Goal: Information Seeking & Learning: Learn about a topic

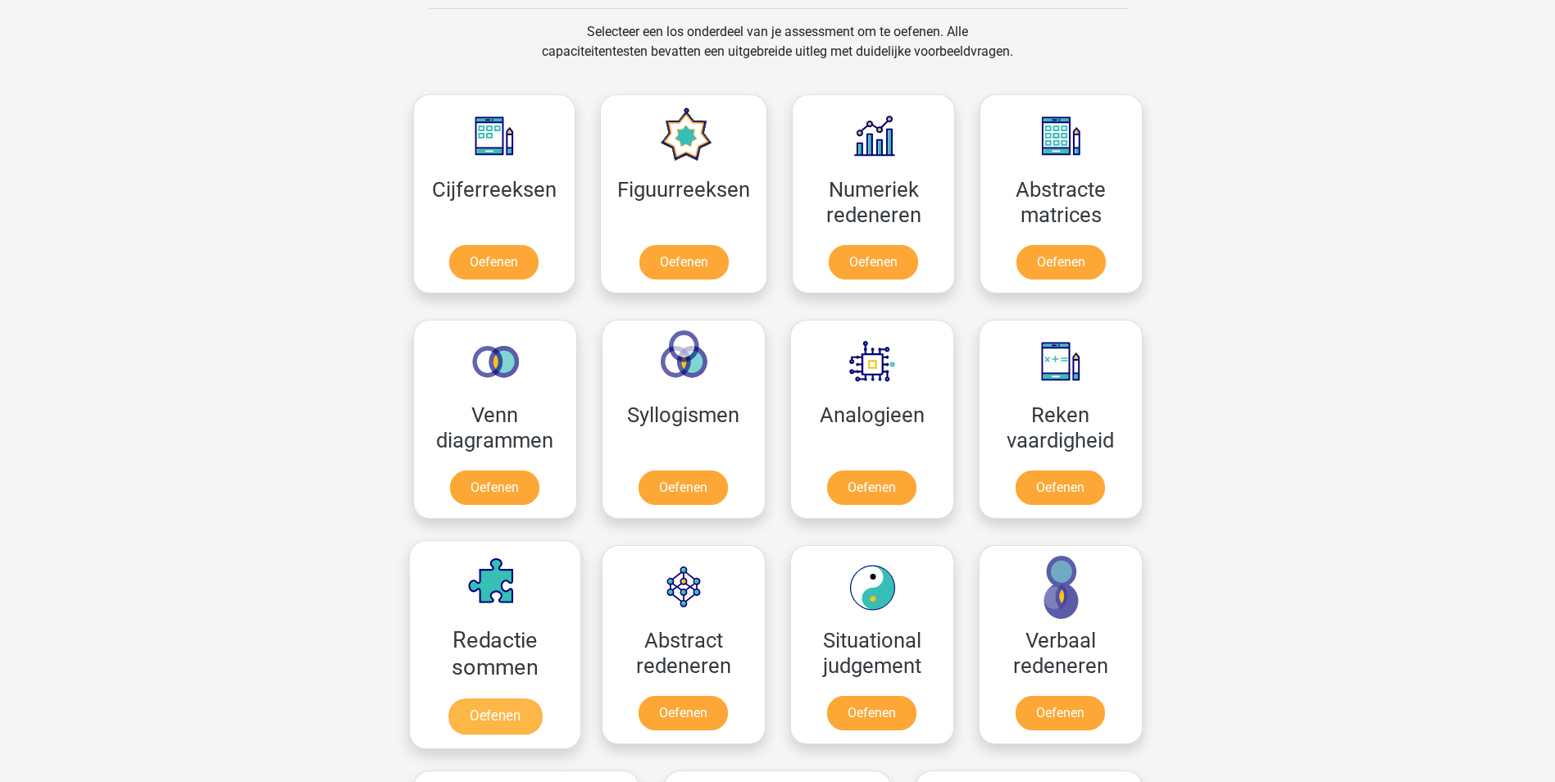
scroll to position [656, 0]
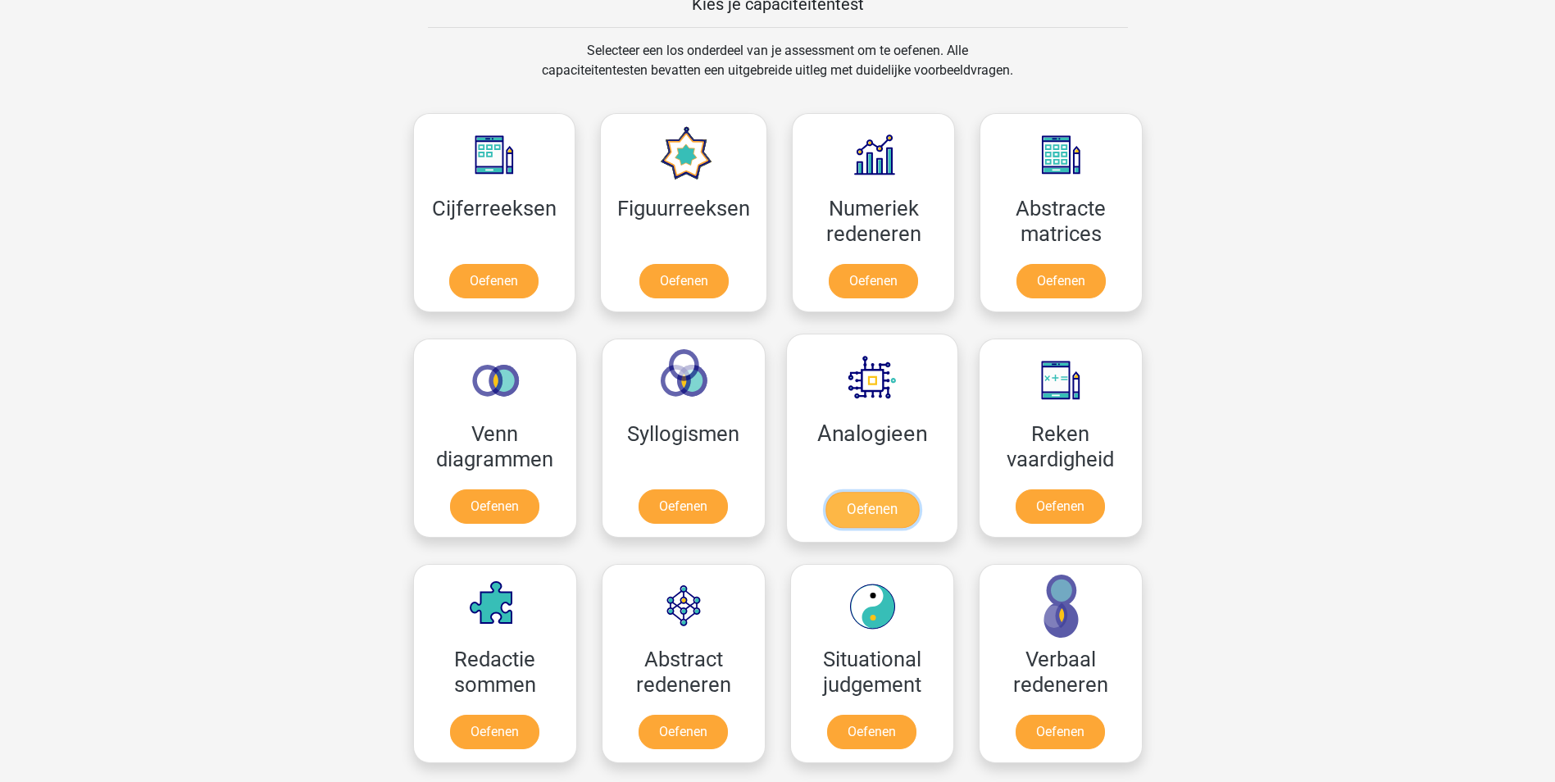
click at [897, 492] on link "Oefenen" at bounding box center [871, 510] width 93 height 36
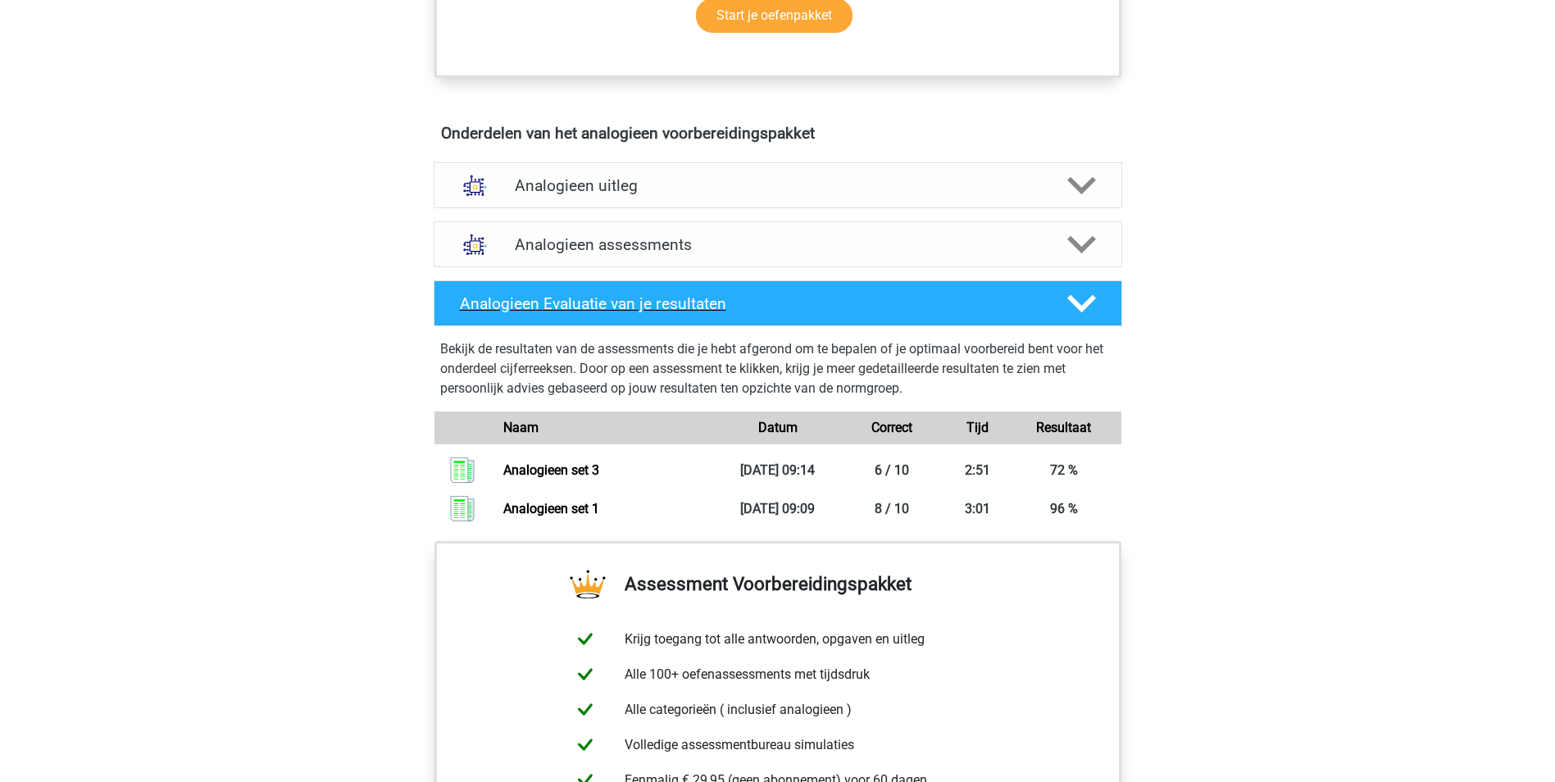
scroll to position [902, 0]
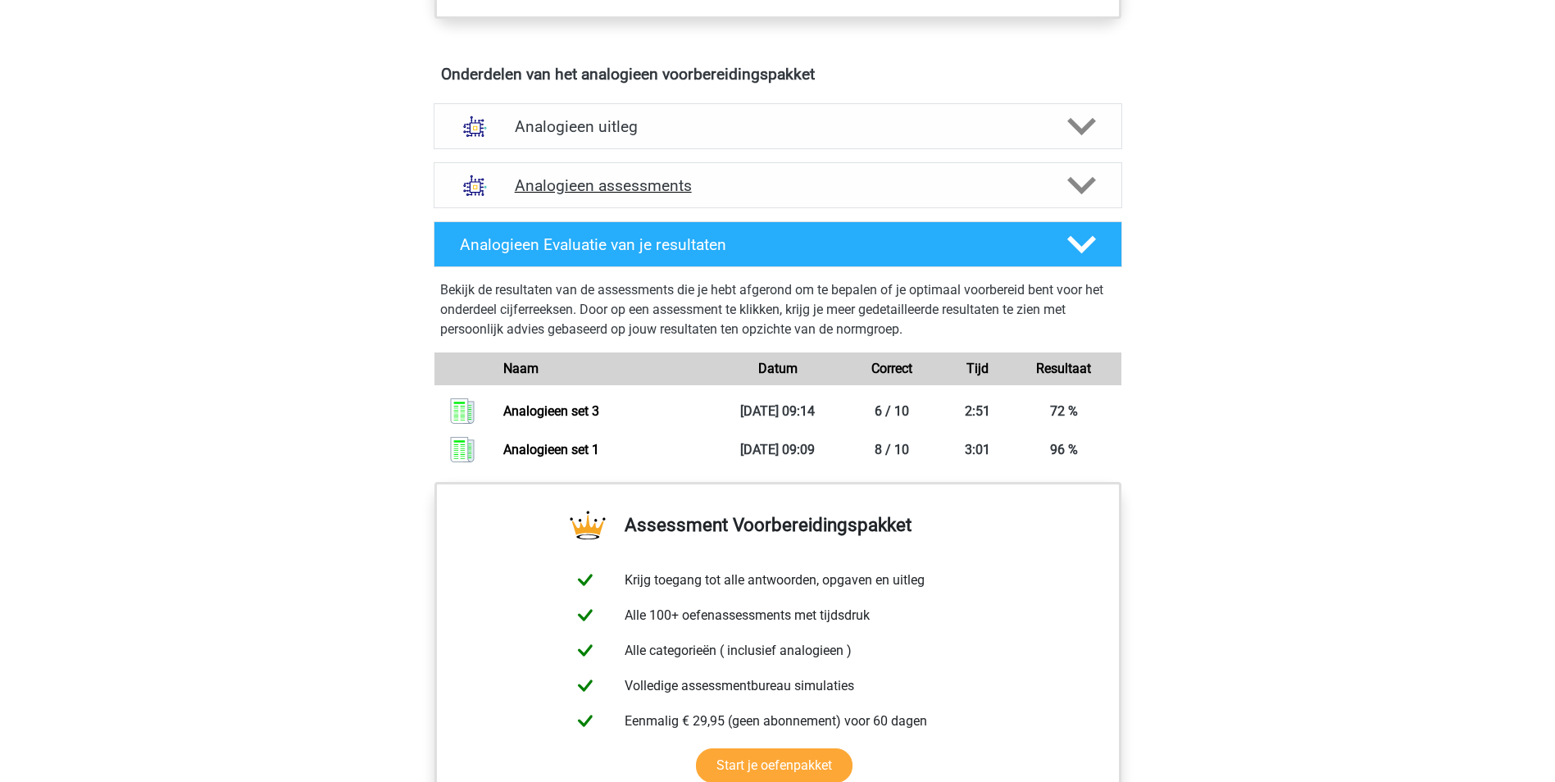
click at [1091, 178] on polygon at bounding box center [1081, 186] width 29 height 18
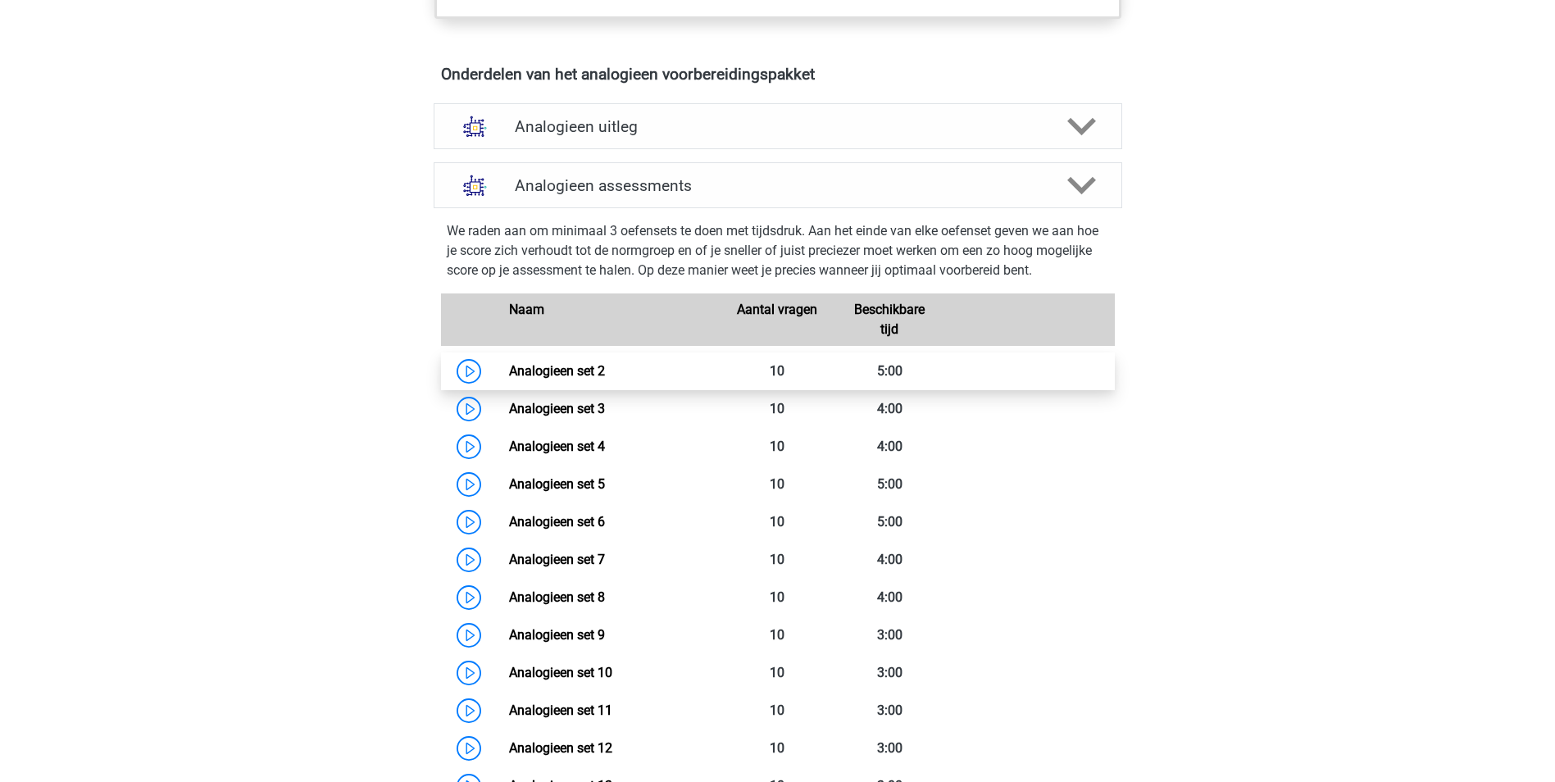
click at [534, 375] on link "Analogieen set 2" at bounding box center [557, 371] width 96 height 16
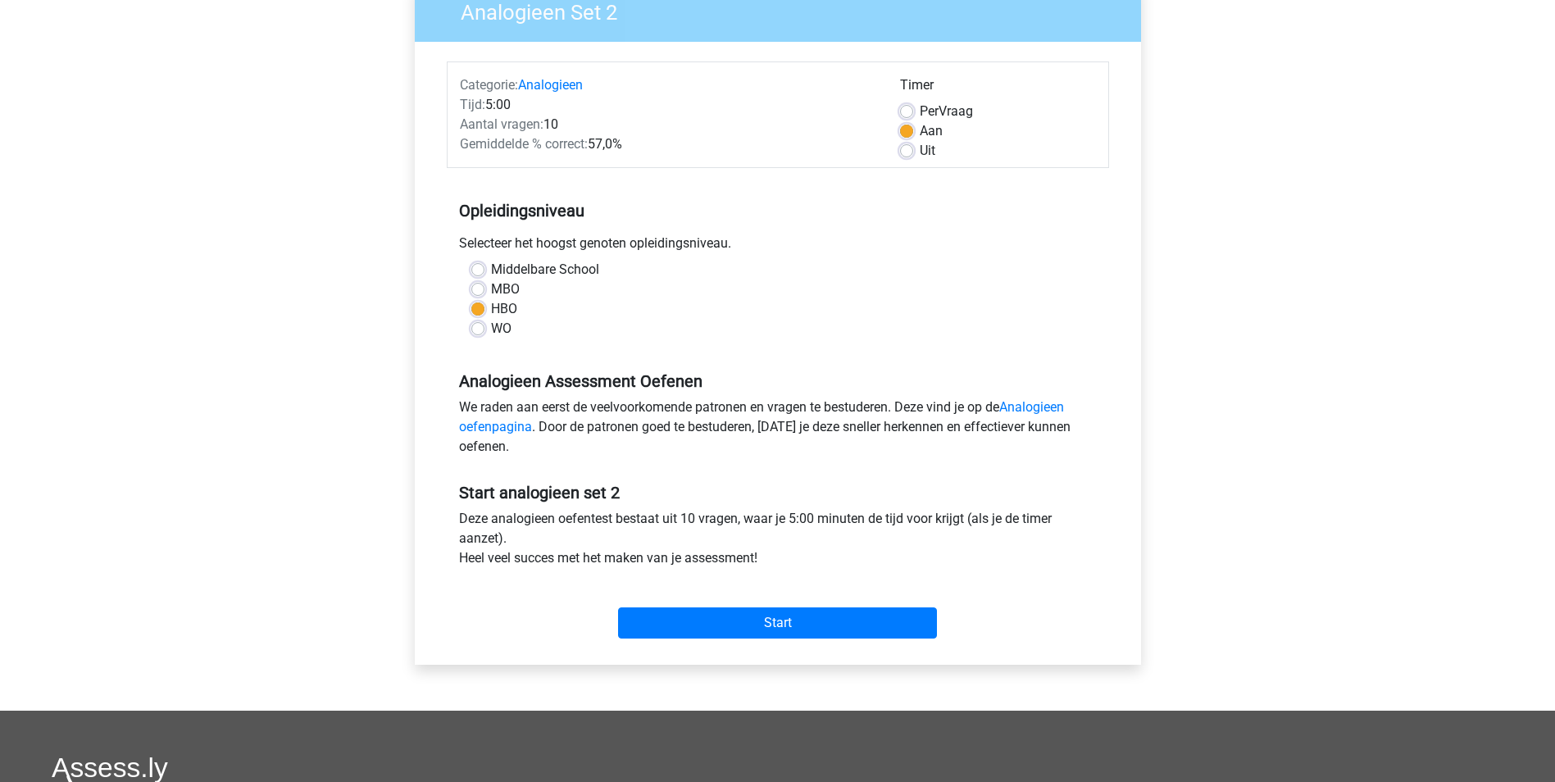
scroll to position [164, 0]
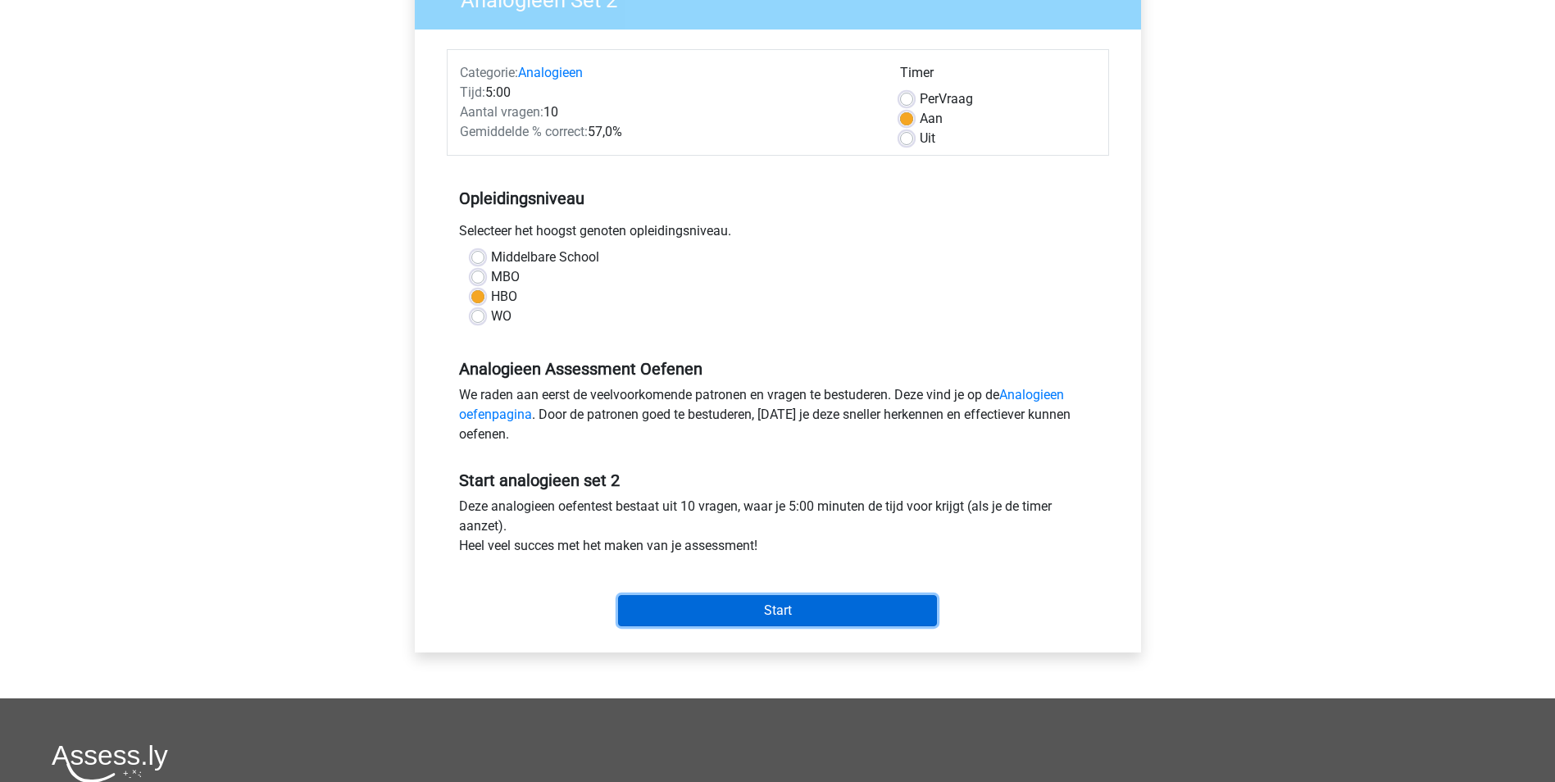
click at [766, 613] on input "Start" at bounding box center [777, 610] width 319 height 31
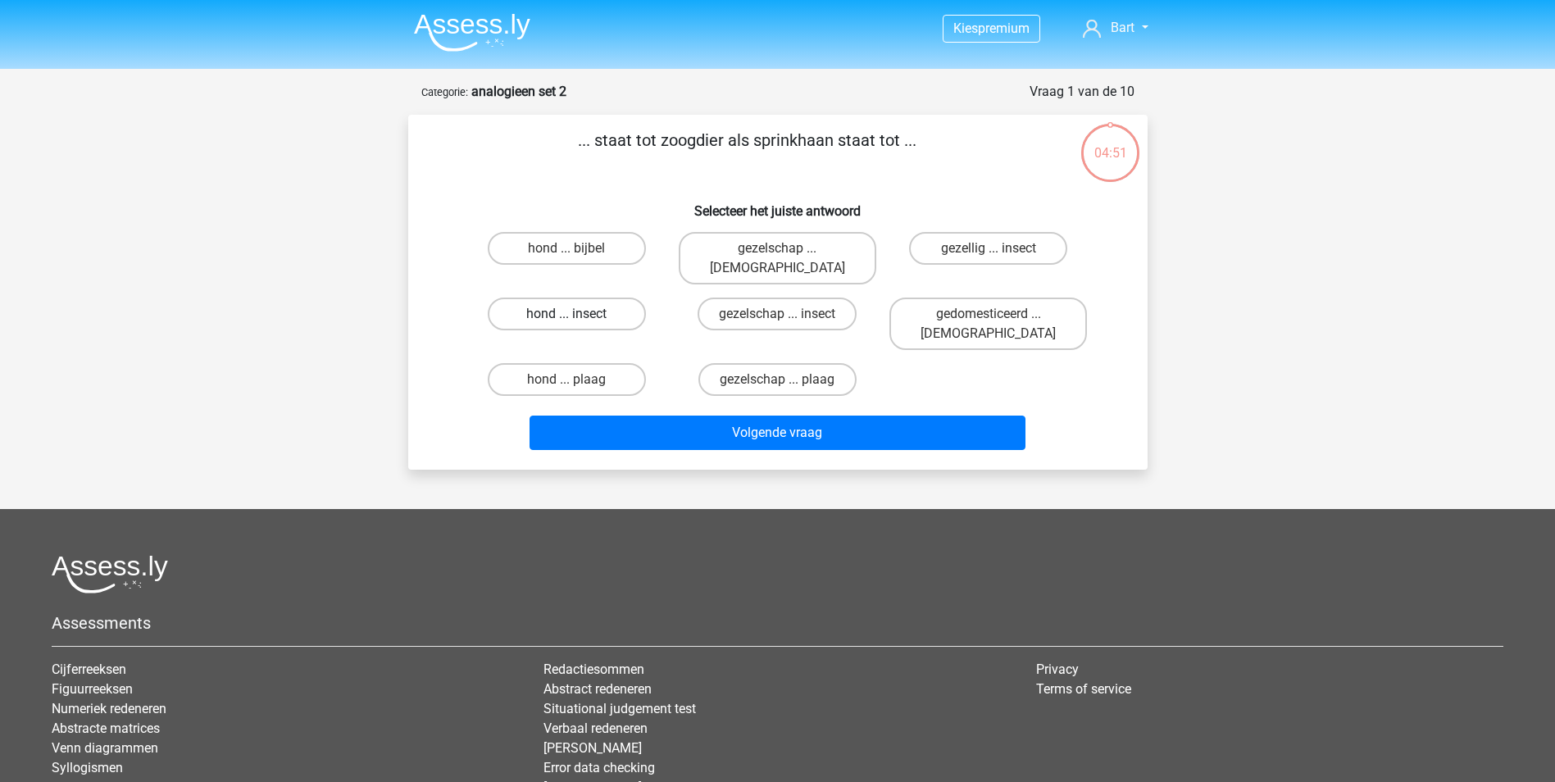
click at [548, 298] on label "hond ... insect" at bounding box center [567, 314] width 158 height 33
click at [566, 314] on input "hond ... insect" at bounding box center [571, 319] width 11 height 11
radio input "true"
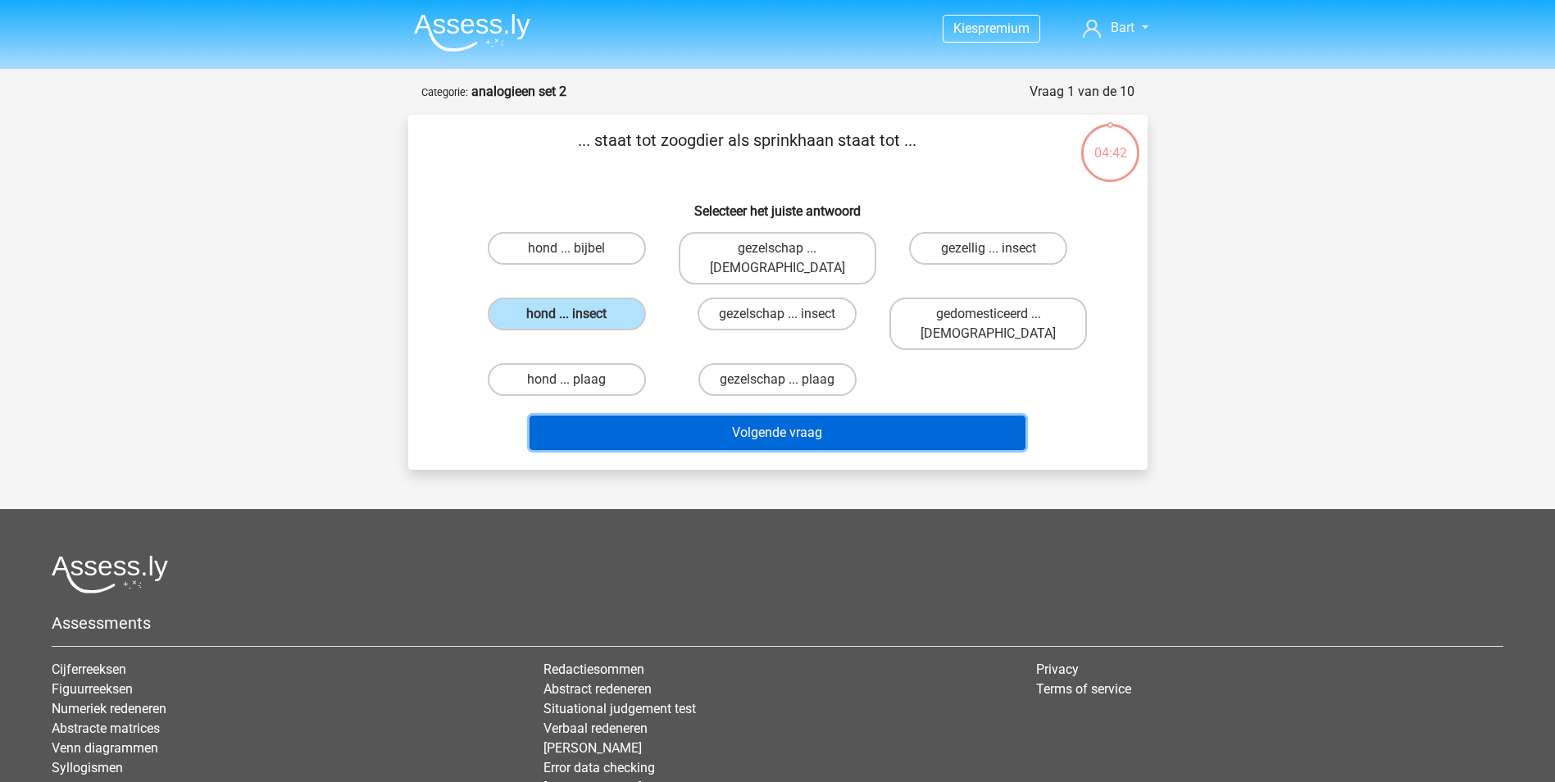
click at [789, 416] on button "Volgende vraag" at bounding box center [778, 433] width 496 height 34
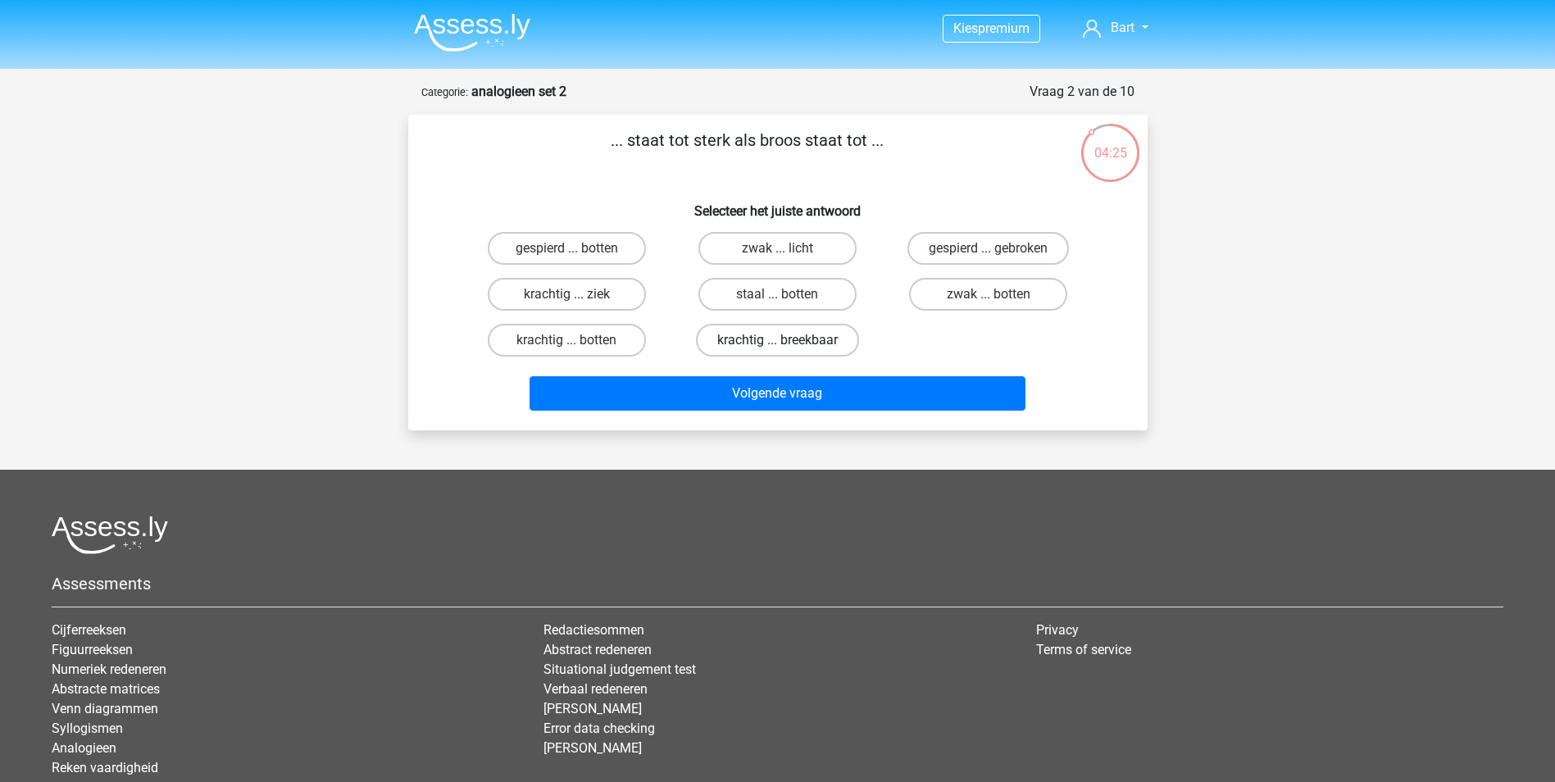
click at [730, 338] on label "krachtig ... breekbaar" at bounding box center [777, 340] width 163 height 33
click at [777, 340] on input "krachtig ... breekbaar" at bounding box center [782, 345] width 11 height 11
radio input "true"
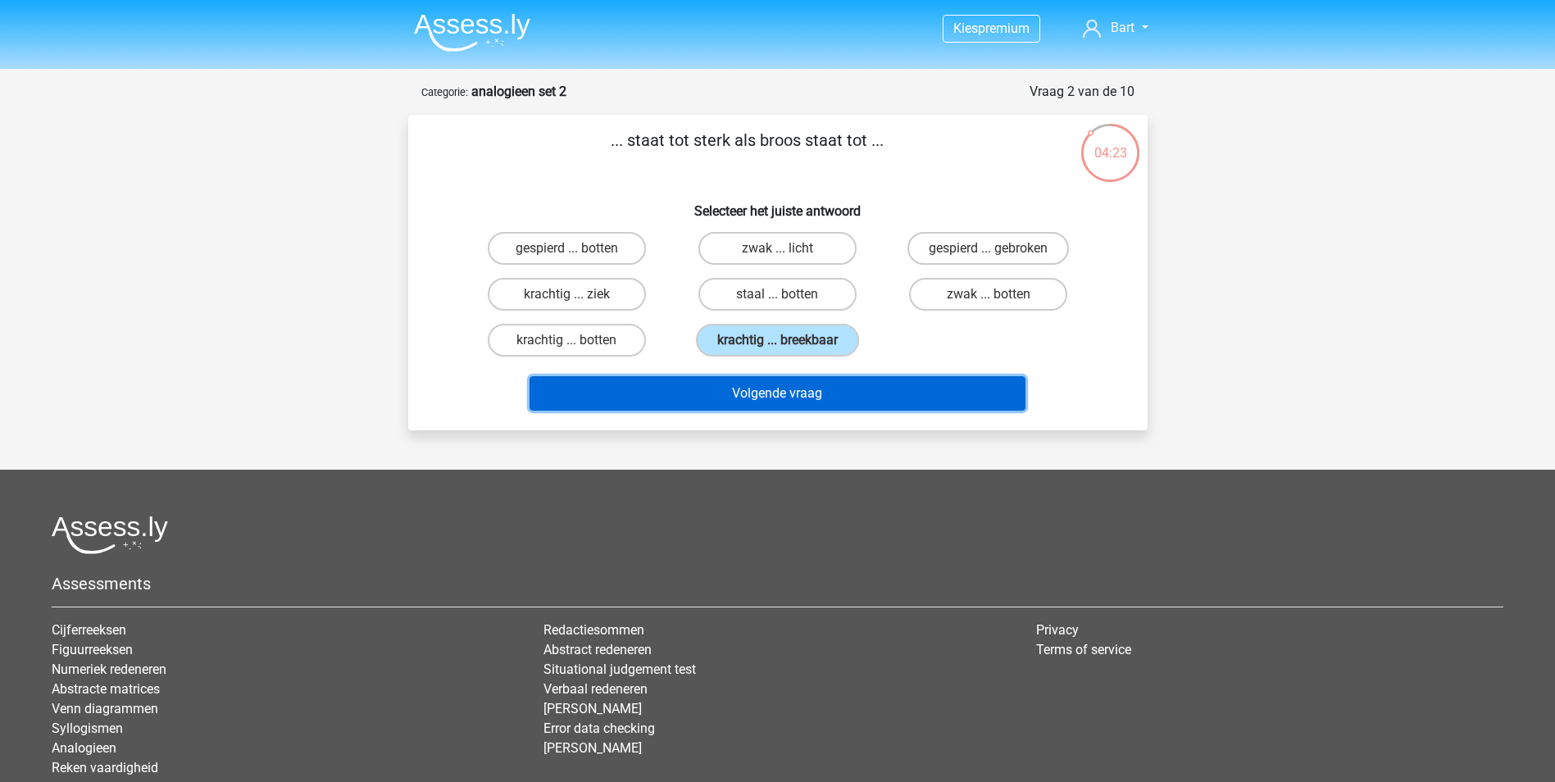
click at [764, 402] on button "Volgende vraag" at bounding box center [778, 393] width 496 height 34
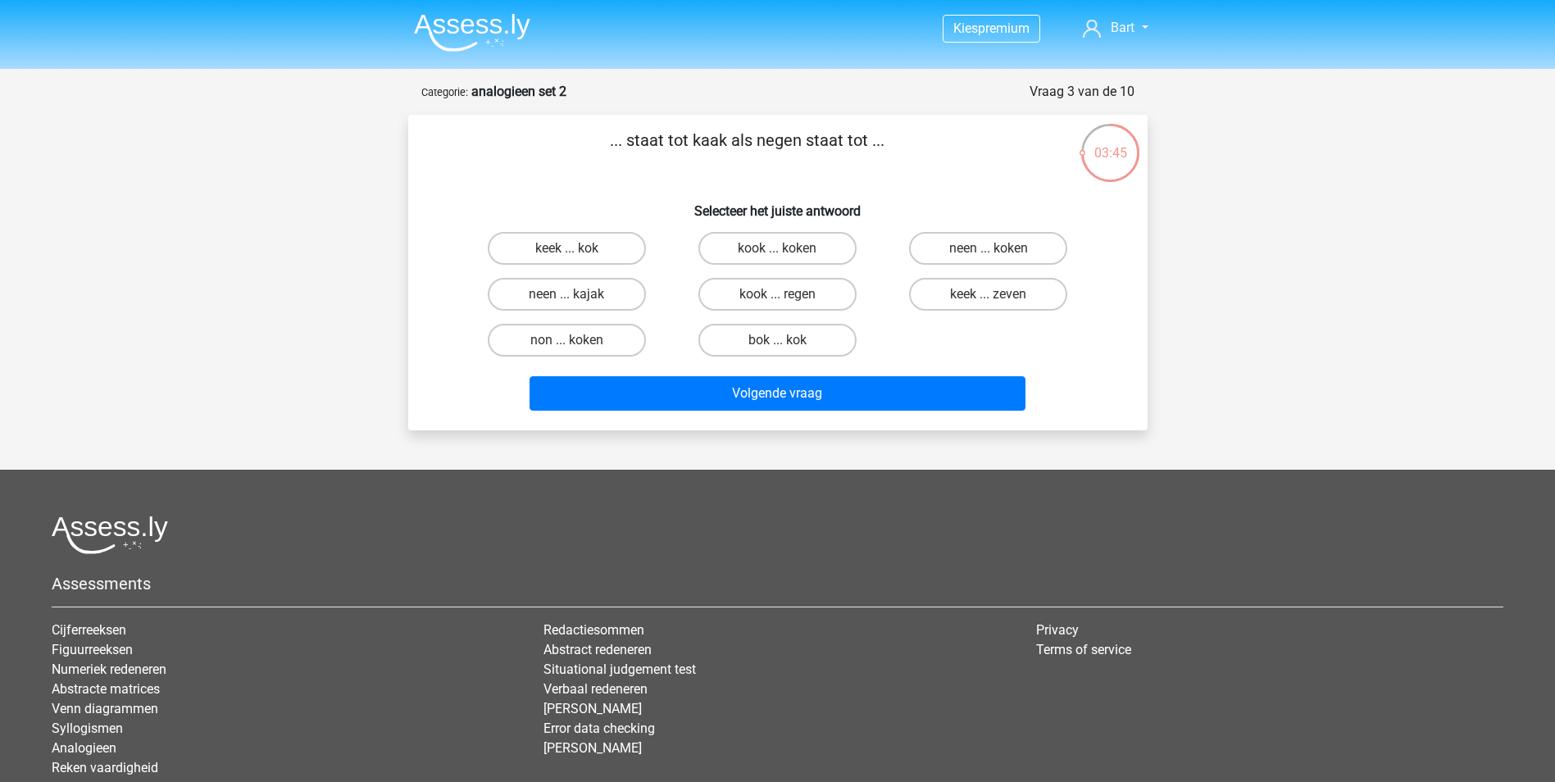
click at [568, 298] on input "neen ... kajak" at bounding box center [571, 299] width 11 height 11
radio input "true"
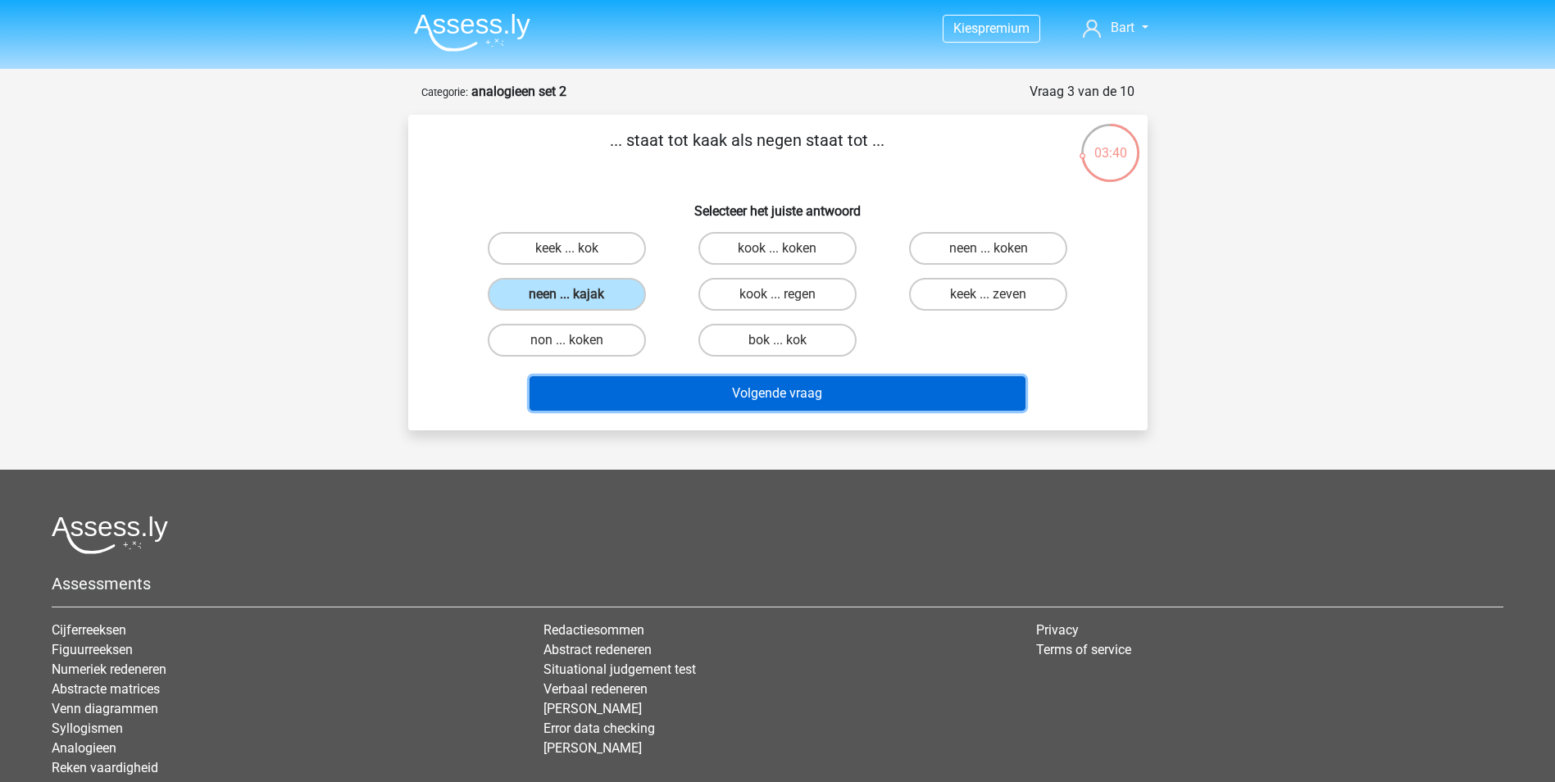
click at [697, 390] on button "Volgende vraag" at bounding box center [778, 393] width 496 height 34
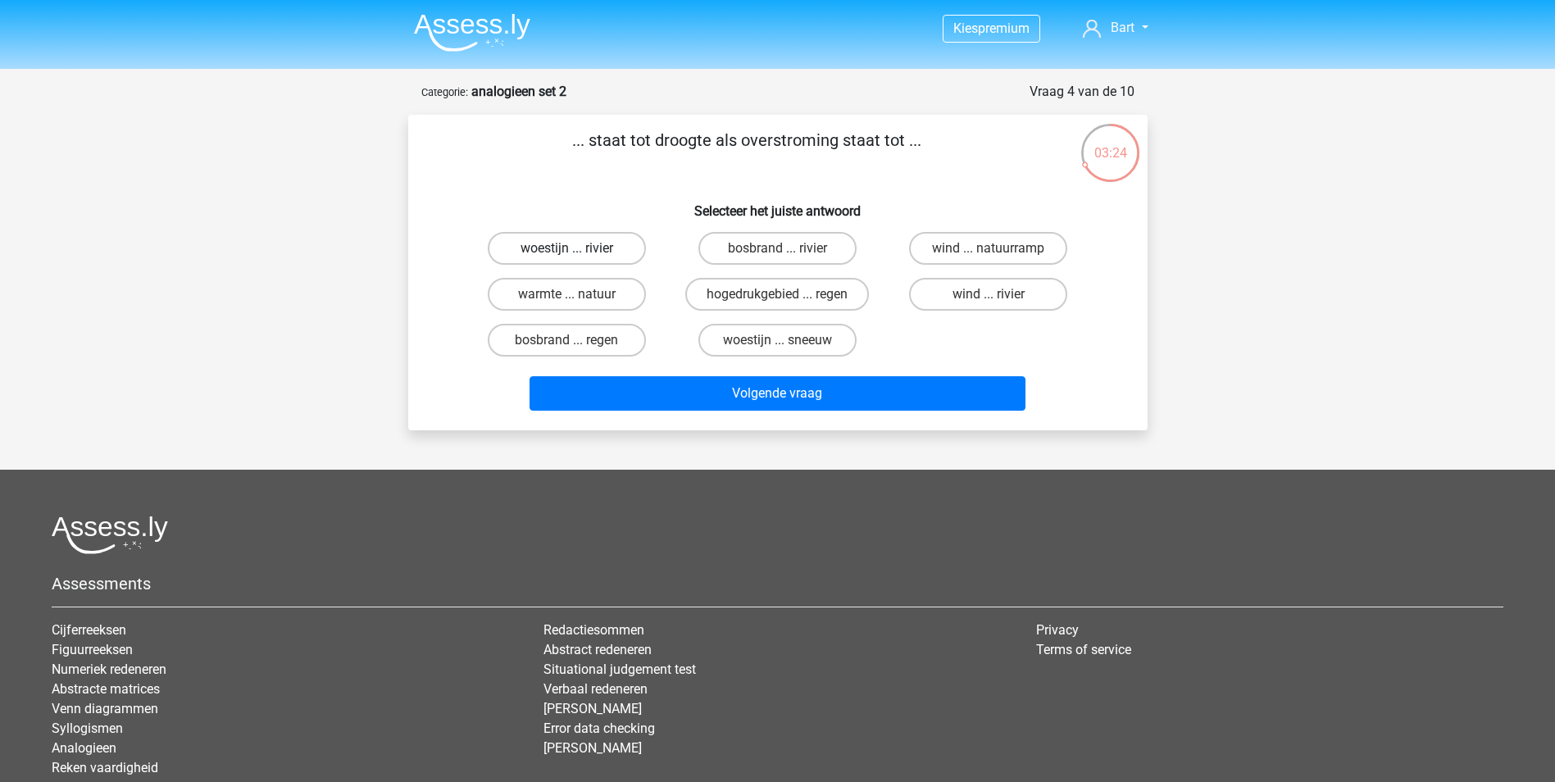
click at [551, 249] on label "woestijn ... rivier" at bounding box center [567, 248] width 158 height 33
click at [566, 249] on input "woestijn ... rivier" at bounding box center [571, 253] width 11 height 11
radio input "true"
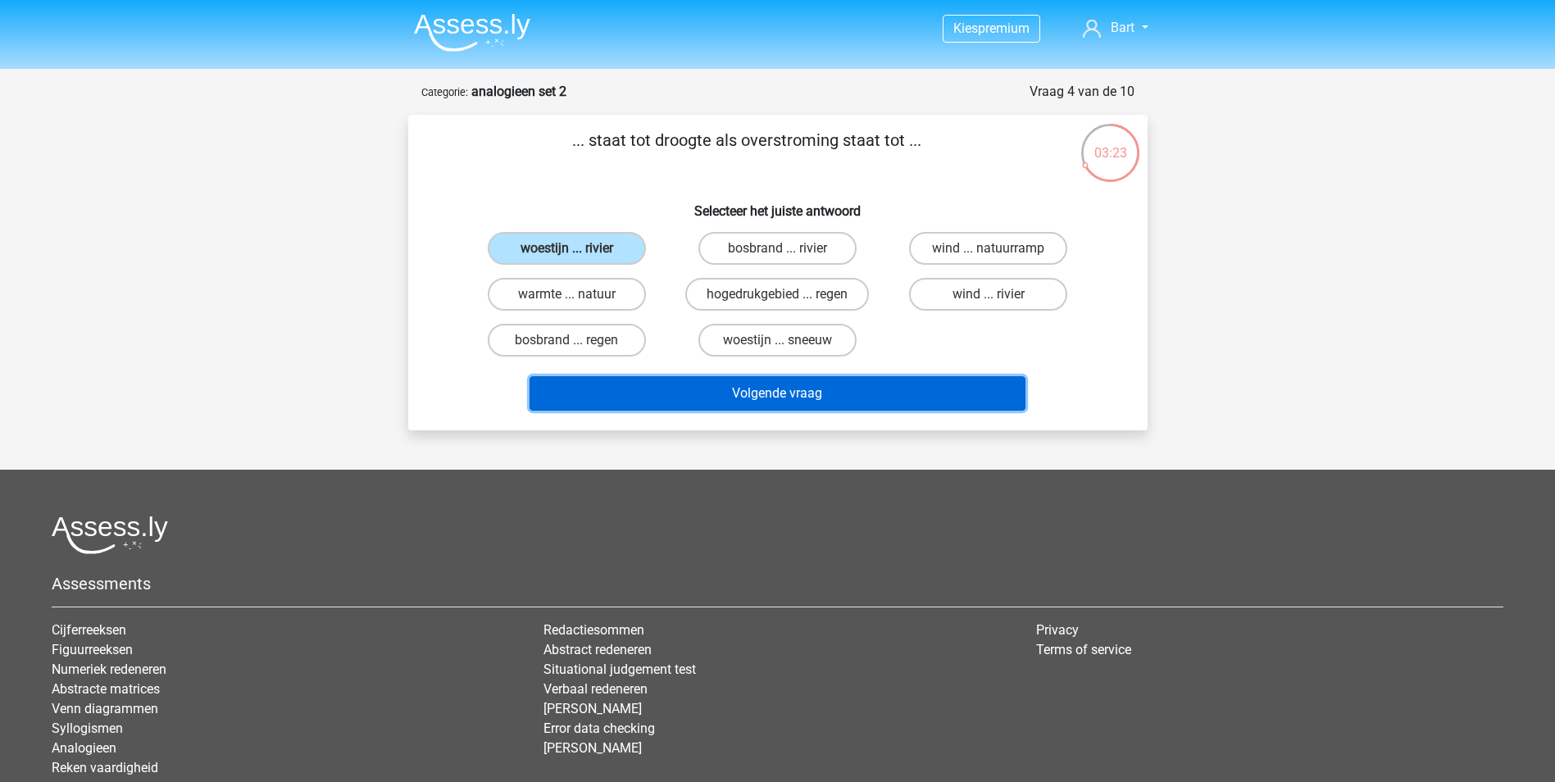
click at [689, 402] on button "Volgende vraag" at bounding box center [778, 393] width 496 height 34
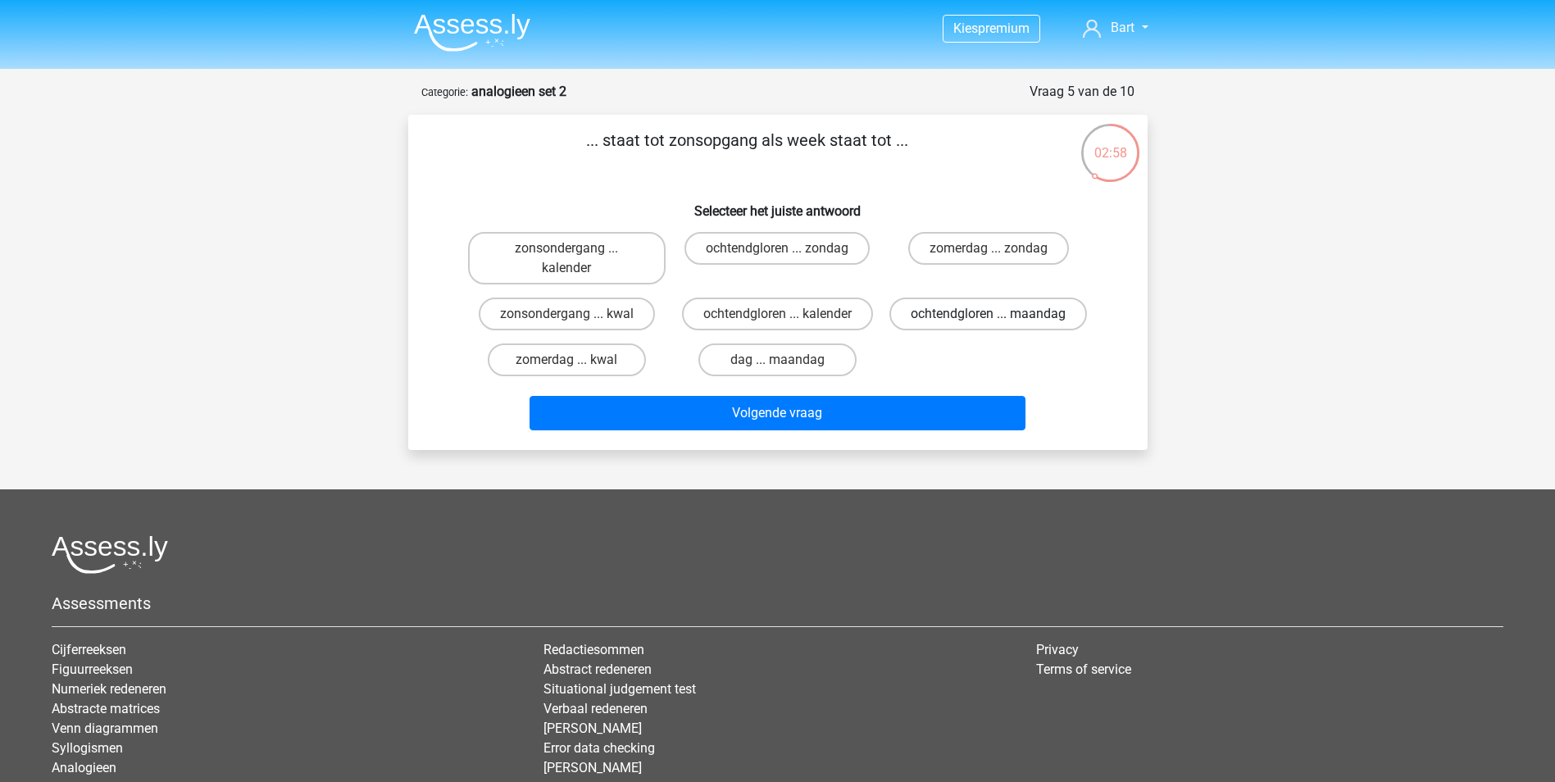
click at [930, 320] on label "ochtendgloren ... maandag" at bounding box center [988, 314] width 198 height 33
click at [989, 320] on input "ochtendgloren ... maandag" at bounding box center [994, 319] width 11 height 11
radio input "true"
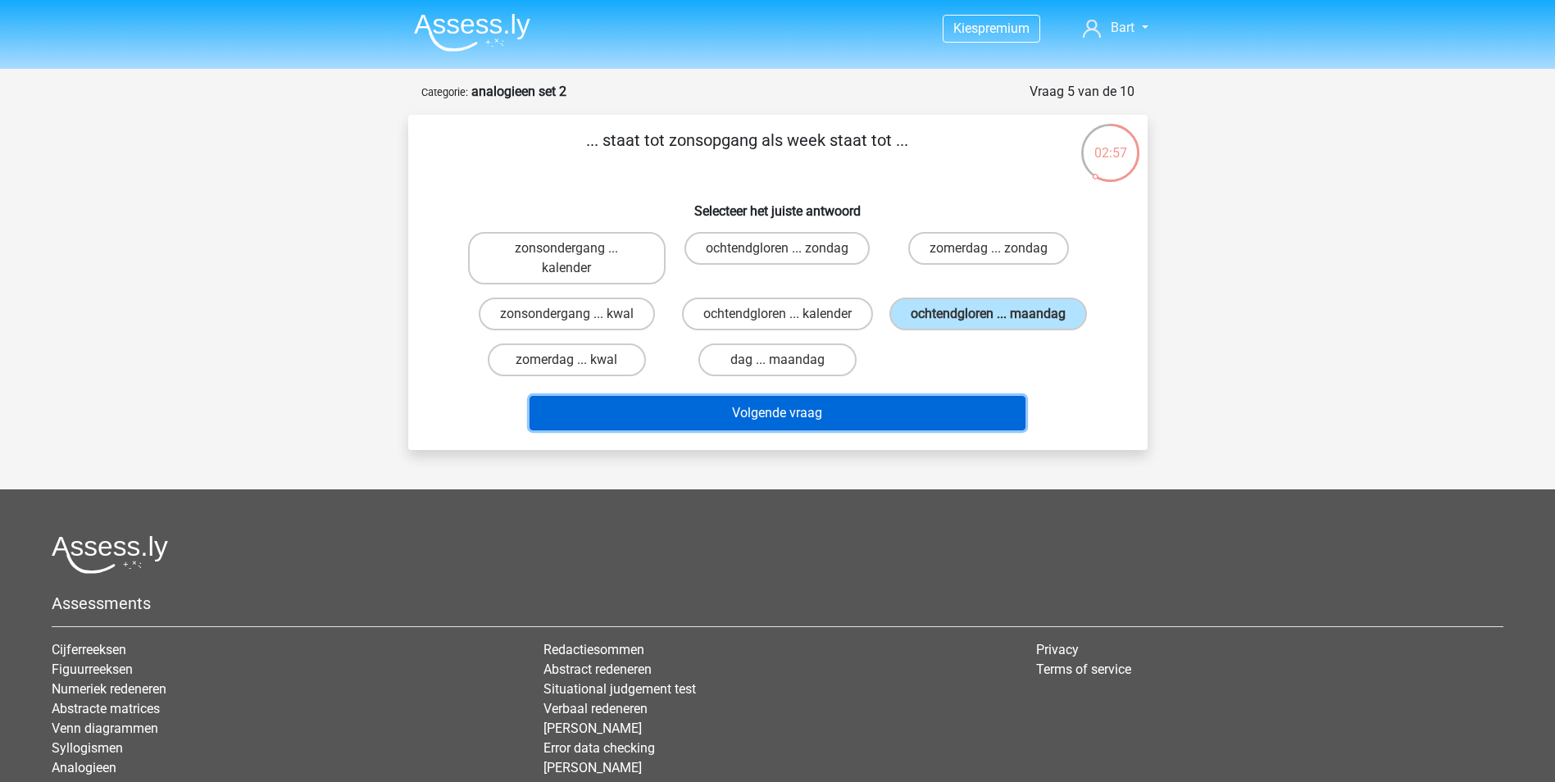
click at [772, 430] on button "Volgende vraag" at bounding box center [778, 413] width 496 height 34
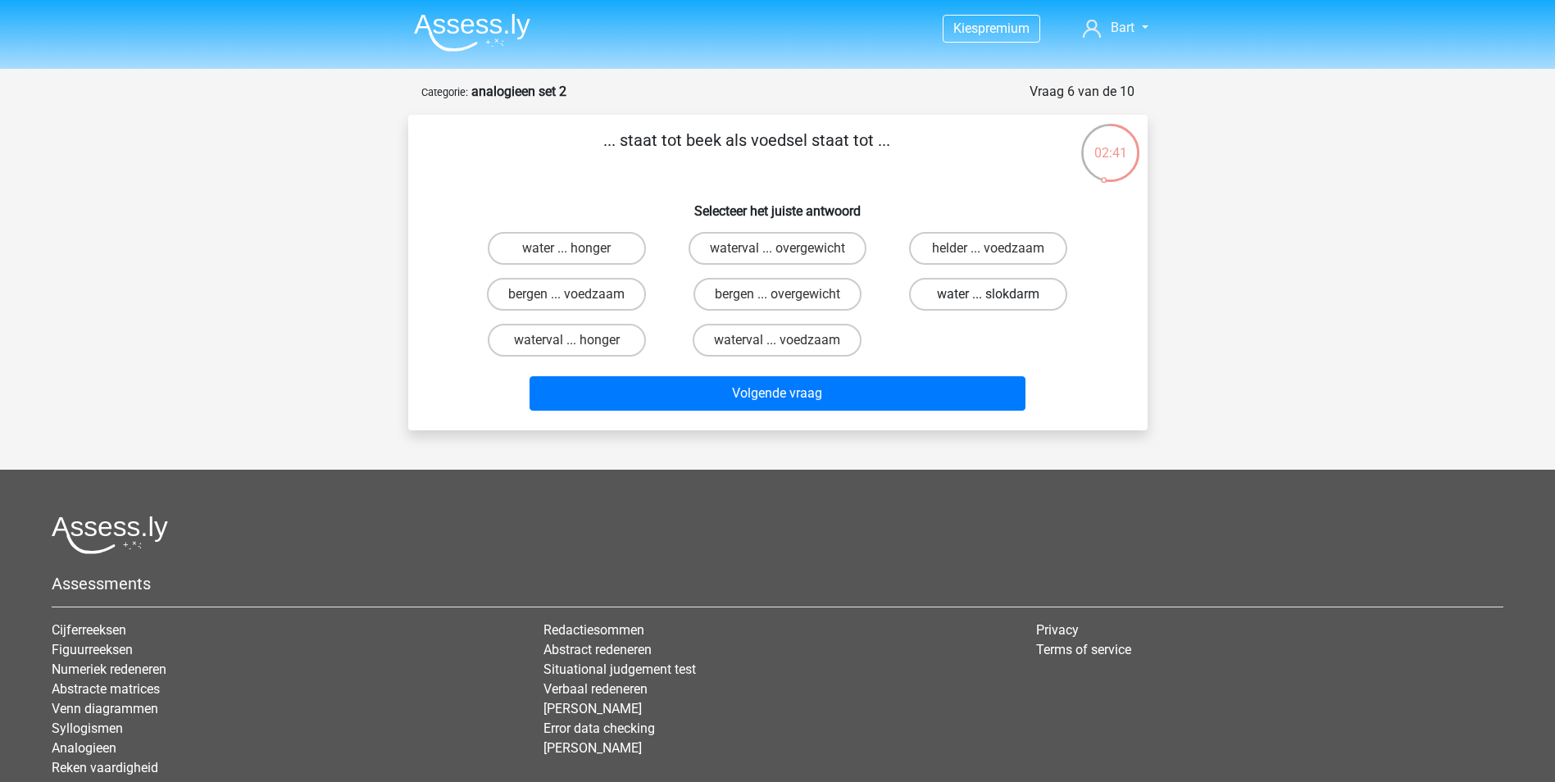
click at [965, 291] on label "water ... slokdarm" at bounding box center [988, 294] width 158 height 33
click at [989, 294] on input "water ... slokdarm" at bounding box center [994, 299] width 11 height 11
radio input "true"
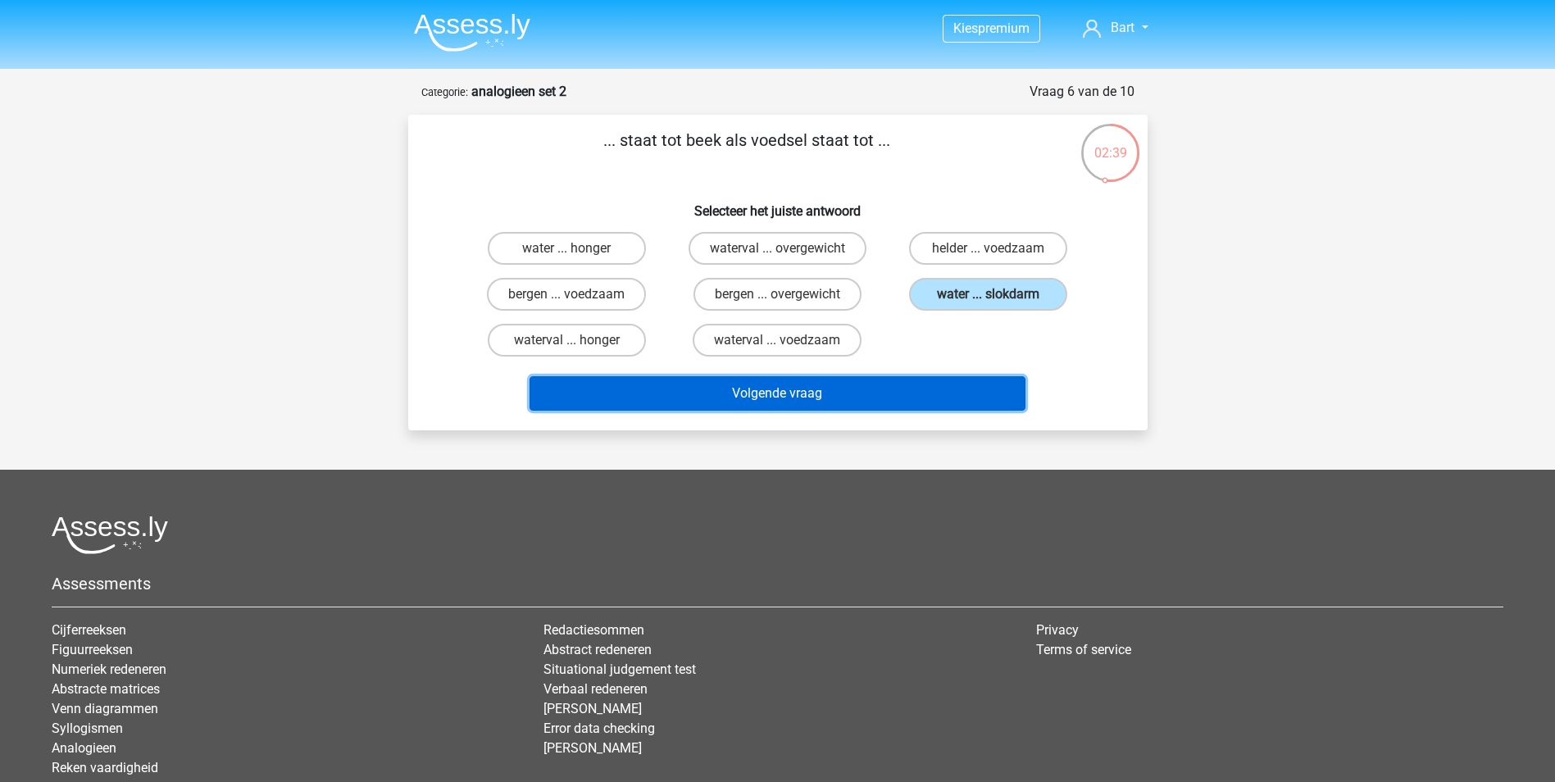
click at [921, 391] on button "Volgende vraag" at bounding box center [778, 393] width 496 height 34
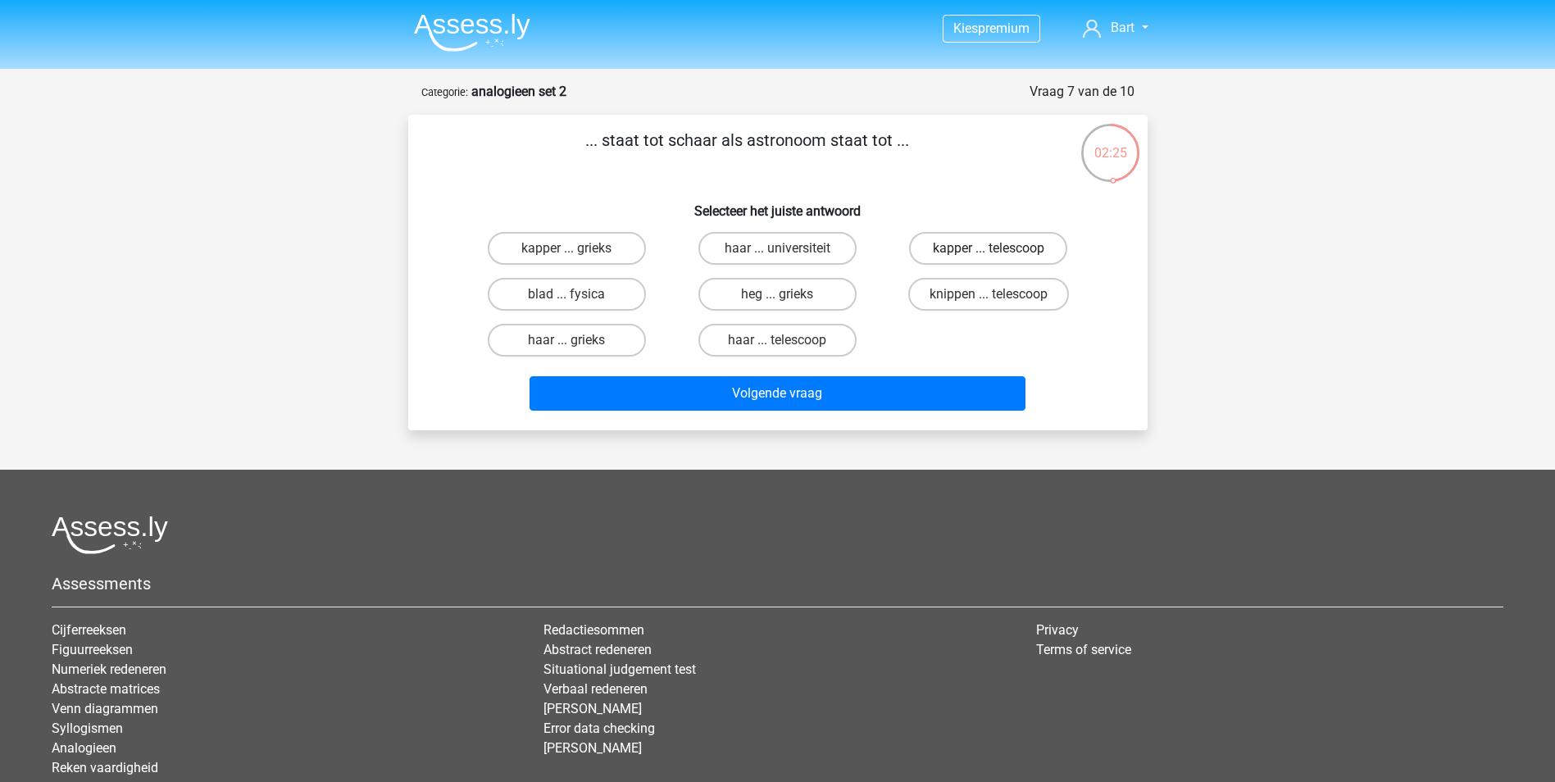
click at [1002, 244] on label "kapper ... telescoop" at bounding box center [988, 248] width 158 height 33
click at [999, 248] on input "kapper ... telescoop" at bounding box center [994, 253] width 11 height 11
radio input "true"
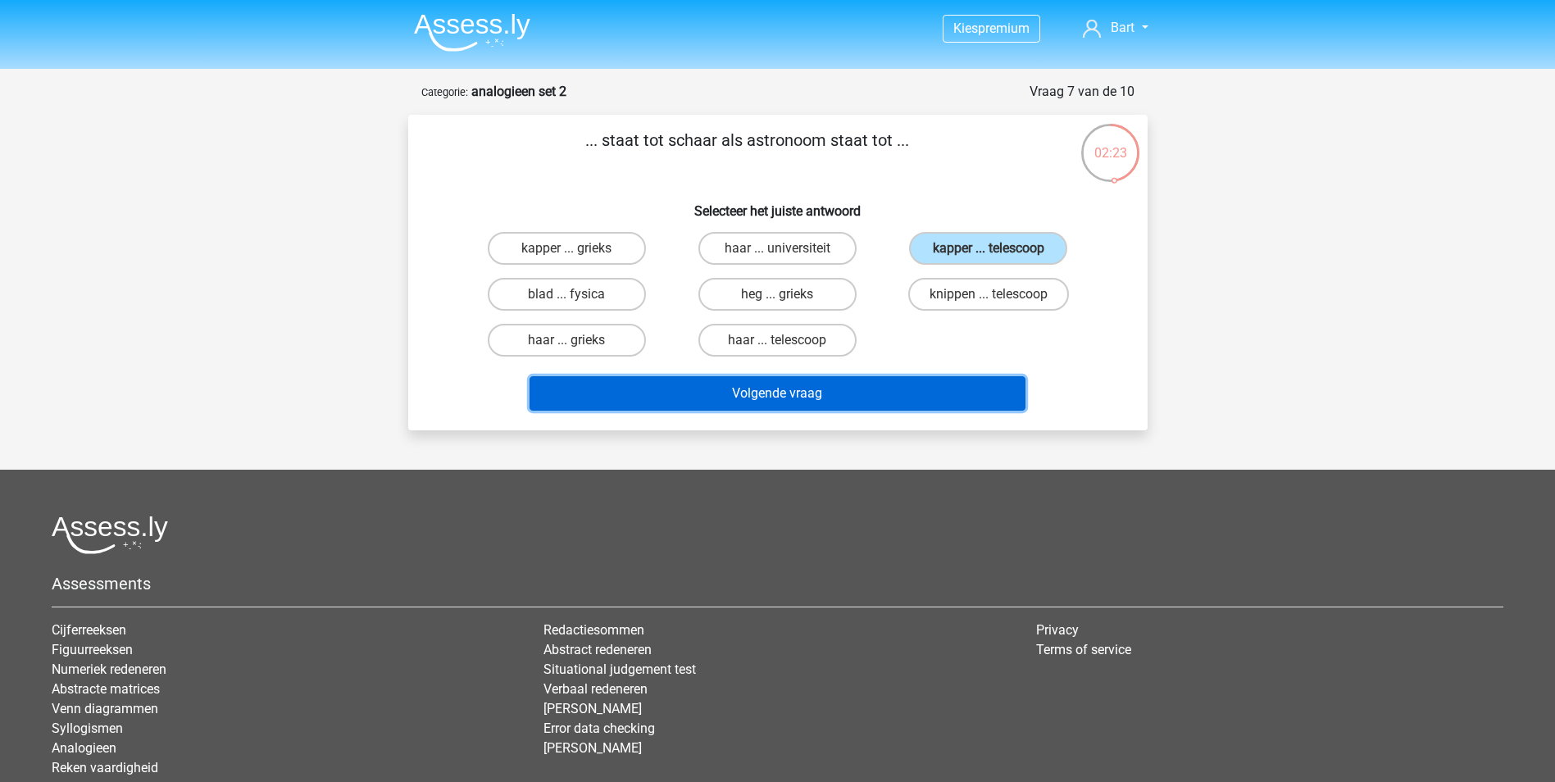
click at [789, 389] on button "Volgende vraag" at bounding box center [778, 393] width 496 height 34
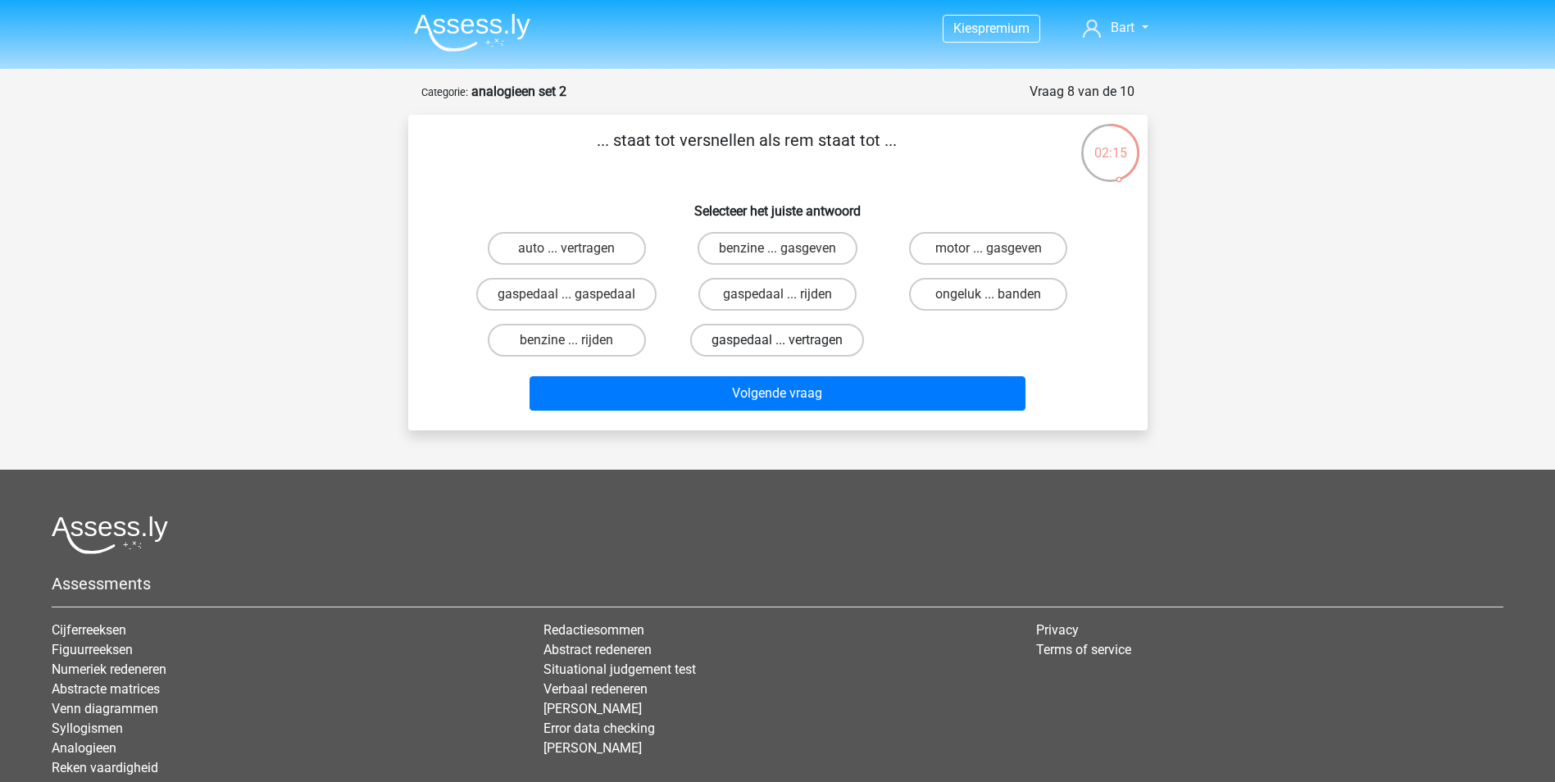
click at [747, 345] on label "gaspedaal ... vertragen" at bounding box center [777, 340] width 174 height 33
click at [777, 345] on input "gaspedaal ... vertragen" at bounding box center [782, 345] width 11 height 11
radio input "true"
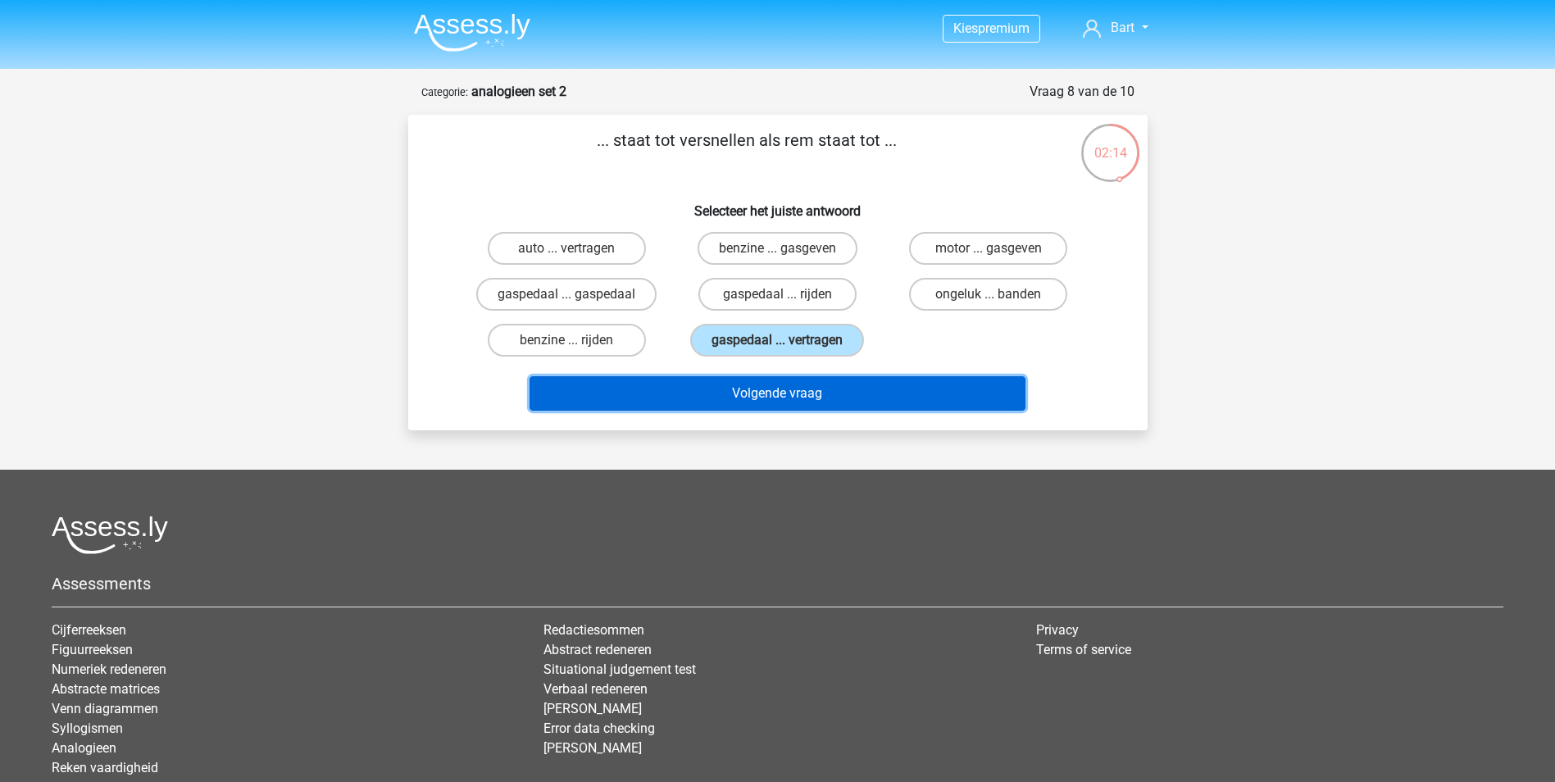
click at [775, 389] on button "Volgende vraag" at bounding box center [778, 393] width 496 height 34
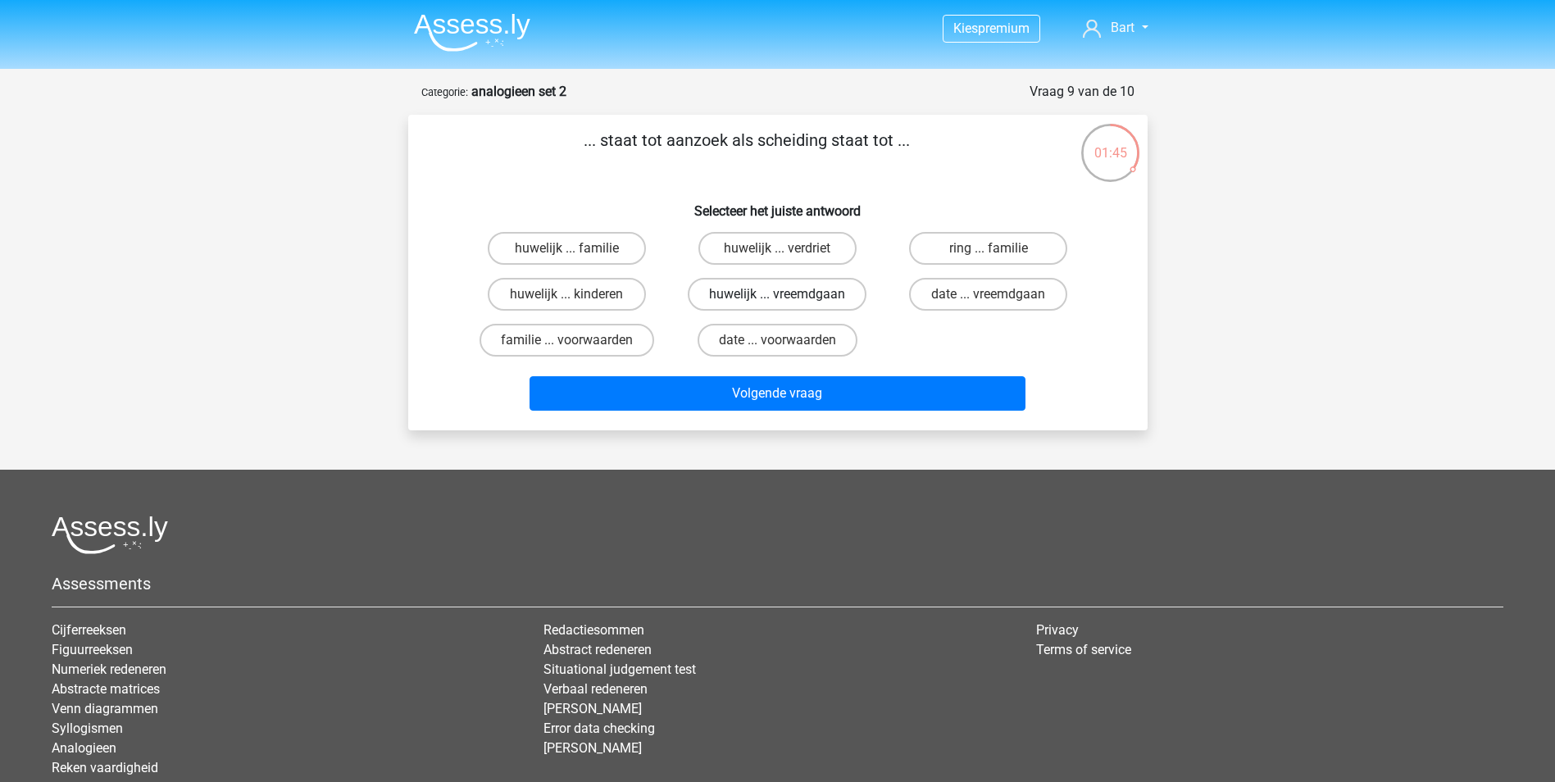
click at [742, 293] on label "huwelijk ... vreemdgaan" at bounding box center [777, 294] width 179 height 33
click at [777, 294] on input "huwelijk ... vreemdgaan" at bounding box center [782, 299] width 11 height 11
radio input "true"
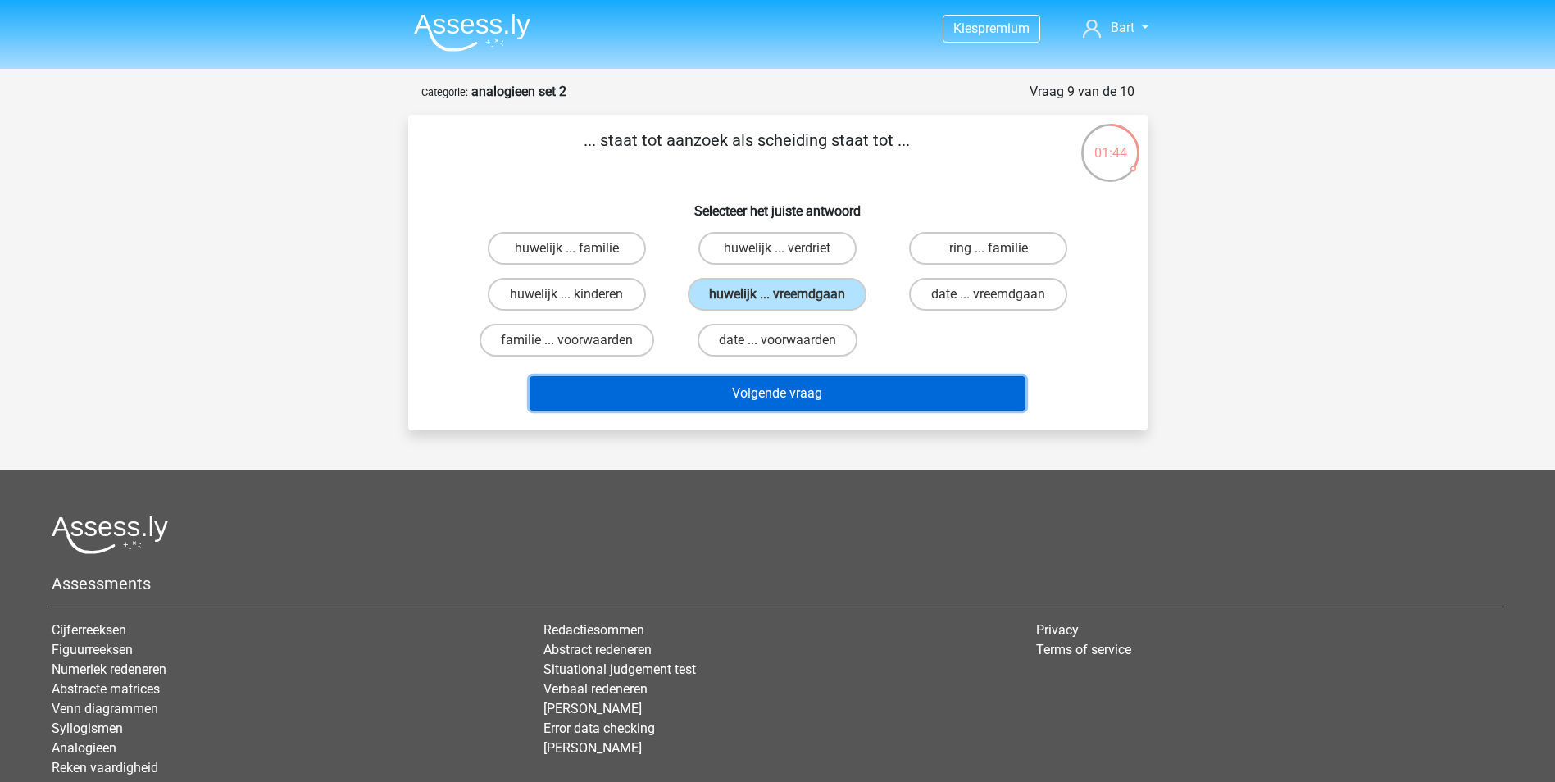
click at [755, 398] on button "Volgende vraag" at bounding box center [778, 393] width 496 height 34
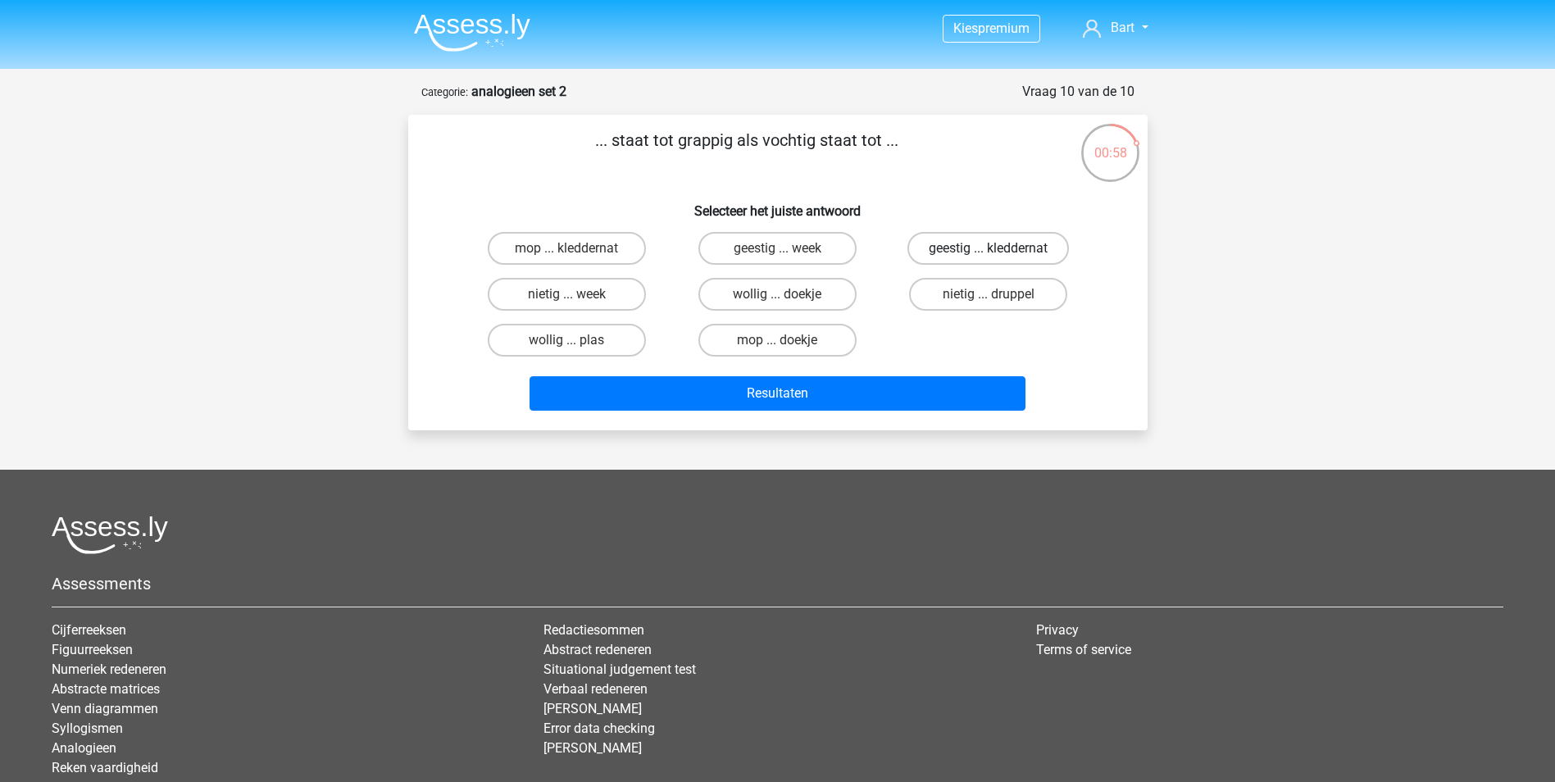
click at [962, 243] on label "geestig ... kleddernat" at bounding box center [987, 248] width 161 height 33
click at [989, 248] on input "geestig ... kleddernat" at bounding box center [994, 253] width 11 height 11
radio input "true"
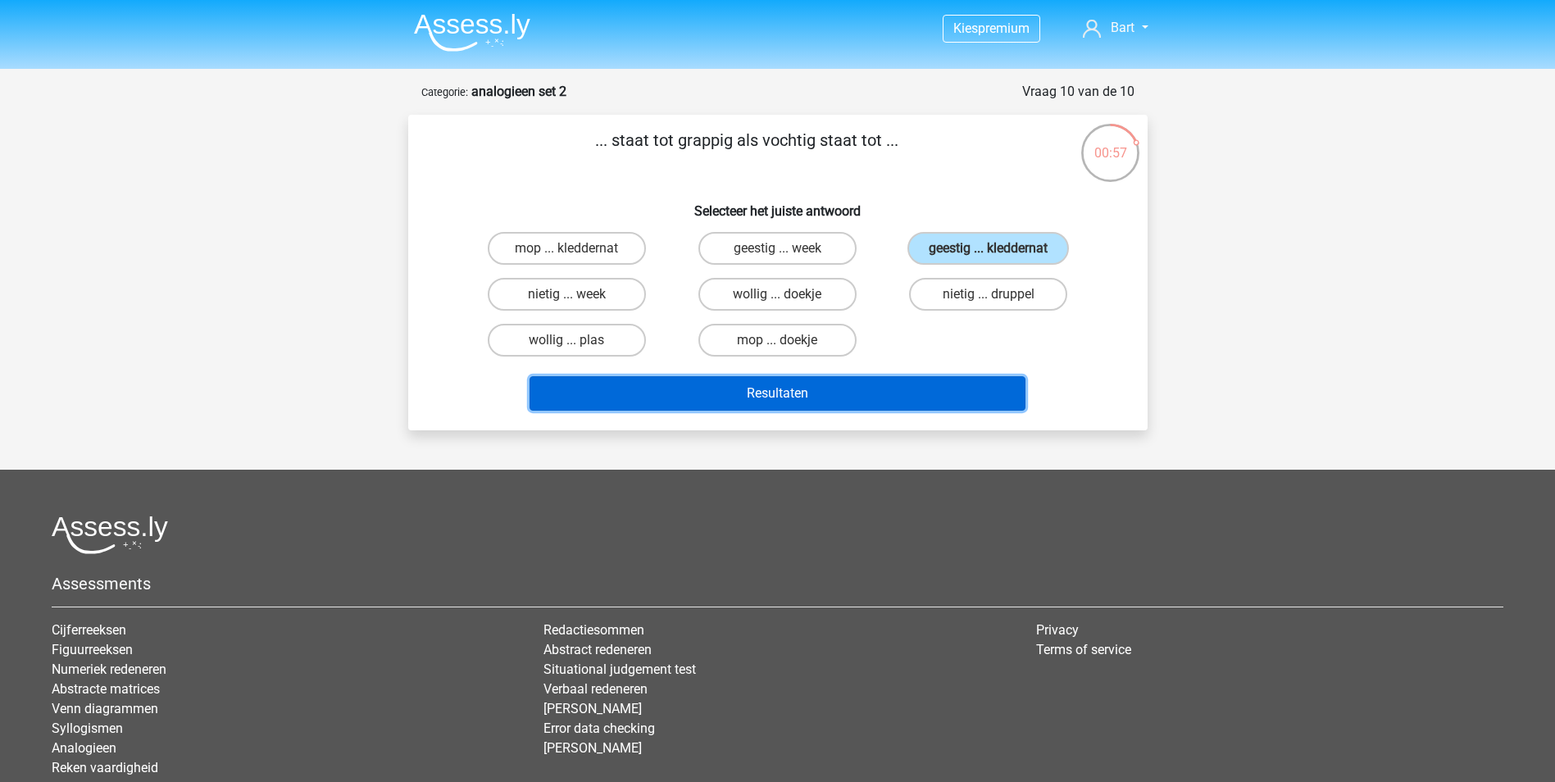
click at [750, 393] on button "Resultaten" at bounding box center [778, 393] width 496 height 34
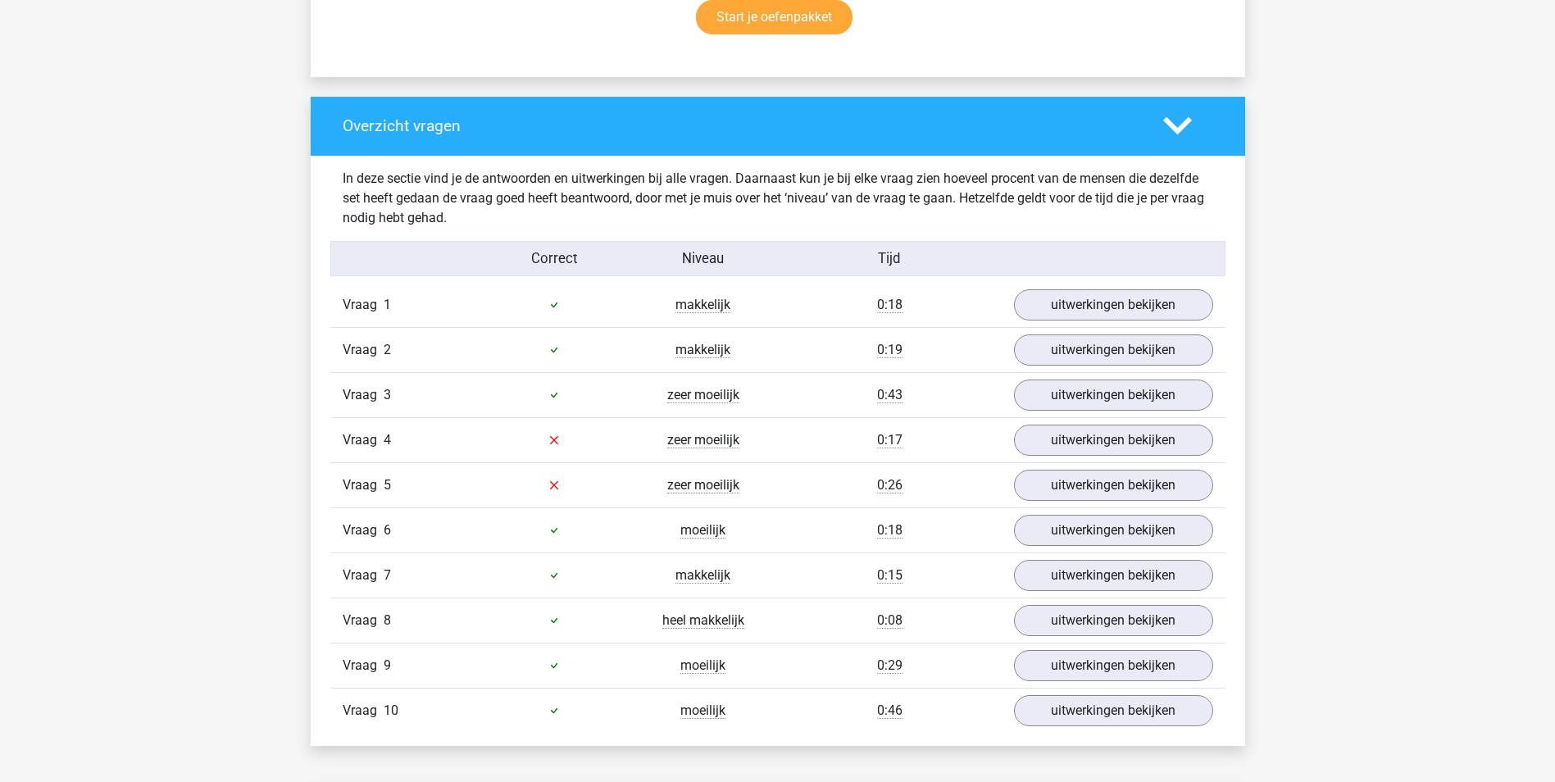
scroll to position [1066, 0]
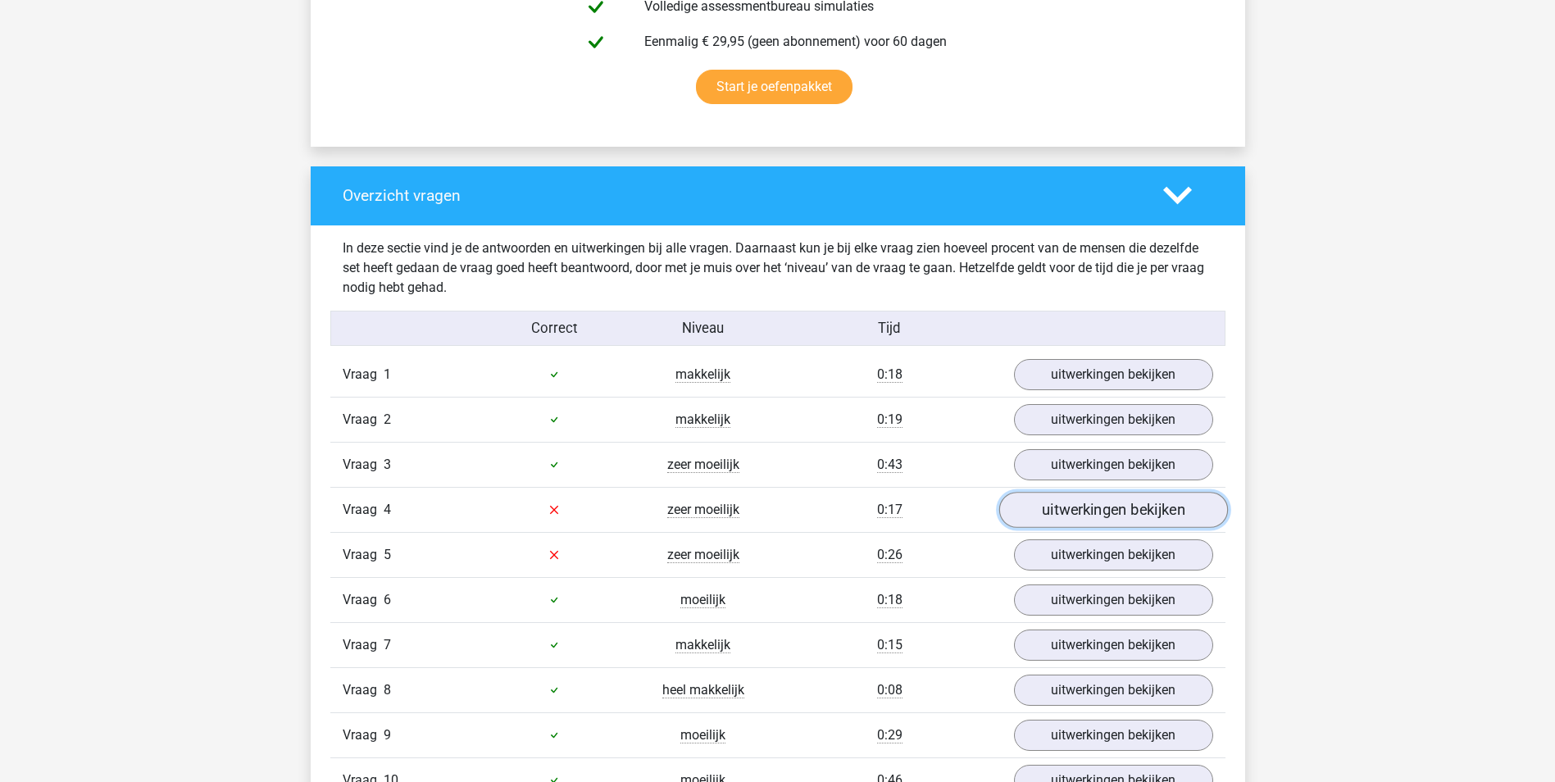
click at [1049, 511] on link "uitwerkingen bekijken" at bounding box center [1112, 510] width 229 height 36
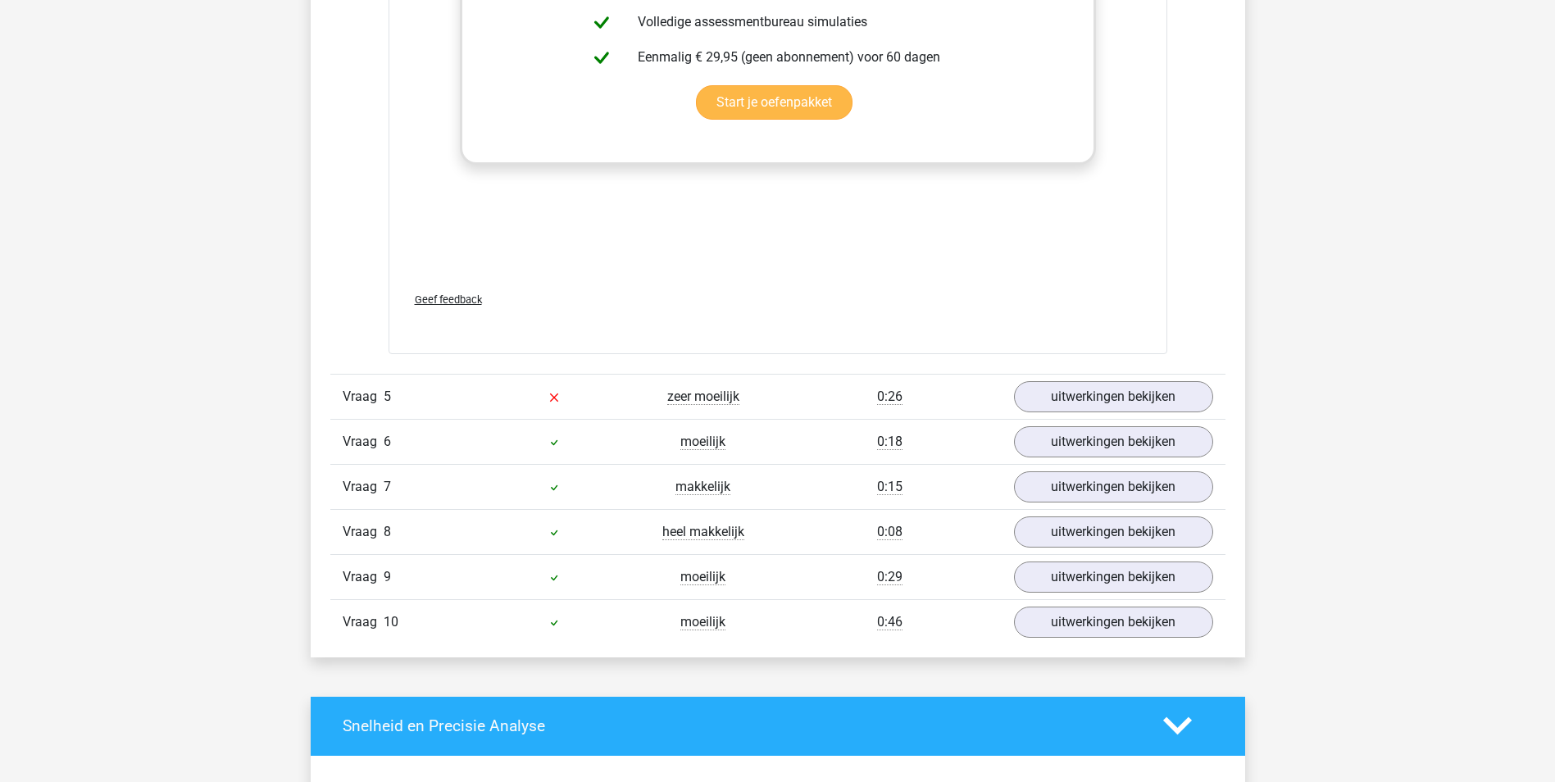
scroll to position [2131, 0]
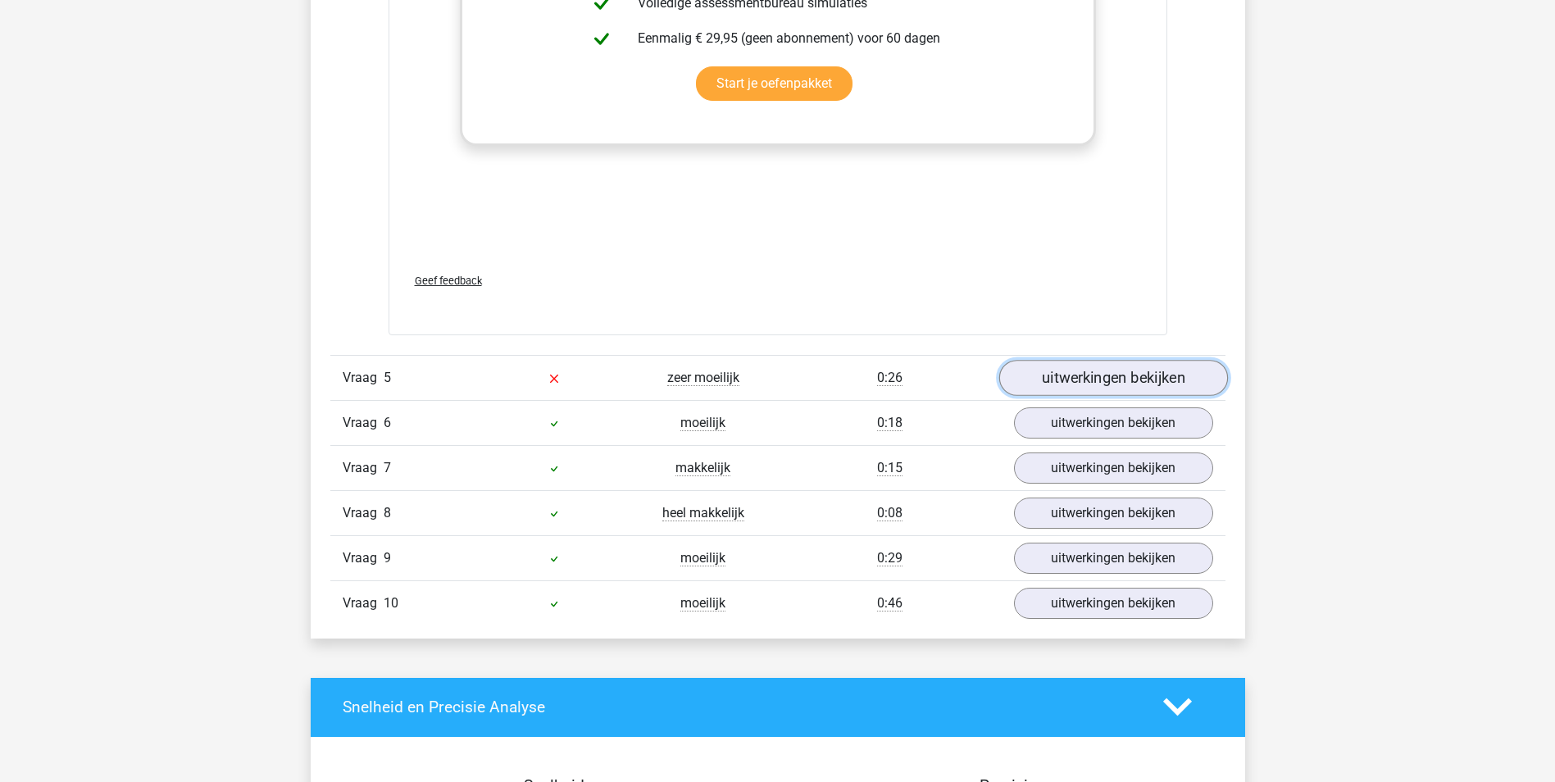
click at [1075, 379] on link "uitwerkingen bekijken" at bounding box center [1112, 378] width 229 height 36
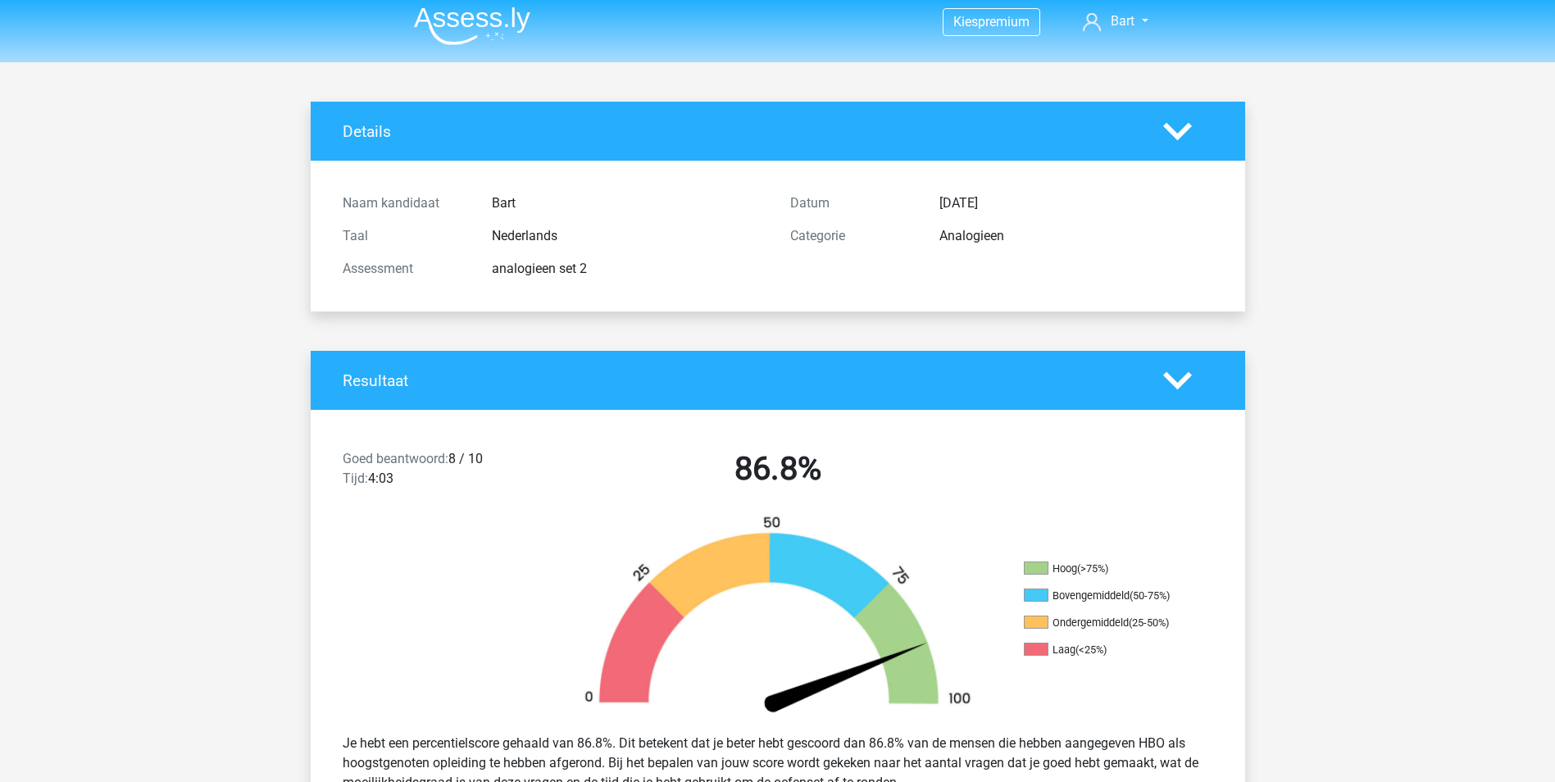
scroll to position [0, 0]
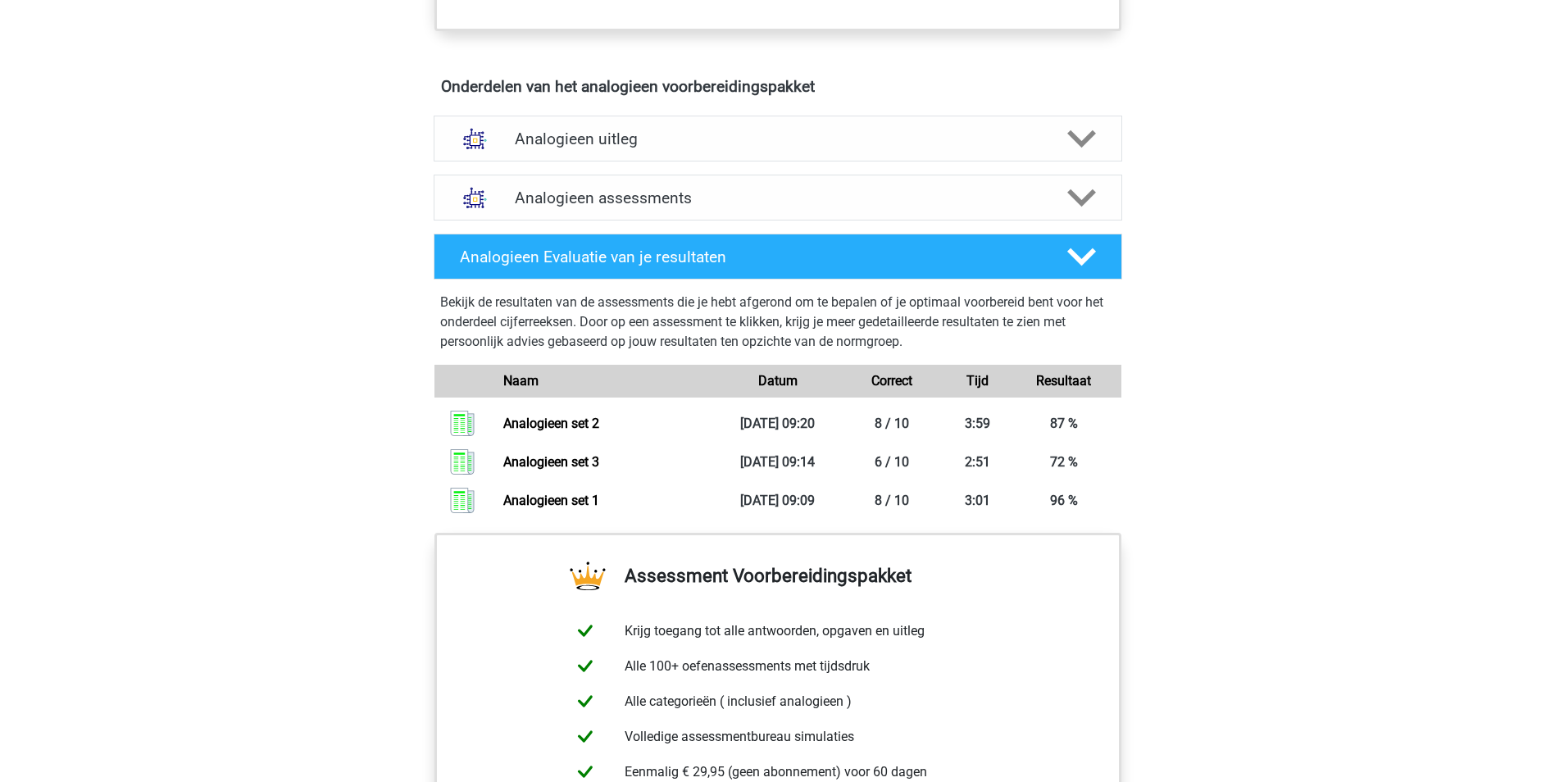
scroll to position [738, 0]
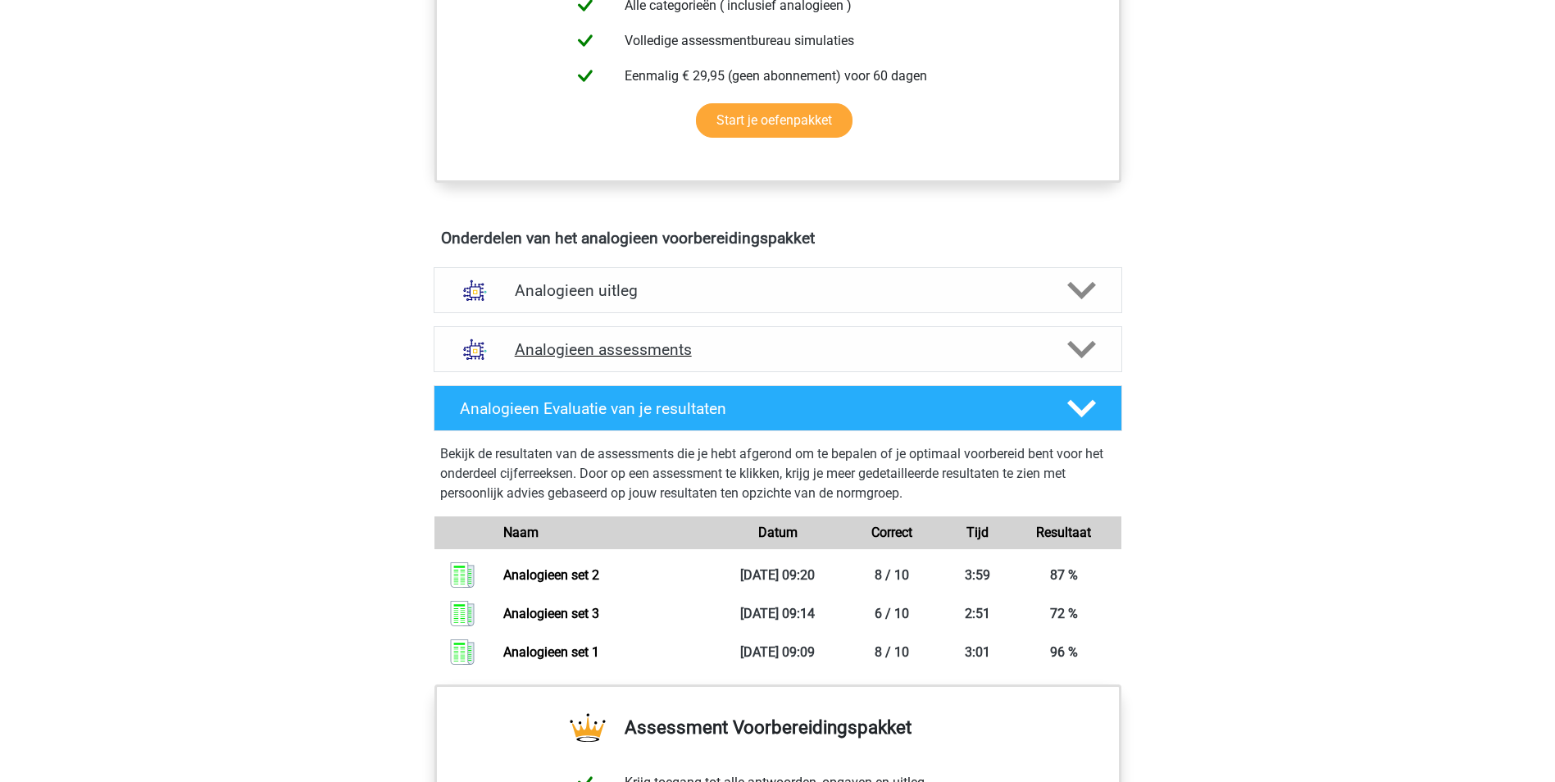
click at [1084, 348] on icon at bounding box center [1081, 349] width 29 height 29
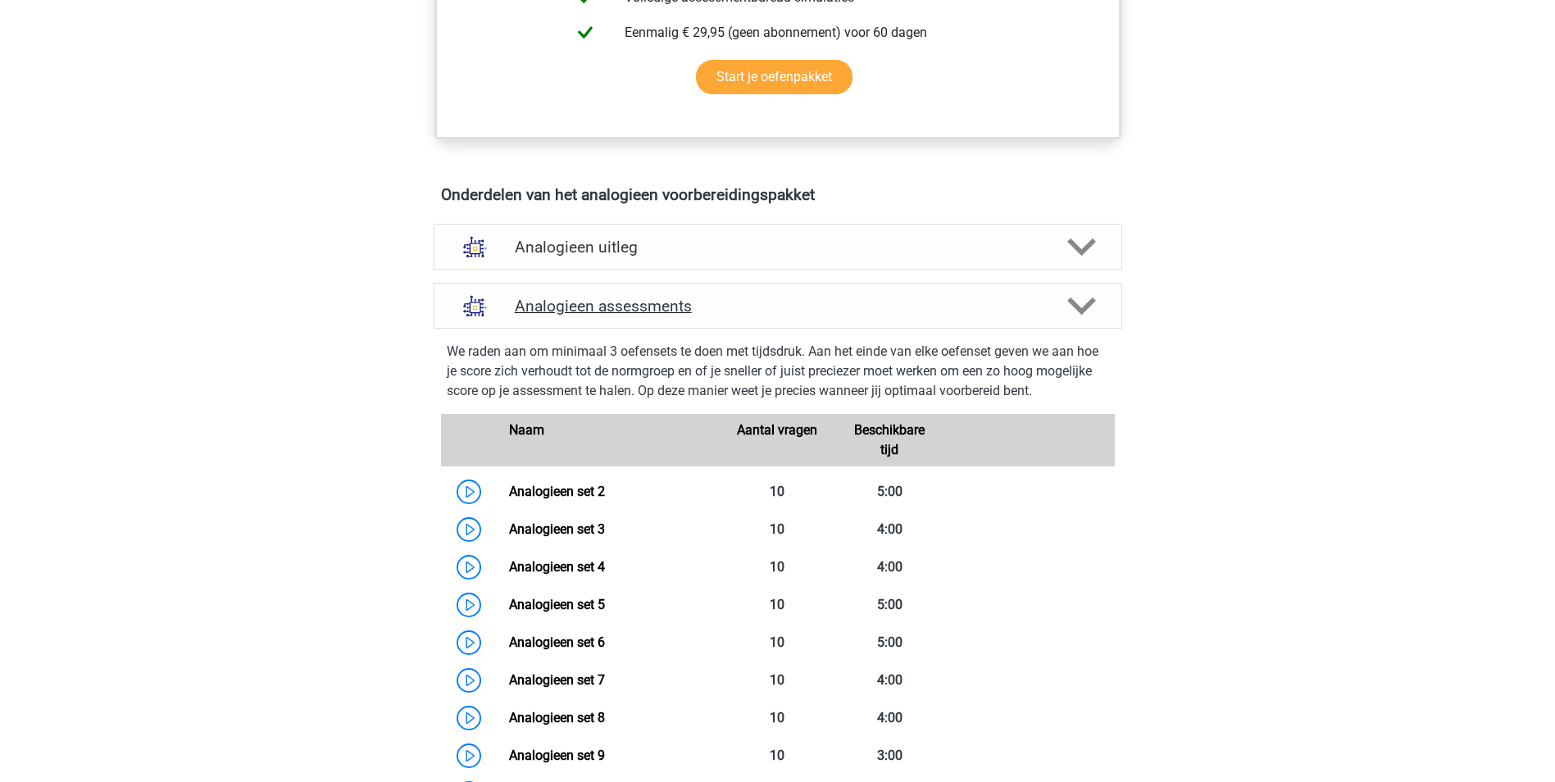
scroll to position [902, 0]
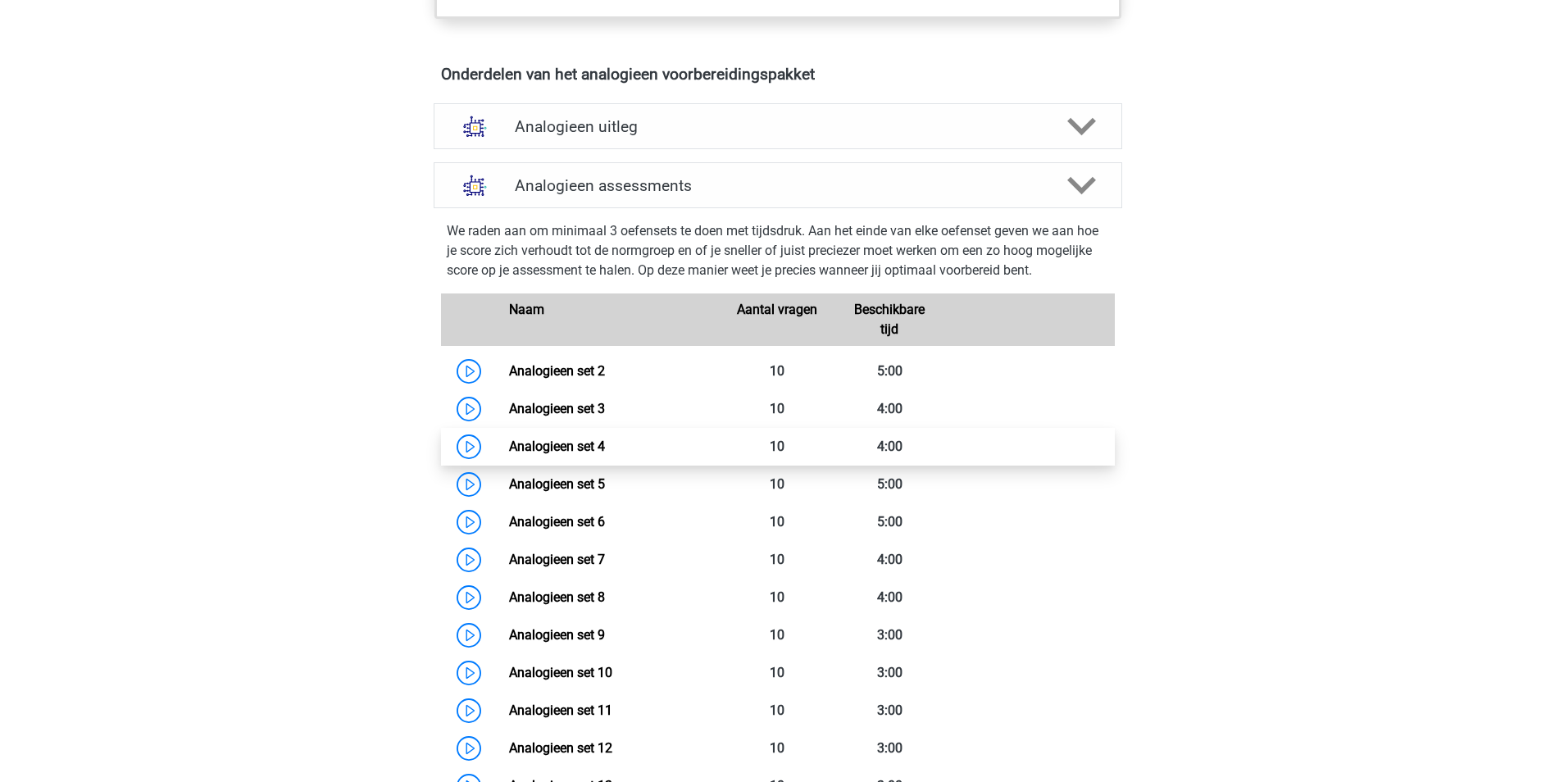
click at [556, 447] on link "Analogieen set 4" at bounding box center [557, 447] width 96 height 16
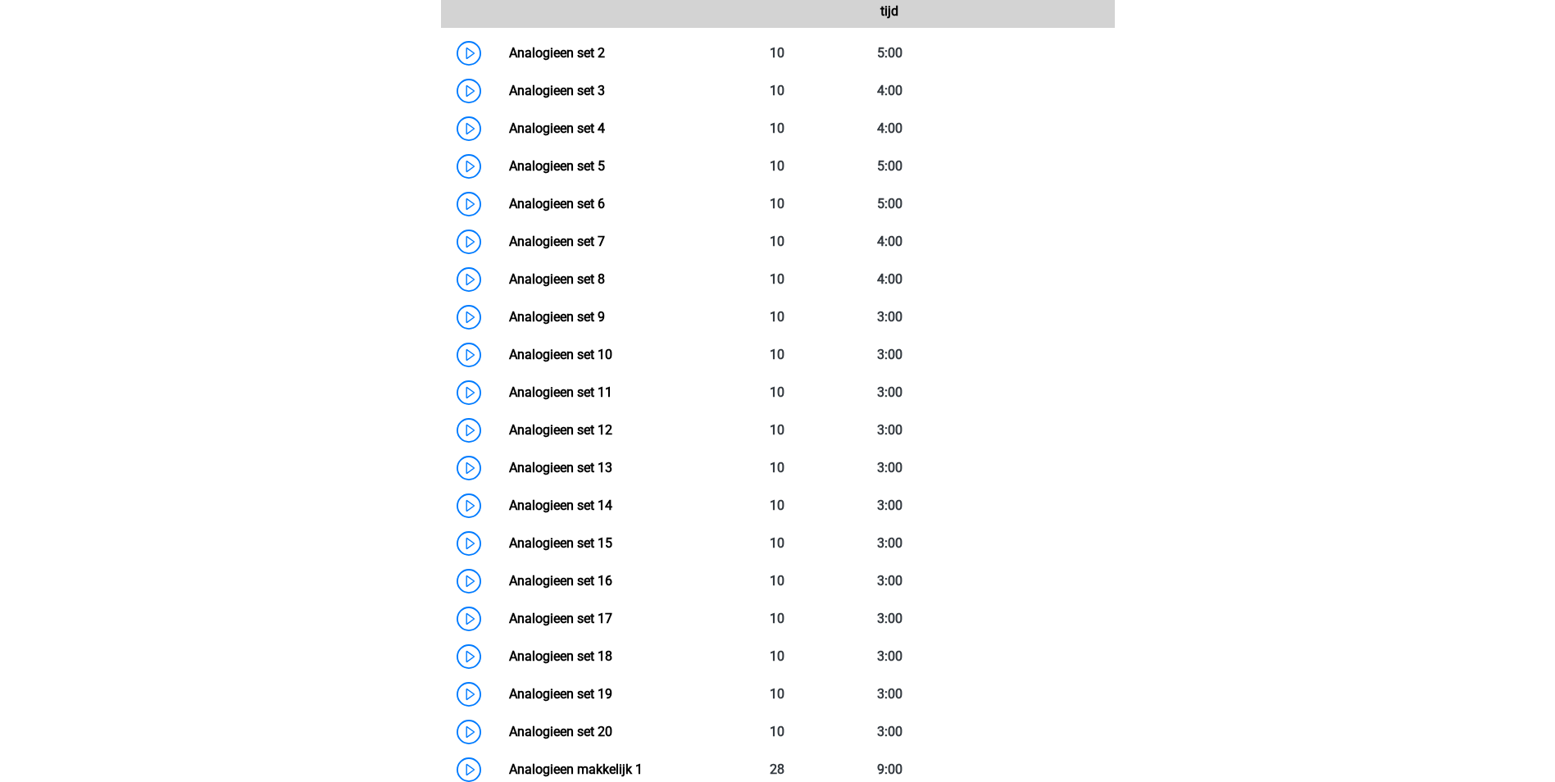
scroll to position [1148, 0]
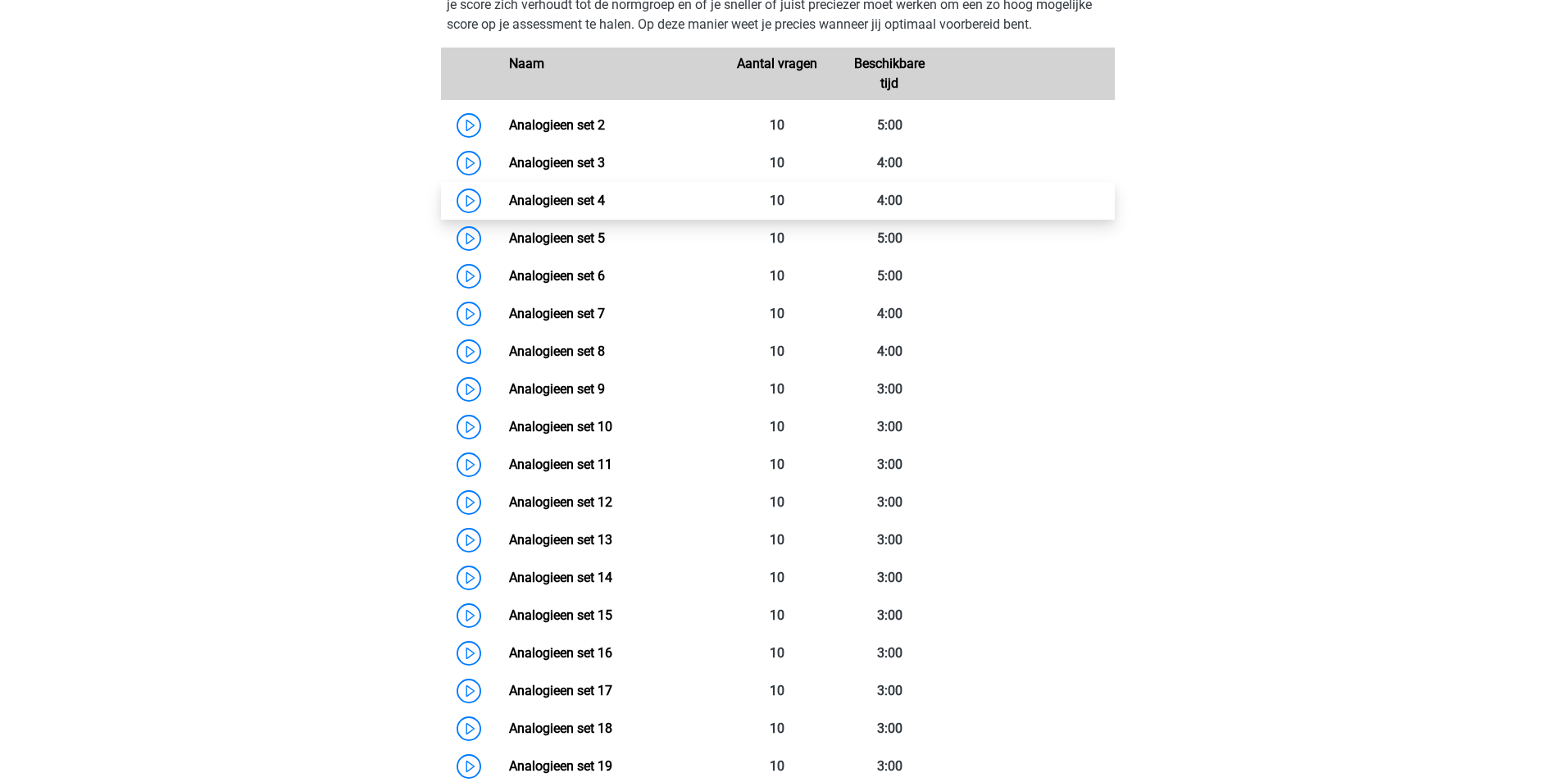
click at [552, 203] on link "Analogieen set 4" at bounding box center [557, 201] width 96 height 16
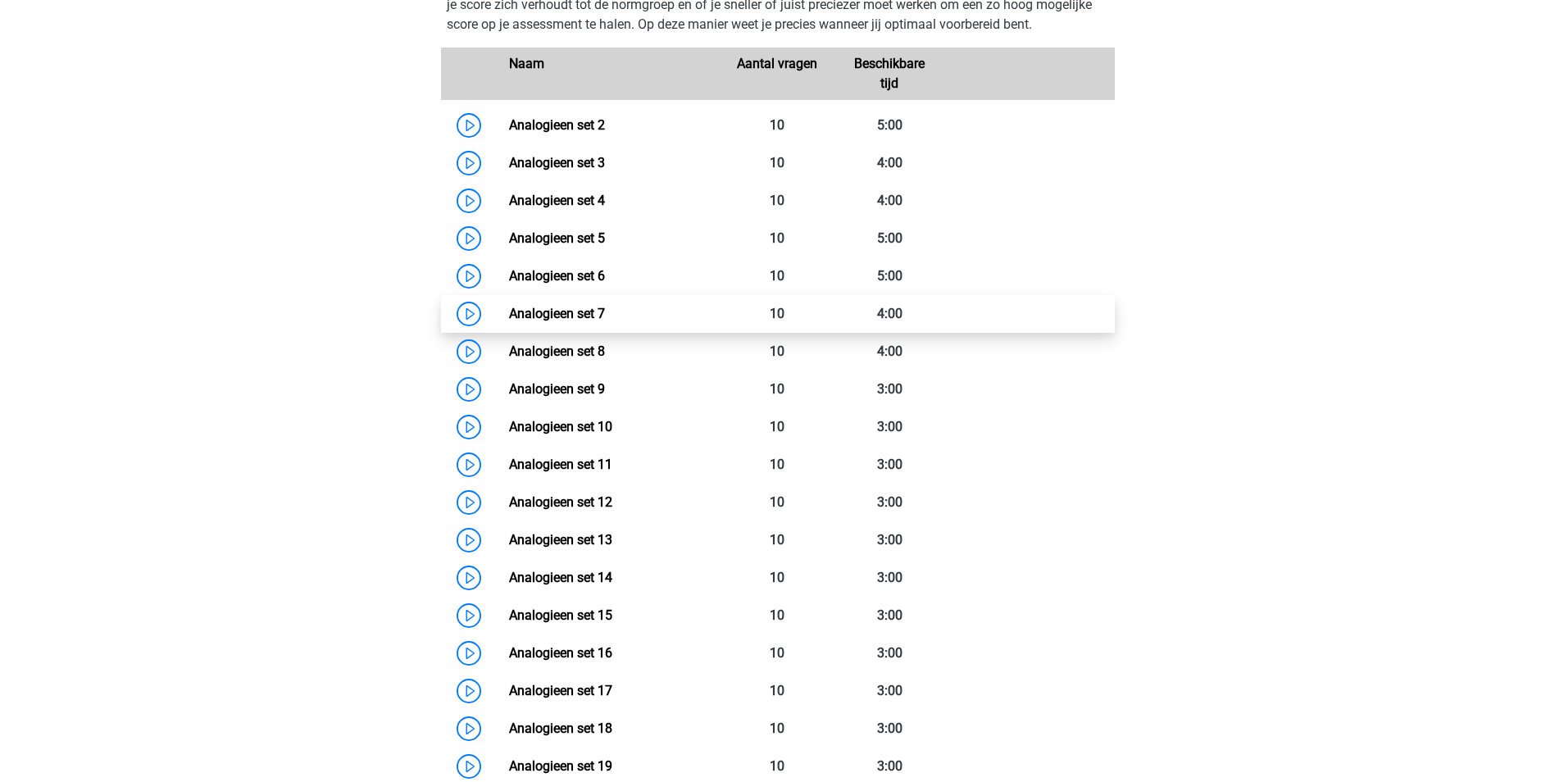
click at [543, 316] on link "Analogieen set 7" at bounding box center [557, 314] width 96 height 16
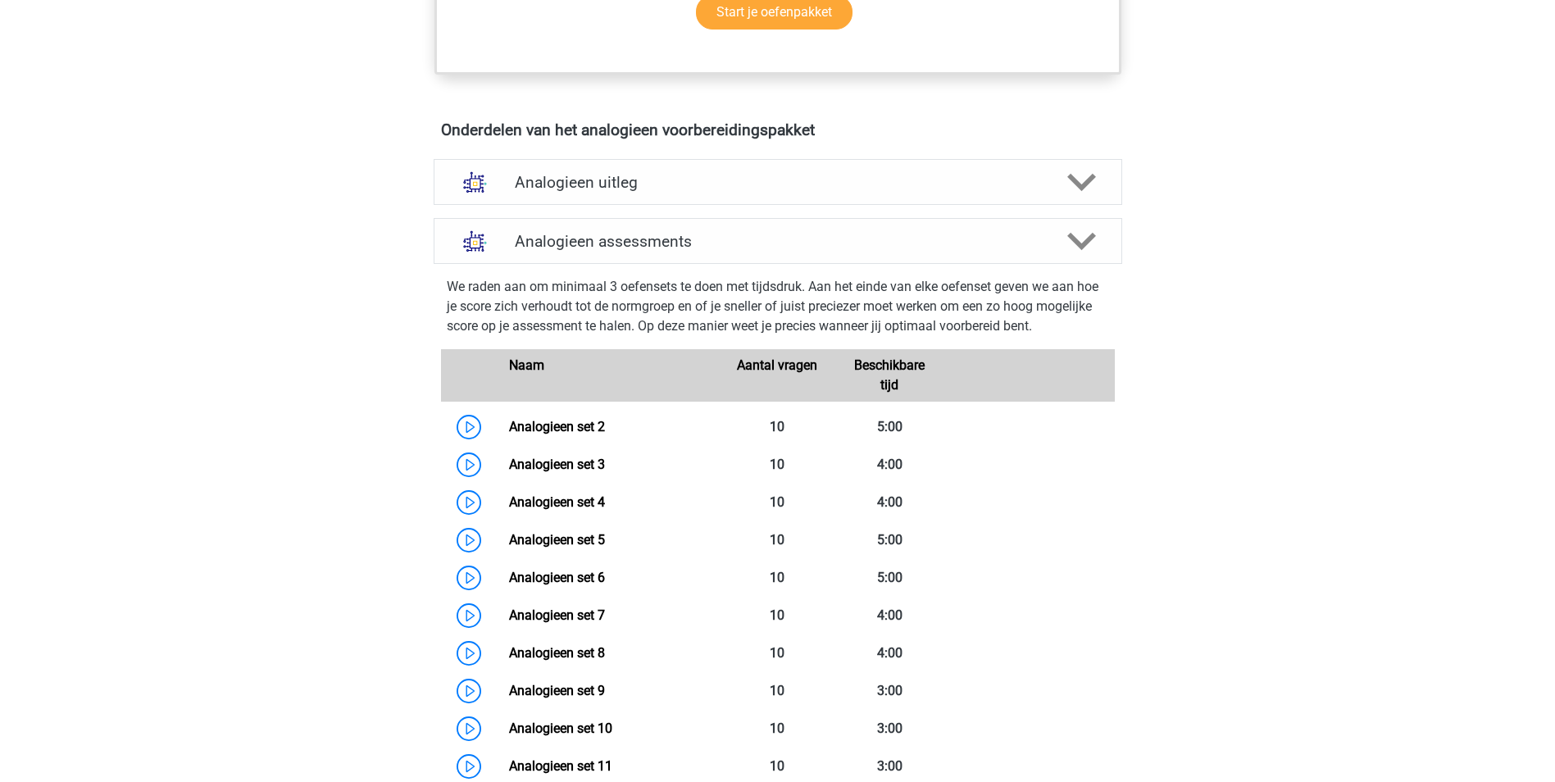
scroll to position [820, 0]
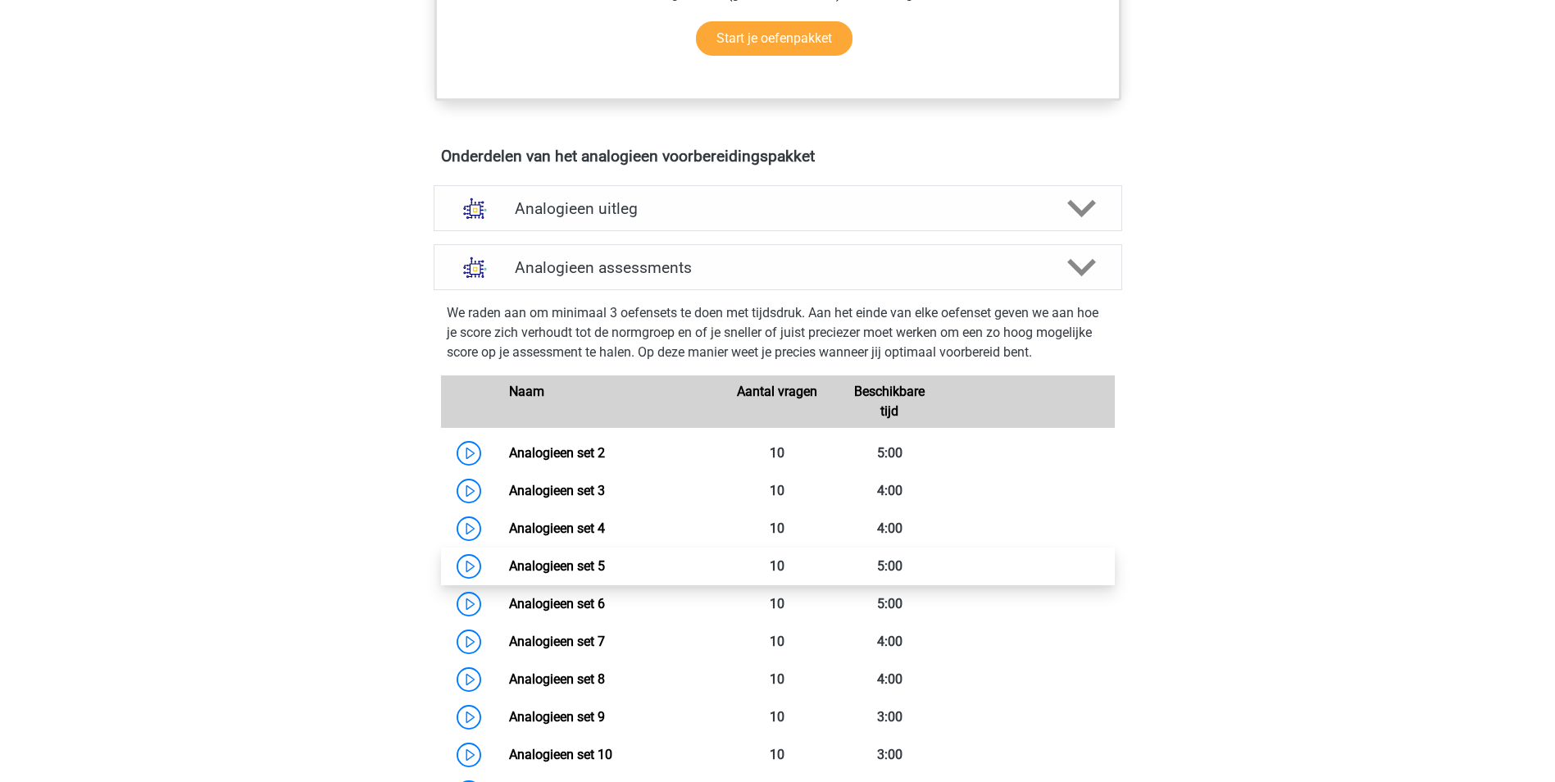
click at [532, 564] on link "Analogieen set 5" at bounding box center [557, 566] width 96 height 16
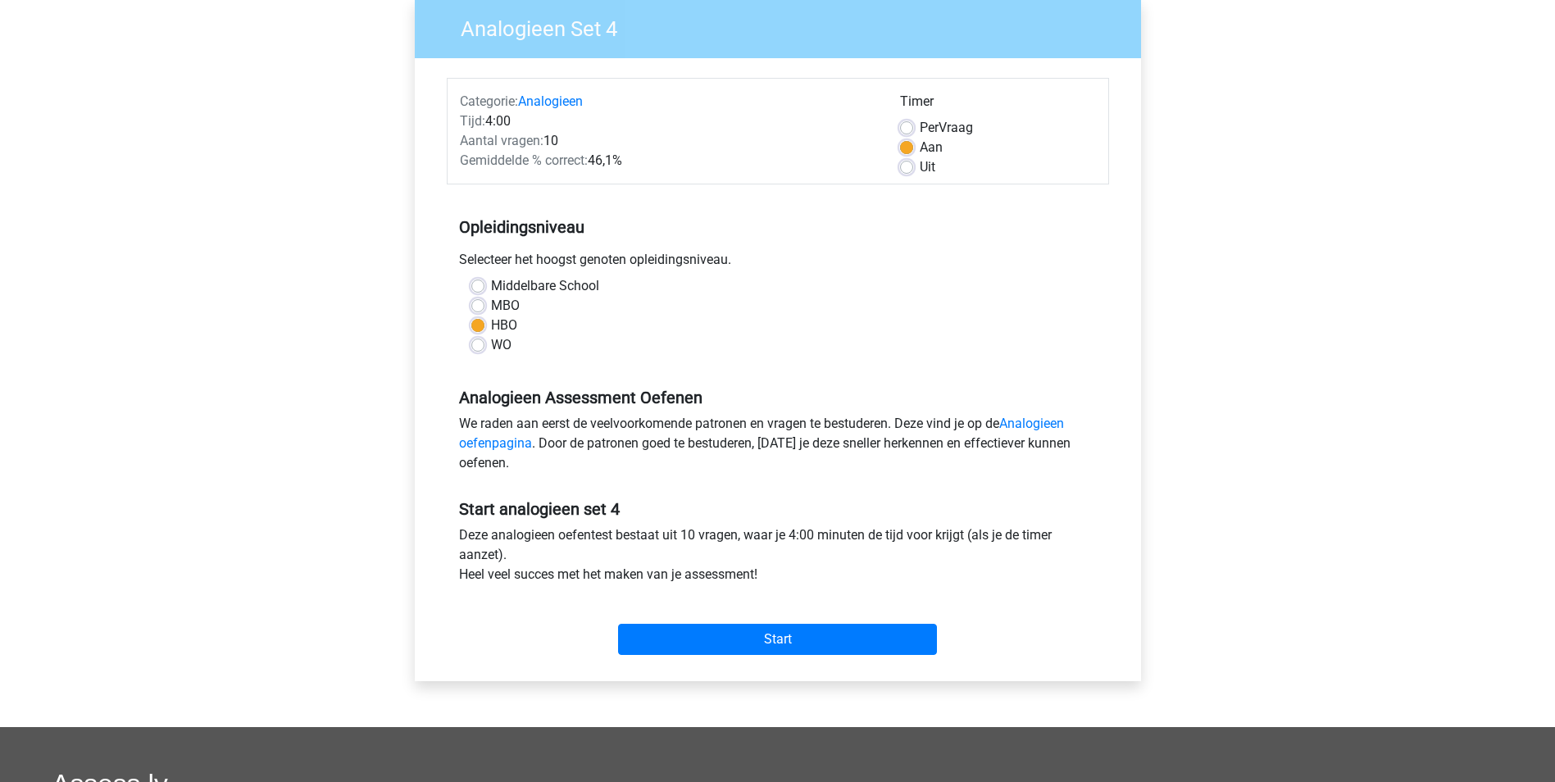
scroll to position [164, 0]
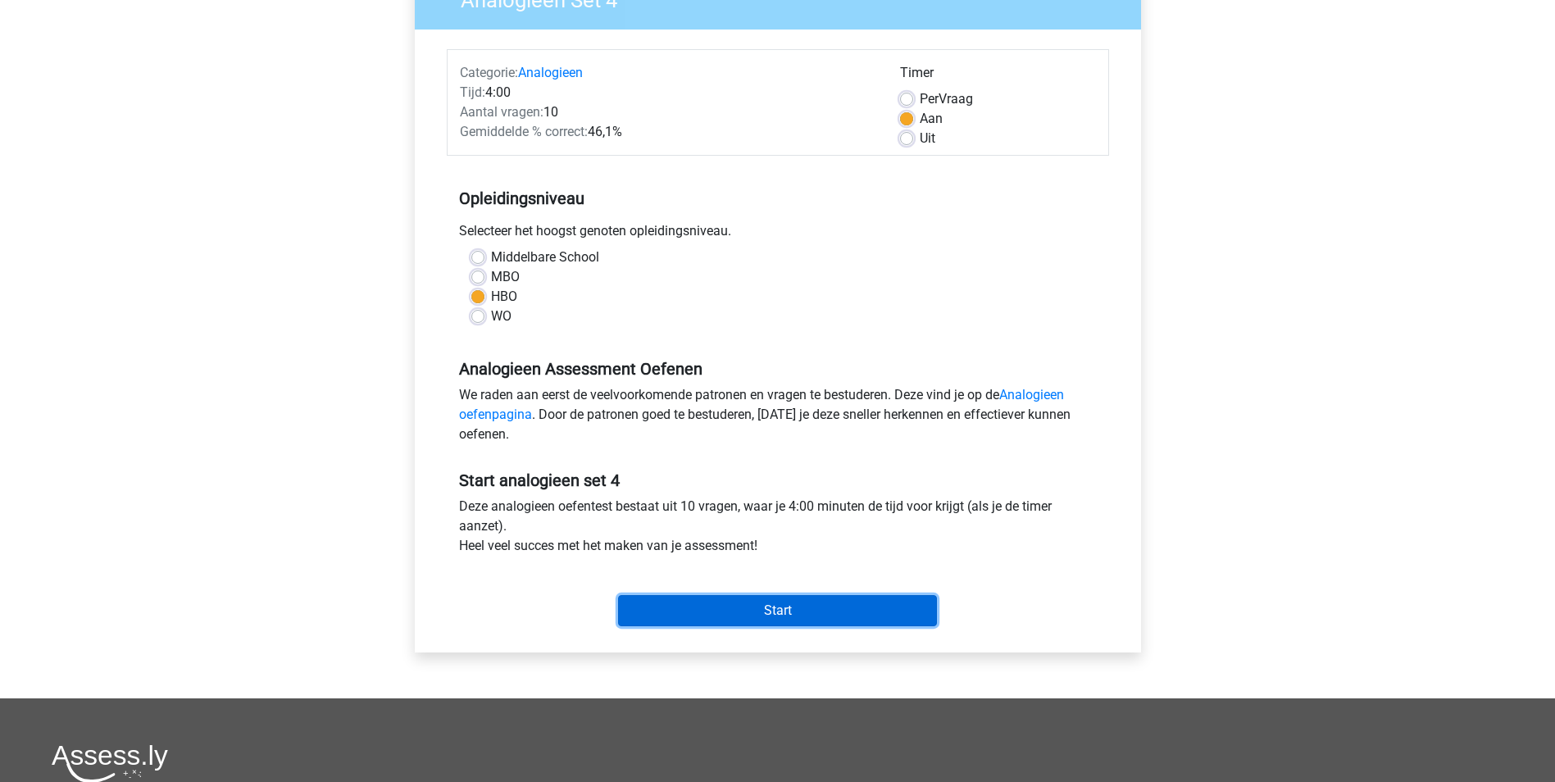
click at [789, 606] on input "Start" at bounding box center [777, 610] width 319 height 31
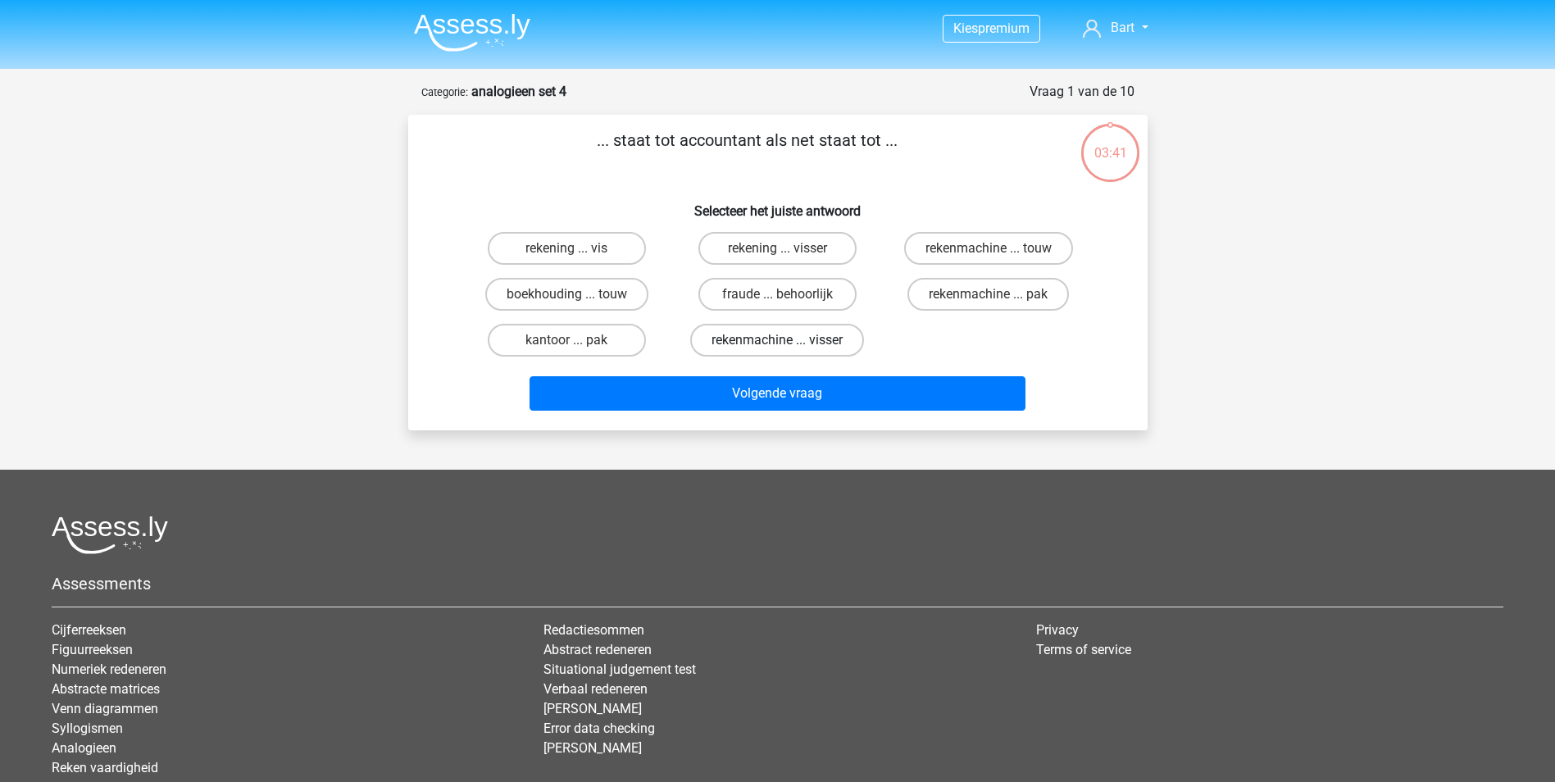
click at [742, 339] on label "rekenmachine ... visser" at bounding box center [777, 340] width 174 height 33
click at [777, 340] on input "rekenmachine ... visser" at bounding box center [782, 345] width 11 height 11
radio input "true"
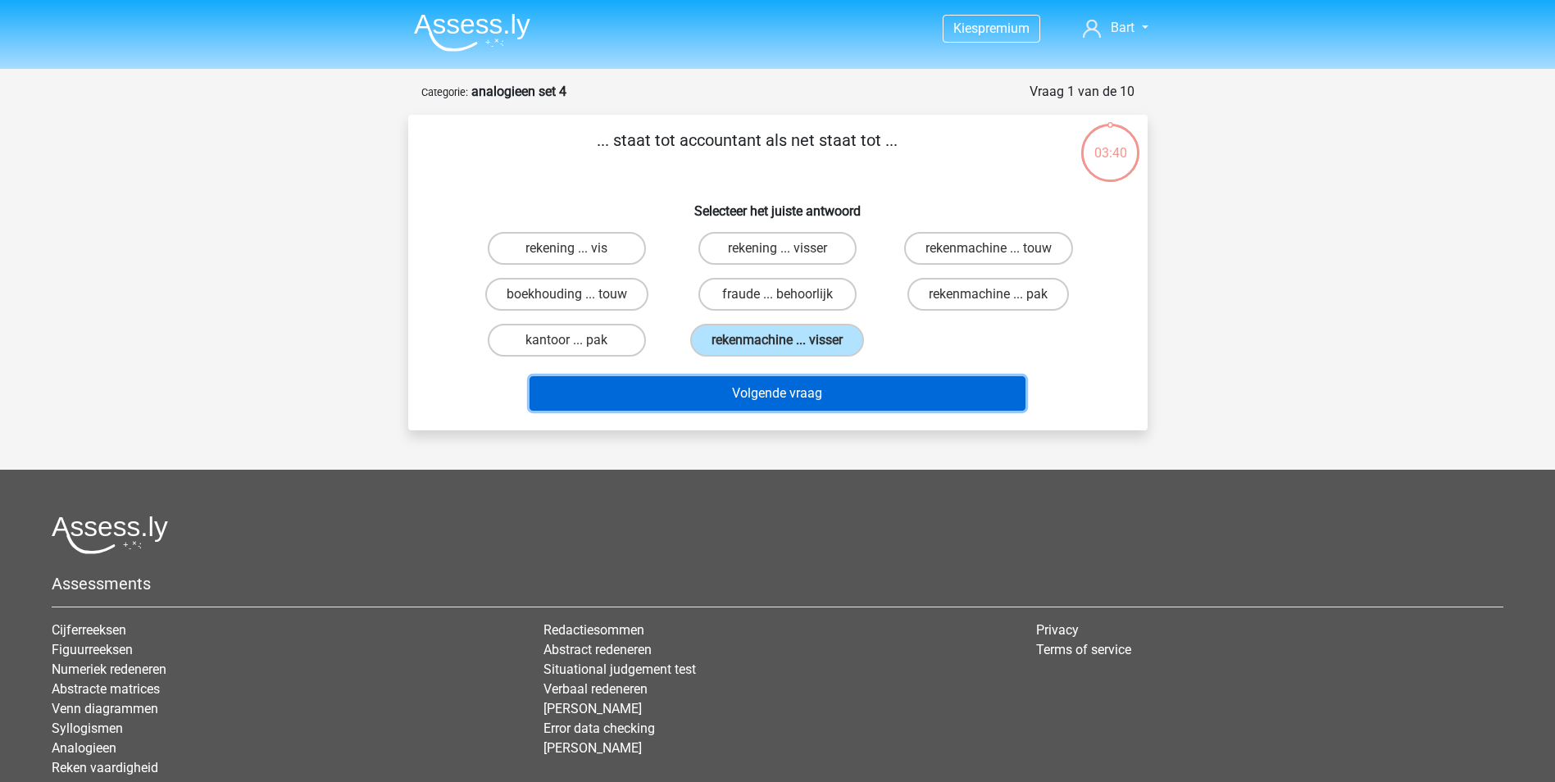
click at [752, 396] on button "Volgende vraag" at bounding box center [778, 393] width 496 height 34
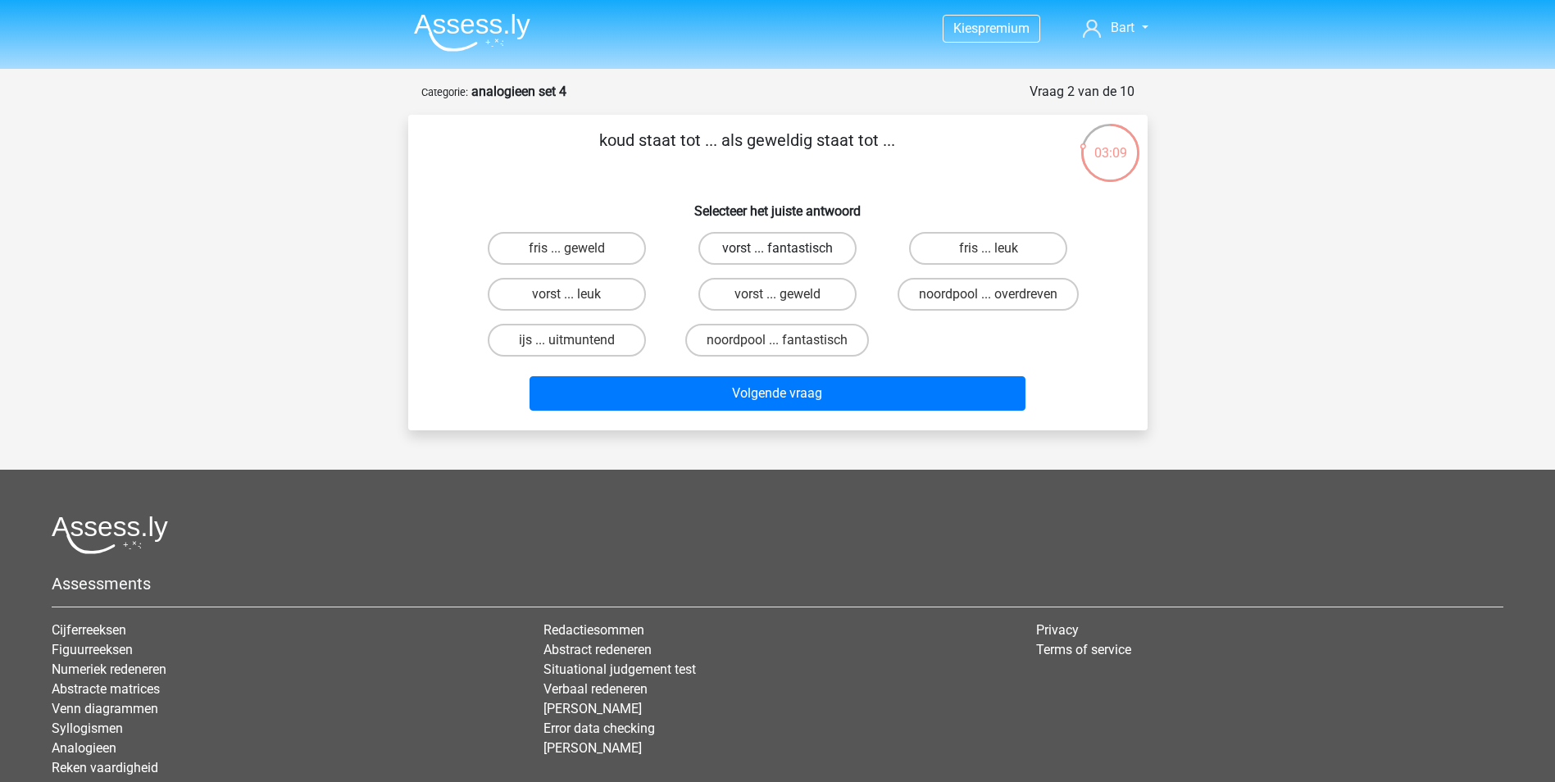
click at [765, 243] on label "vorst ... fantastisch" at bounding box center [777, 248] width 158 height 33
click at [777, 248] on input "vorst ... fantastisch" at bounding box center [782, 253] width 11 height 11
radio input "true"
click at [998, 248] on label "fris ... leuk" at bounding box center [988, 248] width 158 height 33
click at [998, 248] on input "fris ... leuk" at bounding box center [994, 253] width 11 height 11
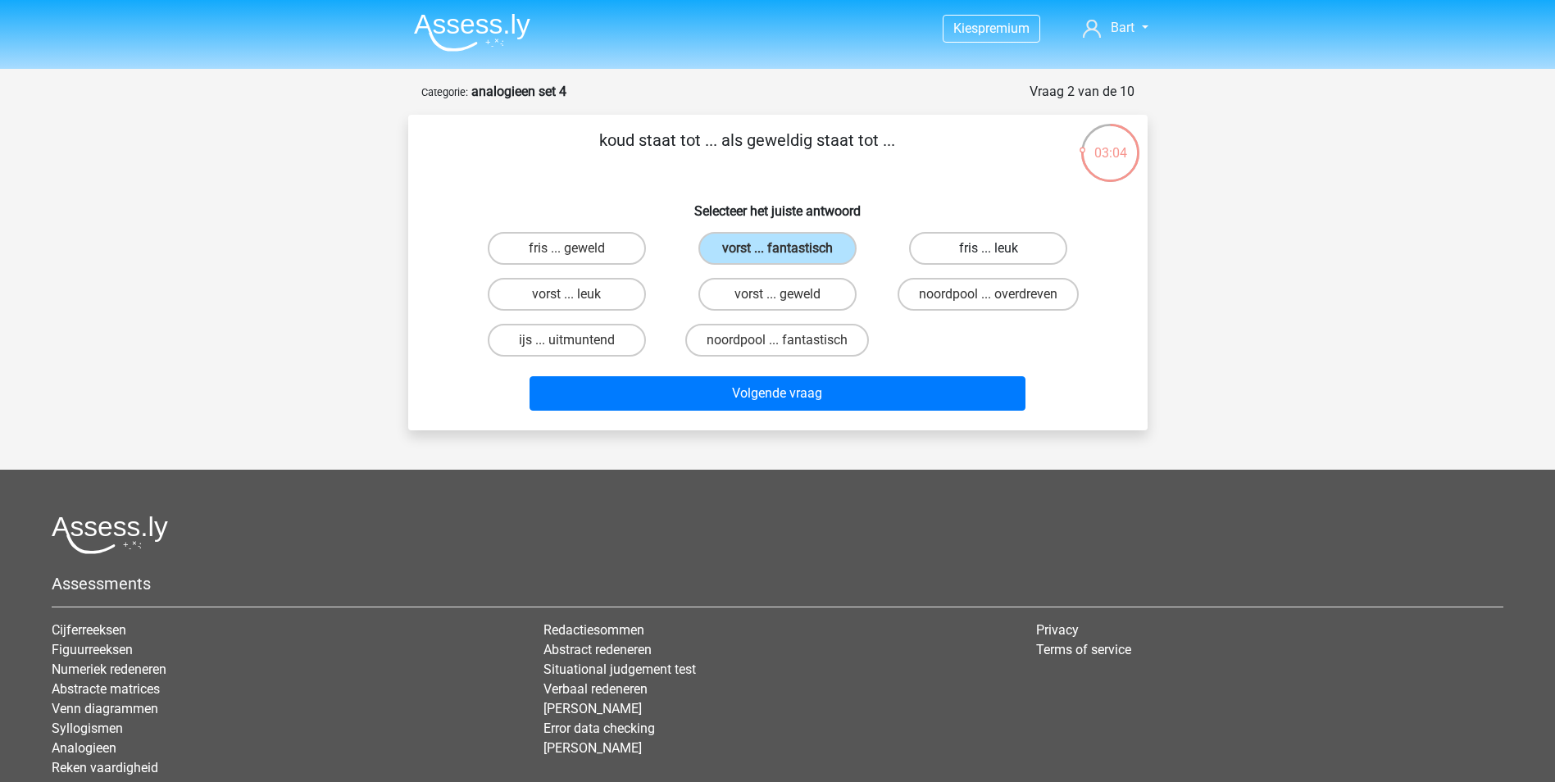
radio input "true"
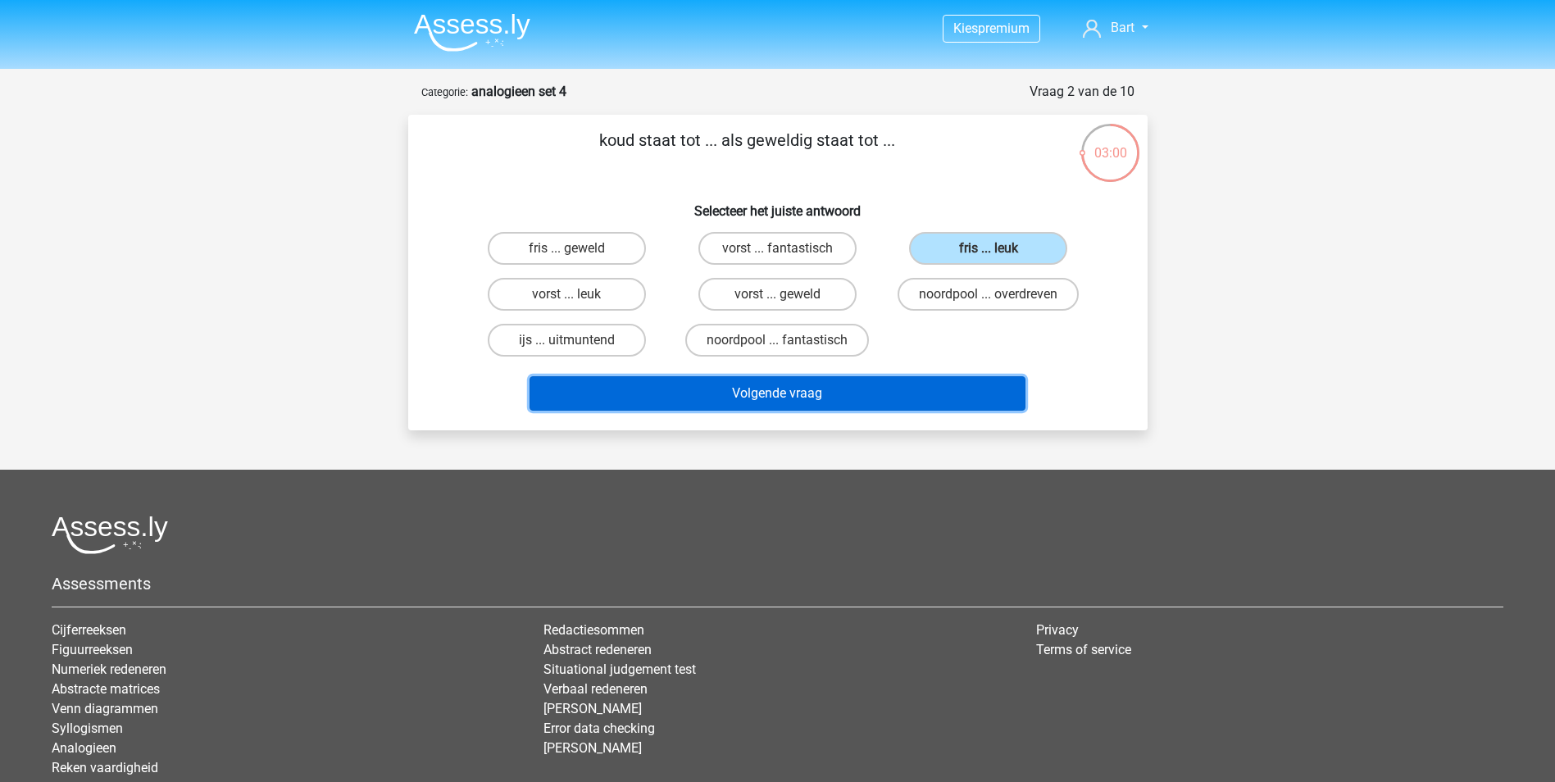
click at [739, 392] on button "Volgende vraag" at bounding box center [778, 393] width 496 height 34
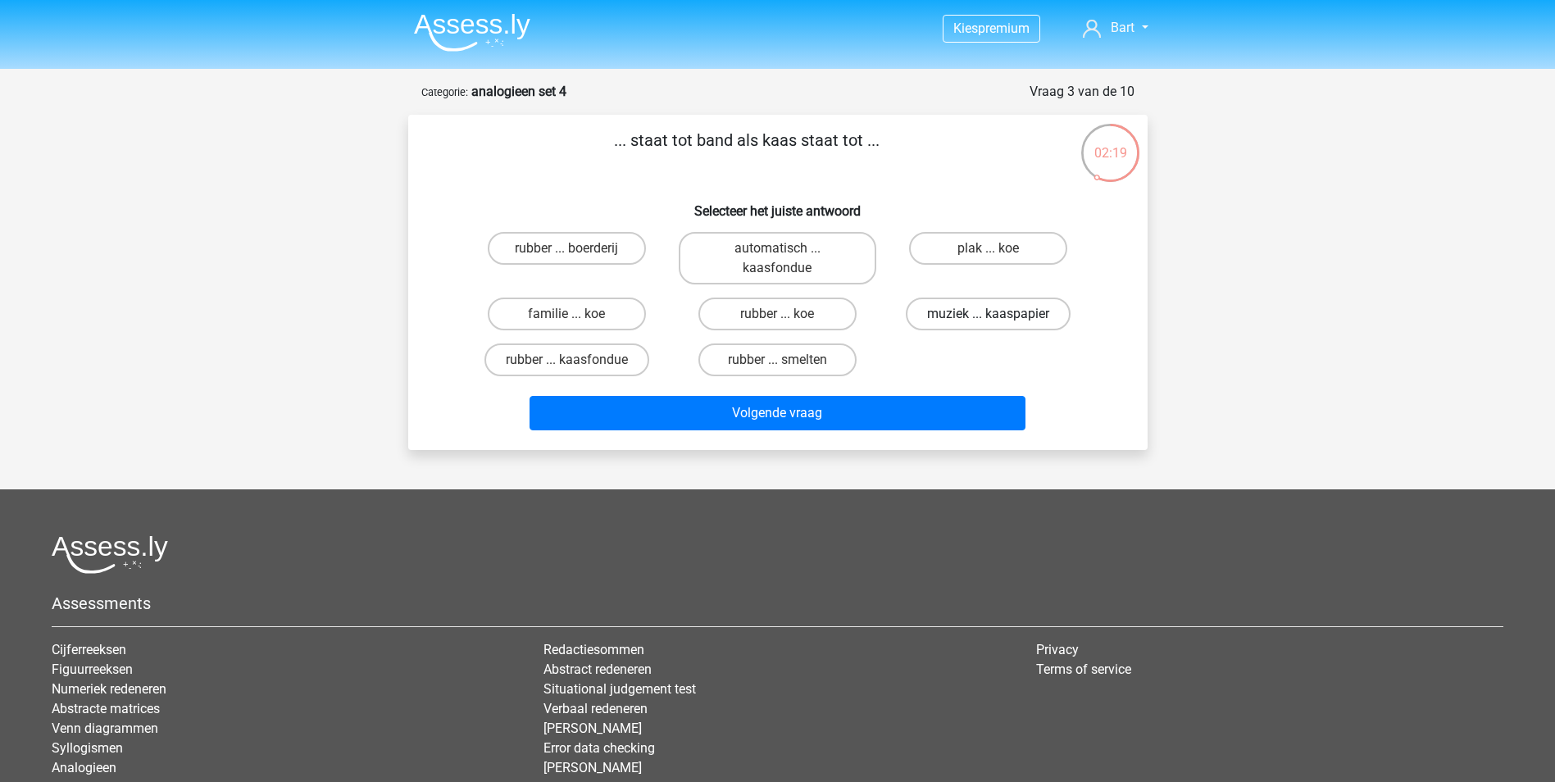
click at [988, 311] on label "muziek ... kaaspapier" at bounding box center [988, 314] width 165 height 33
click at [989, 314] on input "muziek ... kaaspapier" at bounding box center [994, 319] width 11 height 11
radio input "true"
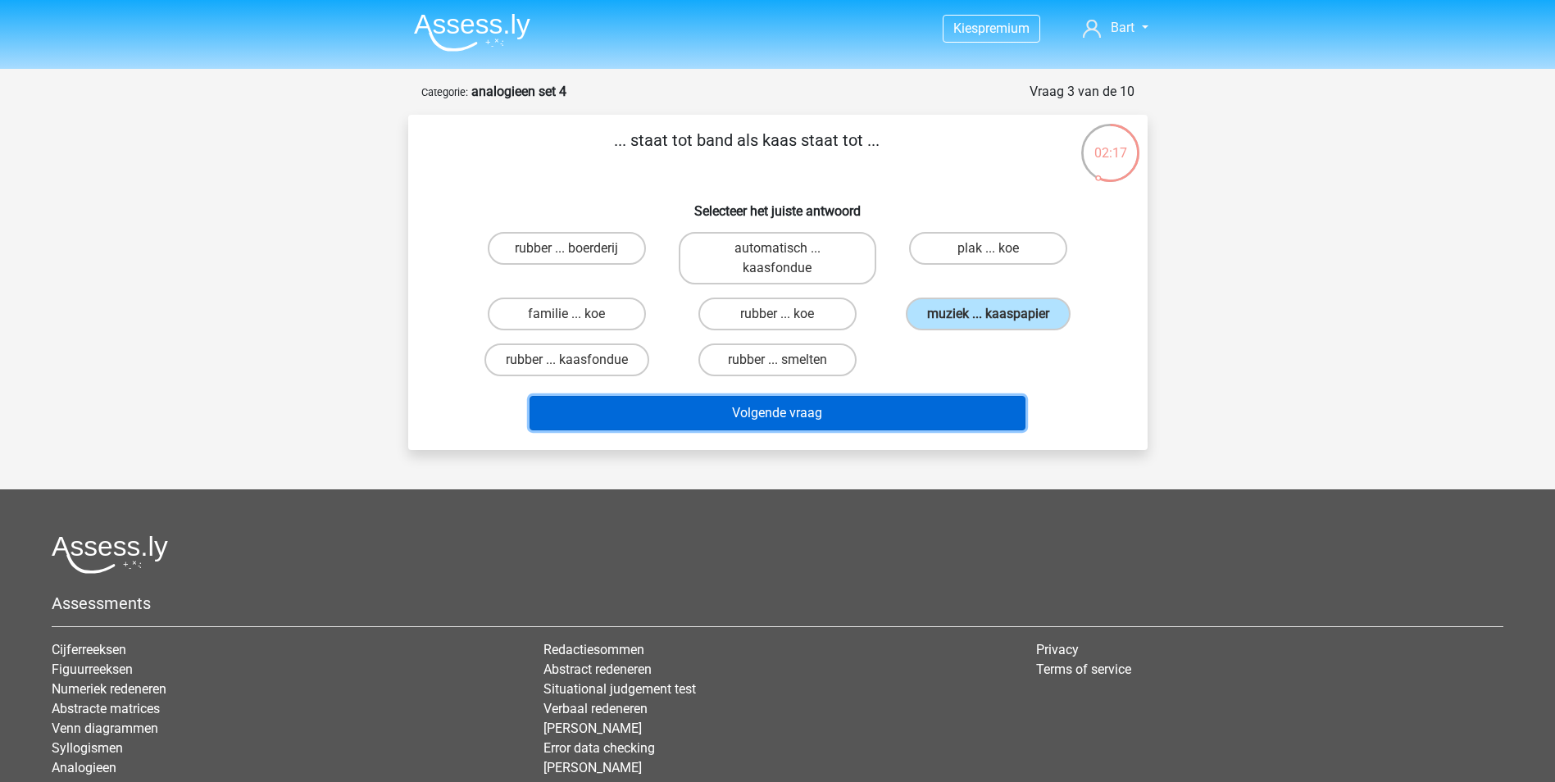
click at [802, 410] on button "Volgende vraag" at bounding box center [778, 413] width 496 height 34
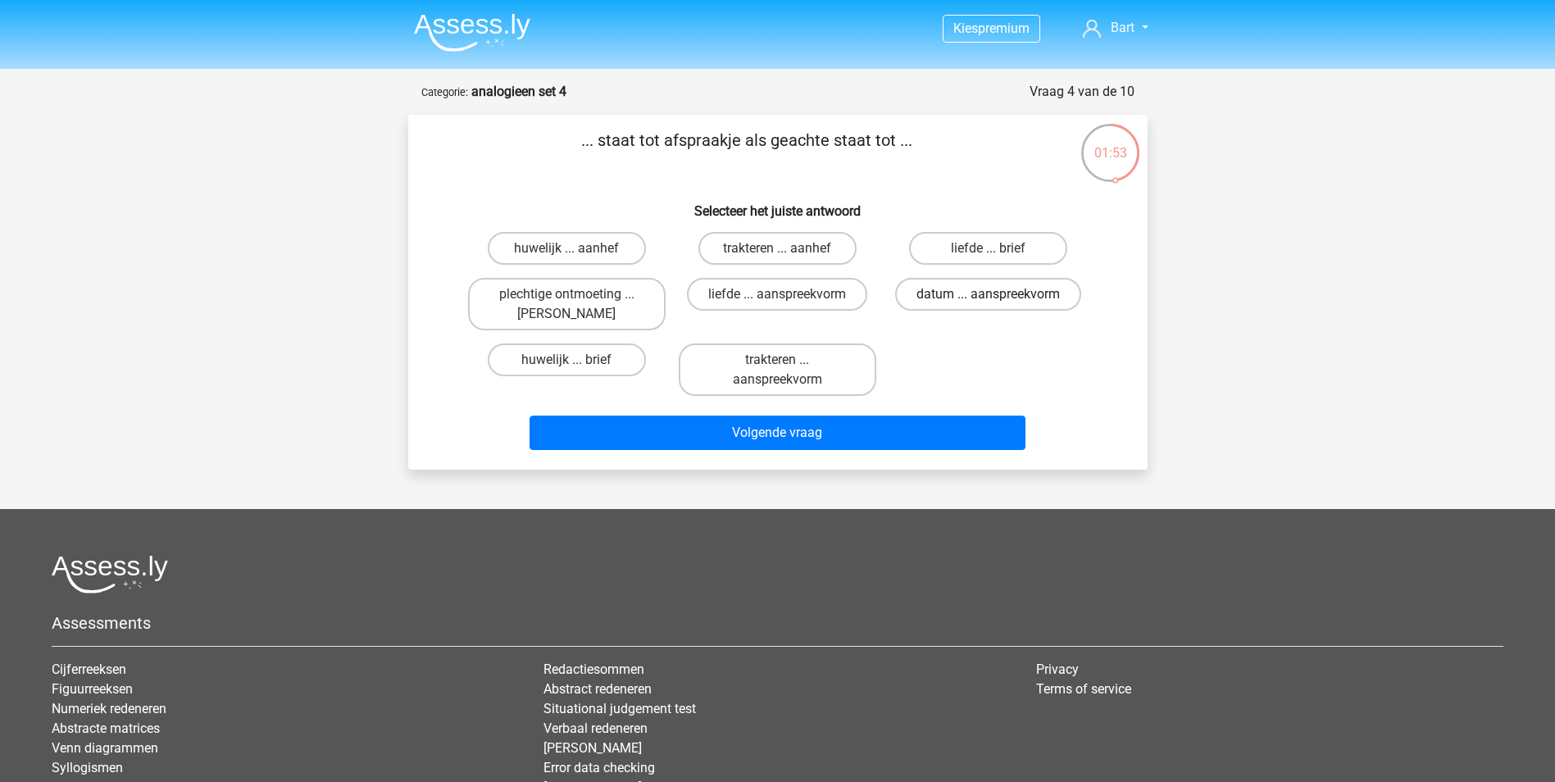
click at [933, 291] on label "datum ... aanspreekvorm" at bounding box center [988, 294] width 186 height 33
click at [989, 294] on input "datum ... aanspreekvorm" at bounding box center [994, 299] width 11 height 11
radio input "true"
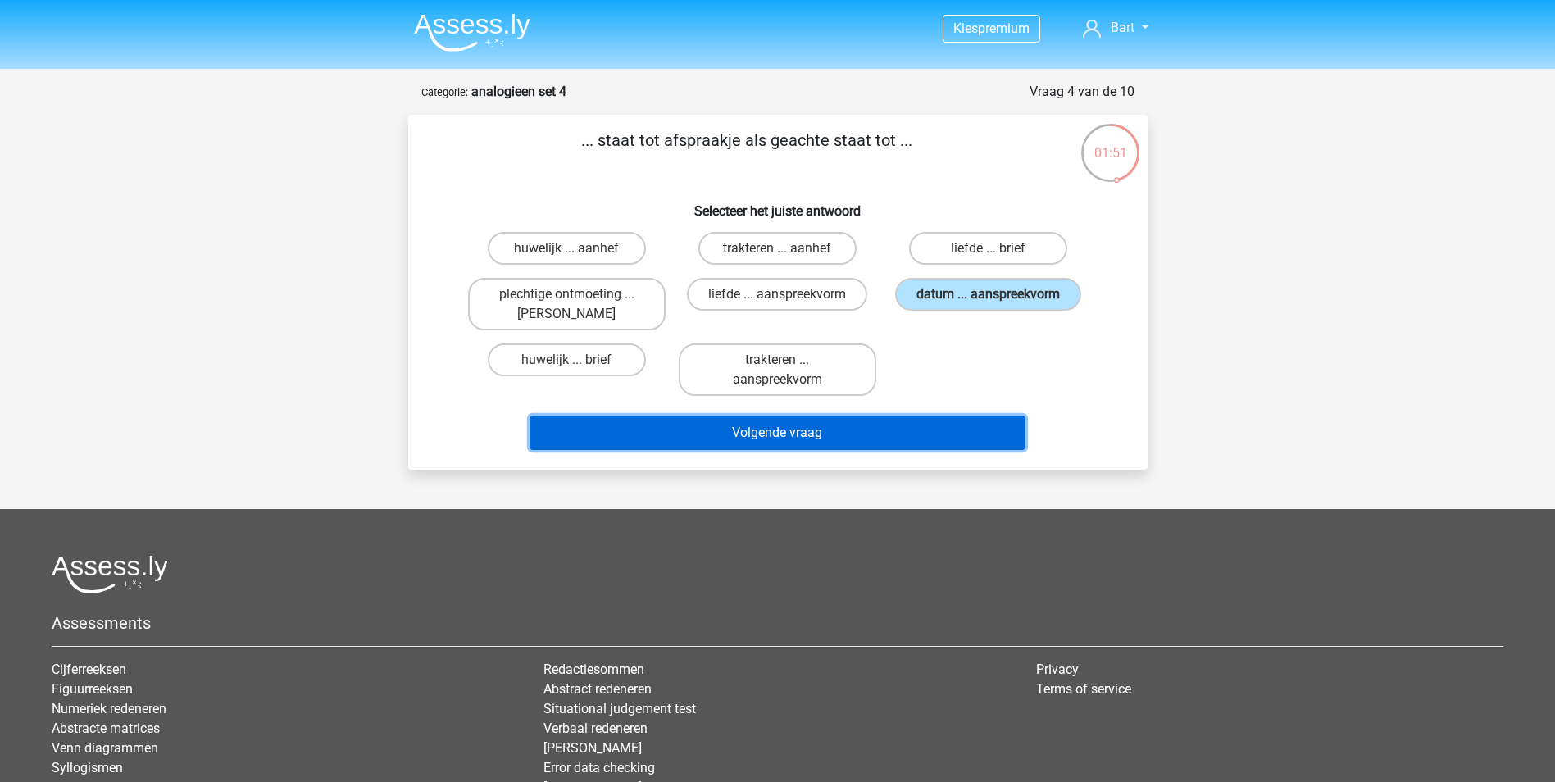
click at [793, 424] on button "Volgende vraag" at bounding box center [778, 433] width 496 height 34
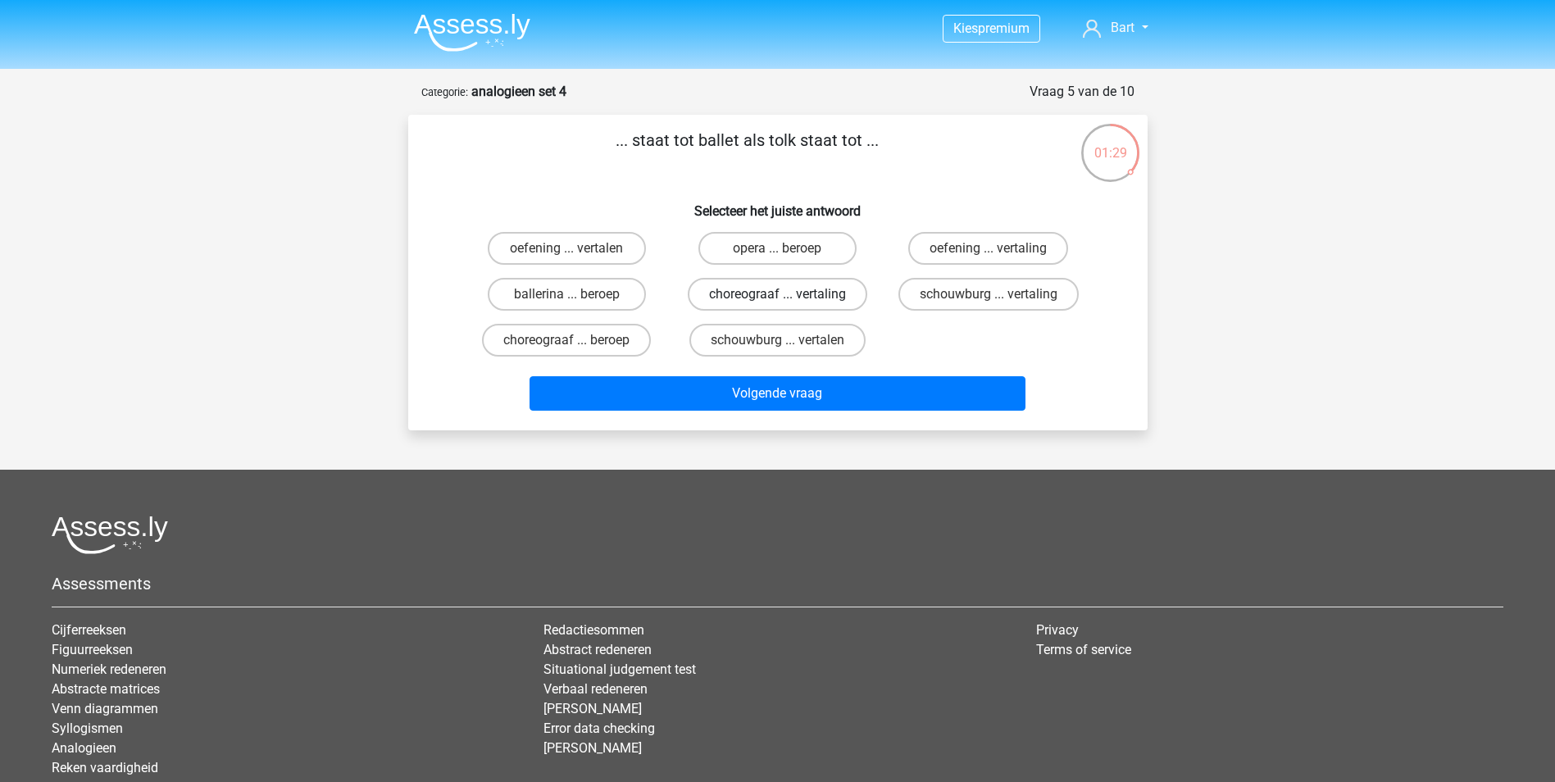
click at [752, 294] on label "choreograaf ... vertaling" at bounding box center [778, 294] width 180 height 33
click at [777, 294] on input "choreograaf ... vertaling" at bounding box center [782, 299] width 11 height 11
radio input "true"
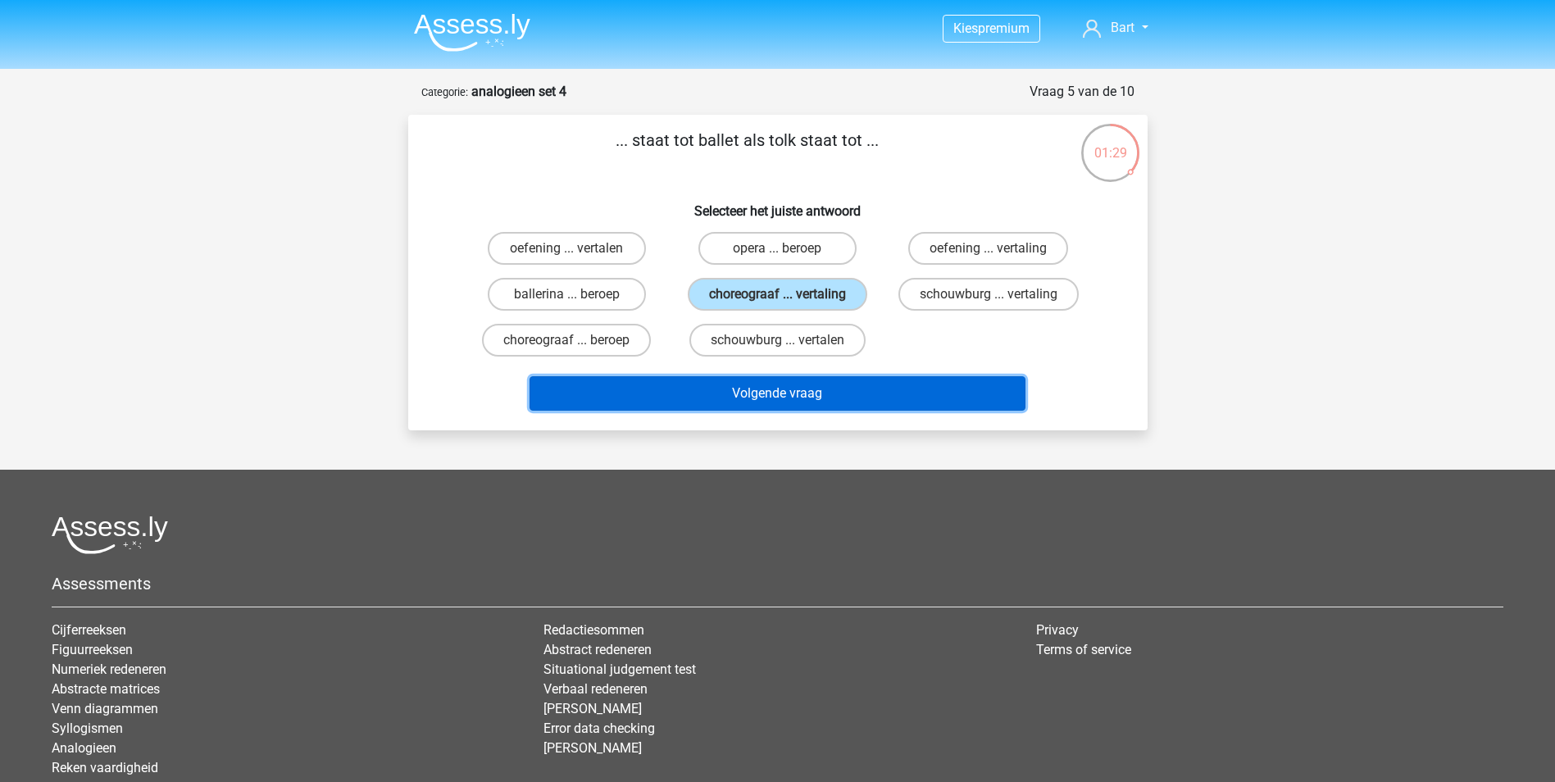
click at [753, 402] on button "Volgende vraag" at bounding box center [778, 393] width 496 height 34
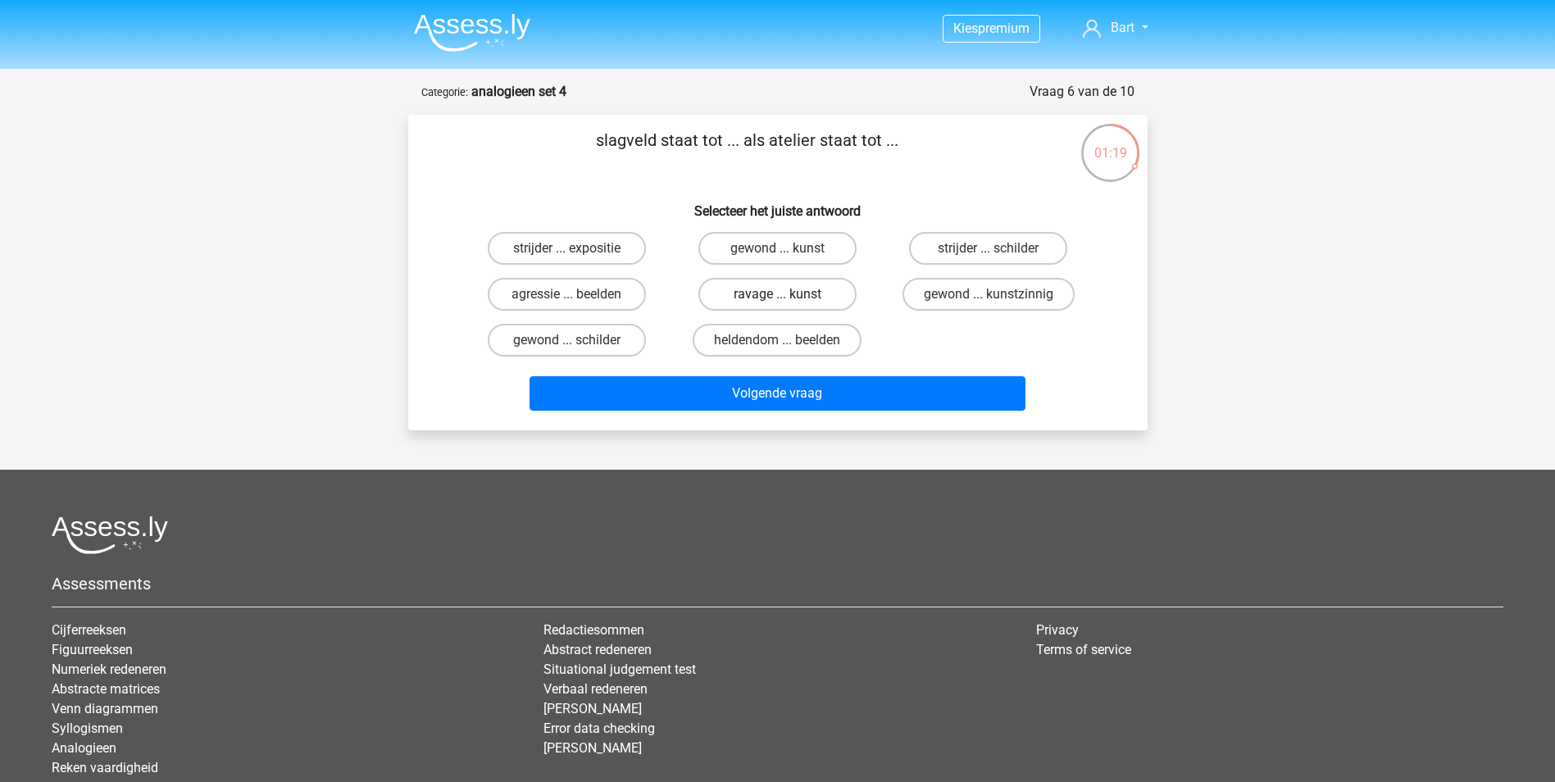
click at [762, 288] on label "ravage ... kunst" at bounding box center [777, 294] width 158 height 33
click at [777, 294] on input "ravage ... kunst" at bounding box center [782, 299] width 11 height 11
radio input "true"
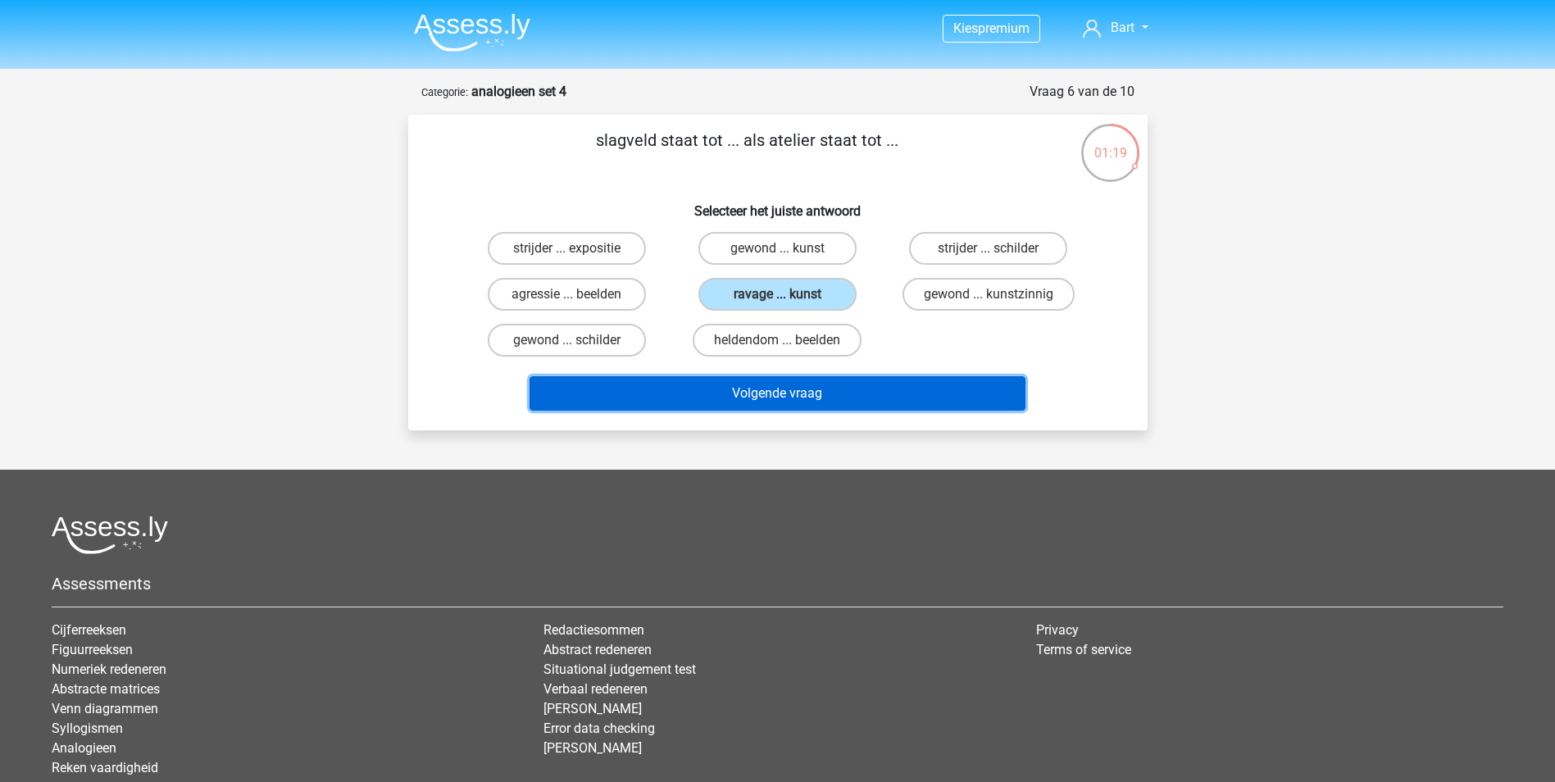
click at [761, 388] on button "Volgende vraag" at bounding box center [778, 393] width 496 height 34
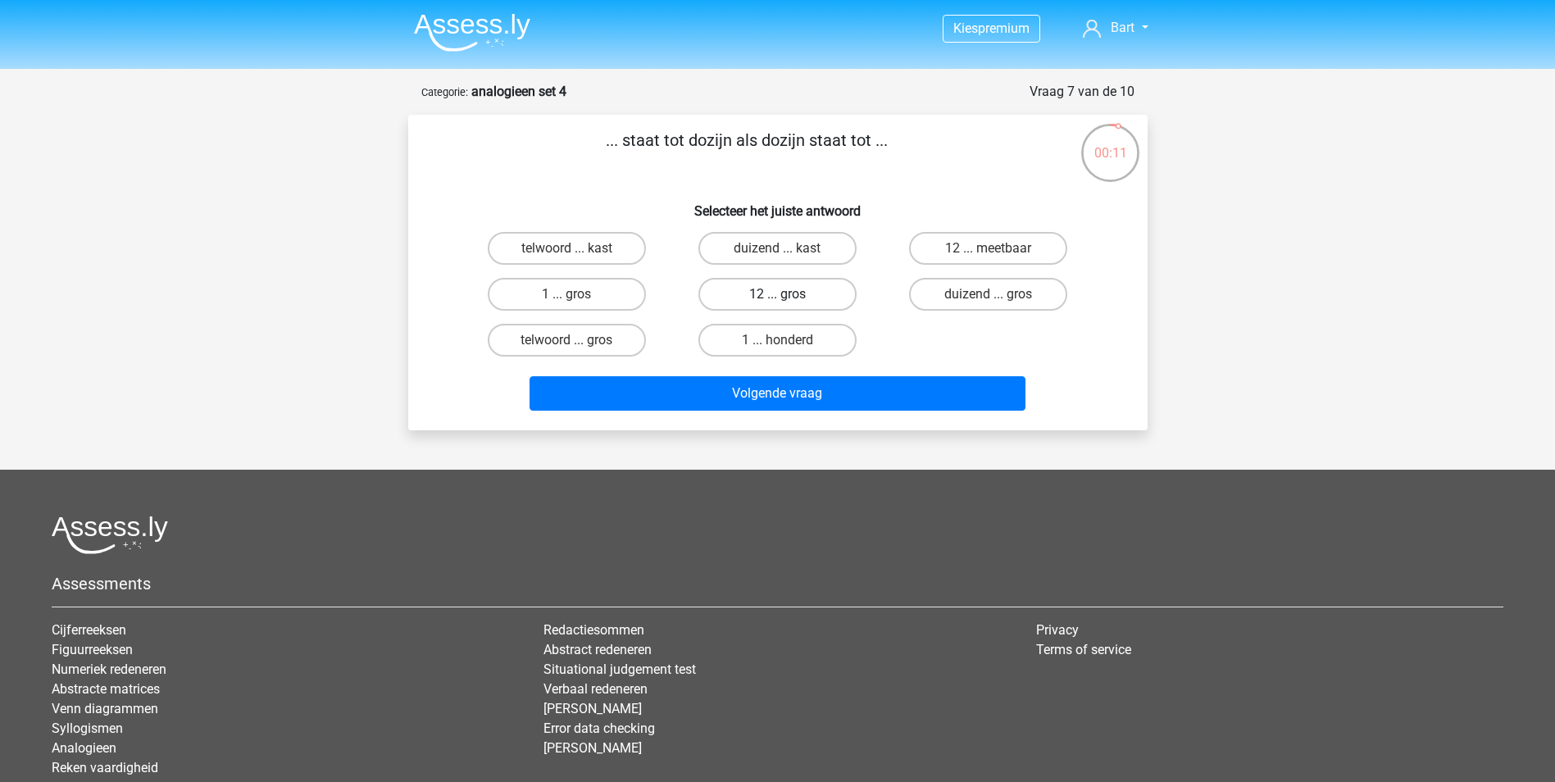
click at [784, 293] on label "12 ... gros" at bounding box center [777, 294] width 158 height 33
click at [784, 294] on input "12 ... gros" at bounding box center [782, 299] width 11 height 11
radio input "true"
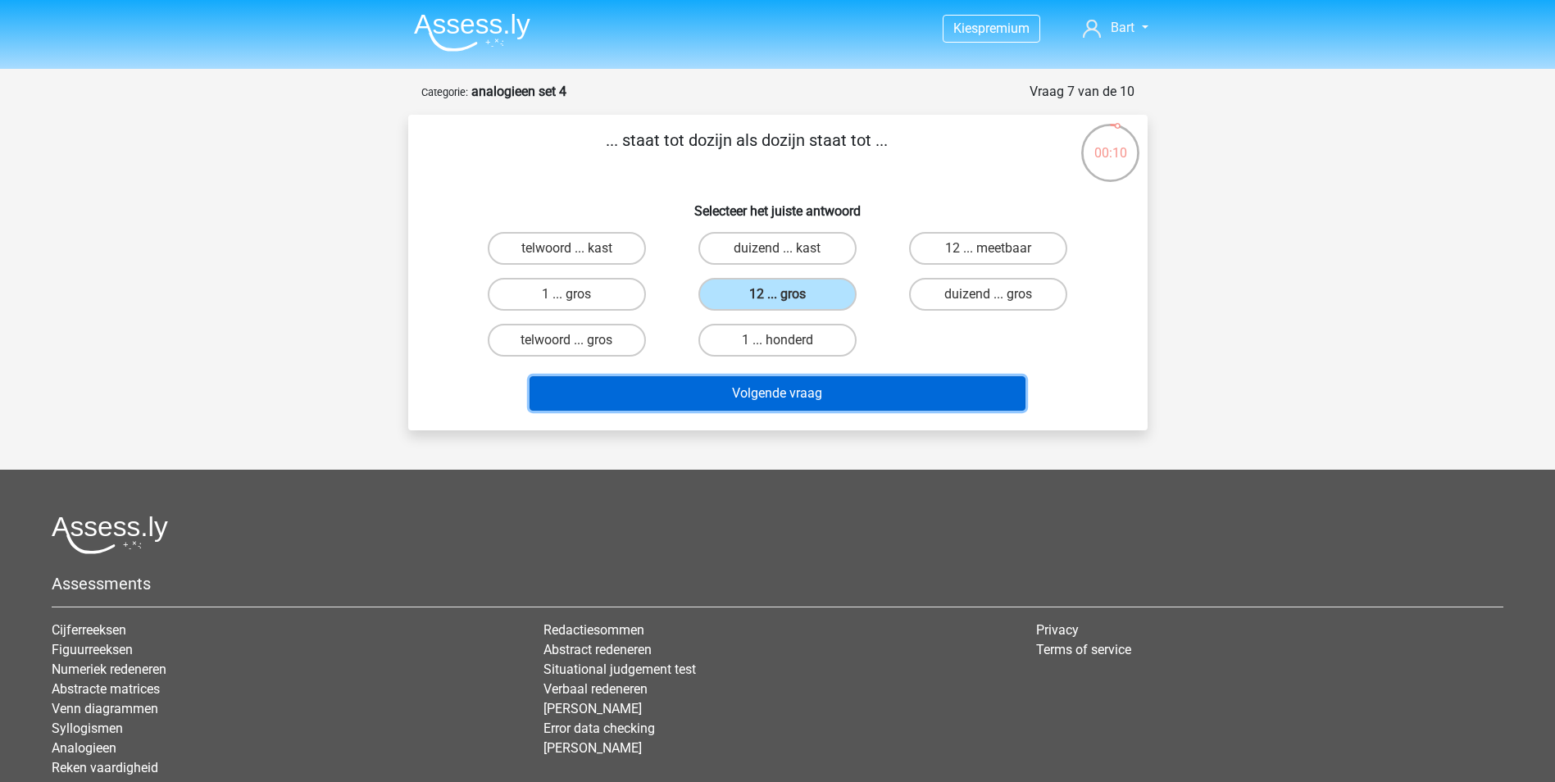
click at [794, 397] on button "Volgende vraag" at bounding box center [778, 393] width 496 height 34
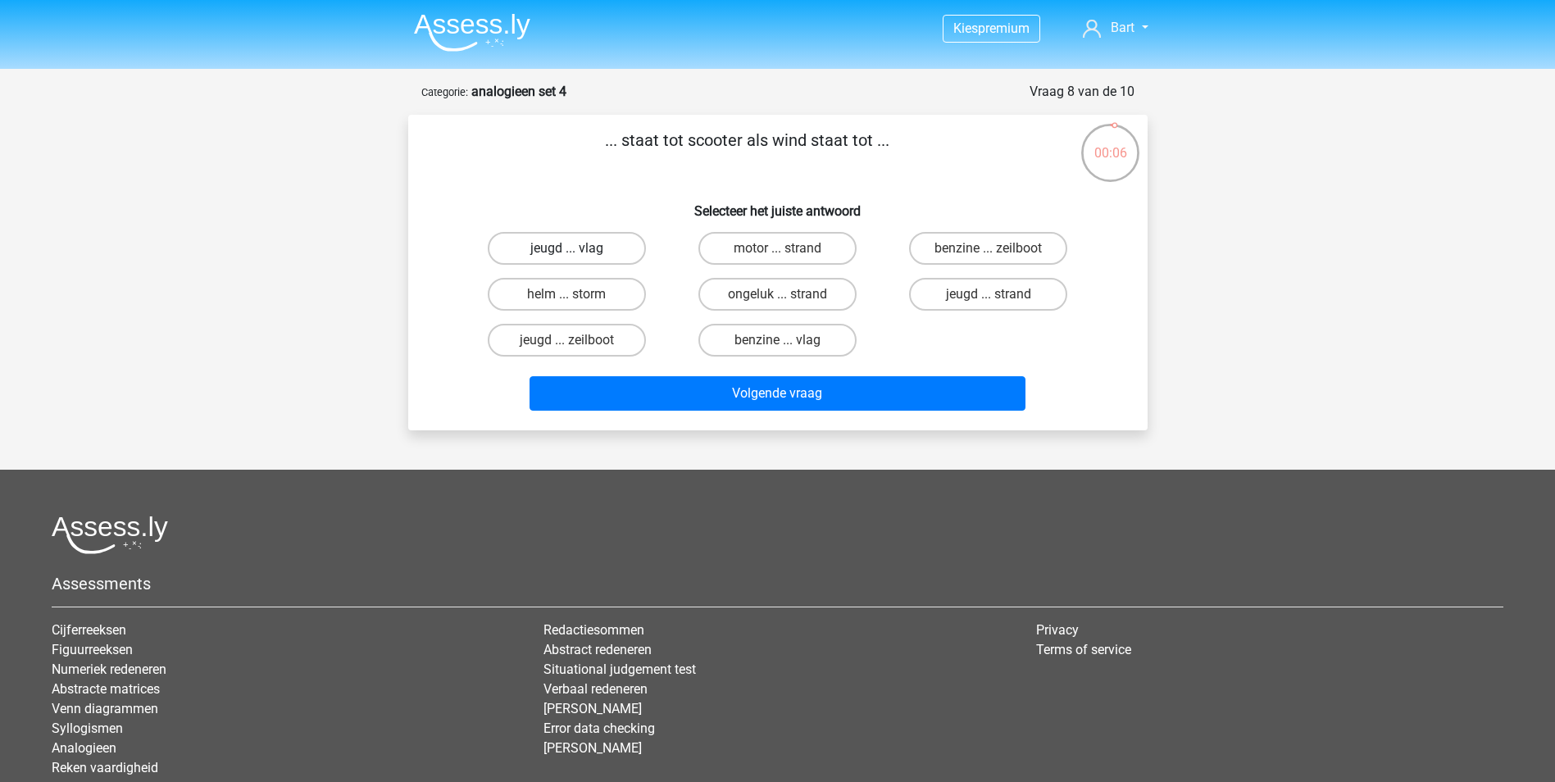
click at [548, 250] on label "jeugd ... vlag" at bounding box center [567, 248] width 158 height 33
click at [566, 250] on input "jeugd ... vlag" at bounding box center [571, 253] width 11 height 11
radio input "true"
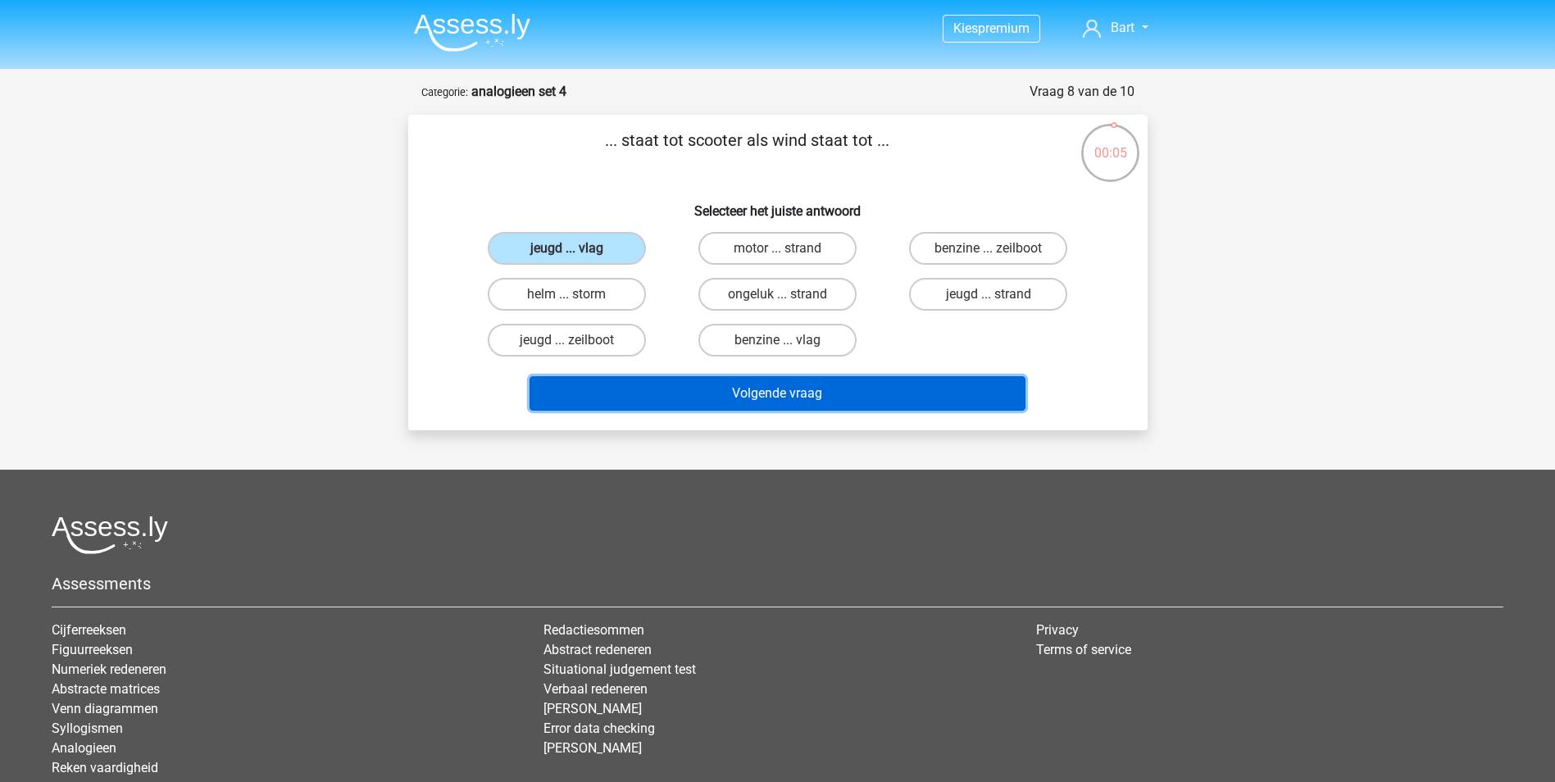
click at [671, 390] on button "Volgende vraag" at bounding box center [778, 393] width 496 height 34
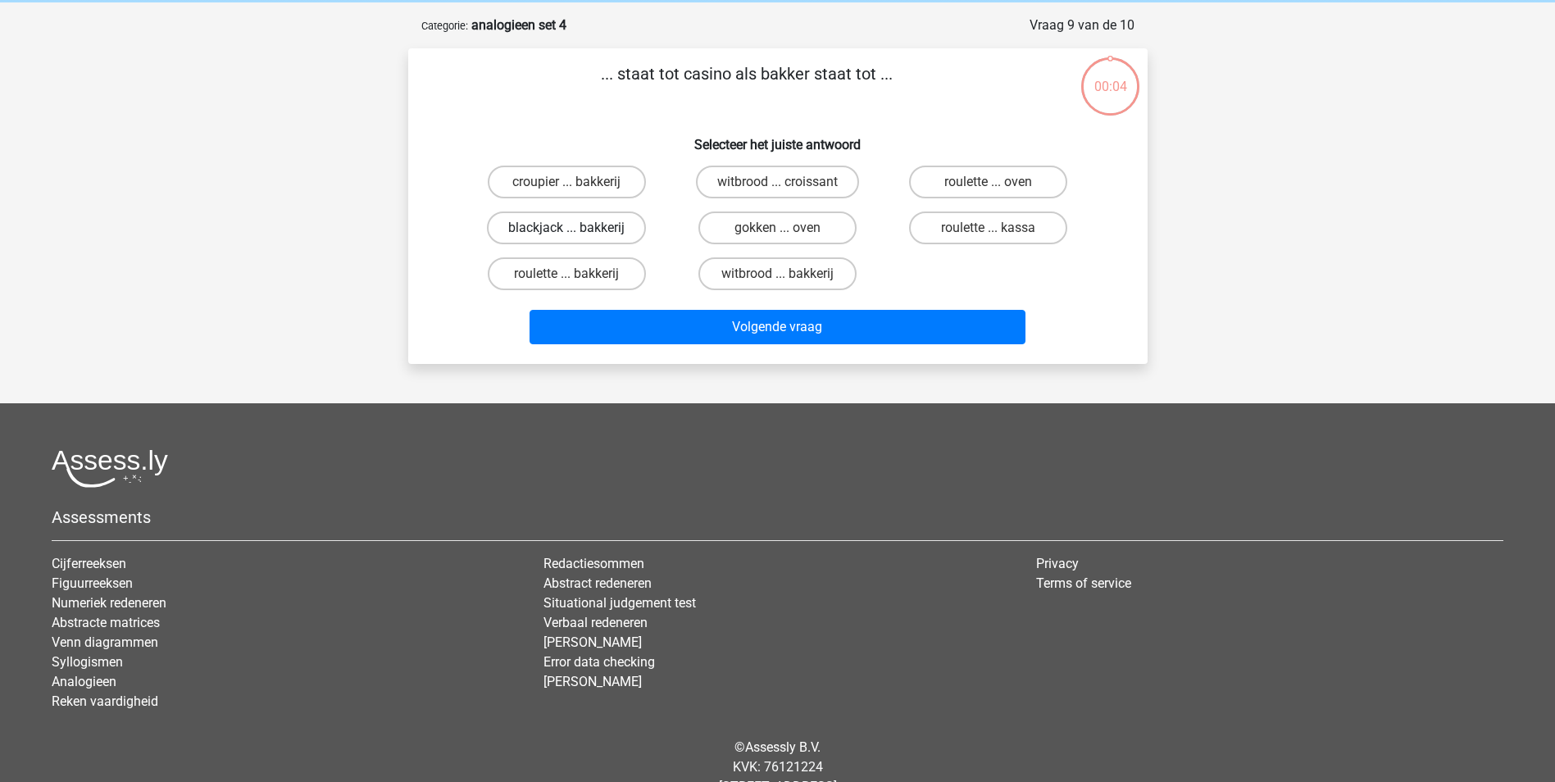
scroll to position [82, 0]
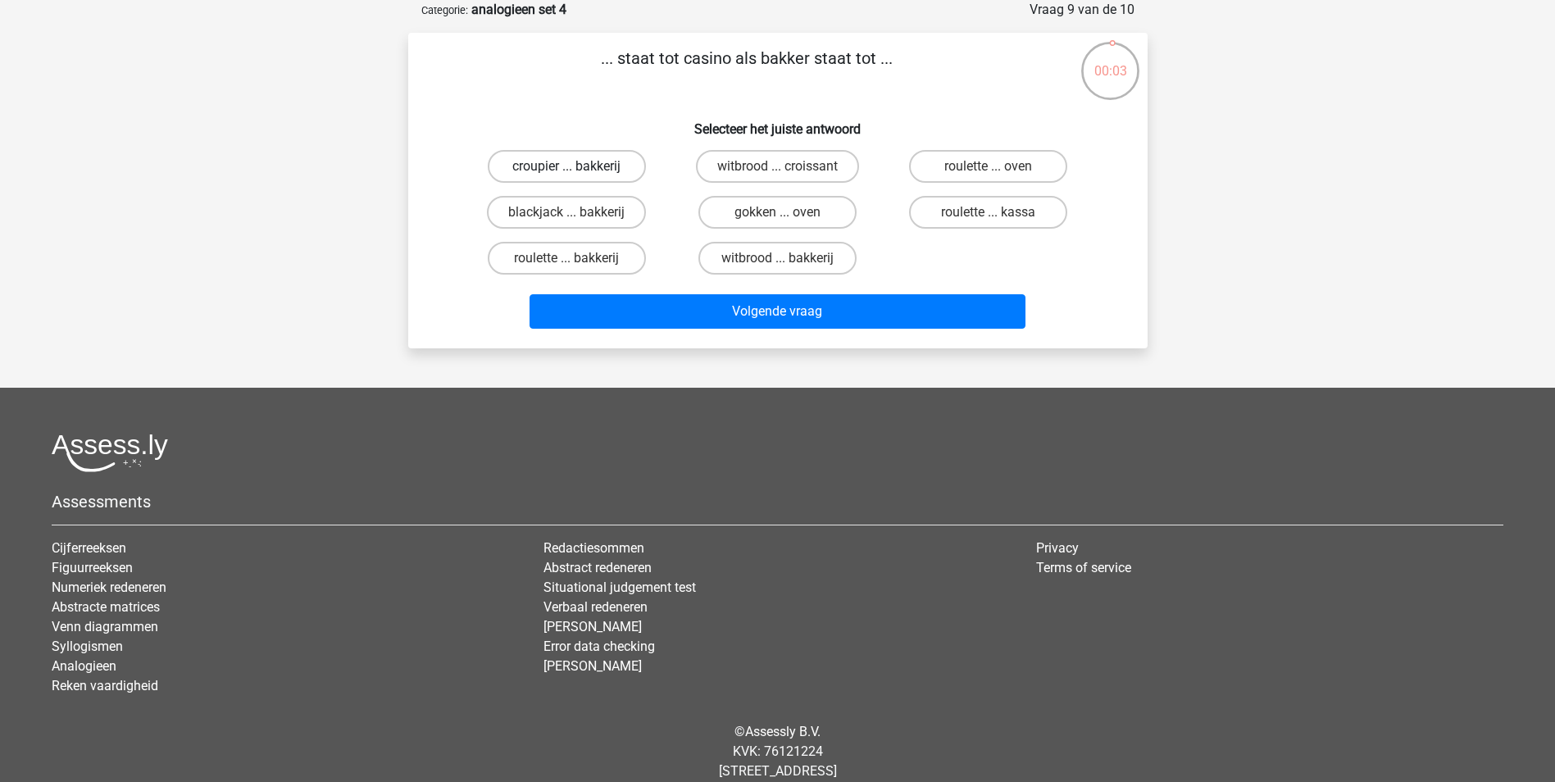
click at [593, 165] on label "croupier ... bakkerij" at bounding box center [567, 166] width 158 height 33
click at [577, 166] on input "croupier ... bakkerij" at bounding box center [571, 171] width 11 height 11
radio input "true"
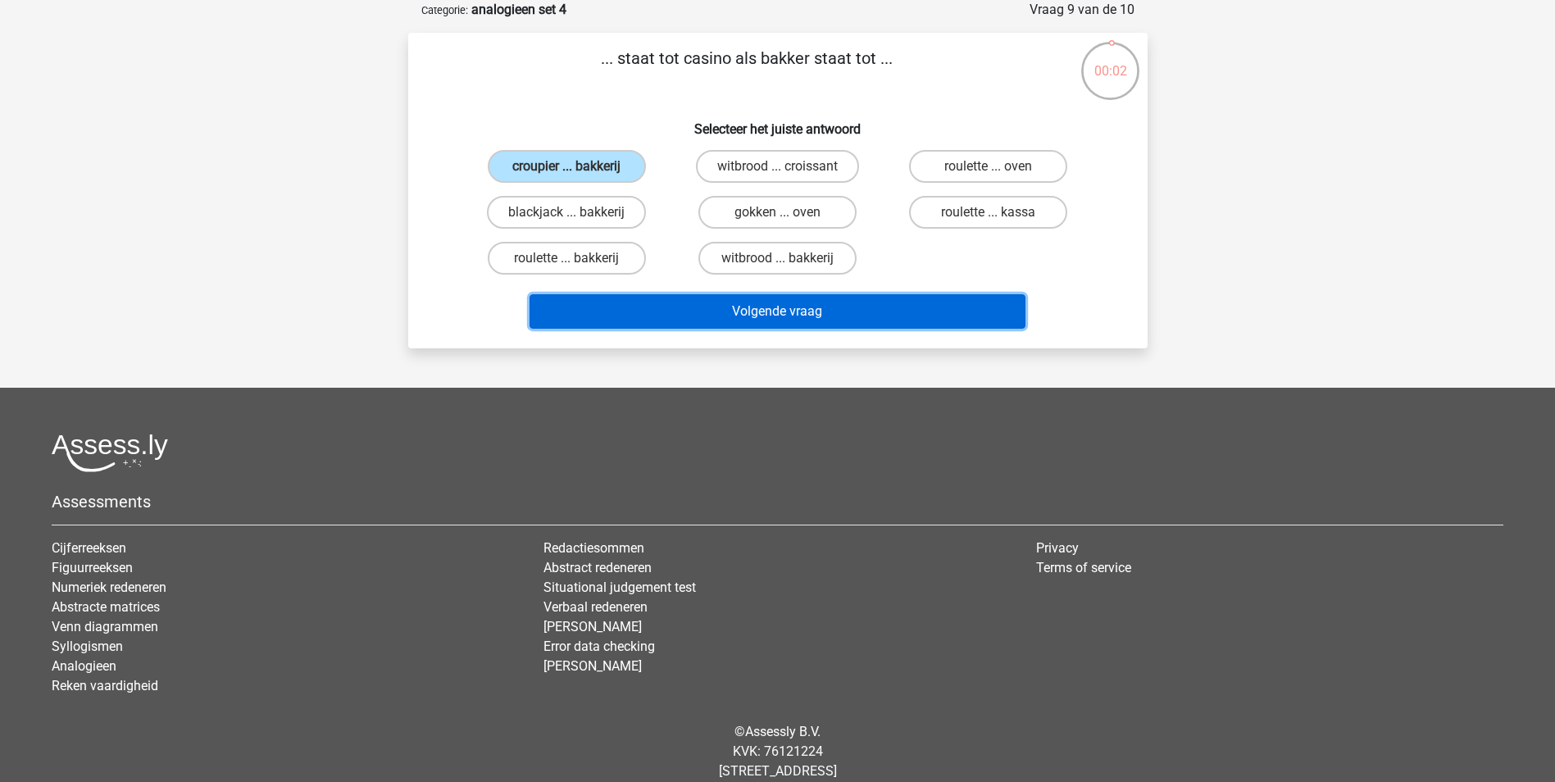
click at [694, 315] on button "Volgende vraag" at bounding box center [778, 311] width 496 height 34
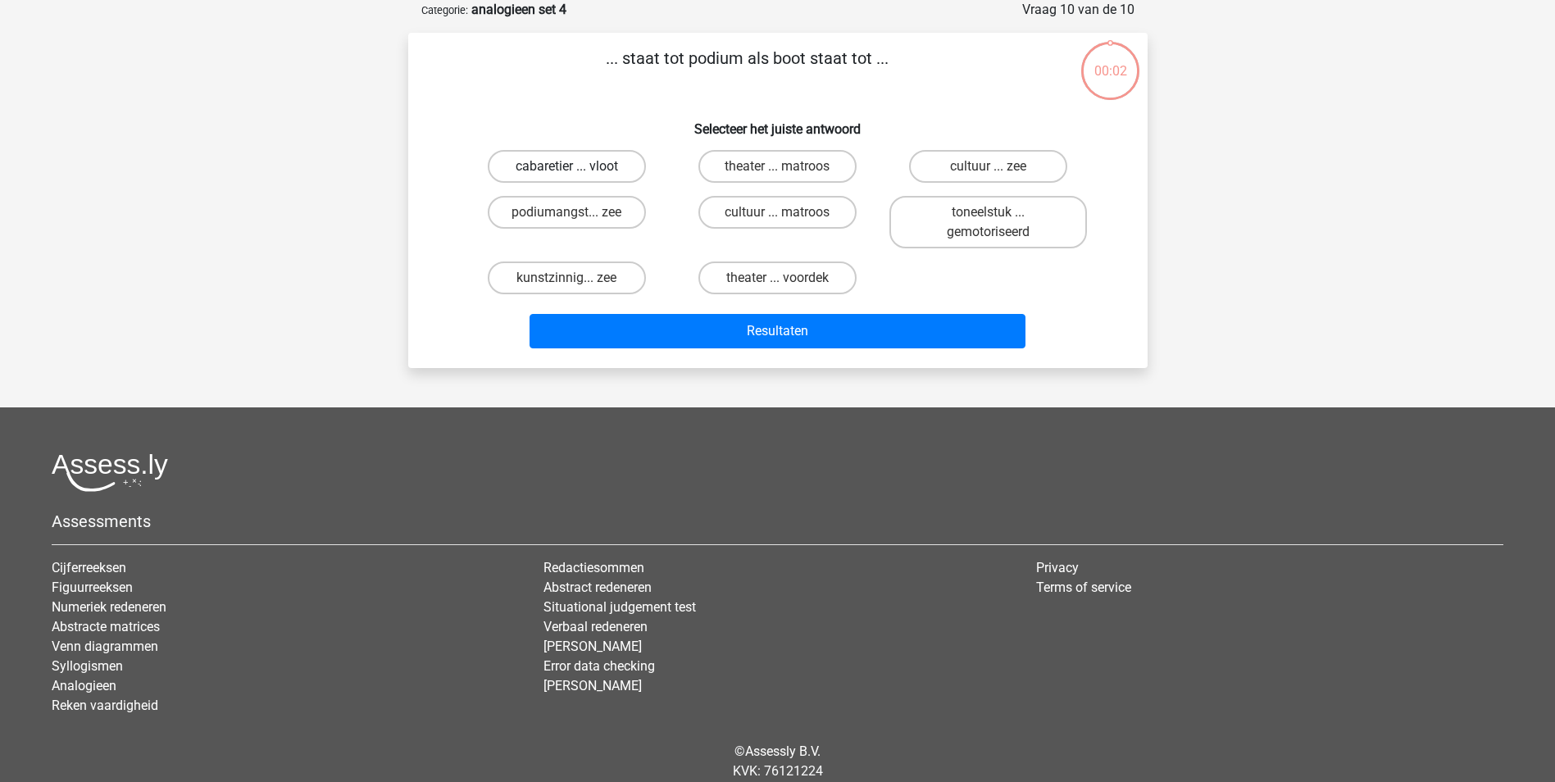
click at [579, 166] on label "cabaretier ... vloot" at bounding box center [567, 166] width 158 height 33
click at [577, 166] on input "cabaretier ... vloot" at bounding box center [571, 171] width 11 height 11
radio input "true"
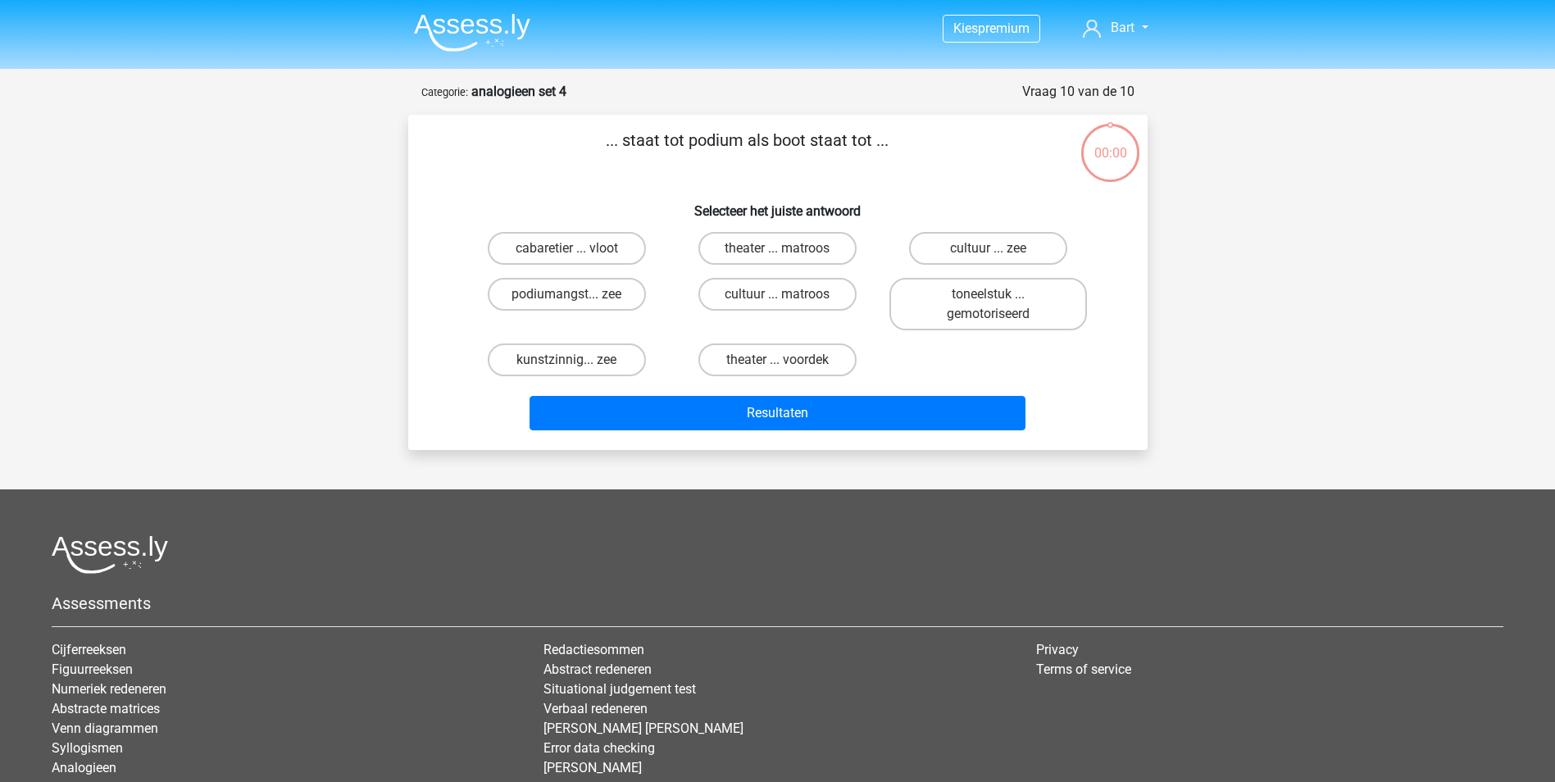
scroll to position [82, 0]
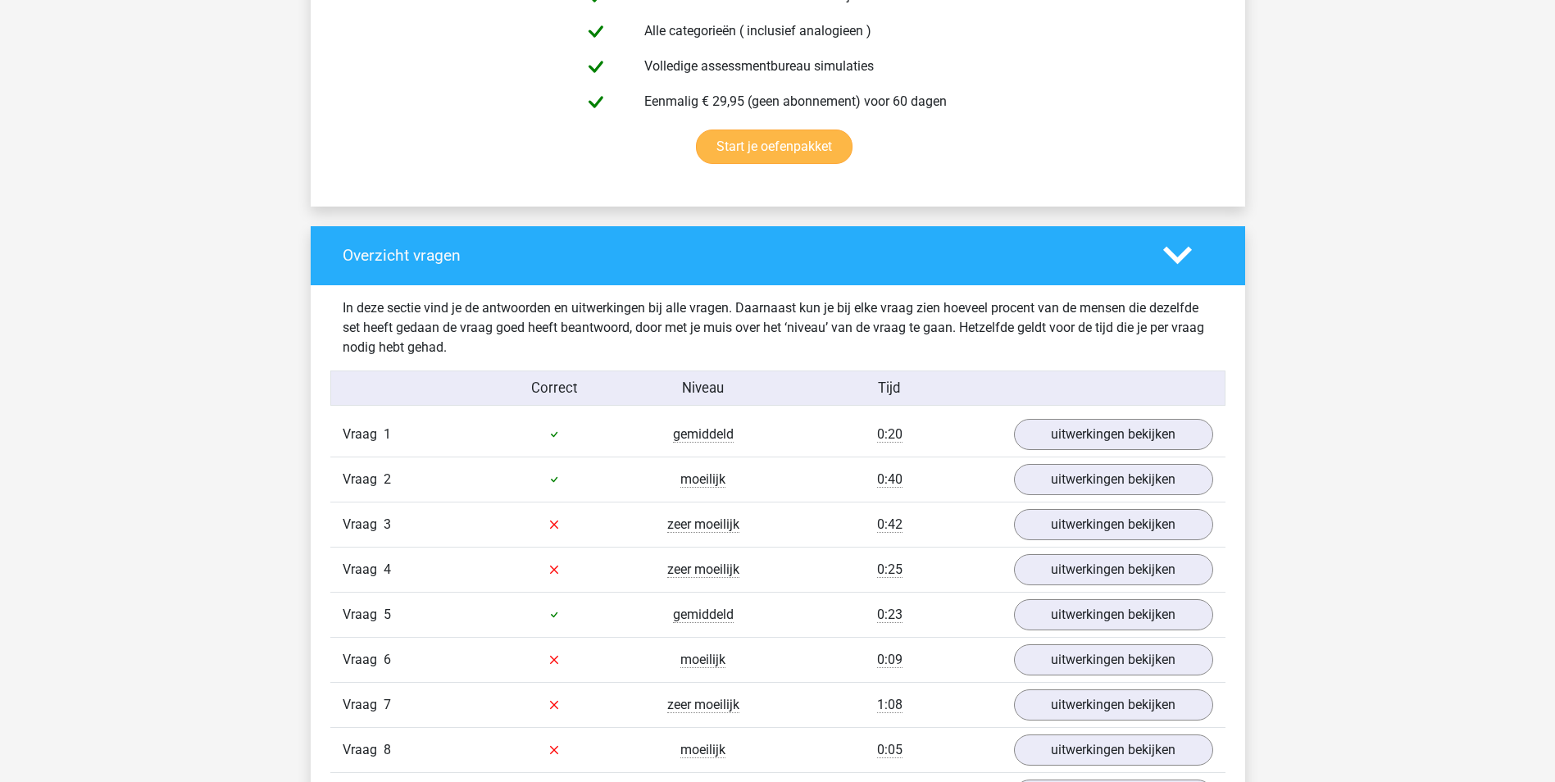
scroll to position [1066, 0]
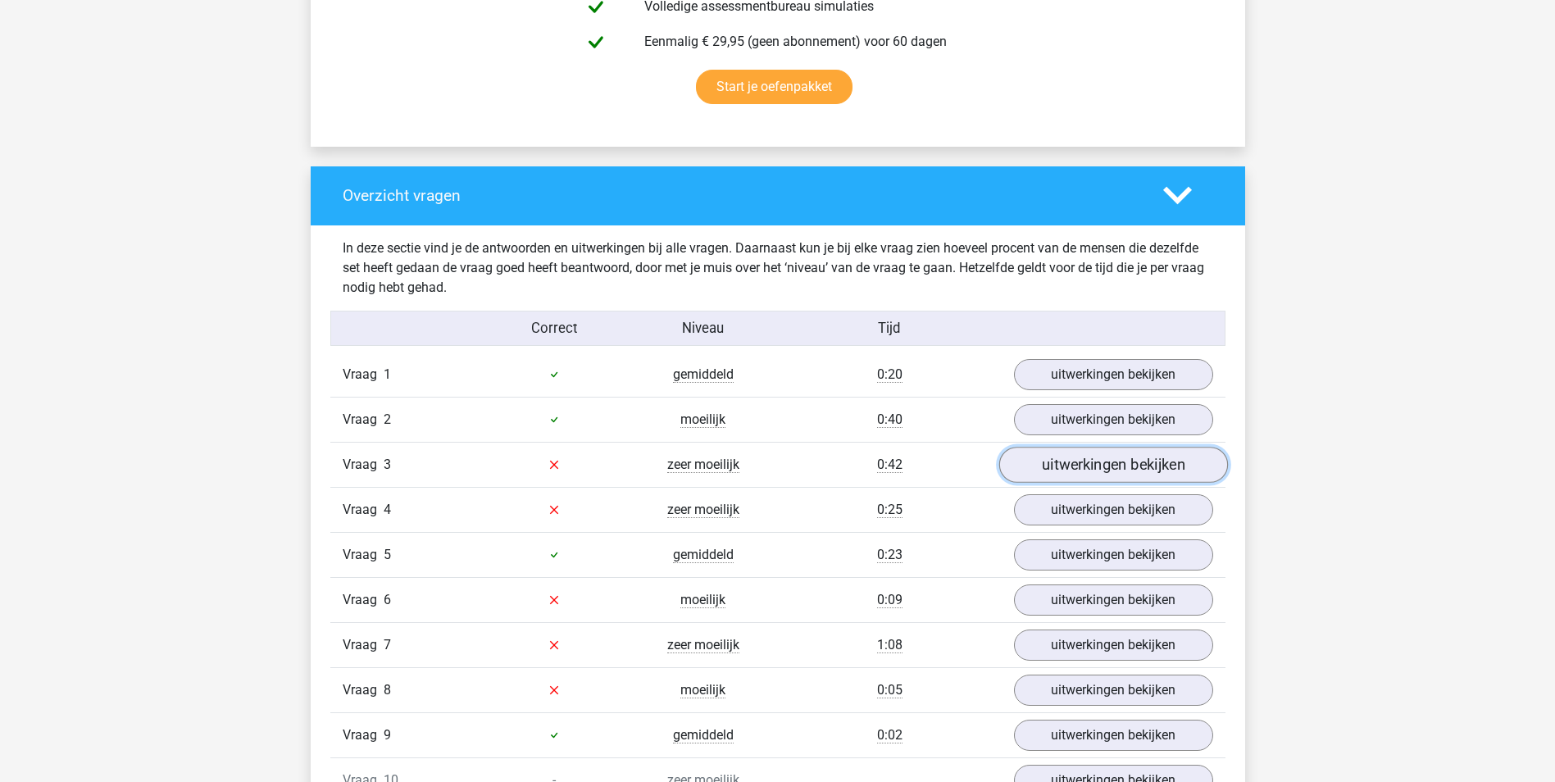
click at [1105, 456] on link "uitwerkingen bekijken" at bounding box center [1112, 465] width 229 height 36
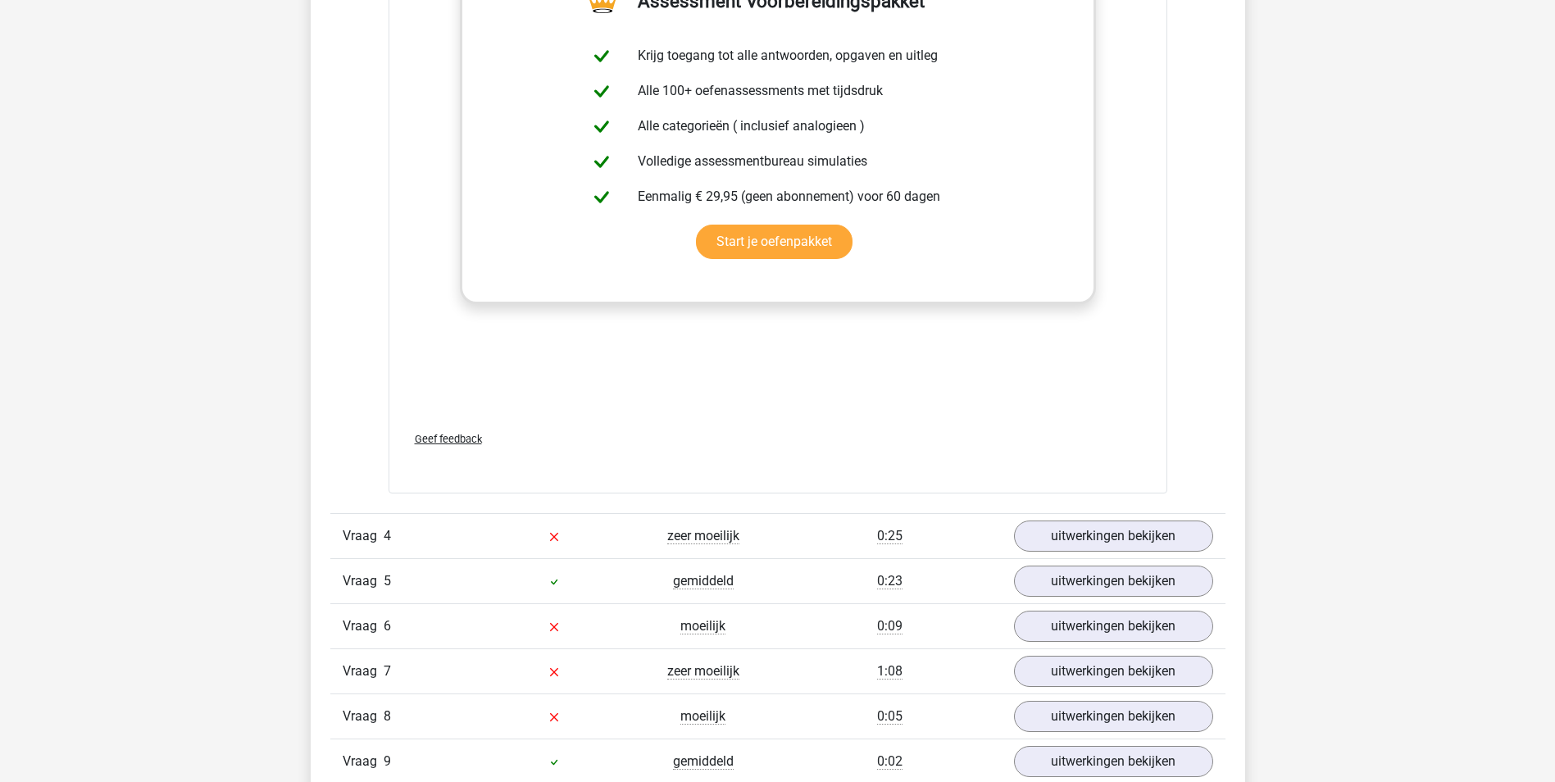
scroll to position [1967, 0]
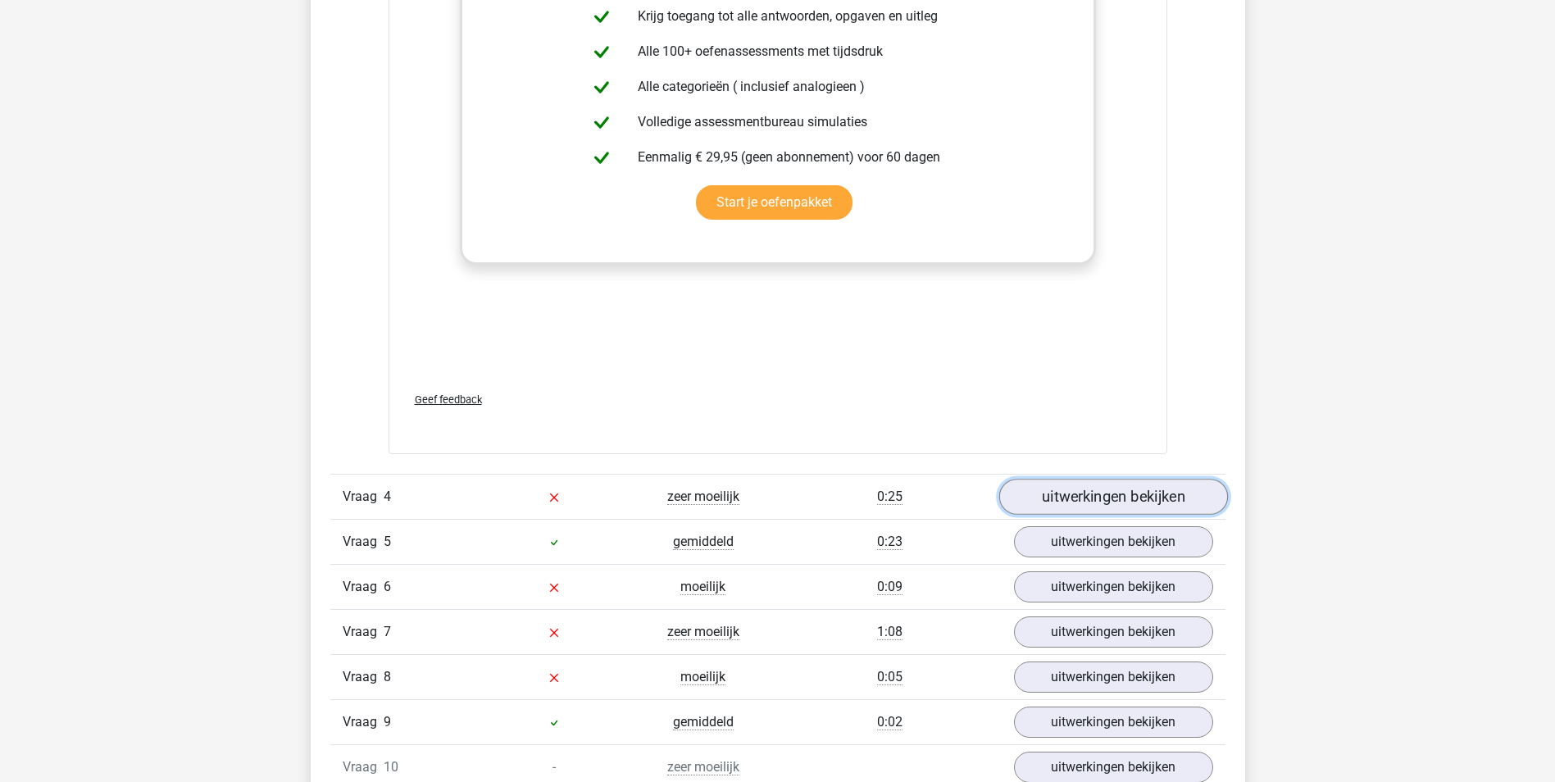
click at [1073, 499] on link "uitwerkingen bekijken" at bounding box center [1112, 497] width 229 height 36
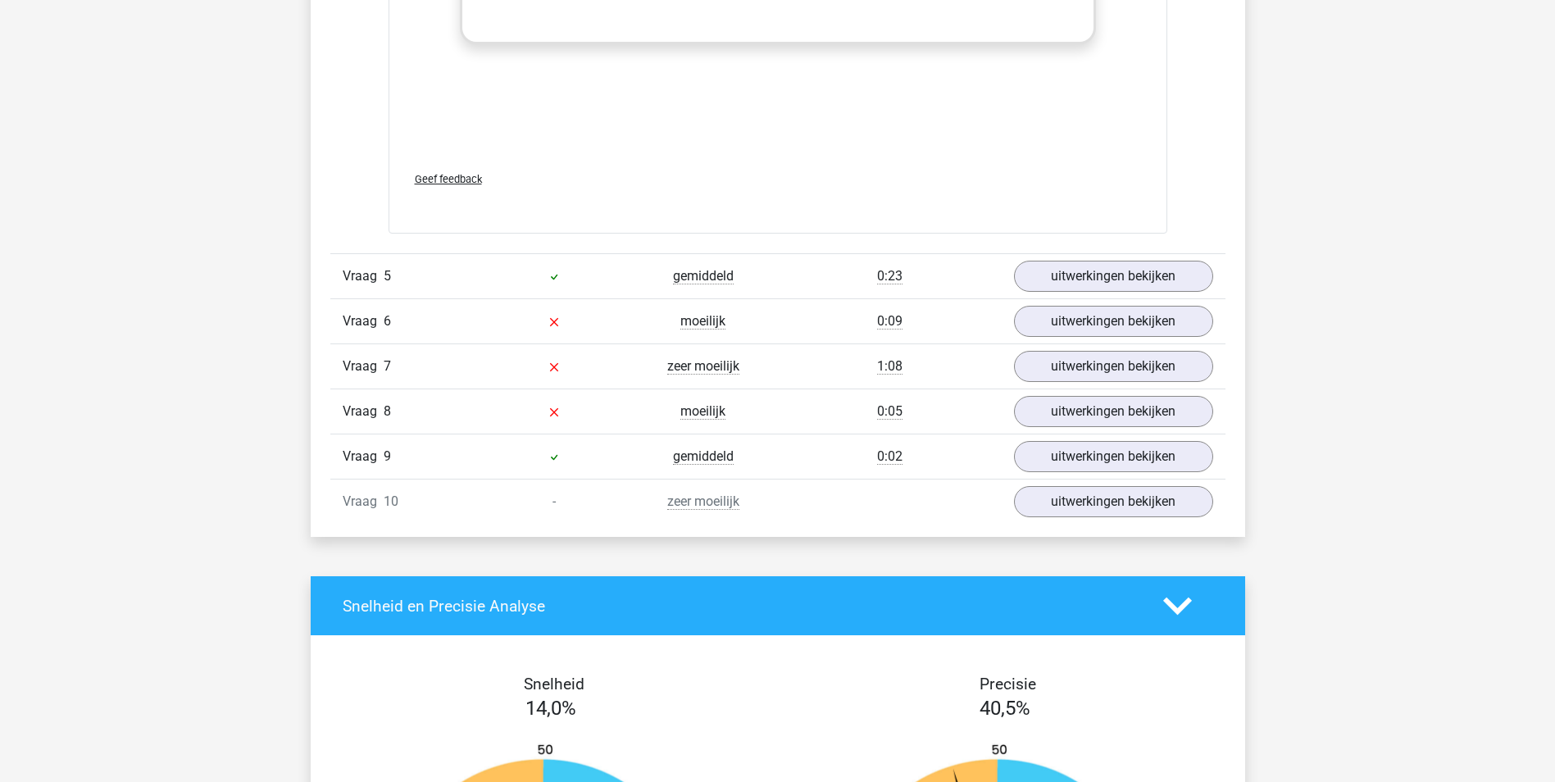
scroll to position [3115, 0]
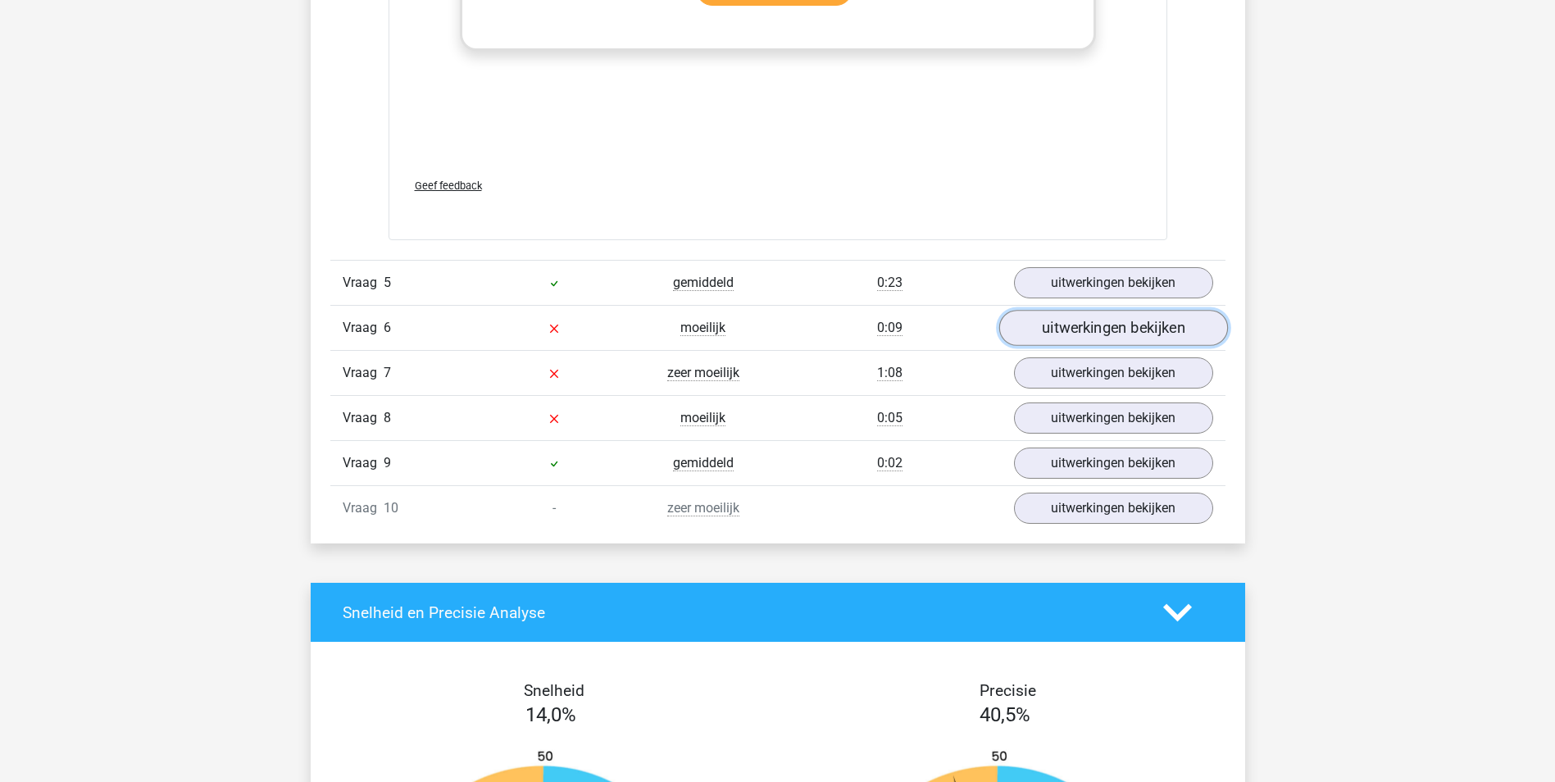
click at [1089, 331] on link "uitwerkingen bekijken" at bounding box center [1112, 328] width 229 height 36
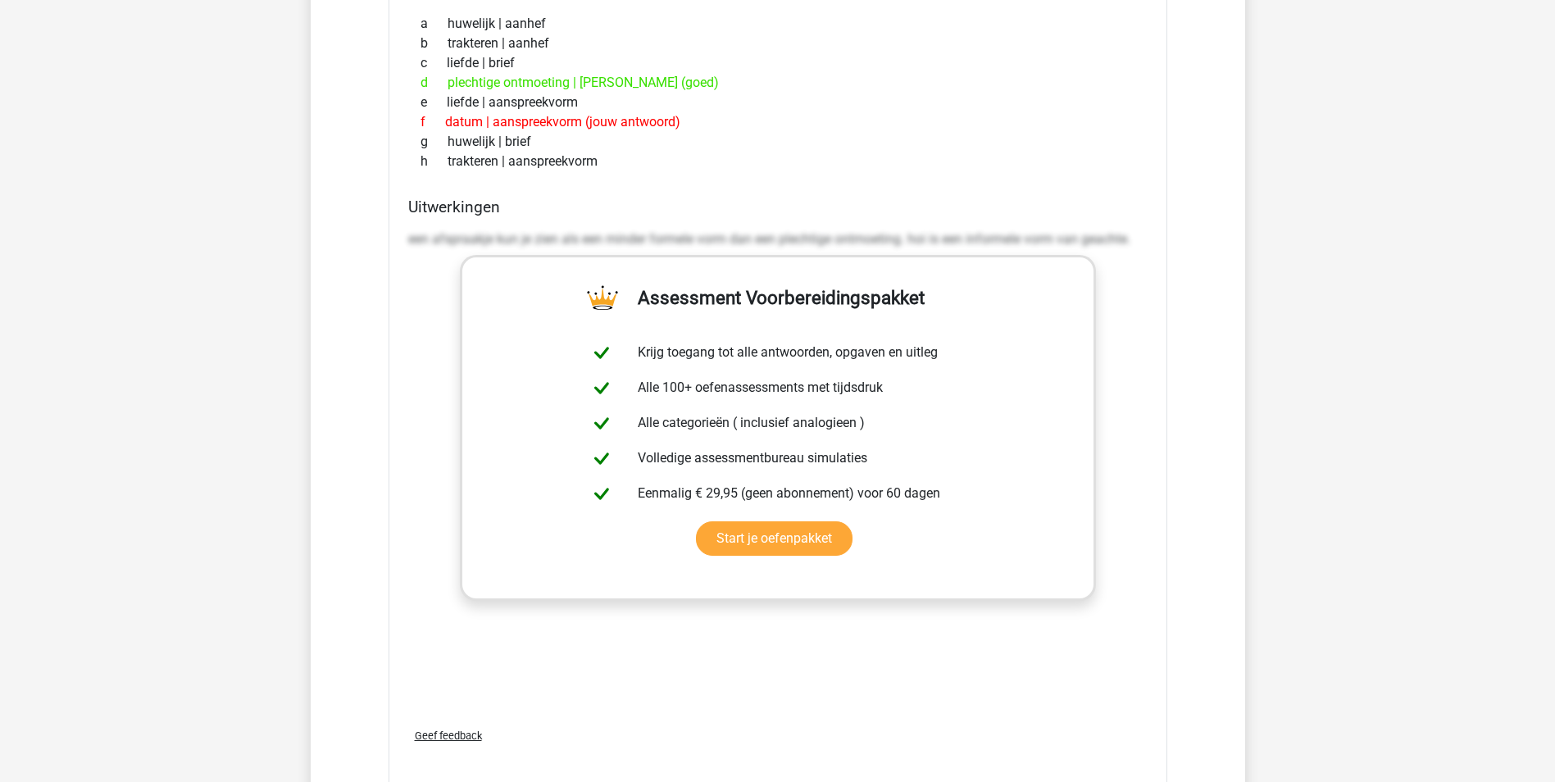
scroll to position [2459, 0]
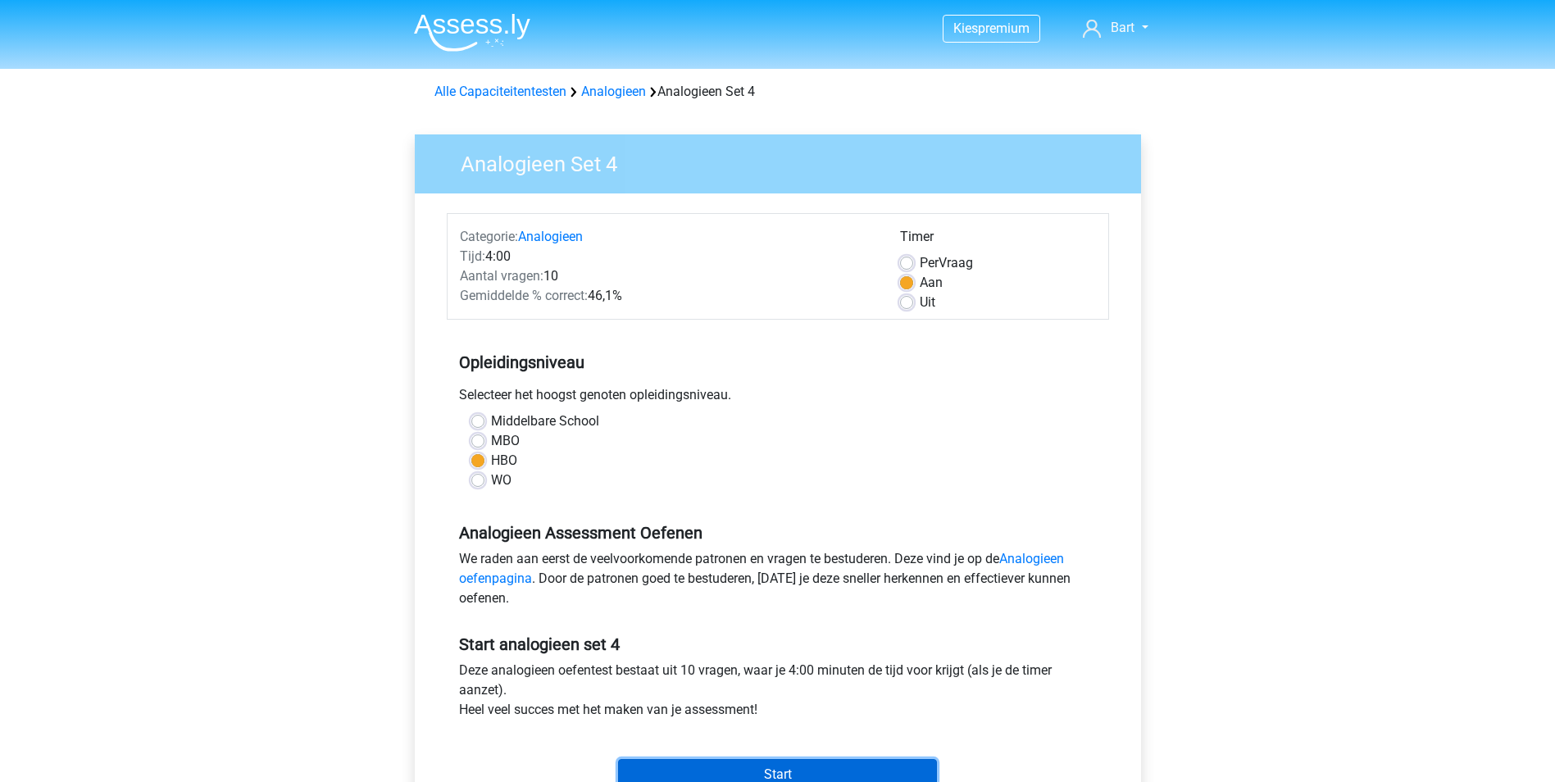
click at [734, 764] on input "Start" at bounding box center [777, 774] width 319 height 31
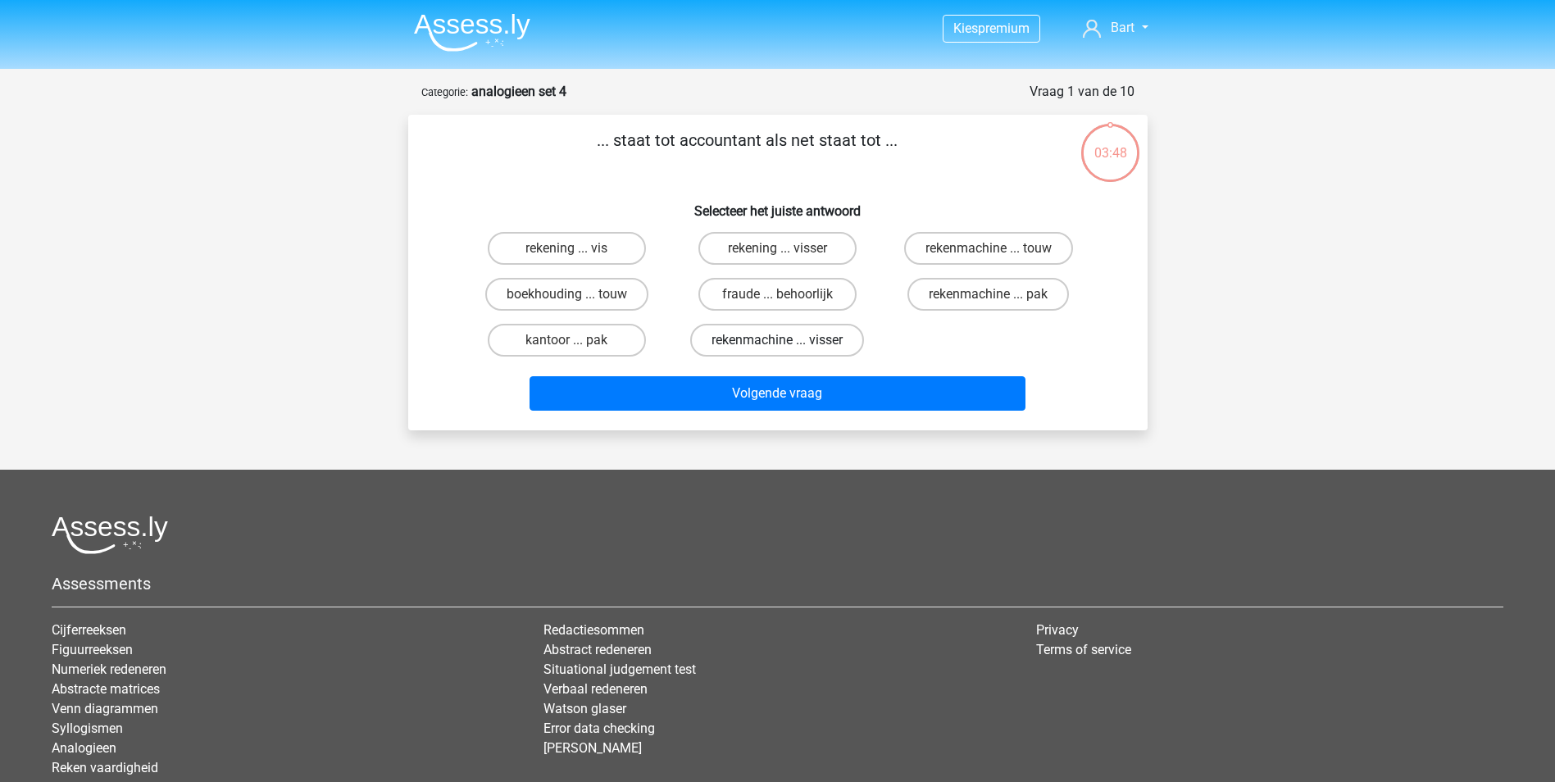
click at [732, 333] on label "rekenmachine ... visser" at bounding box center [777, 340] width 174 height 33
click at [777, 340] on input "rekenmachine ... visser" at bounding box center [782, 345] width 11 height 11
radio input "true"
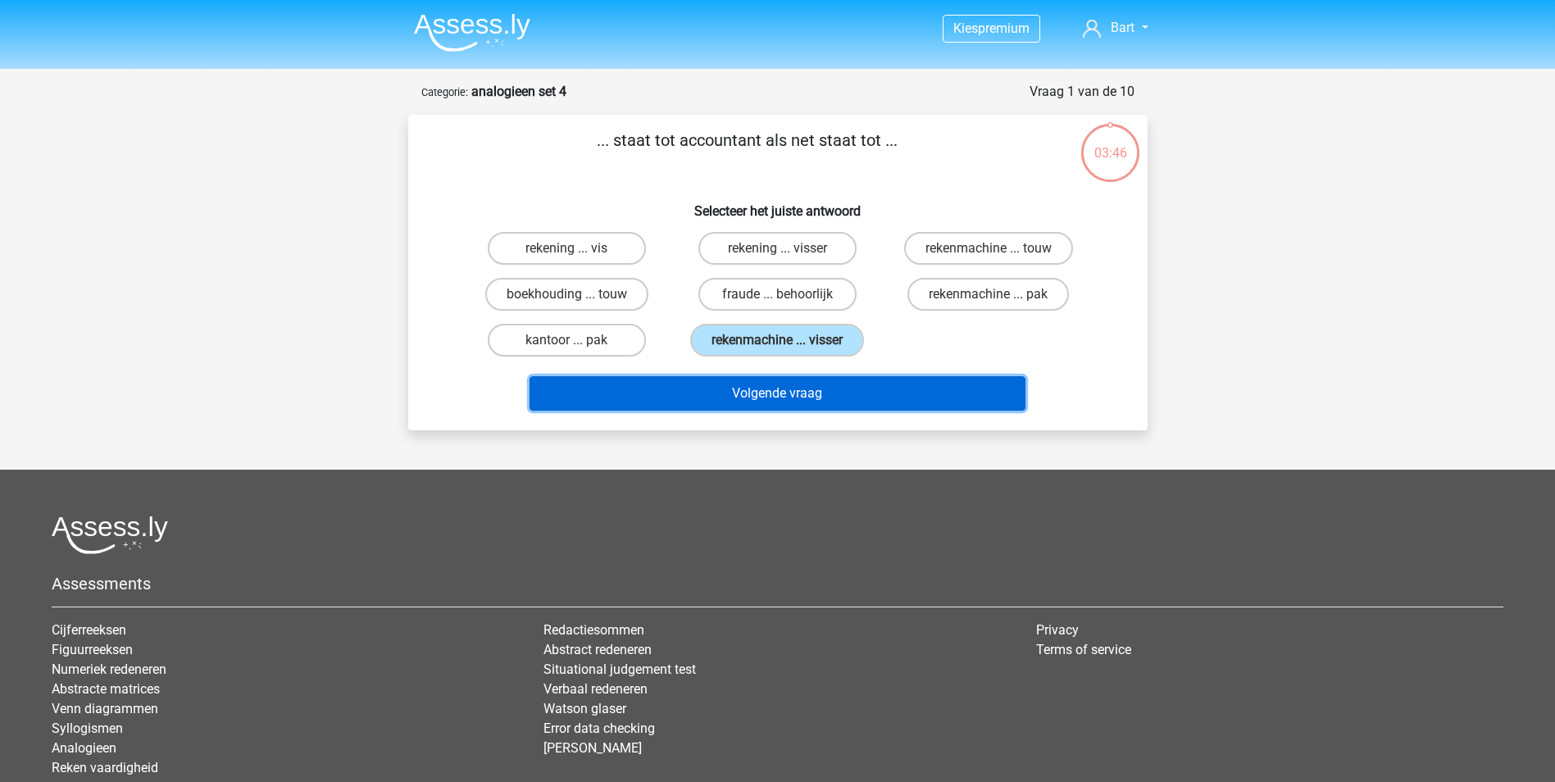
click at [739, 408] on button "Volgende vraag" at bounding box center [778, 393] width 496 height 34
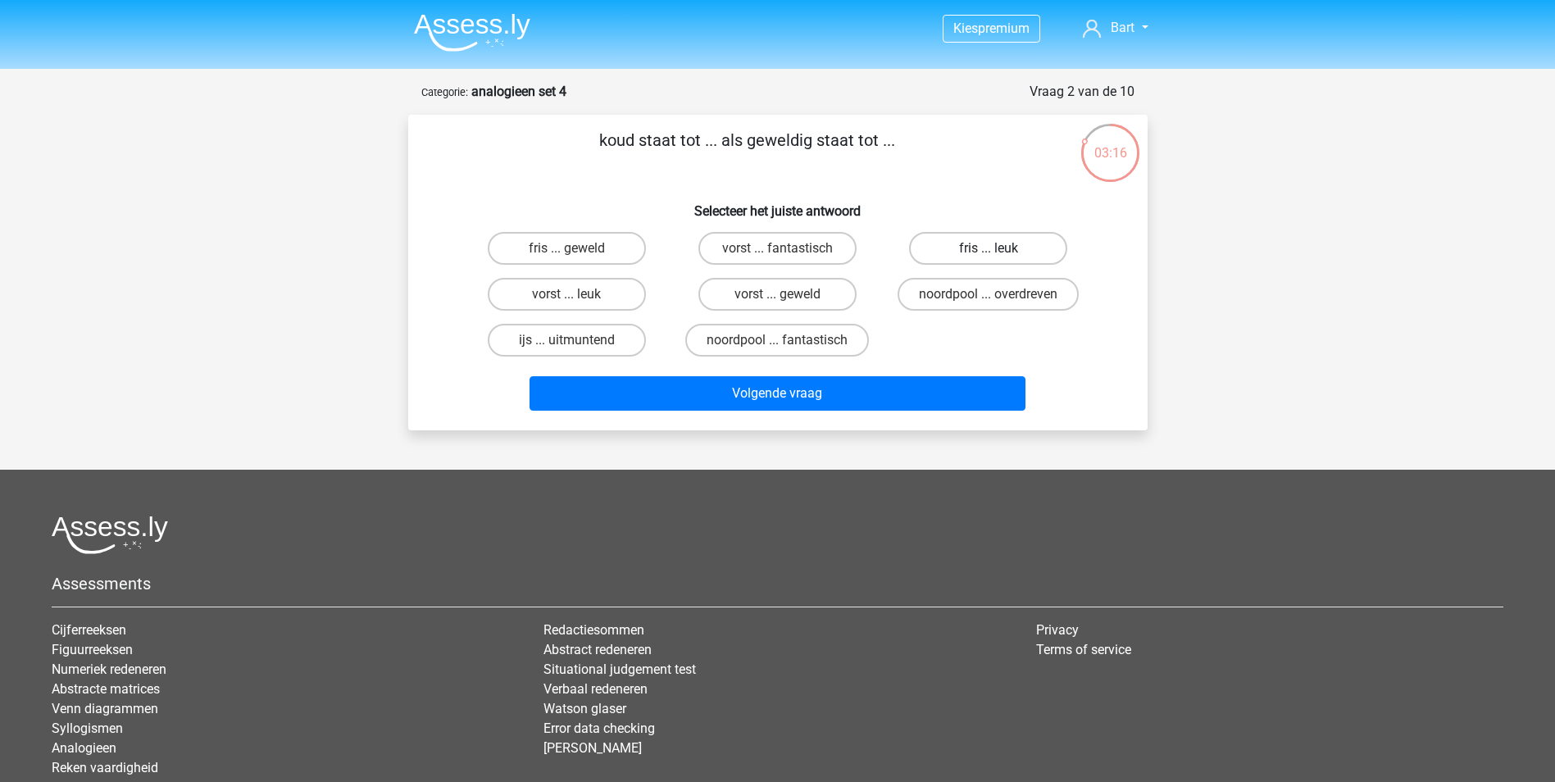
click at [973, 245] on label "fris ... leuk" at bounding box center [988, 248] width 158 height 33
click at [989, 248] on input "fris ... leuk" at bounding box center [994, 253] width 11 height 11
radio input "true"
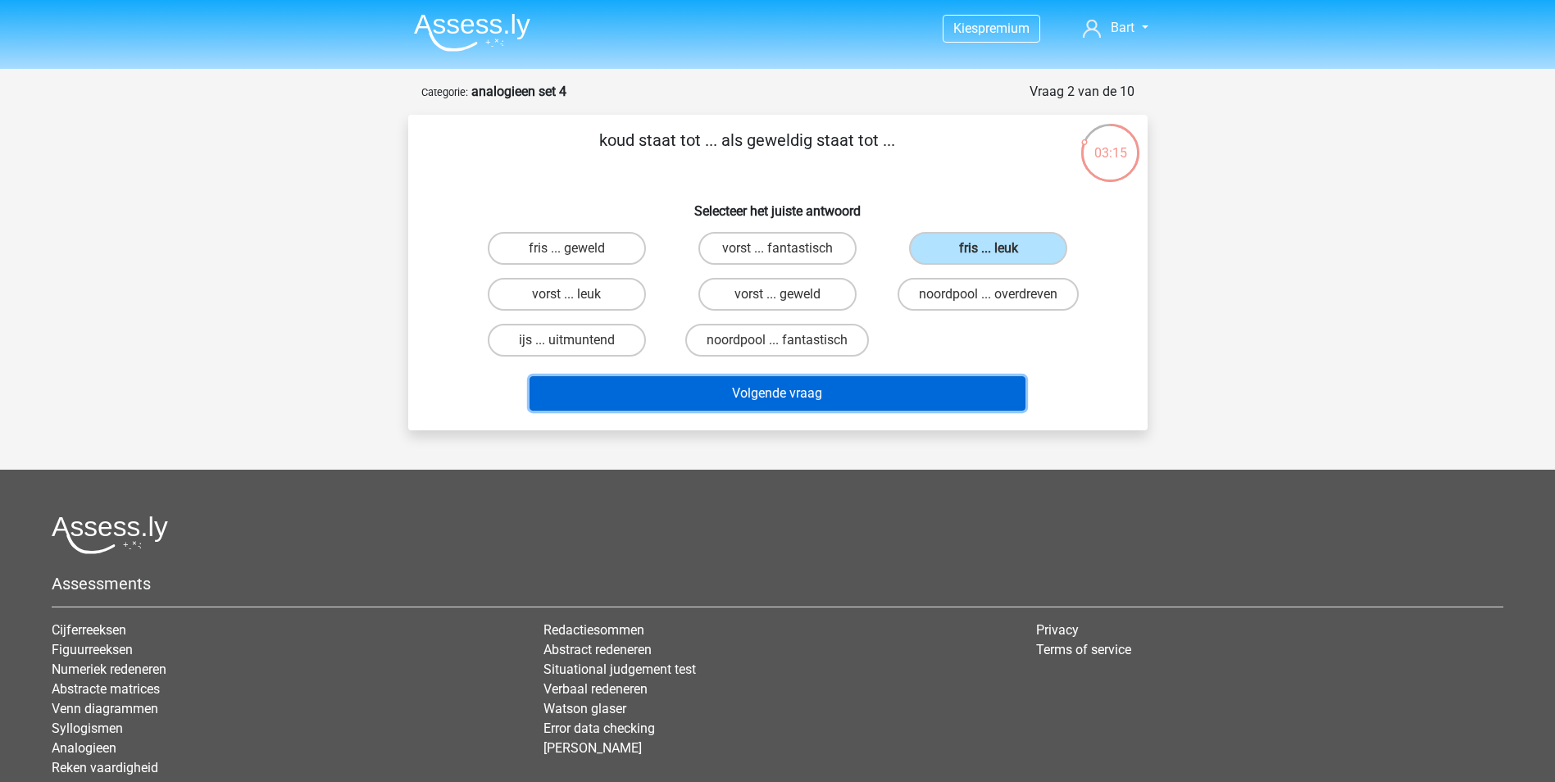
click at [843, 388] on button "Volgende vraag" at bounding box center [778, 393] width 496 height 34
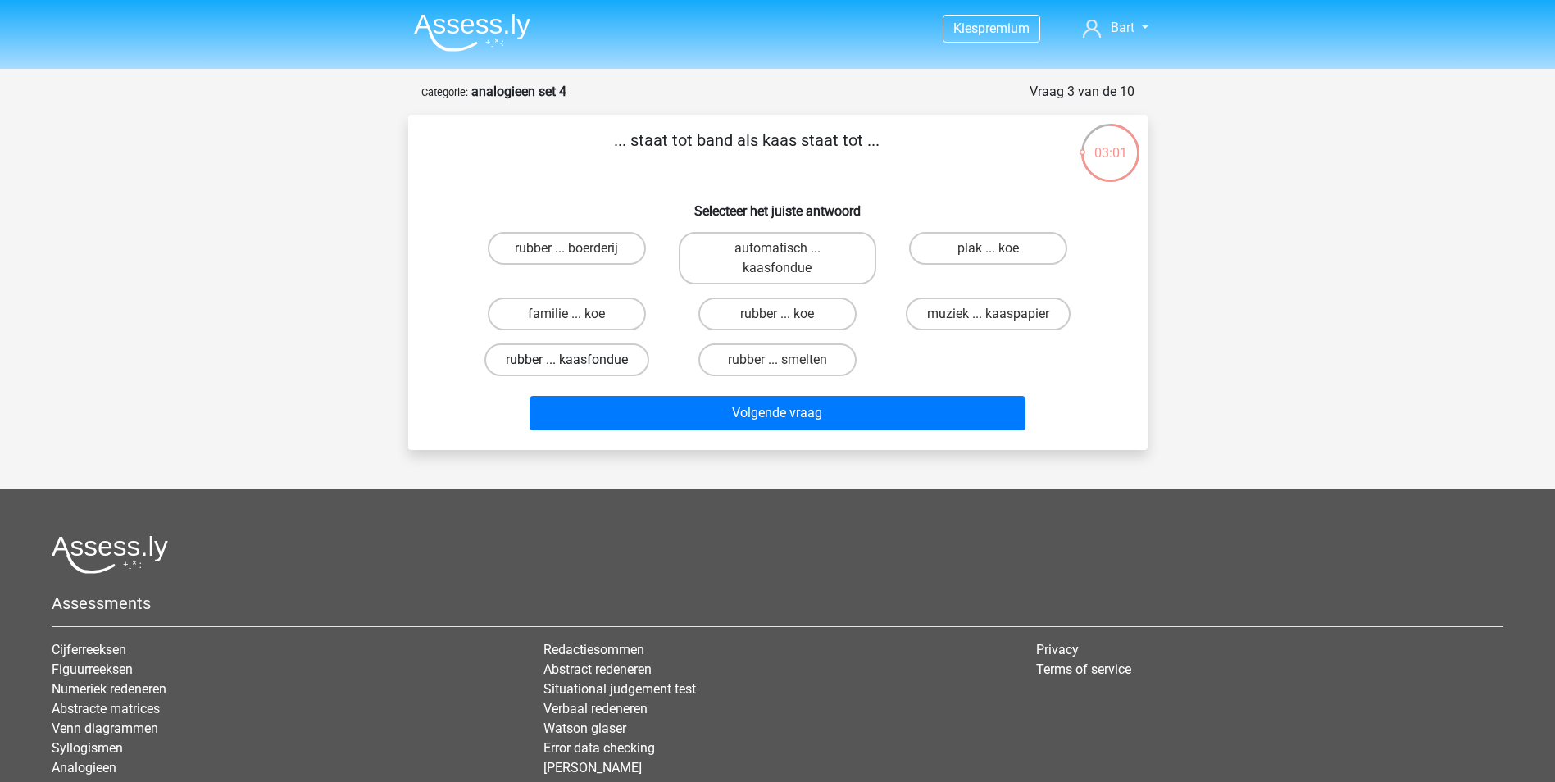
click at [586, 363] on label "rubber ... kaasfondue" at bounding box center [566, 359] width 165 height 33
click at [577, 363] on input "rubber ... kaasfondue" at bounding box center [571, 365] width 11 height 11
radio input "true"
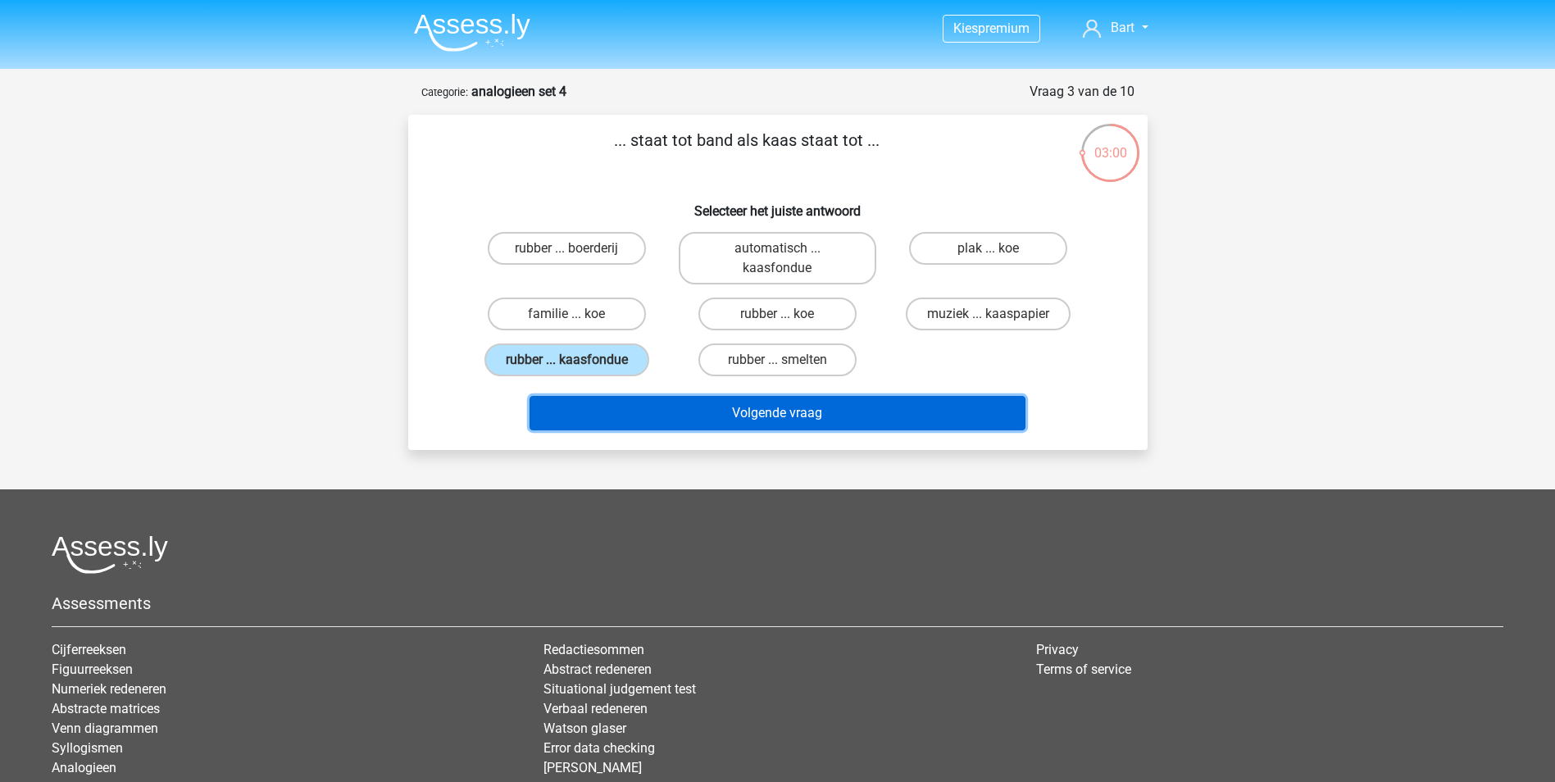
click at [721, 421] on button "Volgende vraag" at bounding box center [778, 413] width 496 height 34
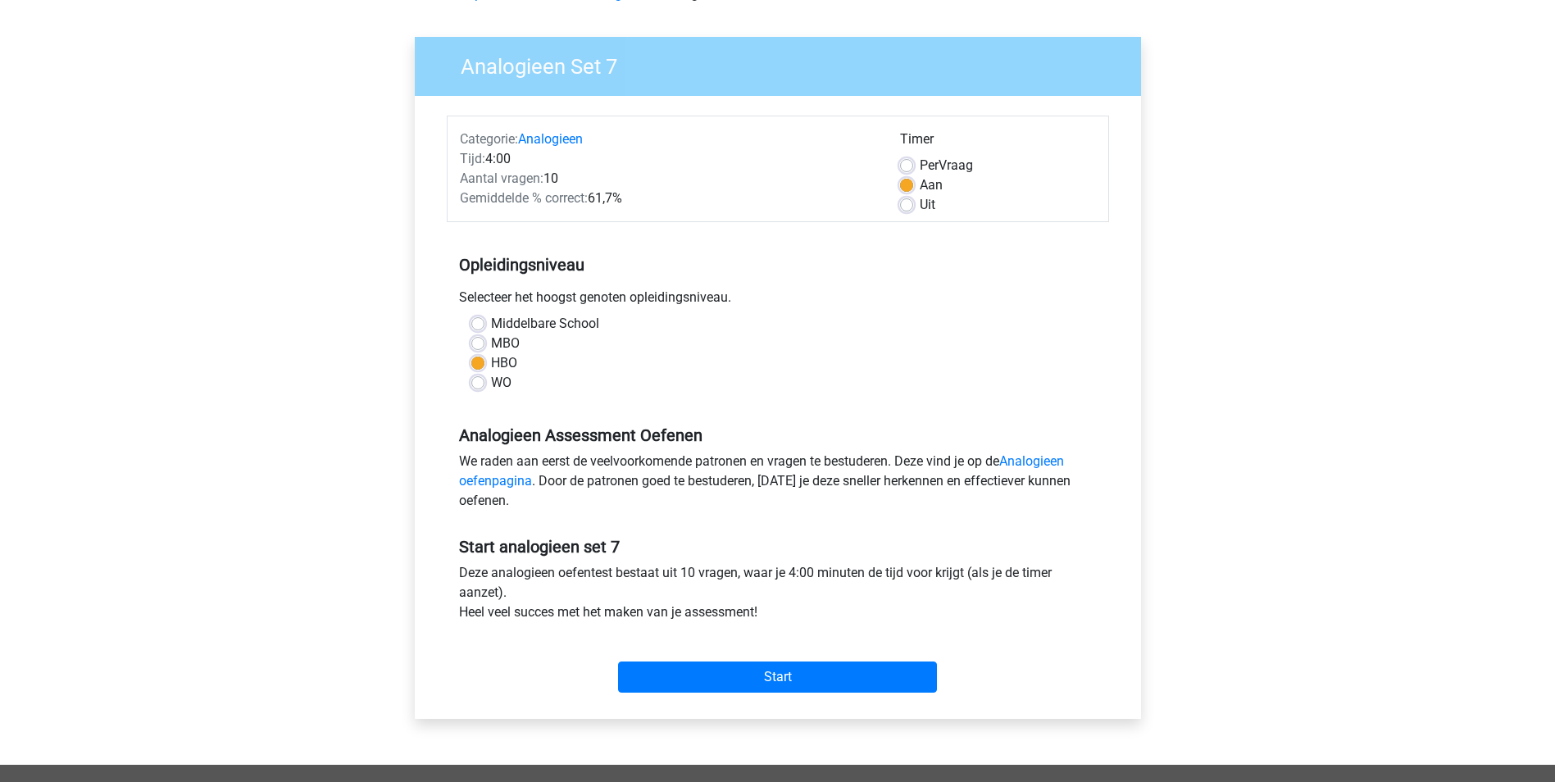
scroll to position [328, 0]
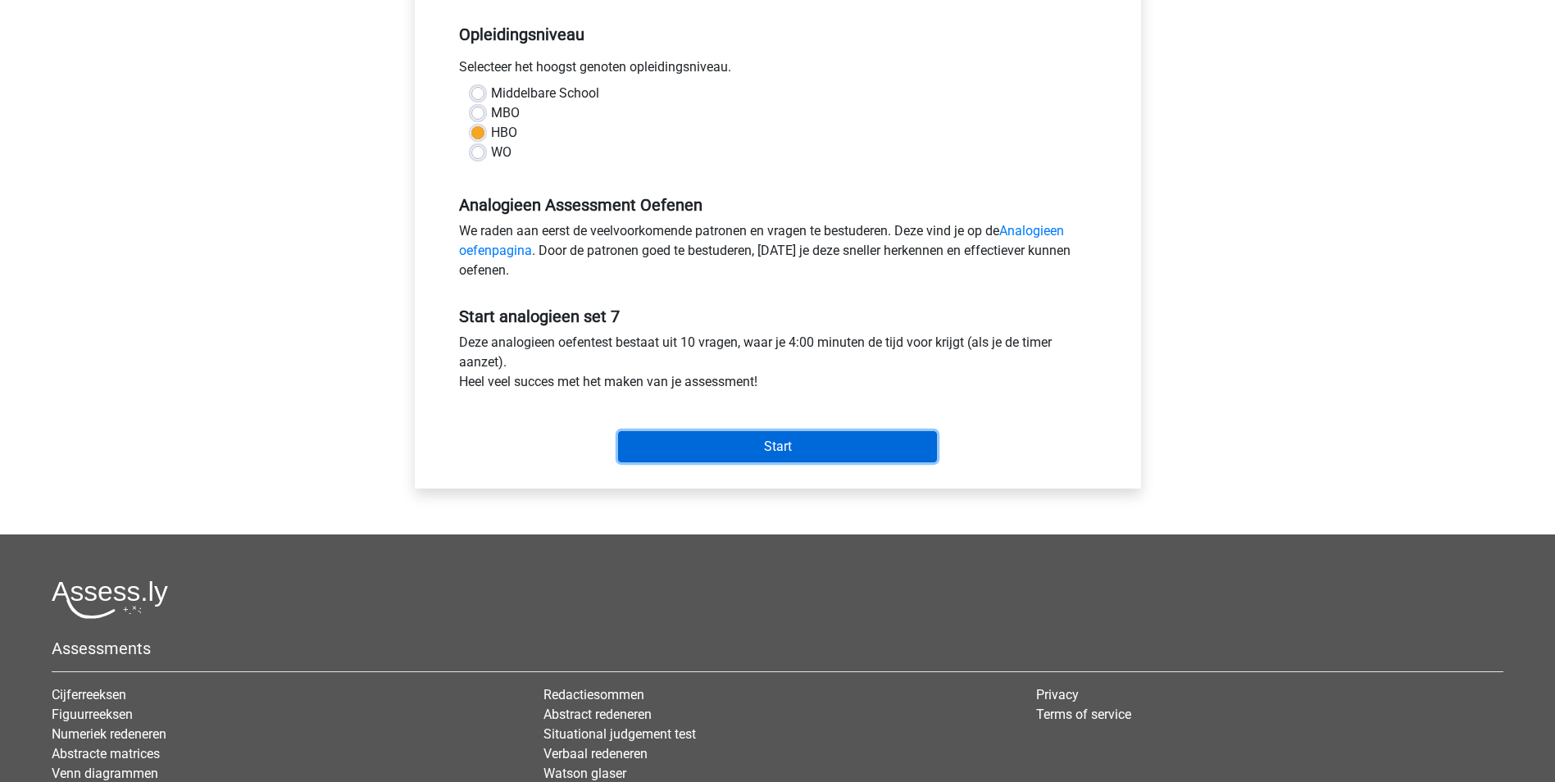
click at [787, 456] on input "Start" at bounding box center [777, 446] width 319 height 31
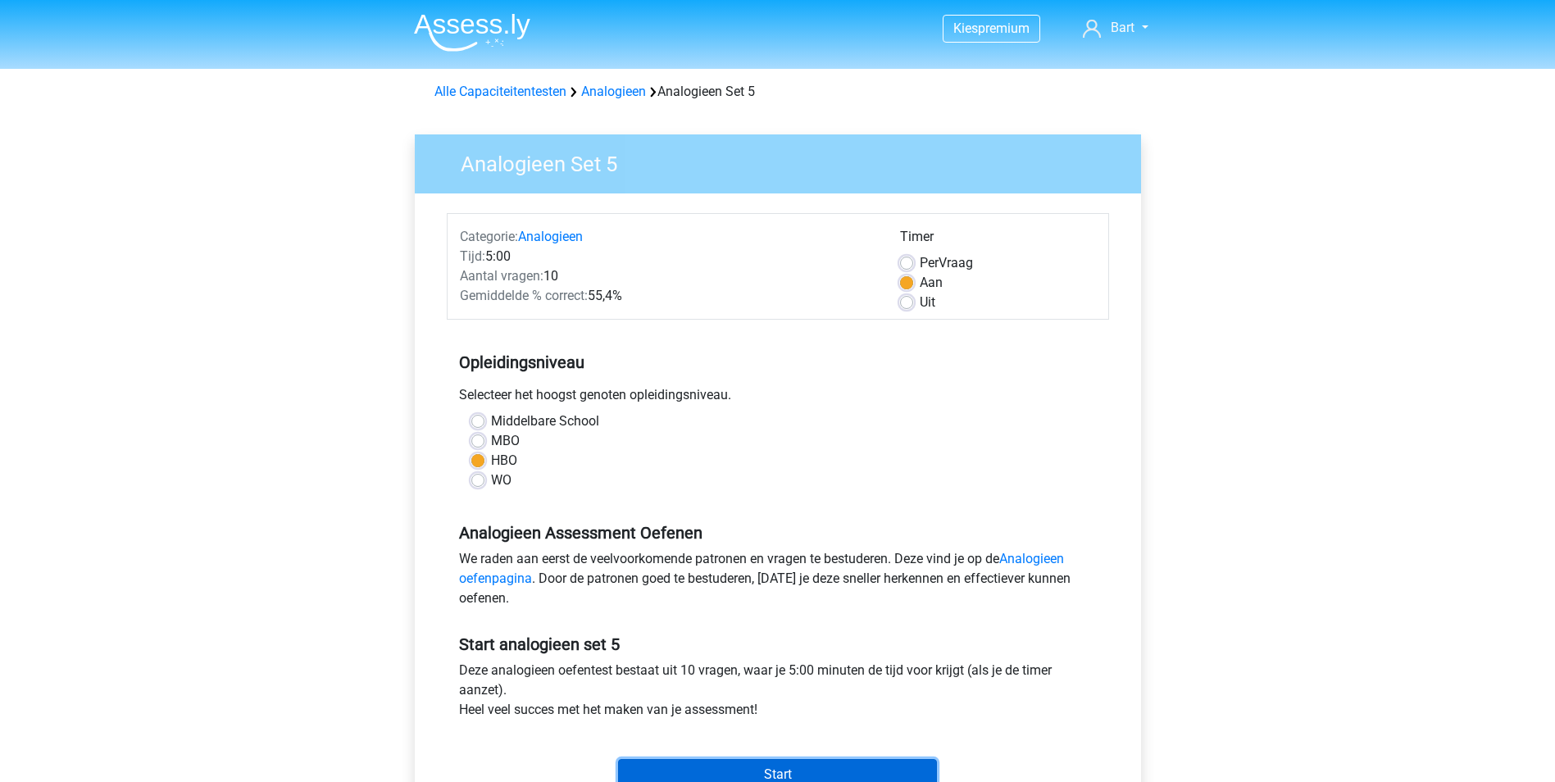
click at [718, 761] on input "Start" at bounding box center [777, 774] width 319 height 31
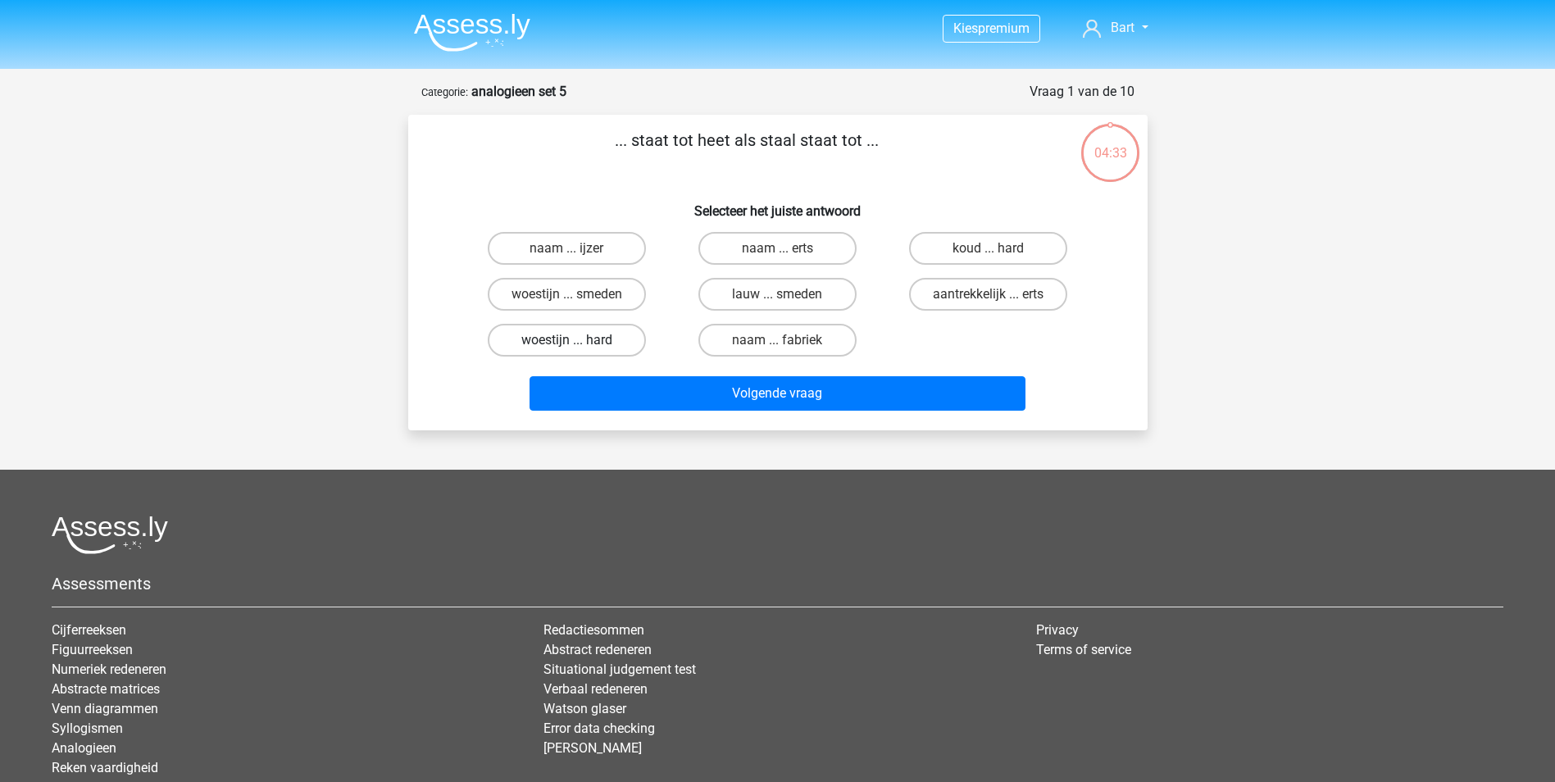
click at [573, 334] on label "woestijn ... hard" at bounding box center [567, 340] width 158 height 33
click at [573, 340] on input "woestijn ... hard" at bounding box center [571, 345] width 11 height 11
radio input "true"
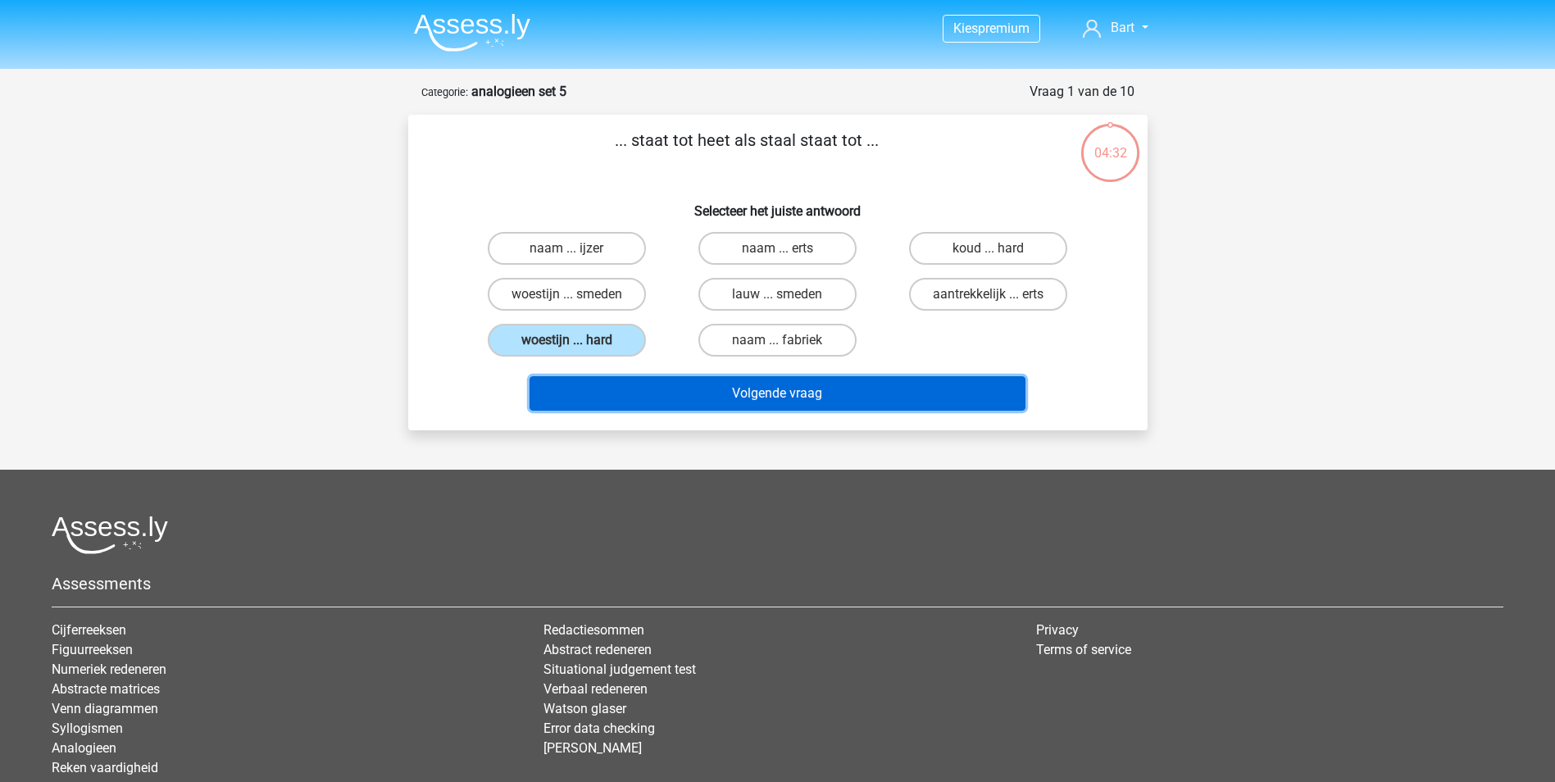
click at [736, 396] on button "Volgende vraag" at bounding box center [778, 393] width 496 height 34
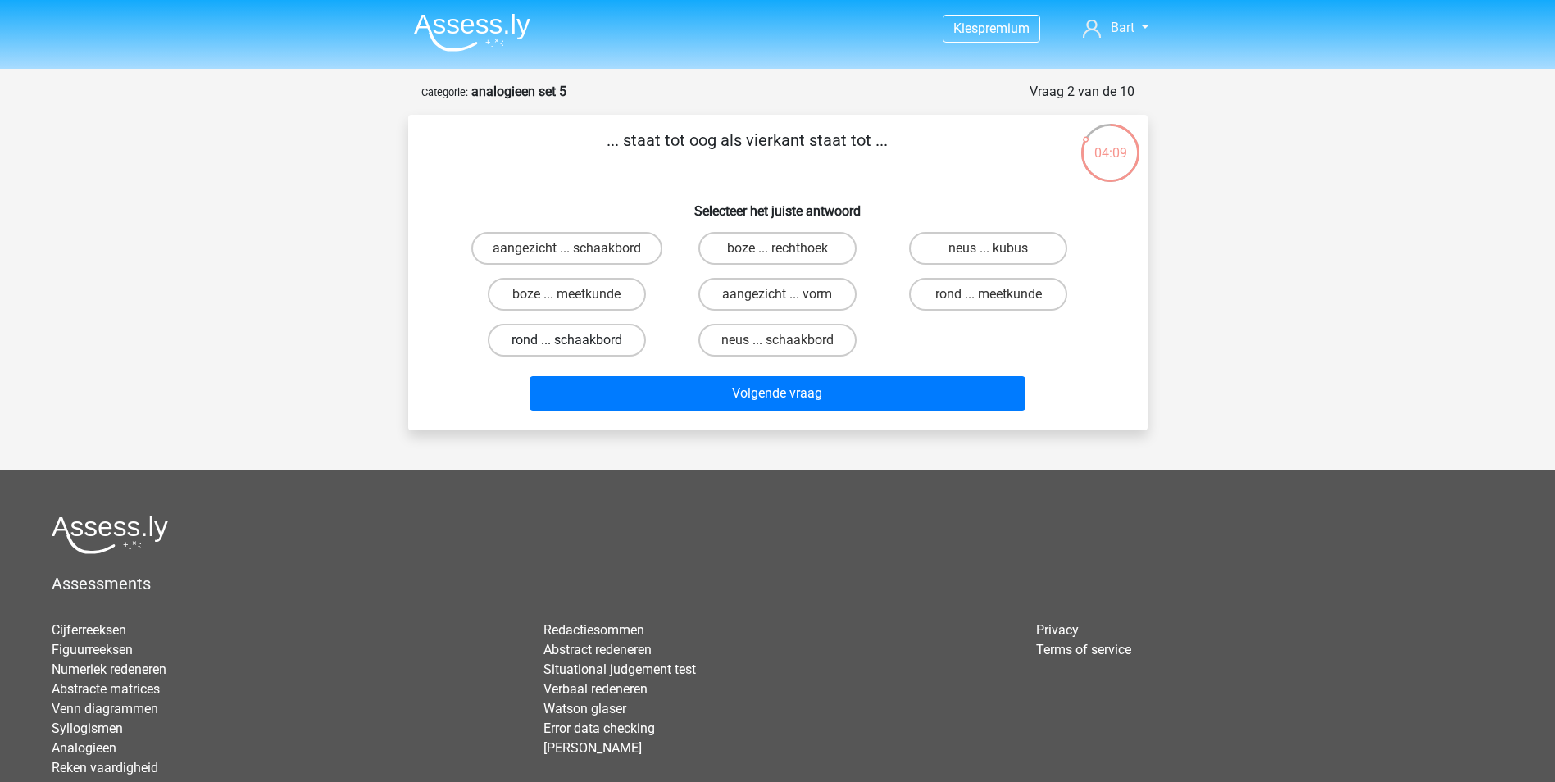
click at [541, 338] on label "rond ... schaakbord" at bounding box center [567, 340] width 158 height 33
click at [566, 340] on input "rond ... schaakbord" at bounding box center [571, 345] width 11 height 11
radio input "true"
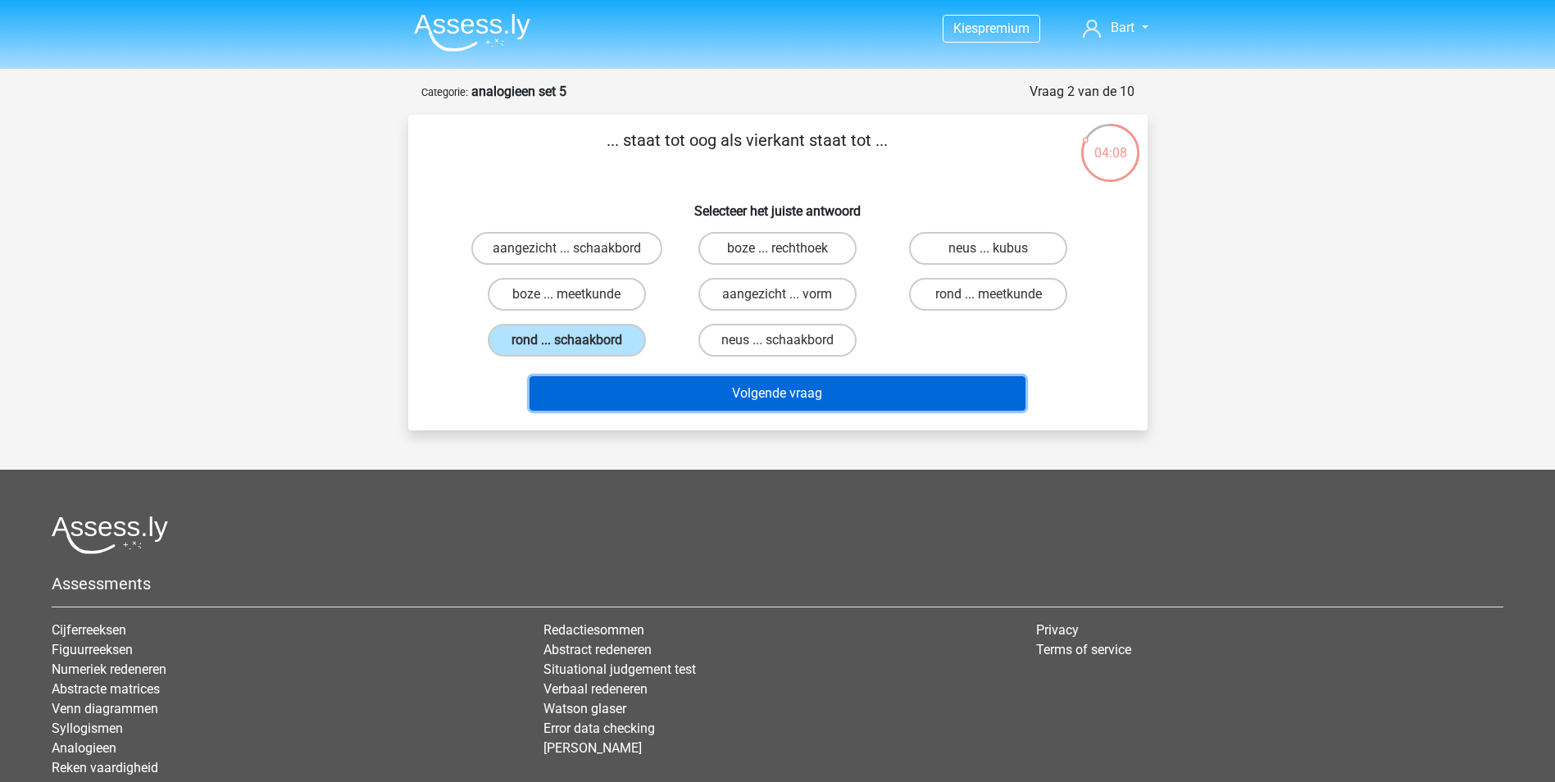
click at [753, 394] on button "Volgende vraag" at bounding box center [778, 393] width 496 height 34
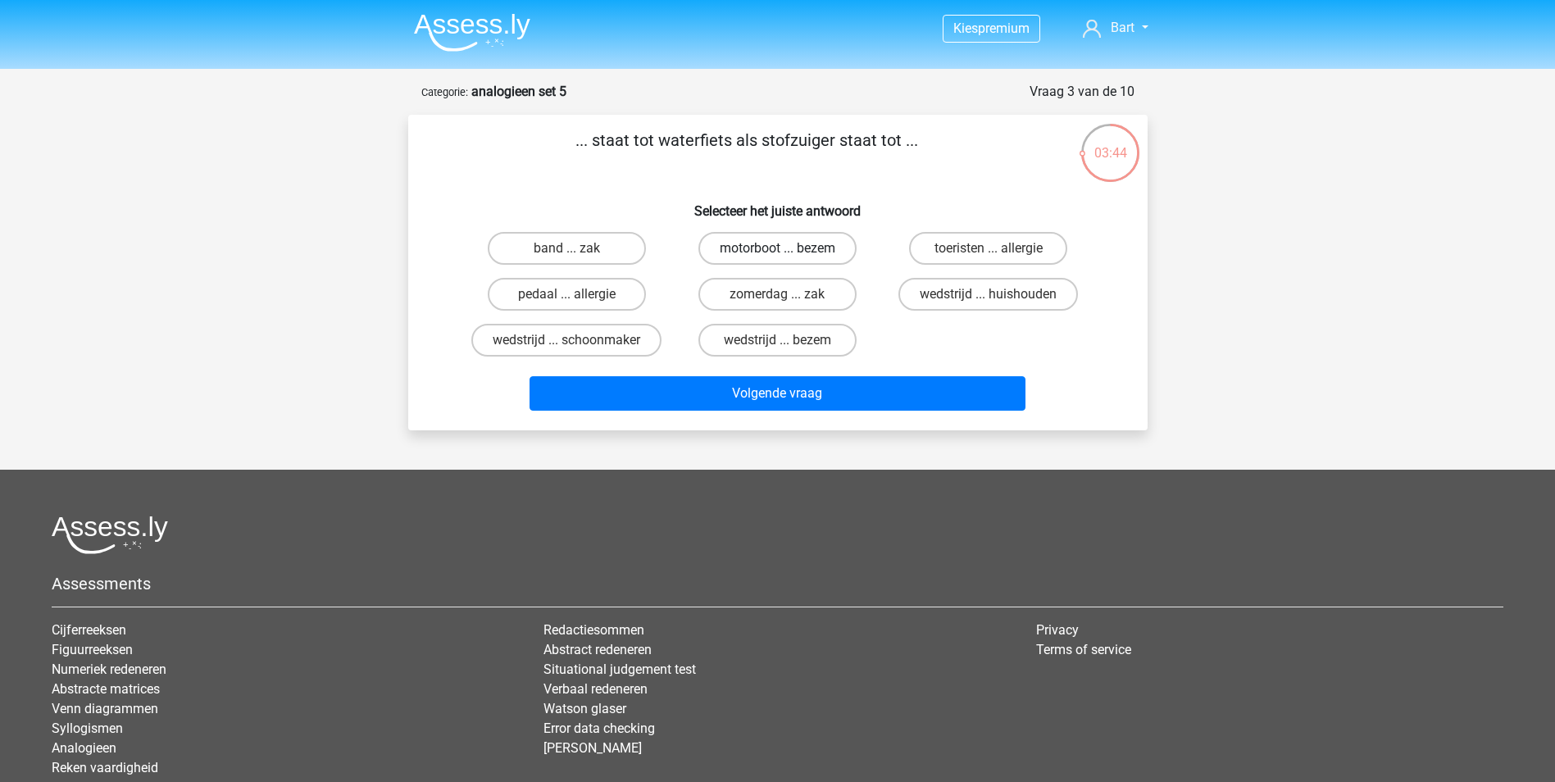
click at [725, 245] on label "motorboot ... bezem" at bounding box center [777, 248] width 158 height 33
click at [777, 248] on input "motorboot ... bezem" at bounding box center [782, 253] width 11 height 11
radio input "true"
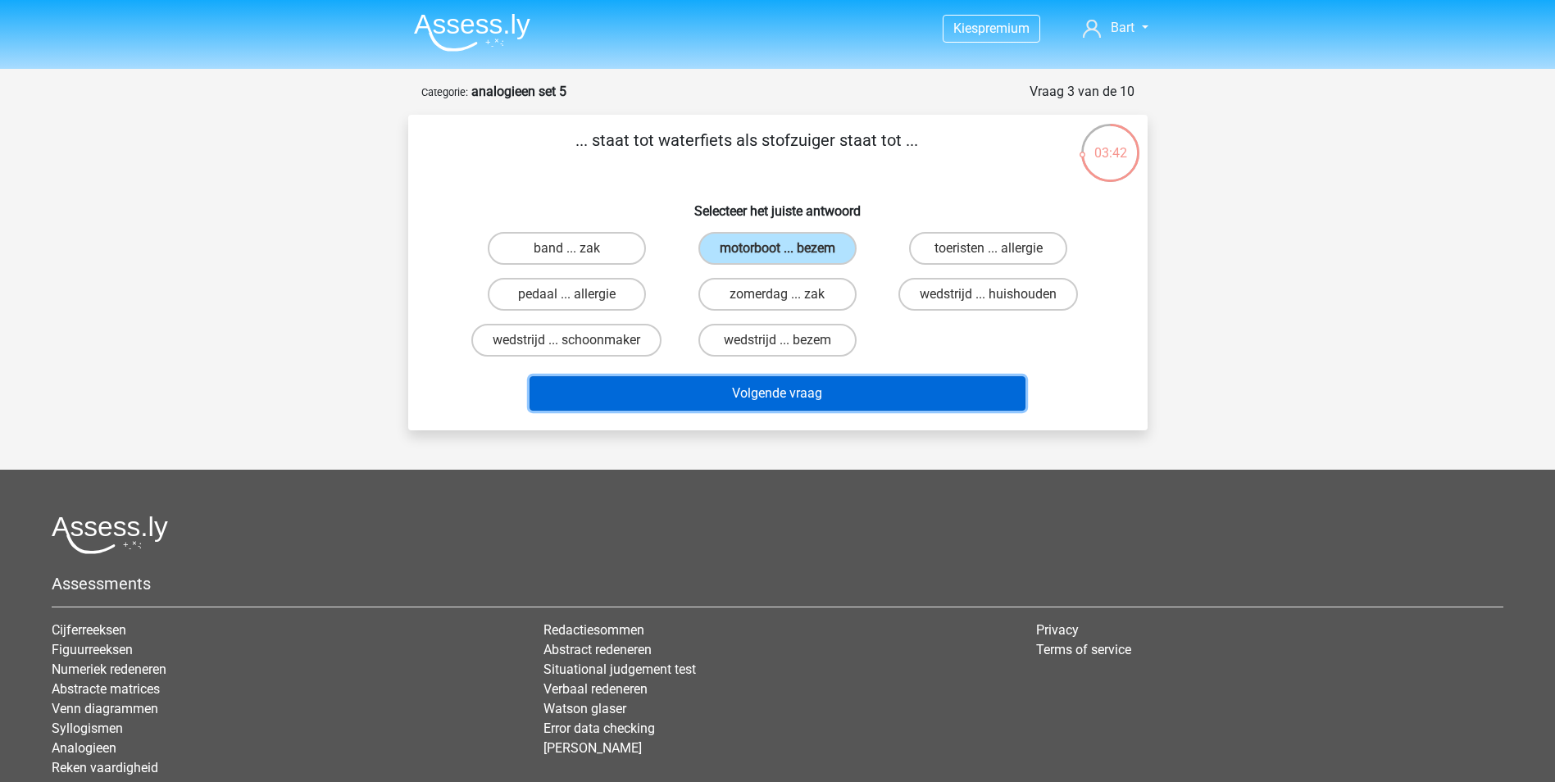
click at [746, 385] on button "Volgende vraag" at bounding box center [778, 393] width 496 height 34
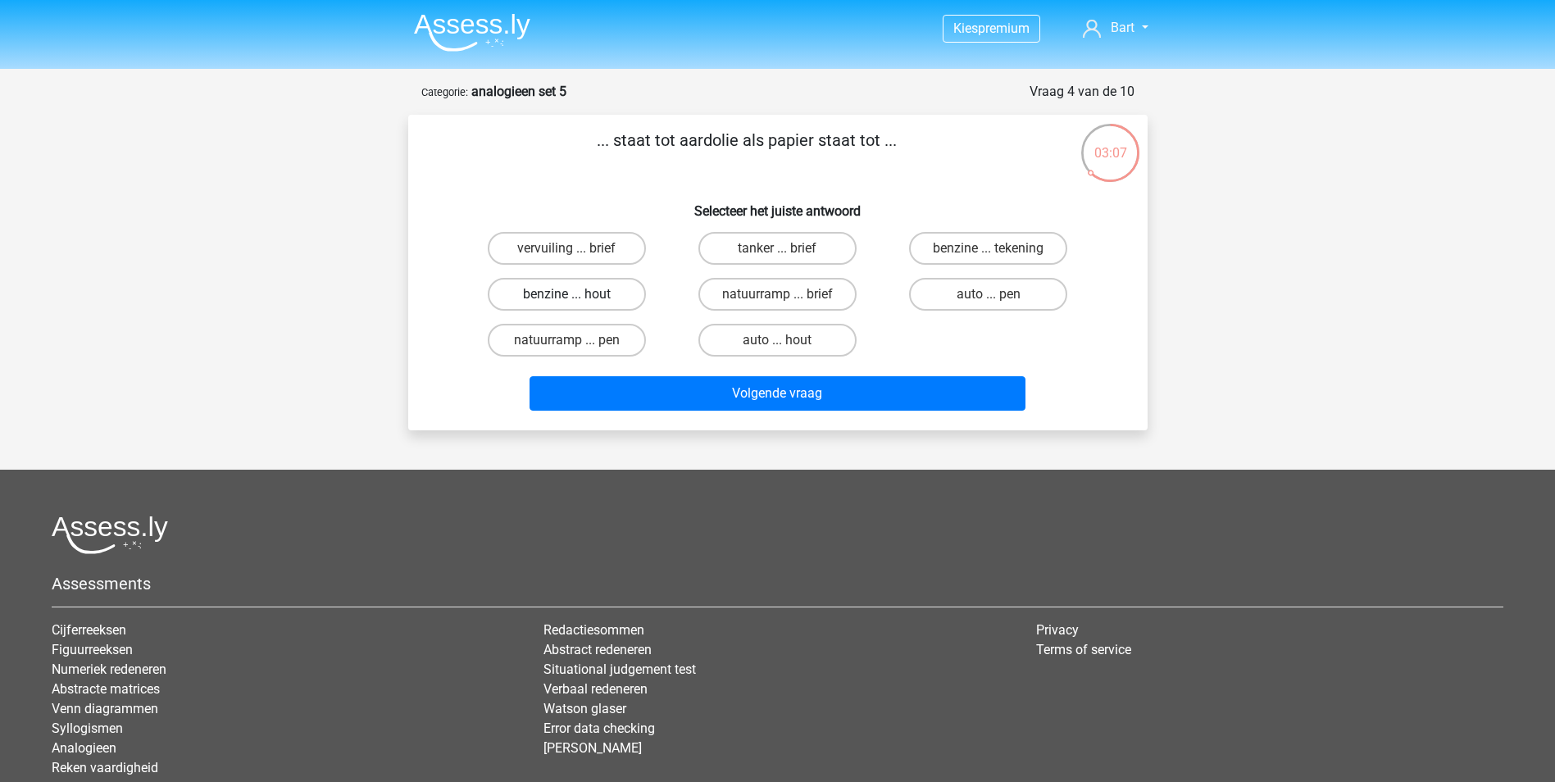
click at [555, 286] on label "benzine ... hout" at bounding box center [567, 294] width 158 height 33
click at [566, 294] on input "benzine ... hout" at bounding box center [571, 299] width 11 height 11
radio input "true"
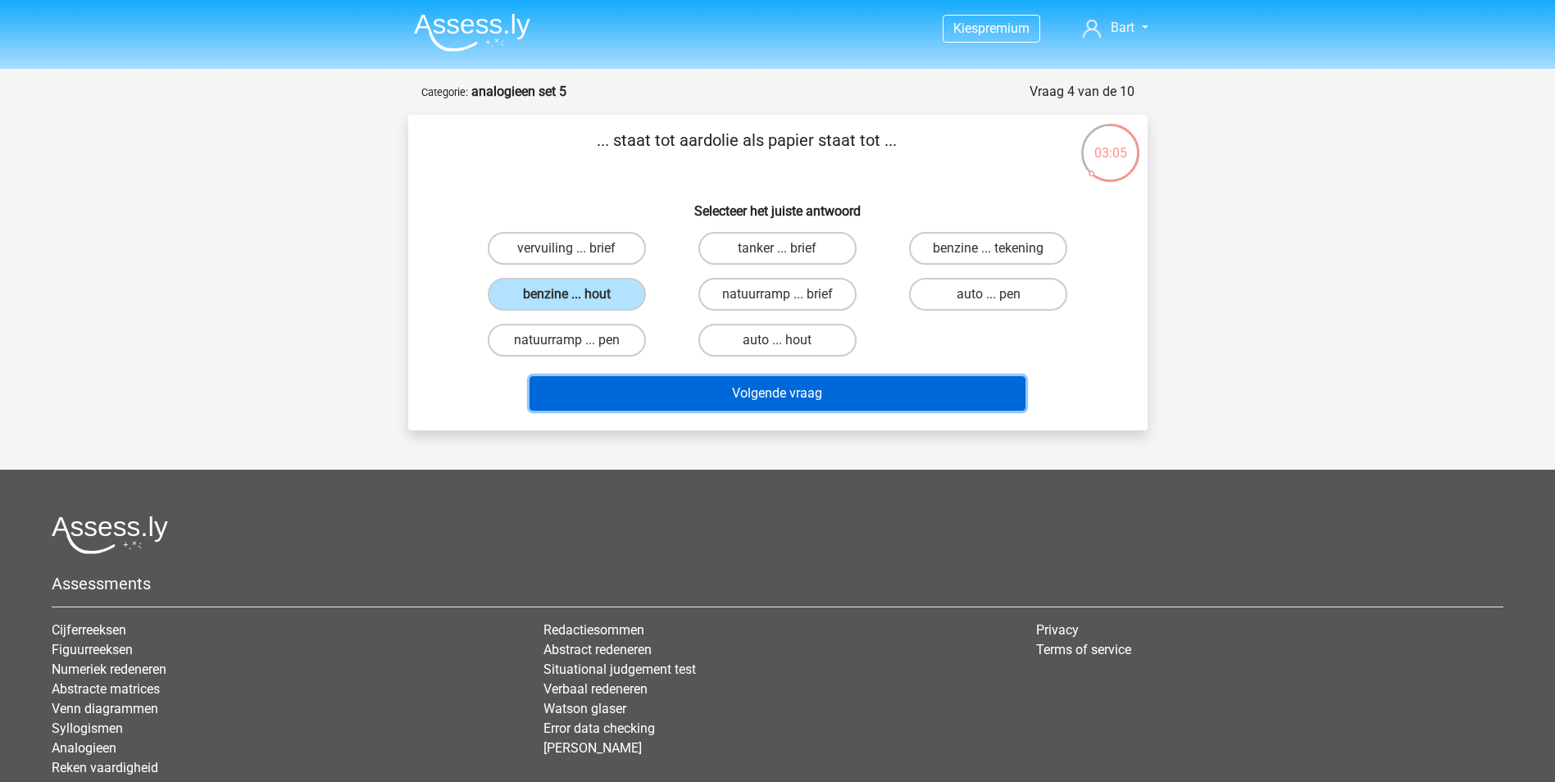
click at [683, 396] on button "Volgende vraag" at bounding box center [778, 393] width 496 height 34
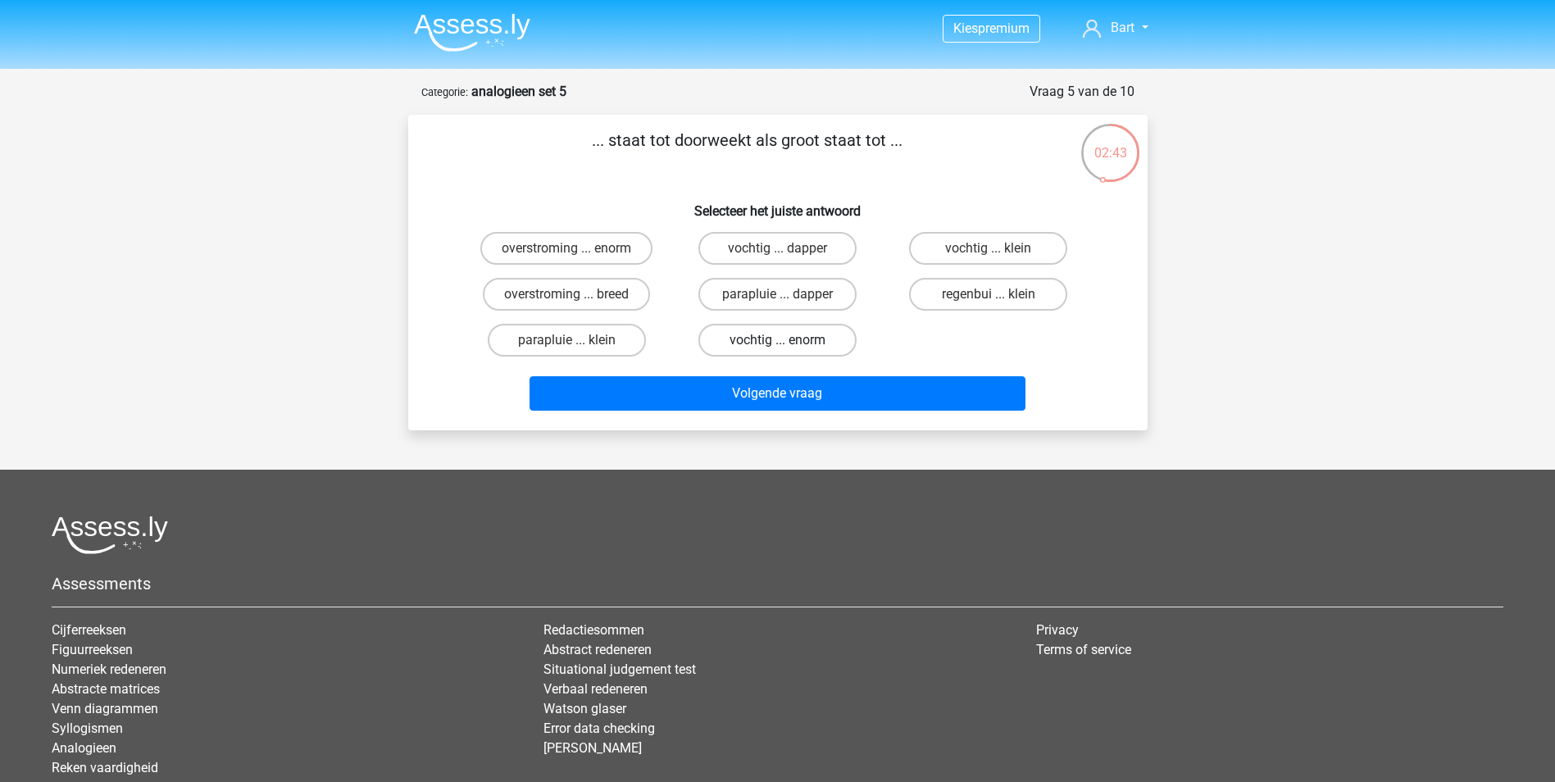
click at [761, 351] on label "vochtig ... enorm" at bounding box center [777, 340] width 158 height 33
click at [777, 351] on input "vochtig ... enorm" at bounding box center [782, 345] width 11 height 11
radio input "true"
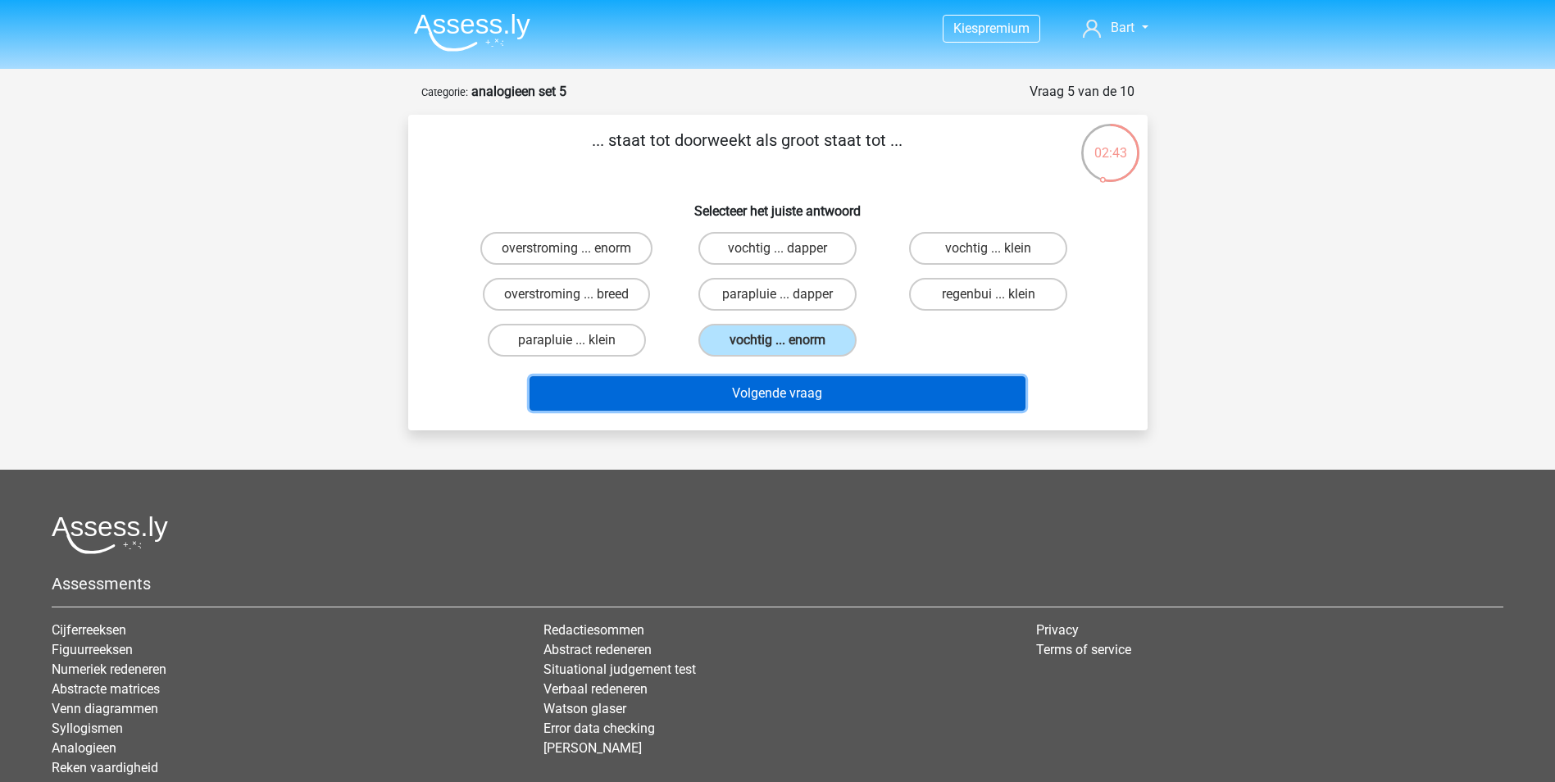
click at [766, 390] on button "Volgende vraag" at bounding box center [778, 393] width 496 height 34
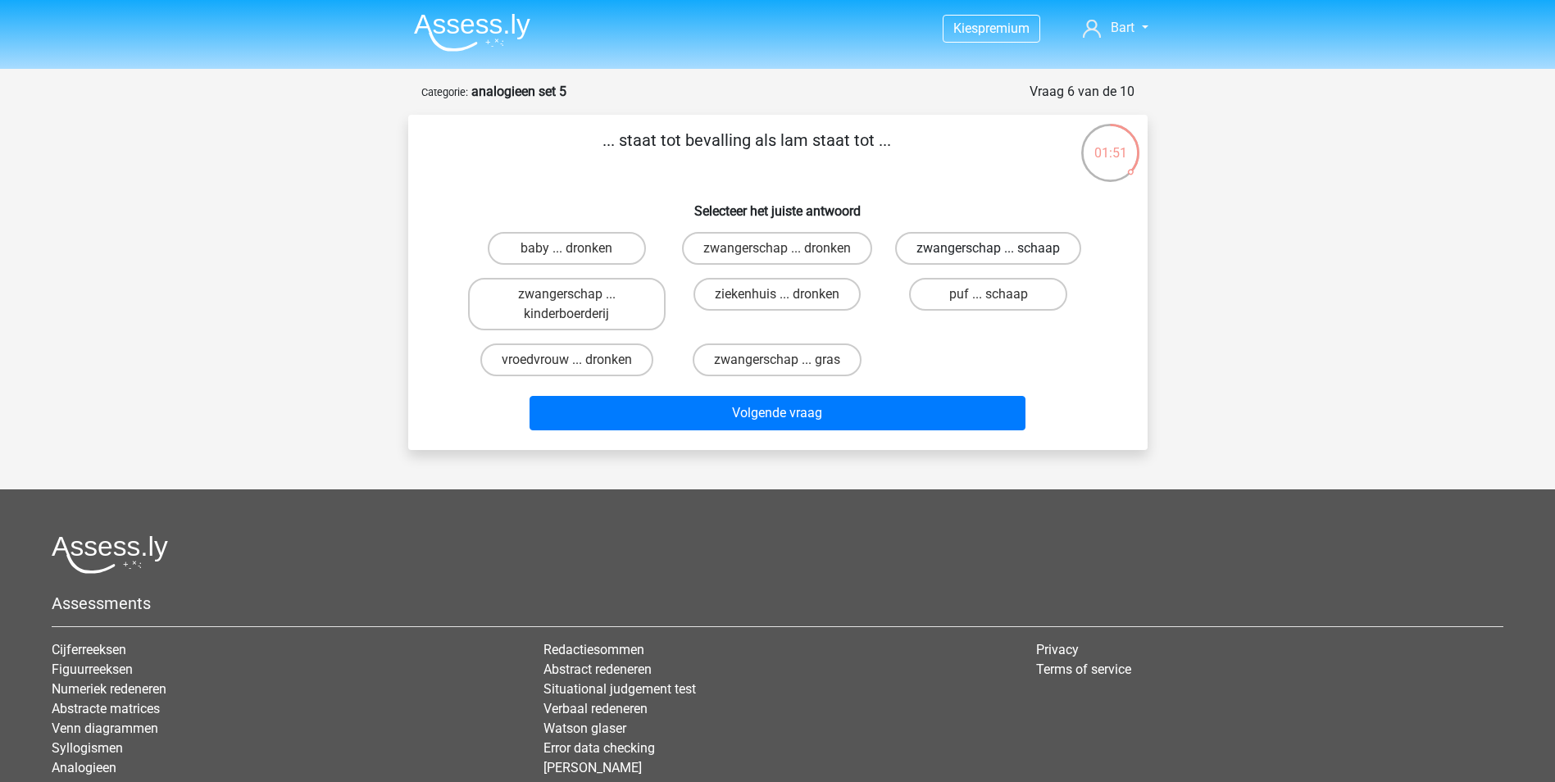
click at [961, 245] on label "zwangerschap ... schaap" at bounding box center [988, 248] width 186 height 33
click at [989, 248] on input "zwangerschap ... schaap" at bounding box center [994, 253] width 11 height 11
radio input "true"
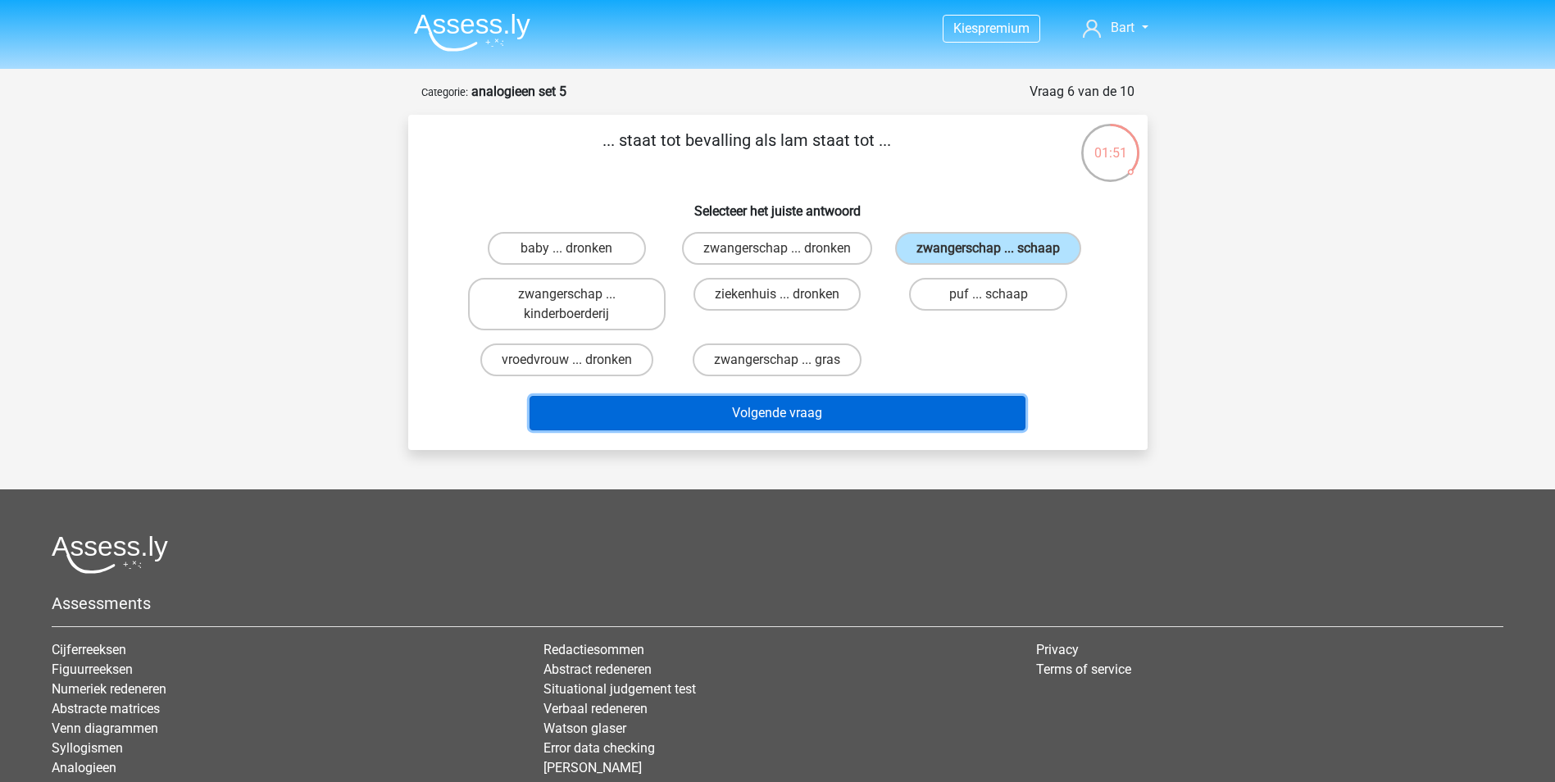
click at [719, 421] on button "Volgende vraag" at bounding box center [778, 413] width 496 height 34
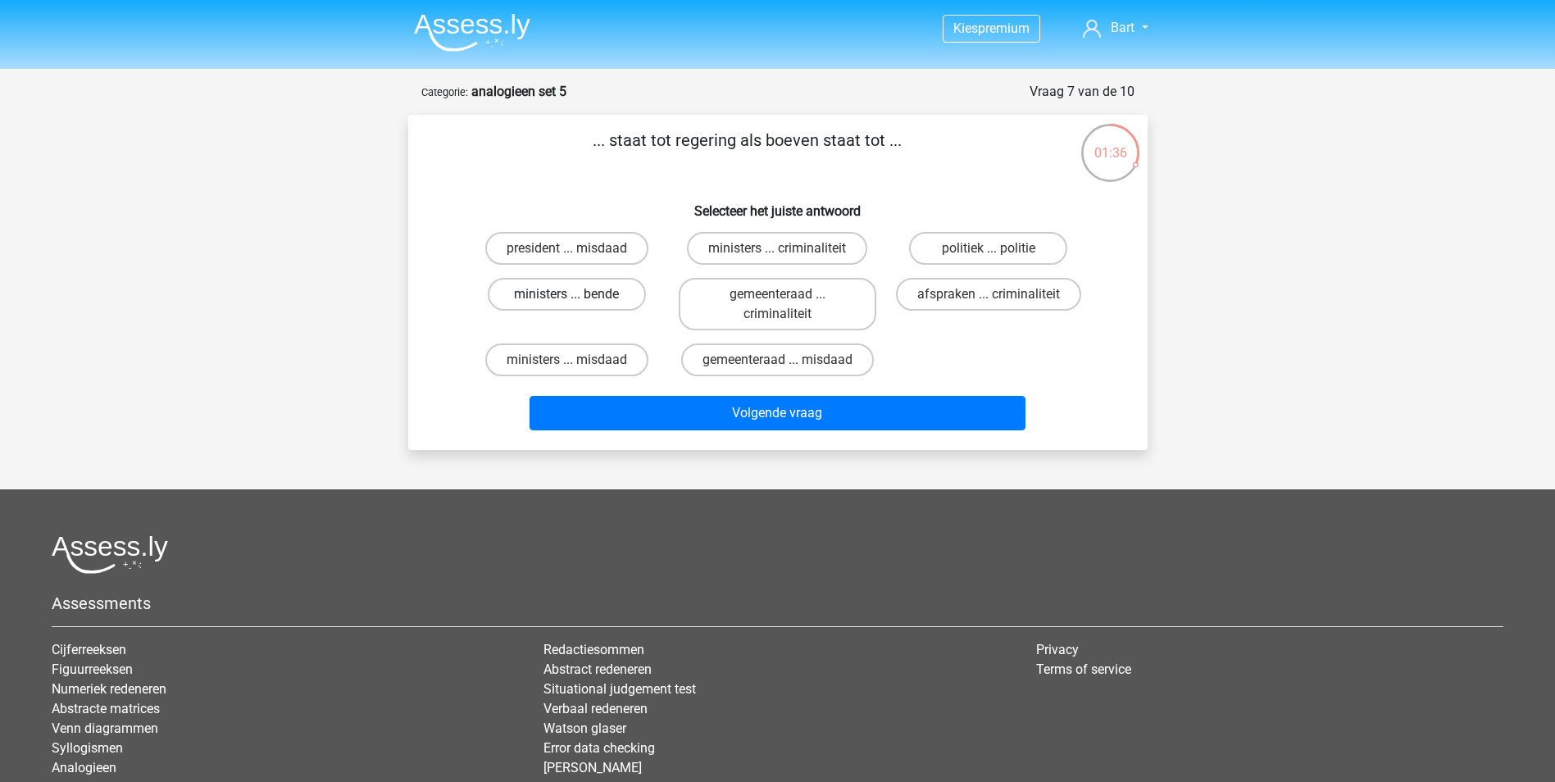
click at [530, 296] on label "ministers ... bende" at bounding box center [567, 294] width 158 height 33
click at [566, 296] on input "ministers ... bende" at bounding box center [571, 299] width 11 height 11
radio input "true"
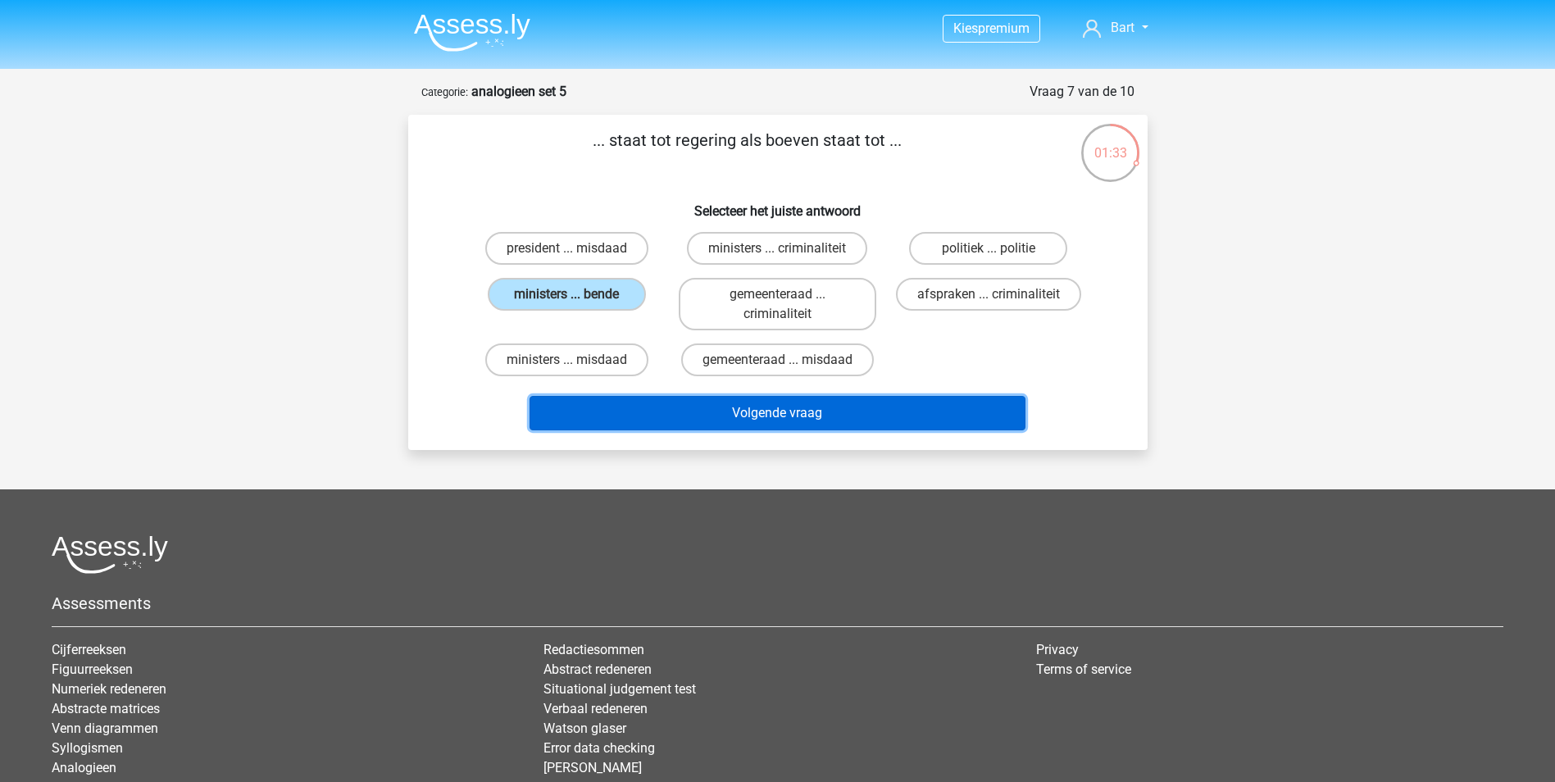
click at [598, 412] on button "Volgende vraag" at bounding box center [778, 413] width 496 height 34
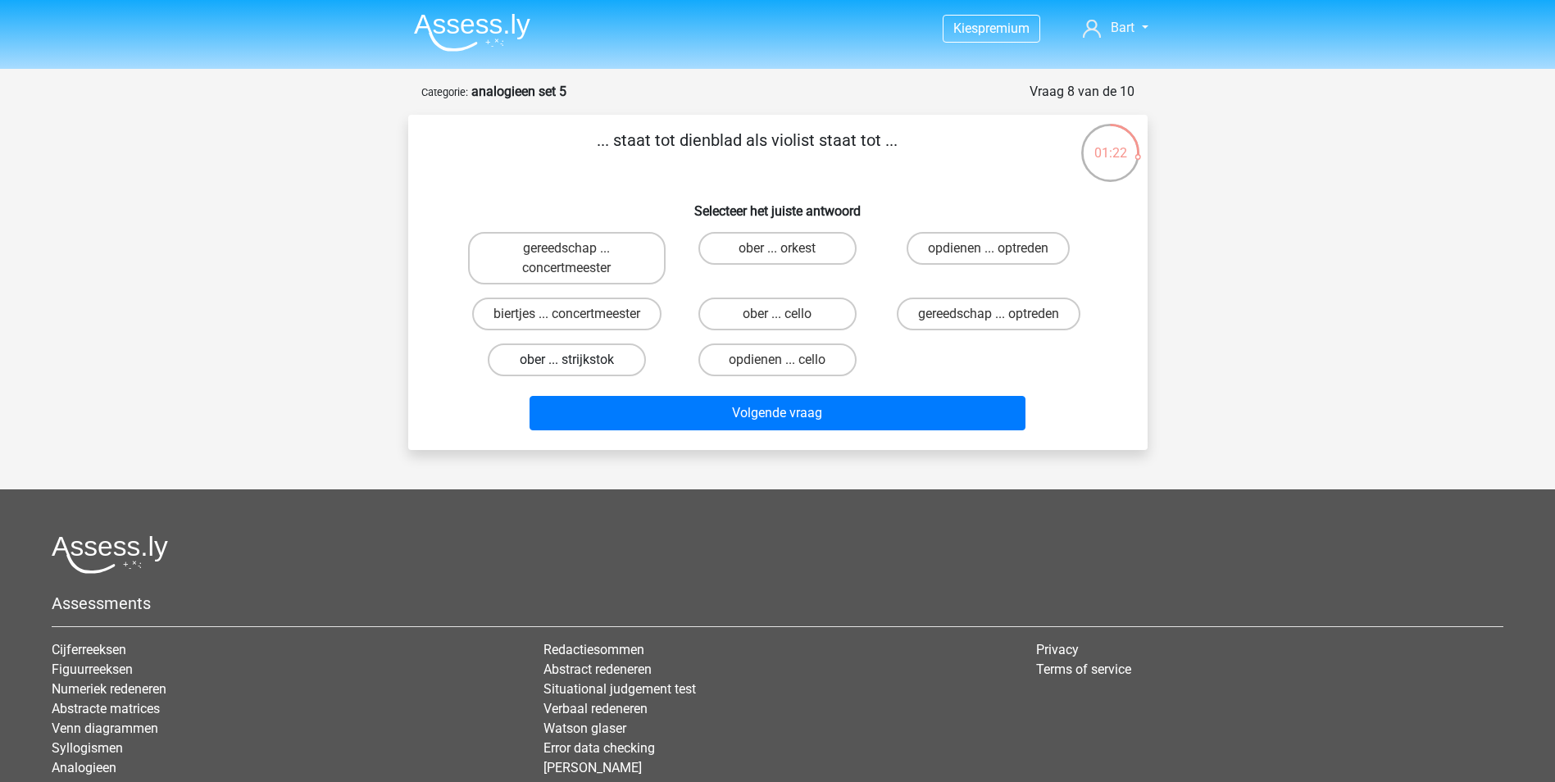
click at [558, 361] on label "ober ... strijkstok" at bounding box center [567, 359] width 158 height 33
click at [566, 361] on input "ober ... strijkstok" at bounding box center [571, 365] width 11 height 11
radio input "true"
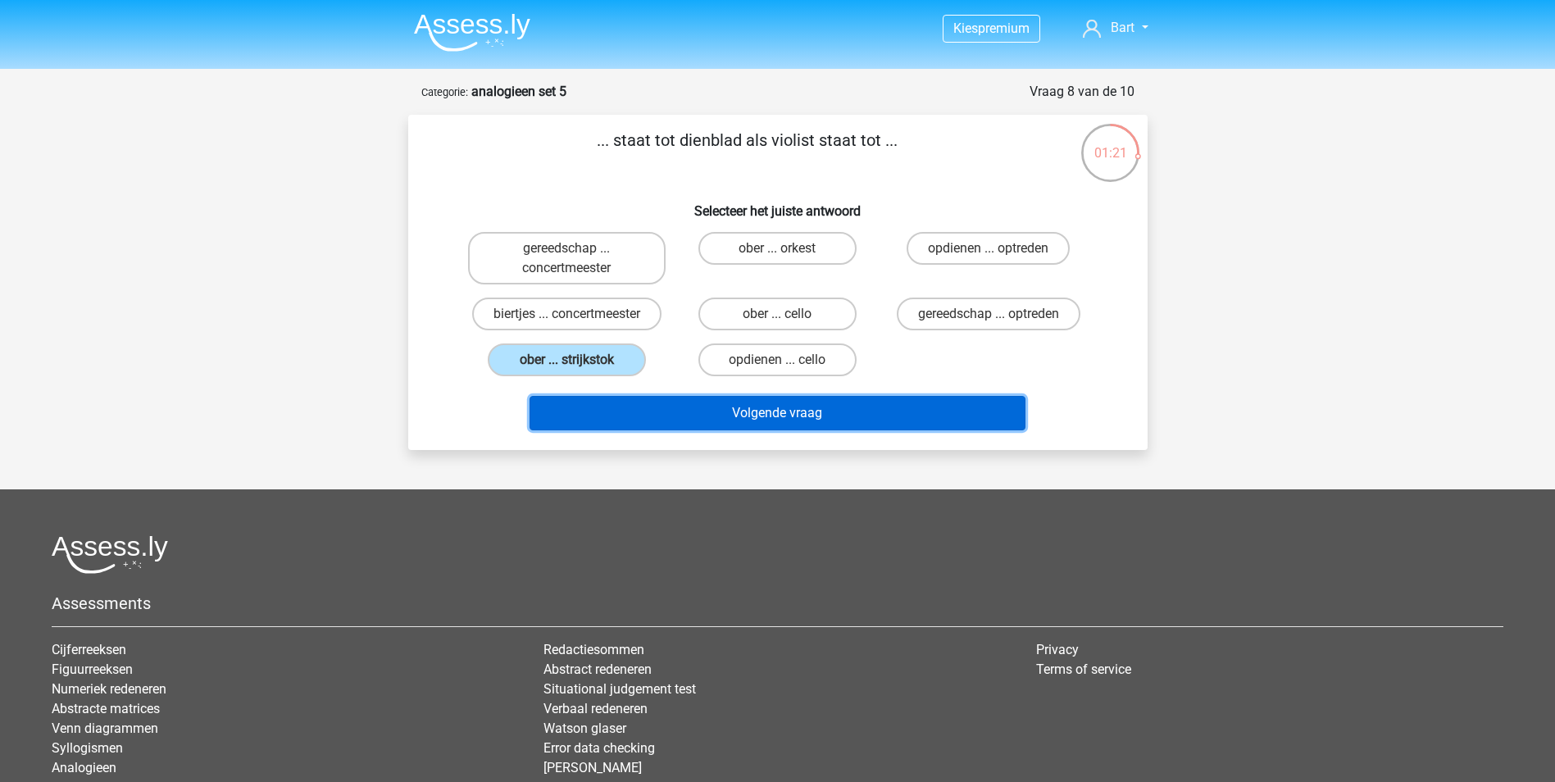
click at [698, 416] on button "Volgende vraag" at bounding box center [778, 413] width 496 height 34
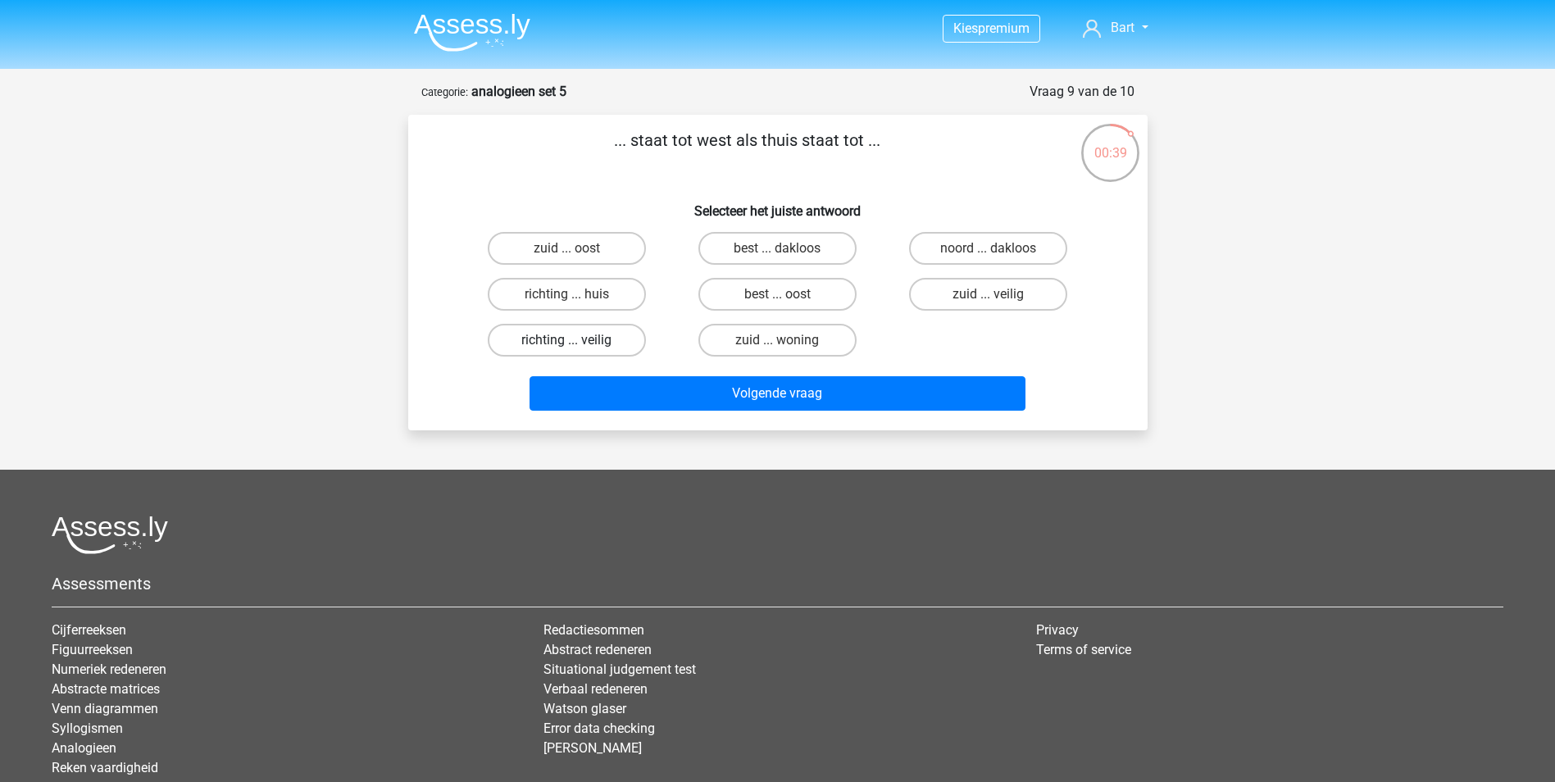
click at [572, 332] on label "richting ... veilig" at bounding box center [567, 340] width 158 height 33
click at [572, 340] on input "richting ... veilig" at bounding box center [571, 345] width 11 height 11
radio input "true"
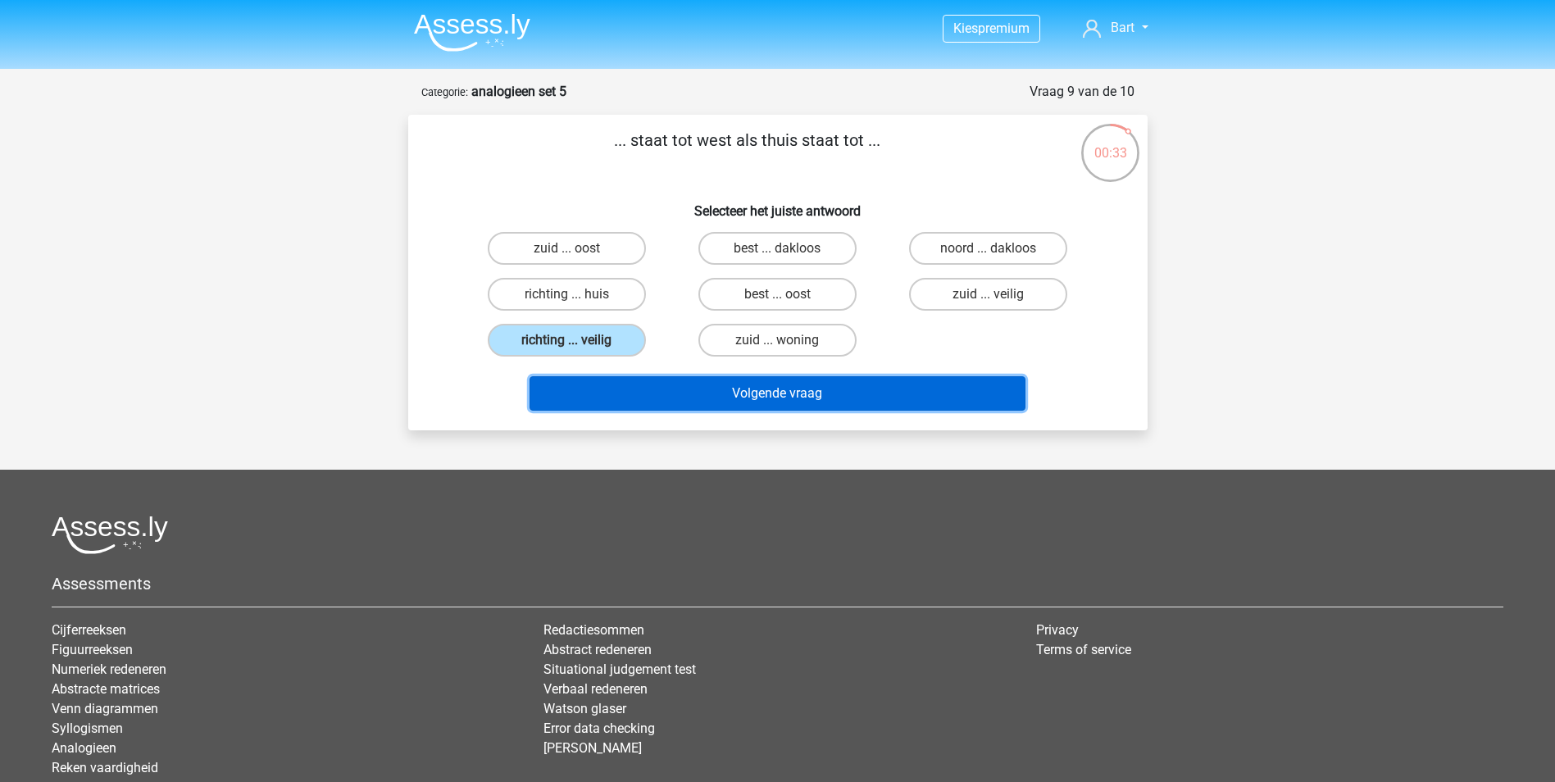
click at [662, 390] on button "Volgende vraag" at bounding box center [778, 393] width 496 height 34
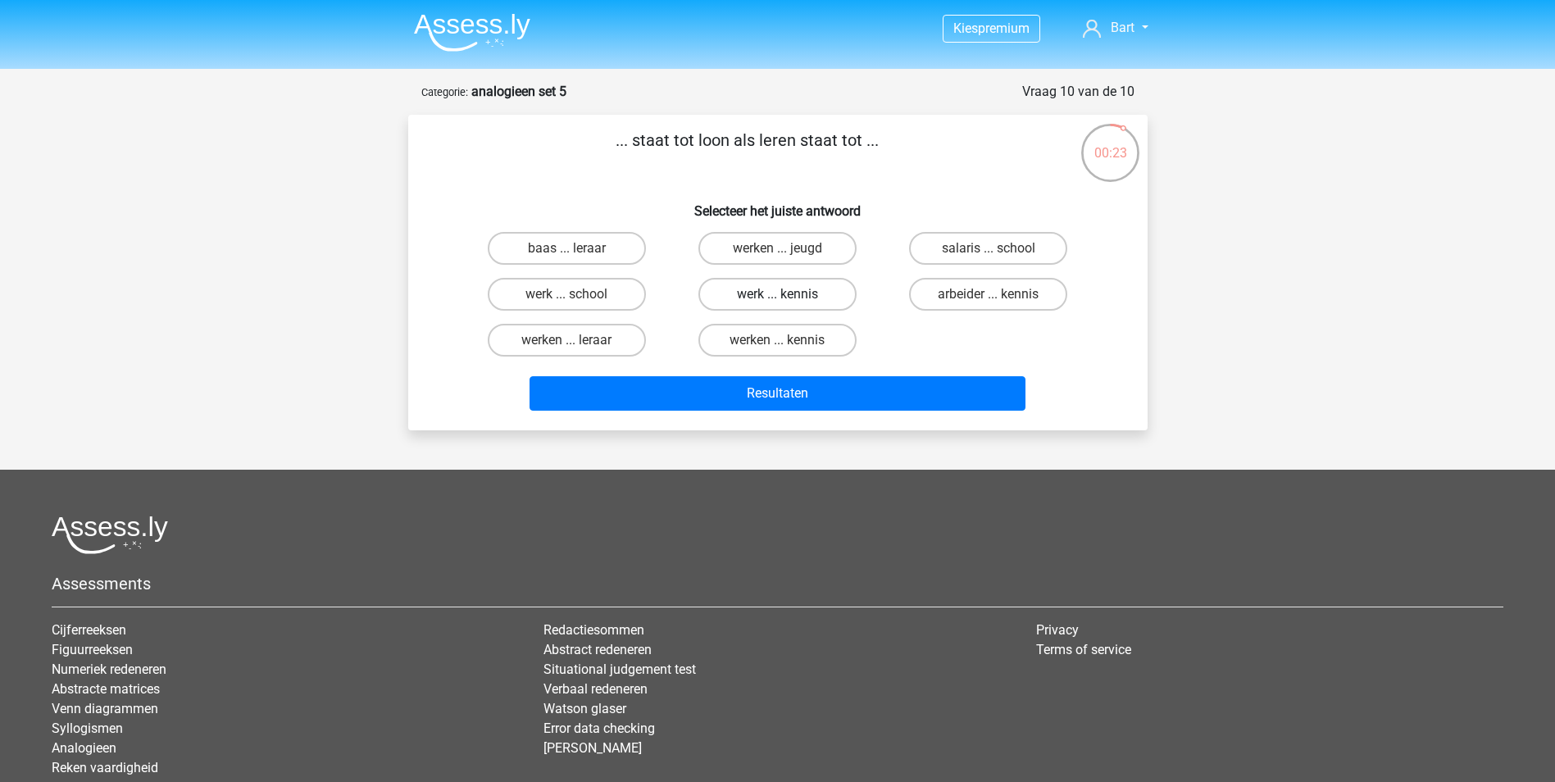
click at [768, 288] on label "werk ... kennis" at bounding box center [777, 294] width 158 height 33
click at [777, 294] on input "werk ... kennis" at bounding box center [782, 299] width 11 height 11
radio input "true"
click at [758, 337] on label "werken ... kennis" at bounding box center [777, 340] width 158 height 33
click at [777, 340] on input "werken ... kennis" at bounding box center [782, 345] width 11 height 11
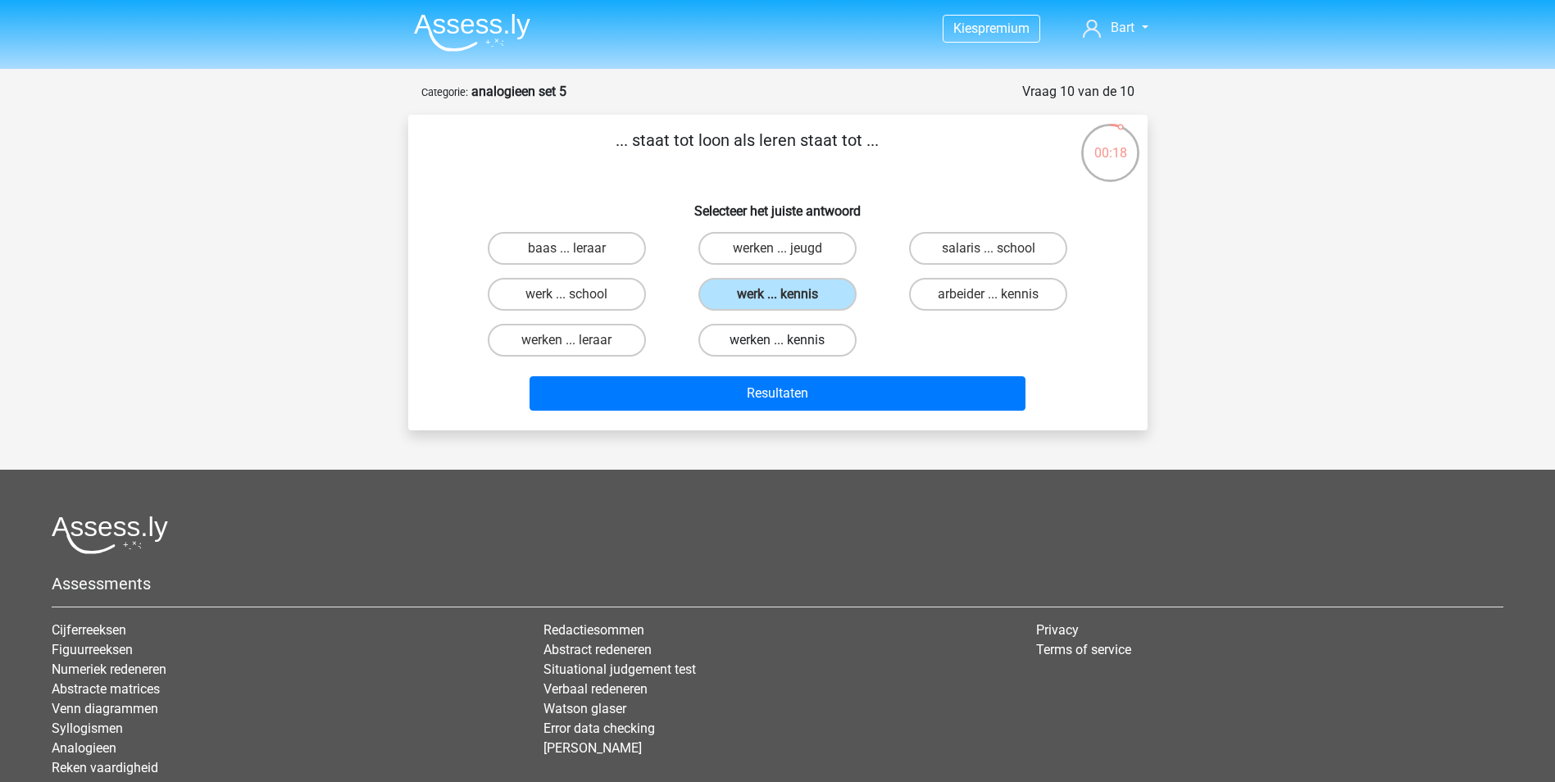
radio input "true"
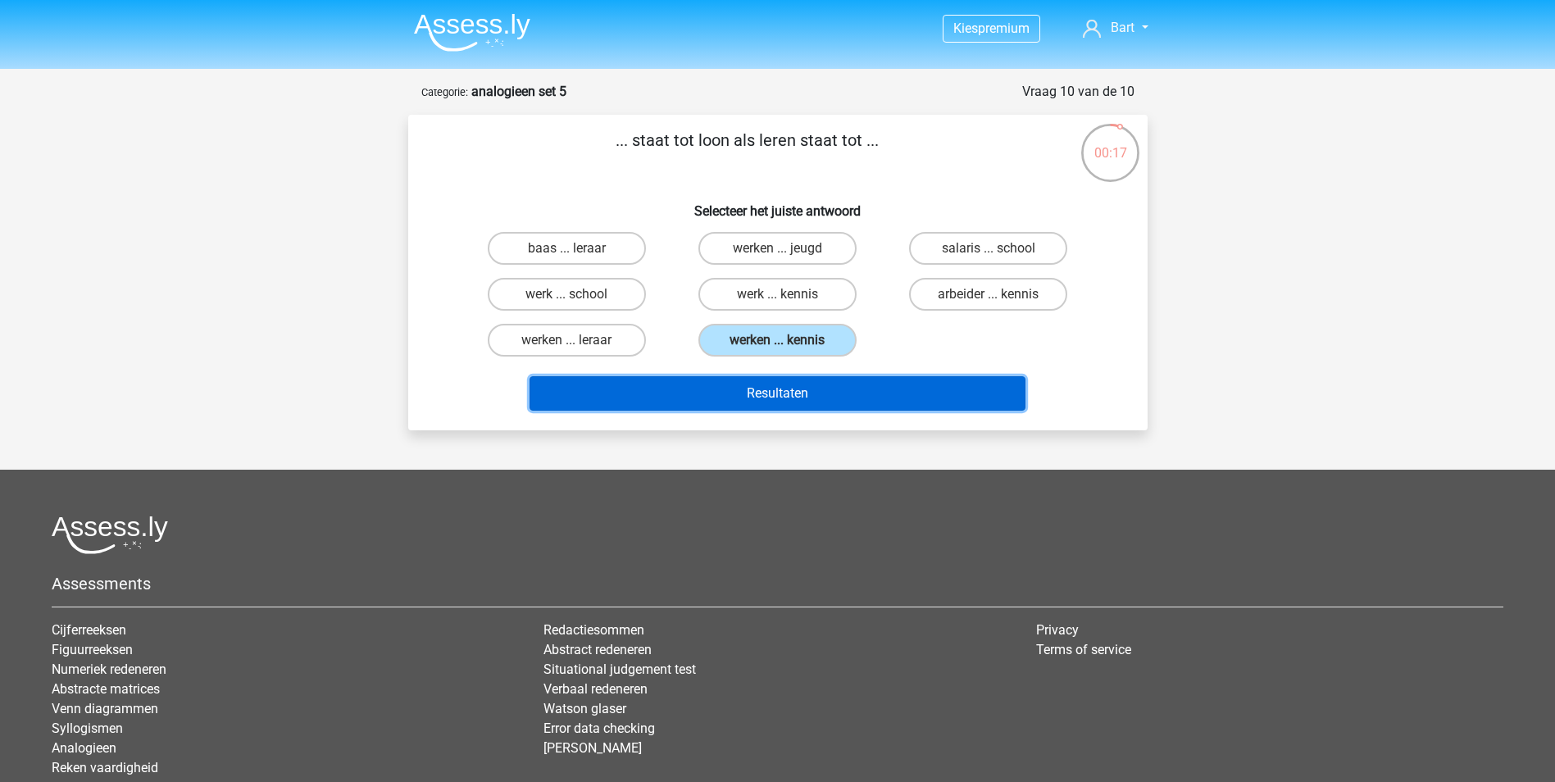
click at [768, 394] on button "Resultaten" at bounding box center [778, 393] width 496 height 34
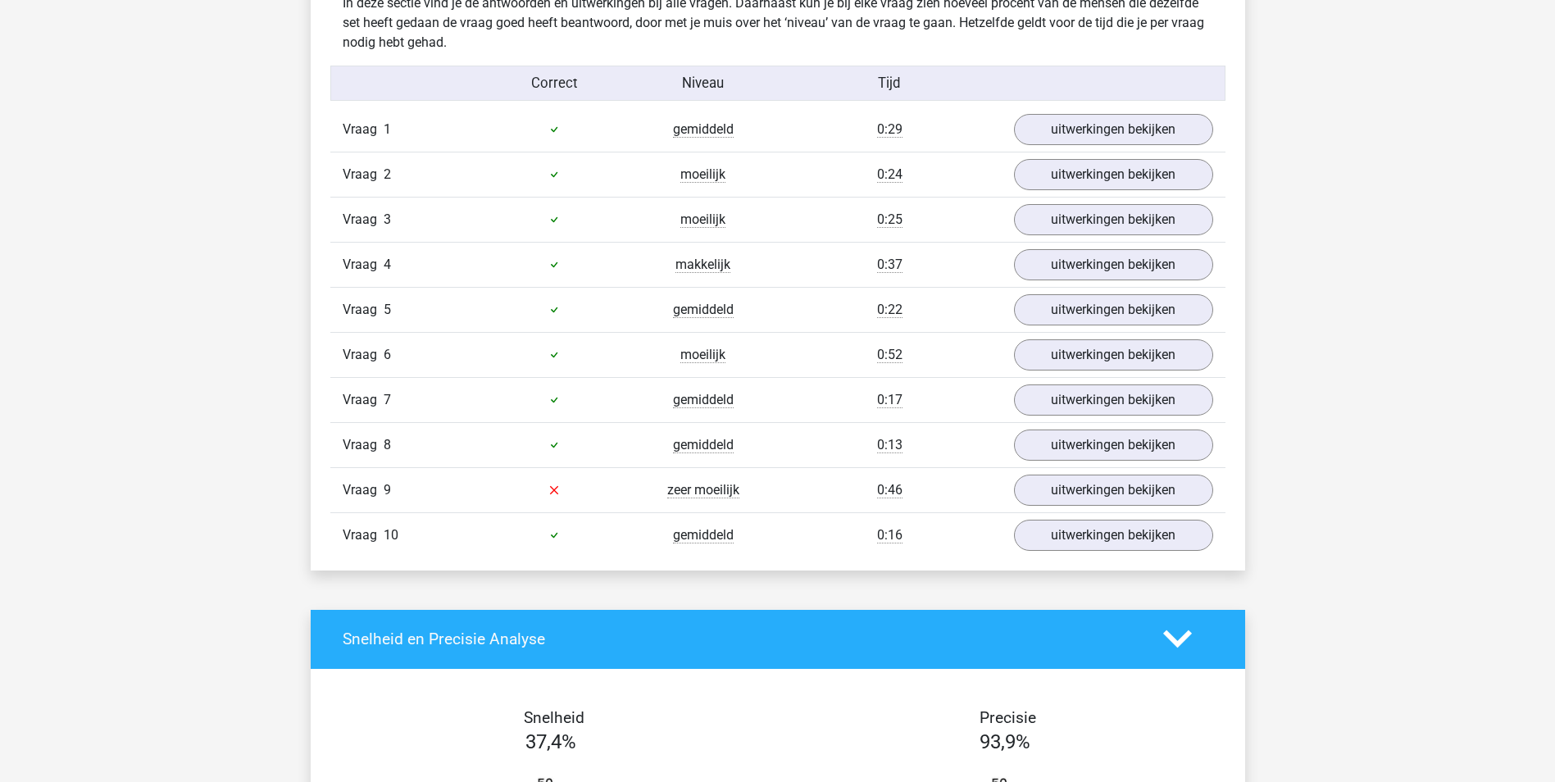
scroll to position [1312, 0]
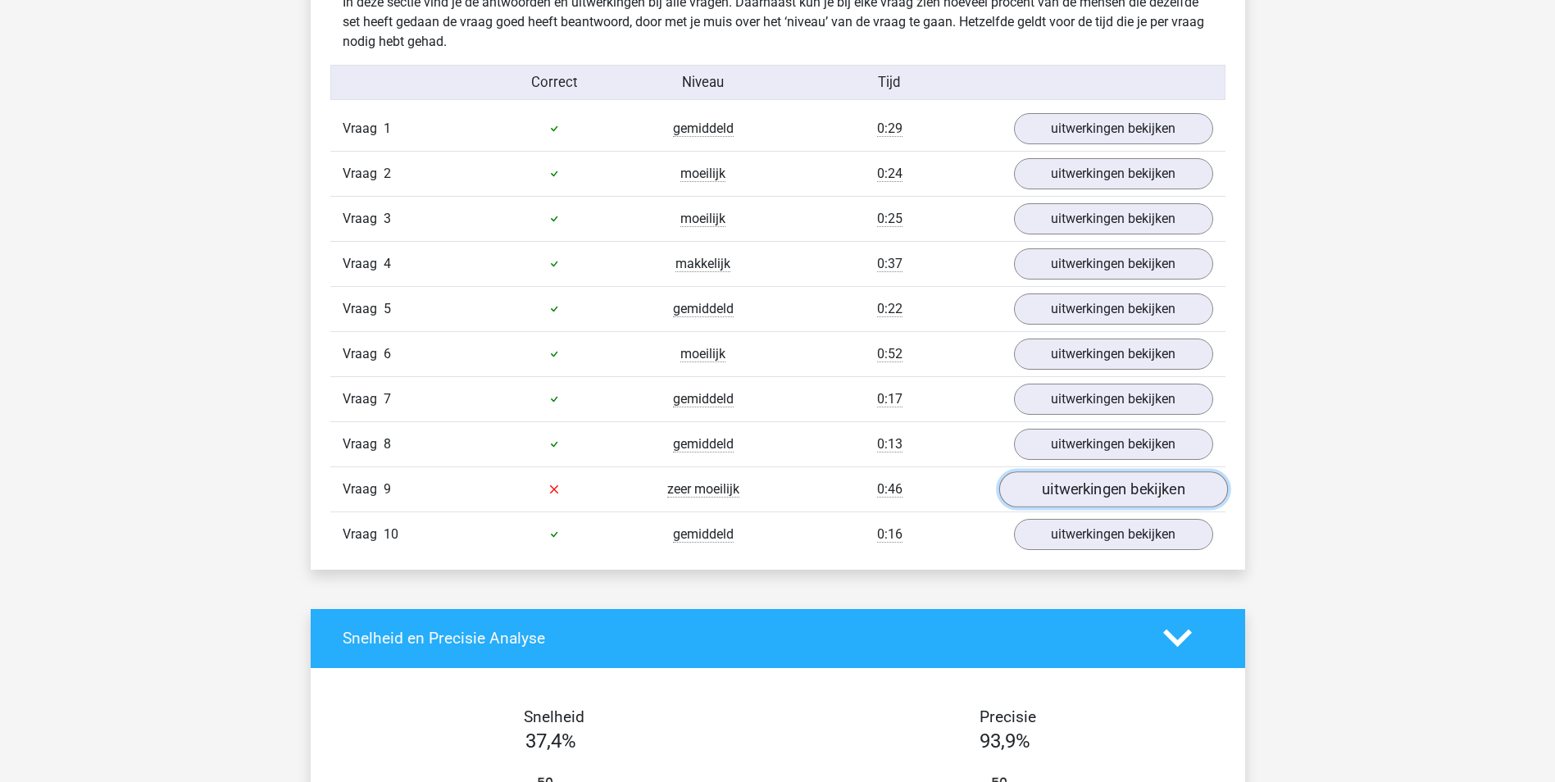
click at [1101, 491] on link "uitwerkingen bekijken" at bounding box center [1112, 489] width 229 height 36
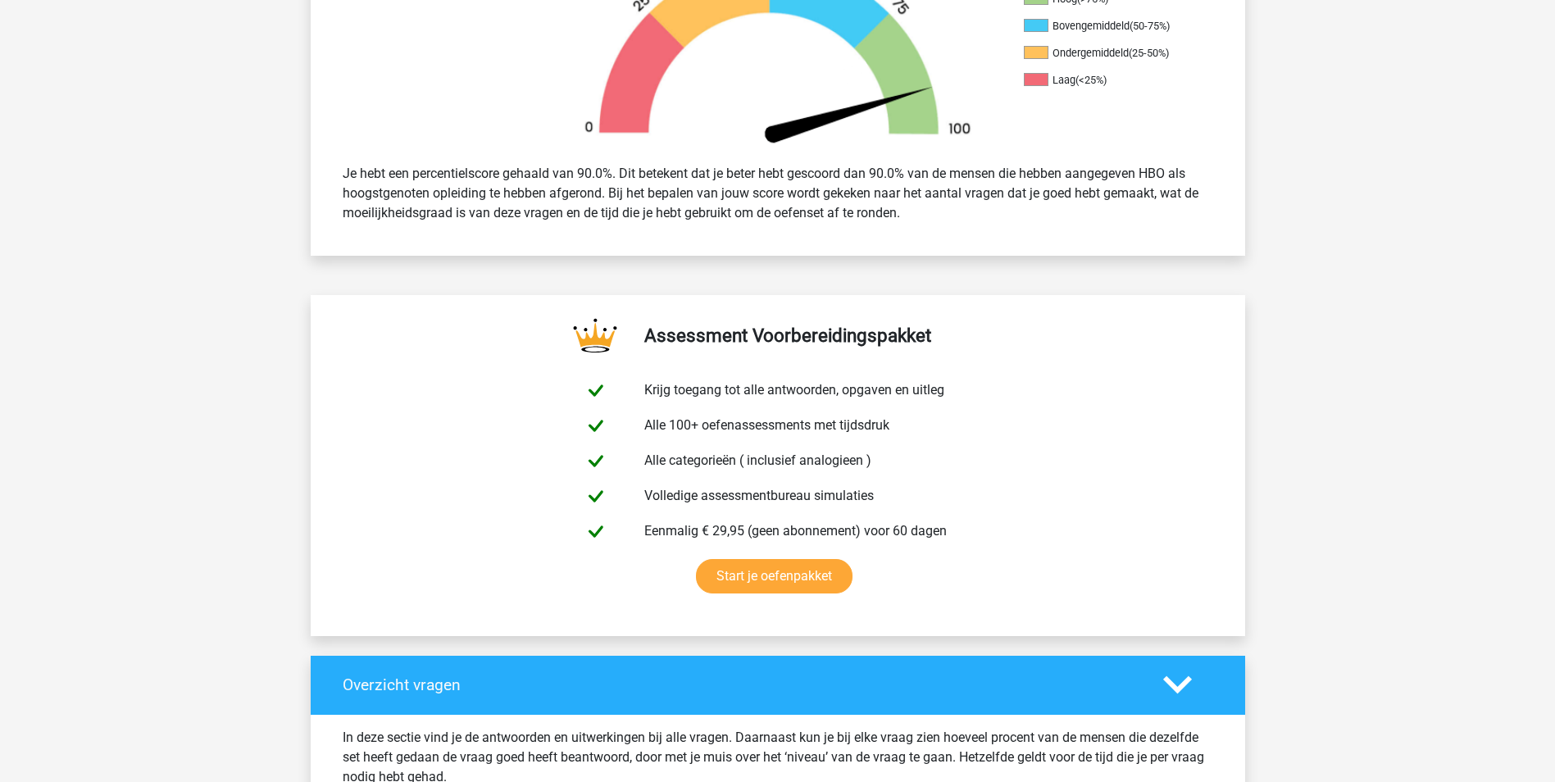
scroll to position [574, 0]
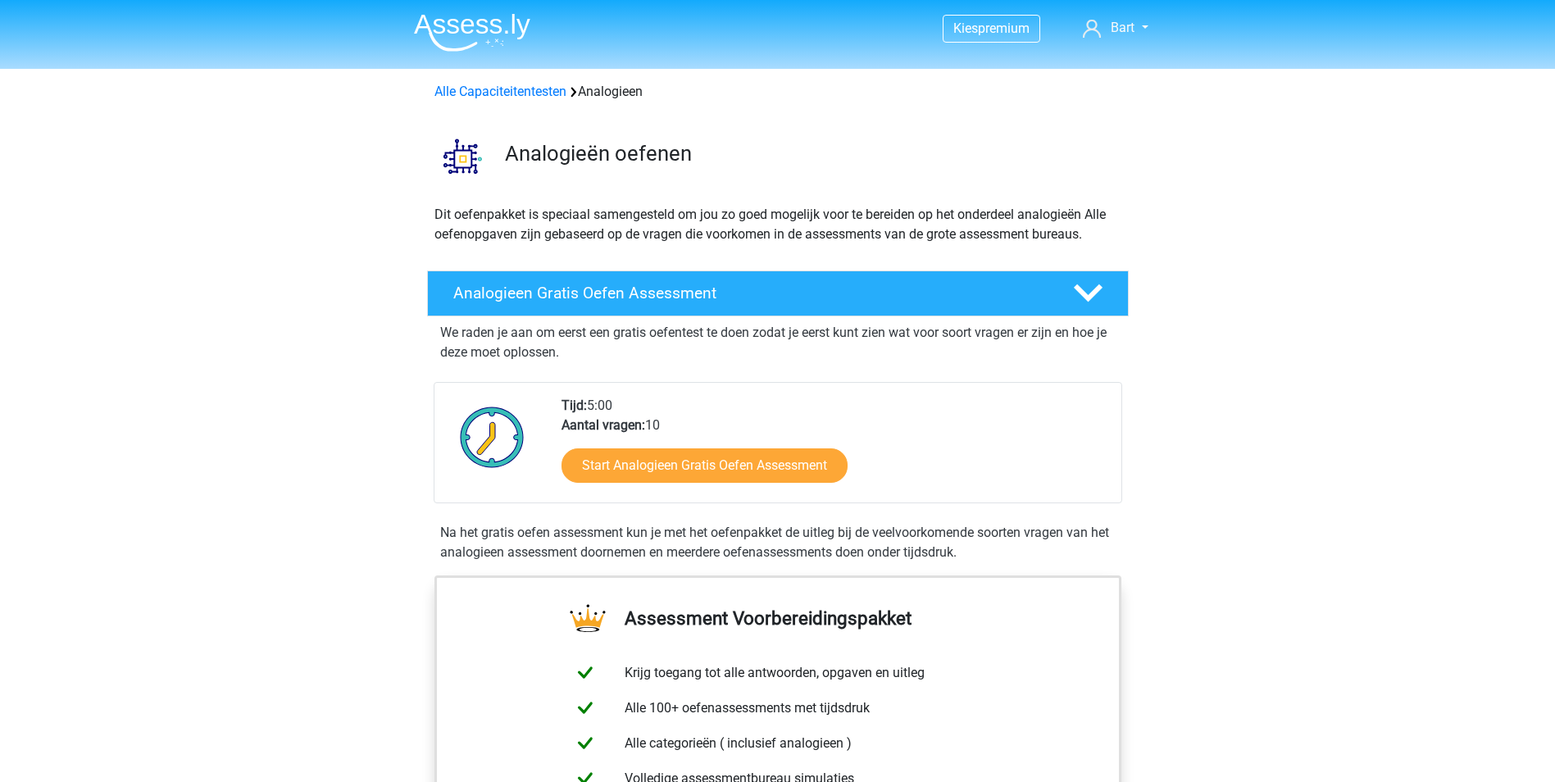
scroll to position [820, 0]
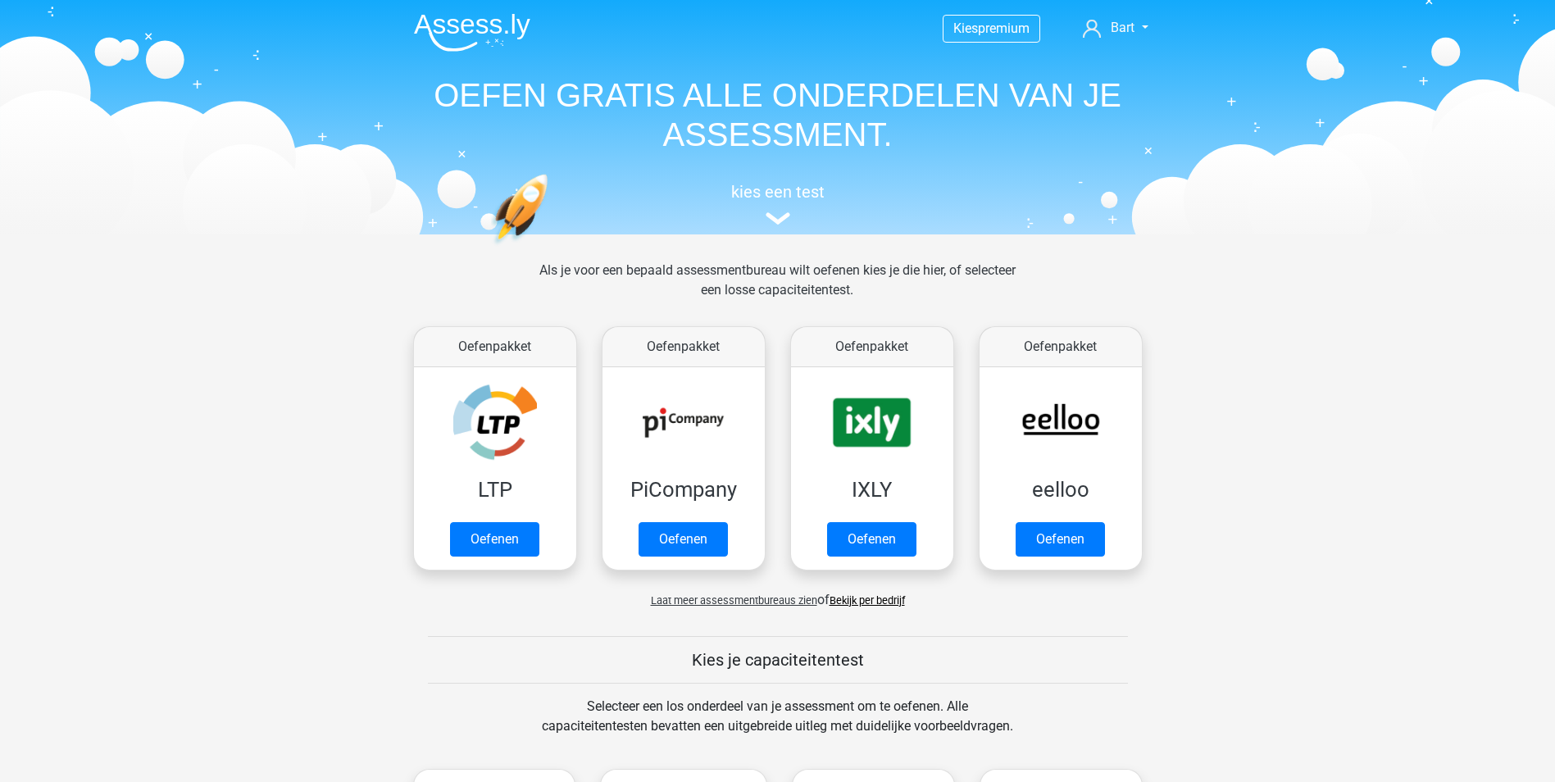
scroll to position [656, 0]
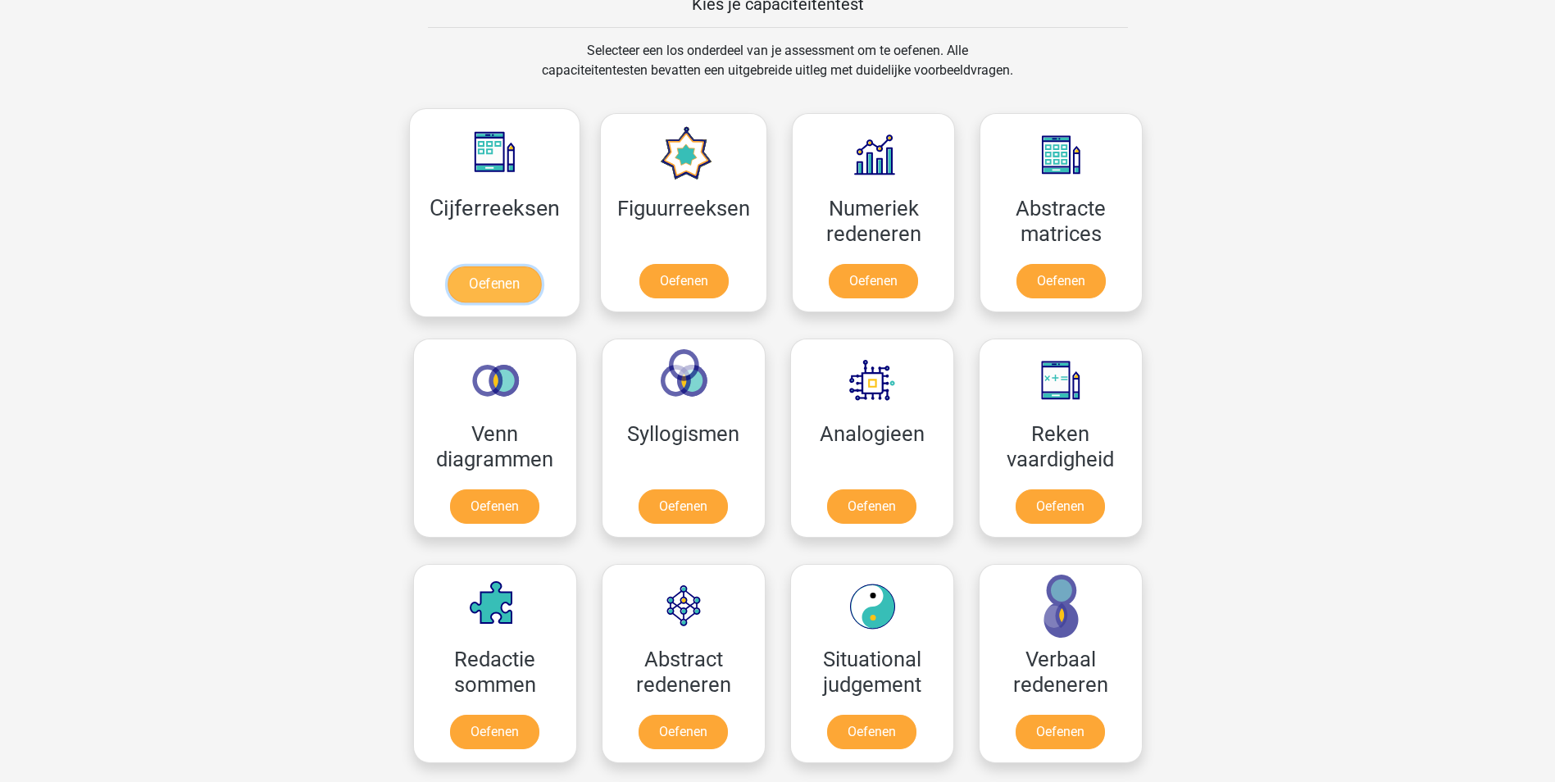
click at [487, 284] on link "Oefenen" at bounding box center [494, 284] width 93 height 36
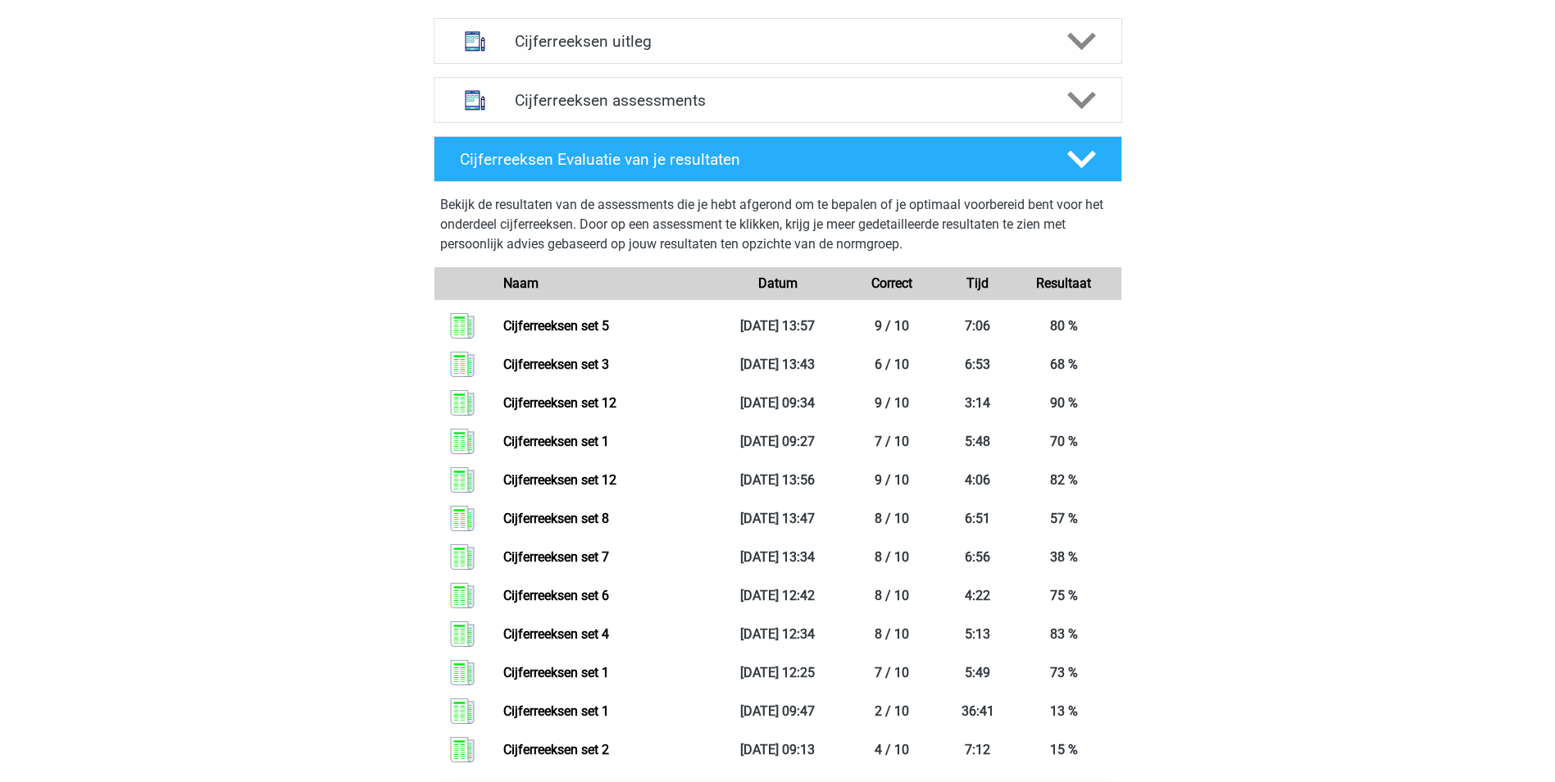
scroll to position [738, 0]
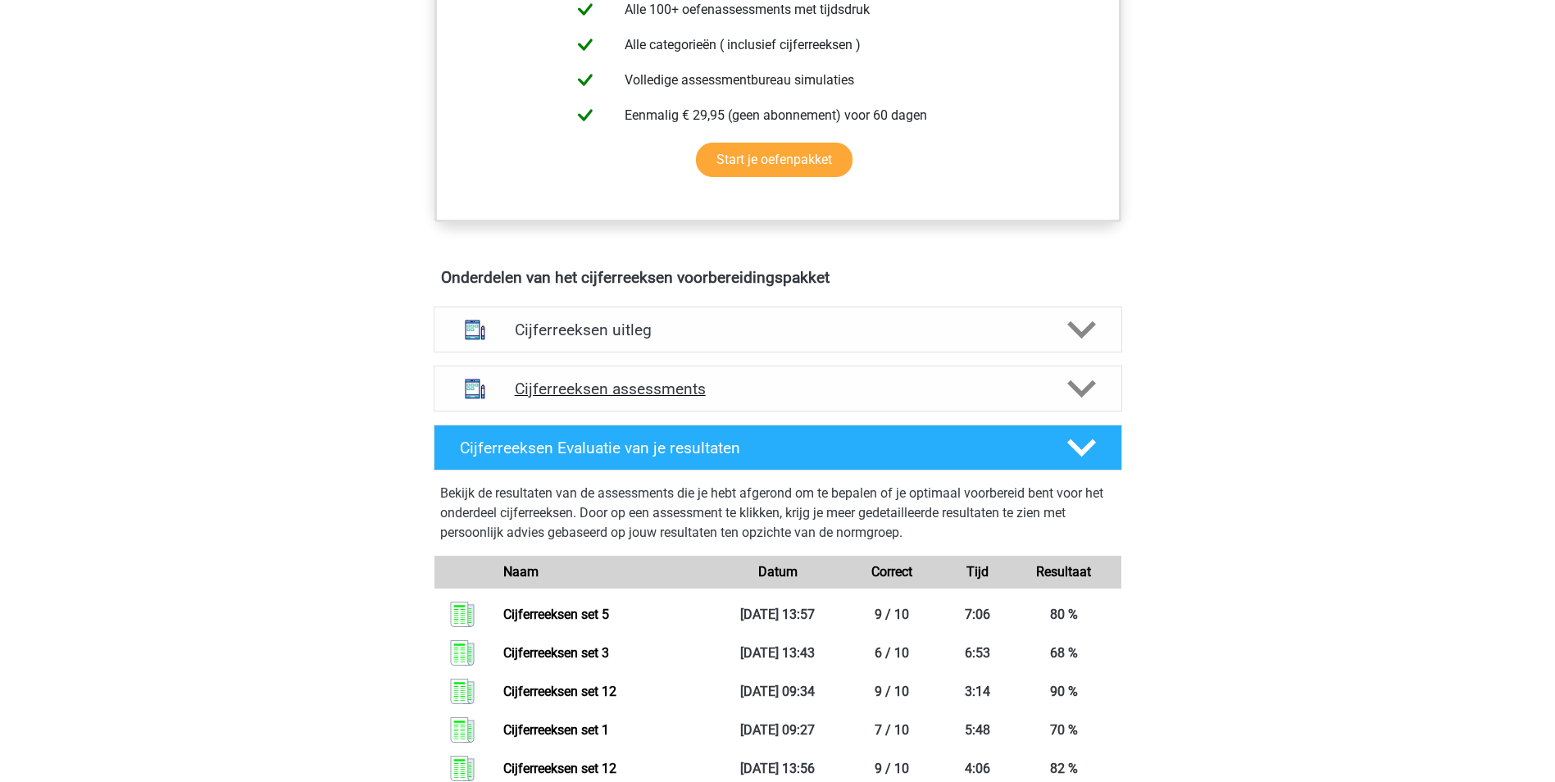
click at [1086, 398] on polygon at bounding box center [1081, 389] width 29 height 18
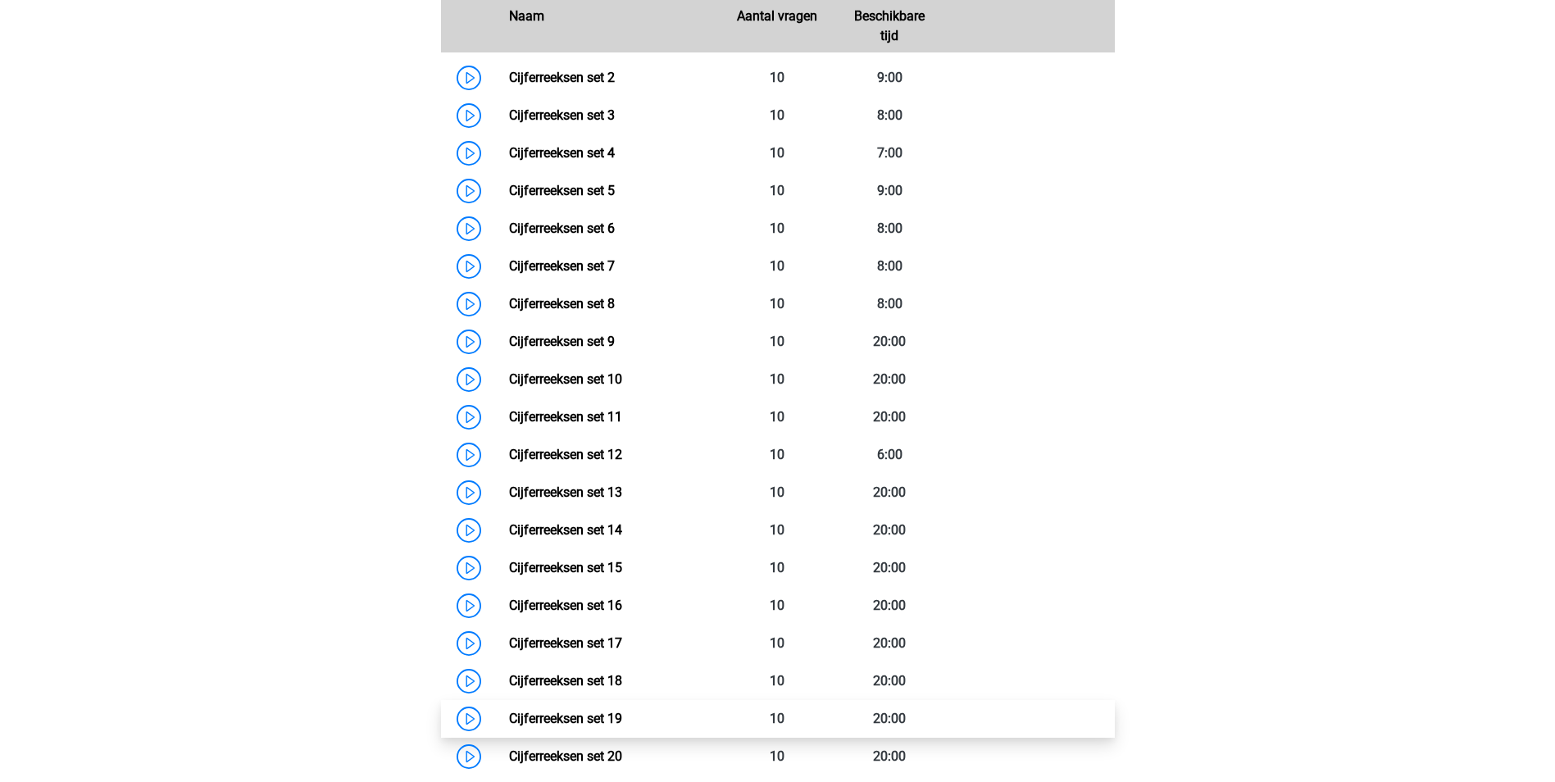
scroll to position [1230, 0]
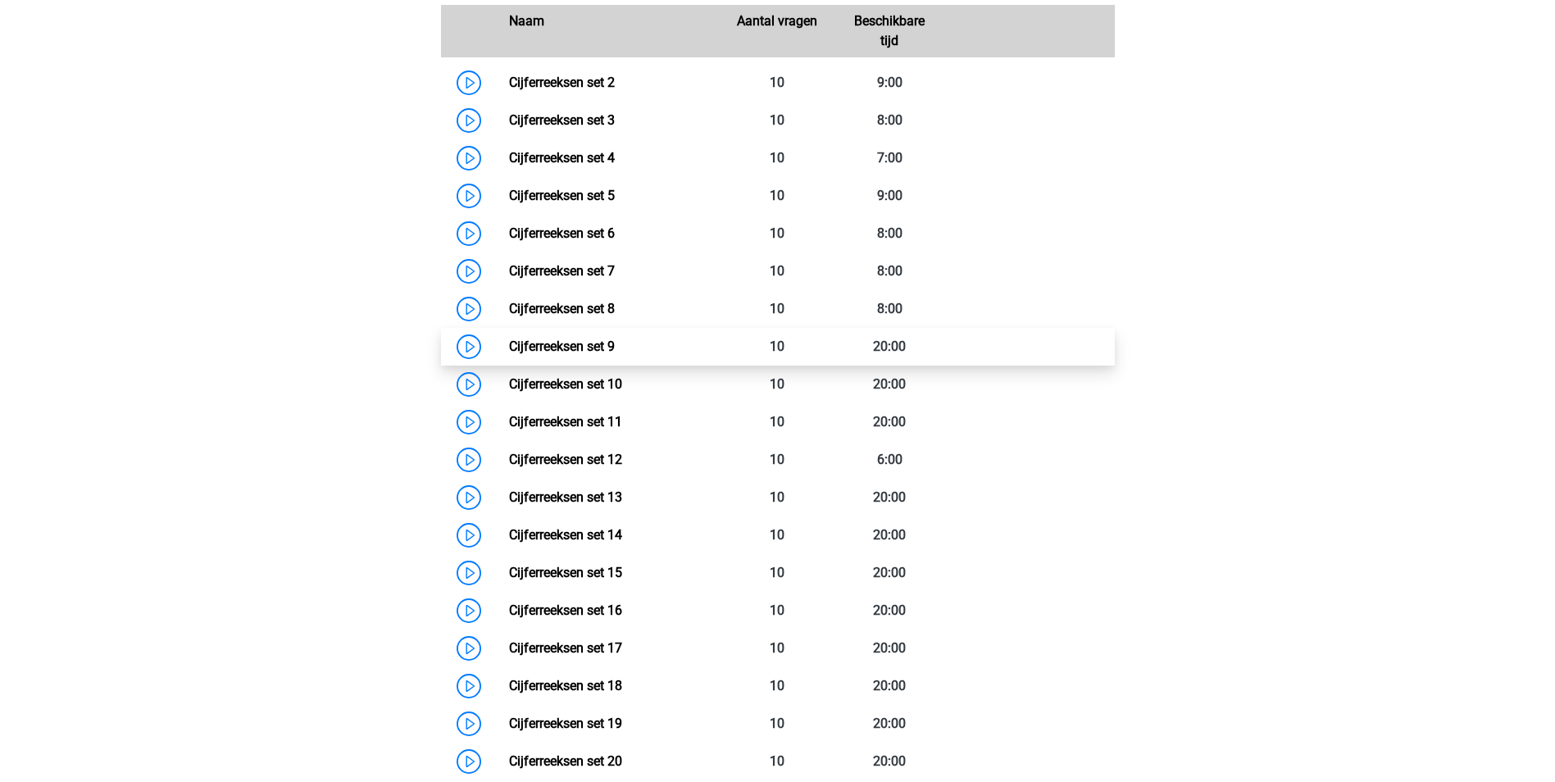
click at [576, 354] on link "Cijferreeksen set 9" at bounding box center [562, 347] width 106 height 16
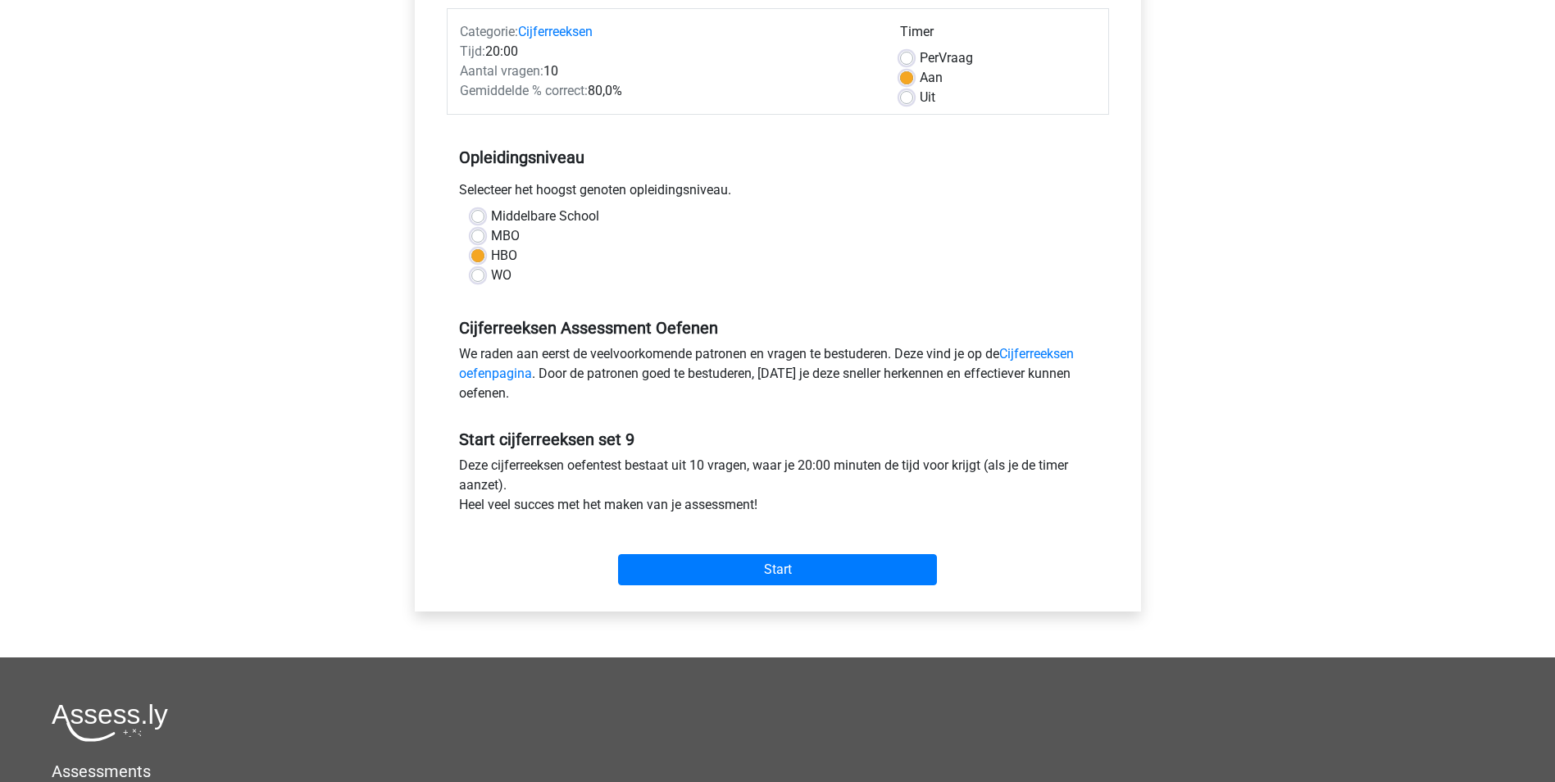
scroll to position [246, 0]
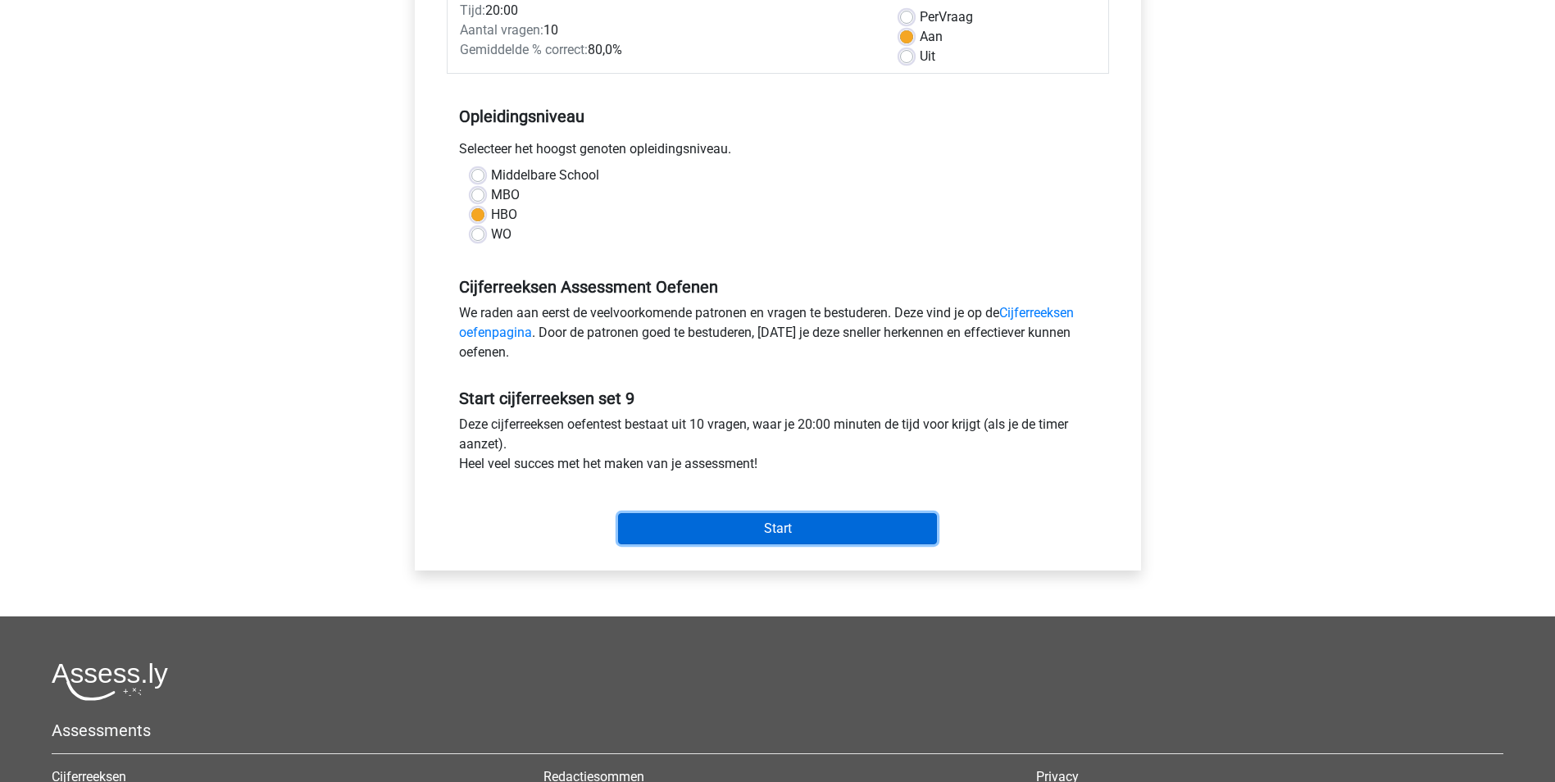
click at [766, 524] on input "Start" at bounding box center [777, 528] width 319 height 31
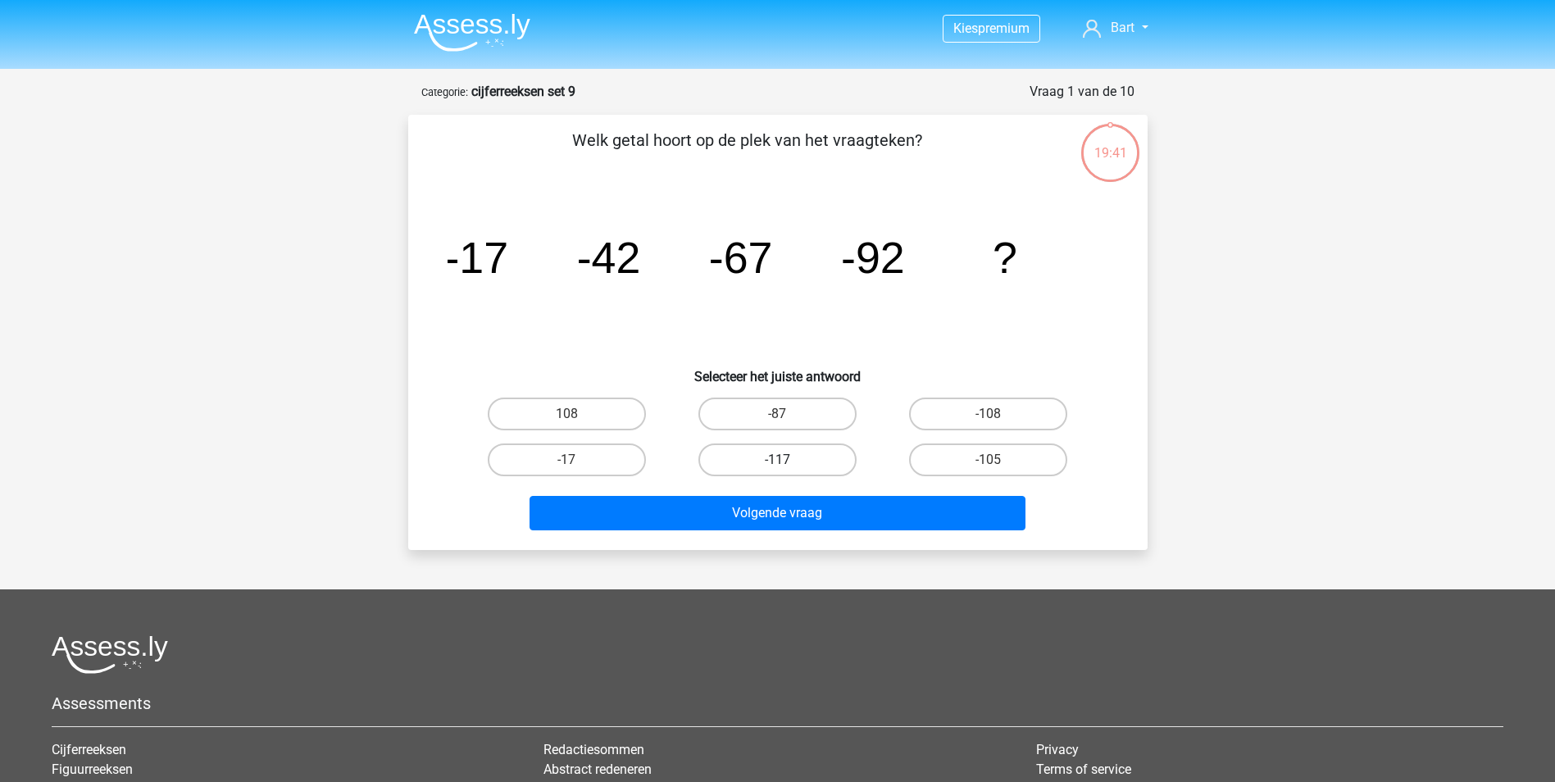
click at [802, 446] on label "-117" at bounding box center [777, 459] width 158 height 33
click at [788, 460] on input "-117" at bounding box center [782, 465] width 11 height 11
radio input "true"
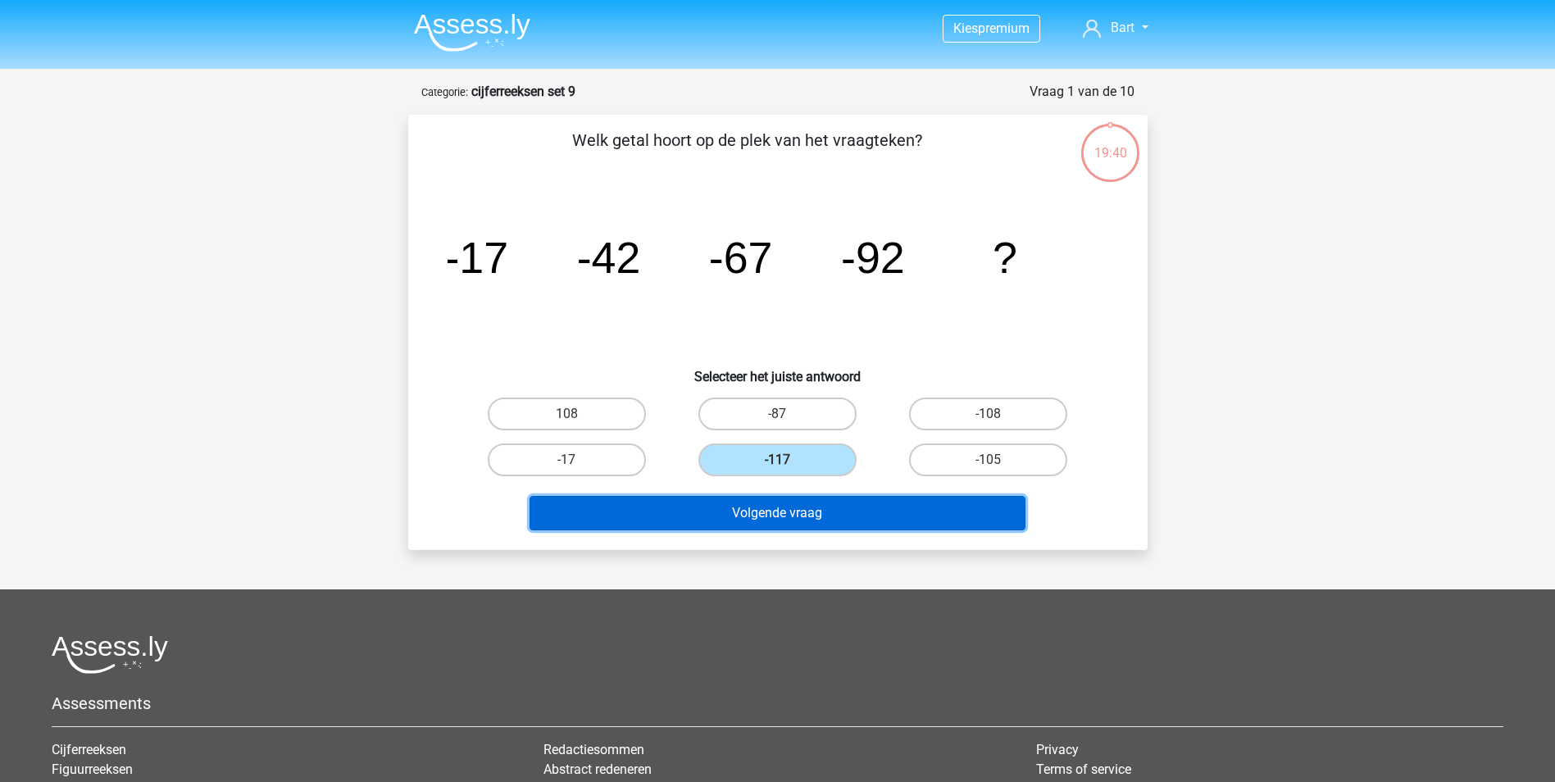
click at [789, 516] on button "Volgende vraag" at bounding box center [778, 513] width 496 height 34
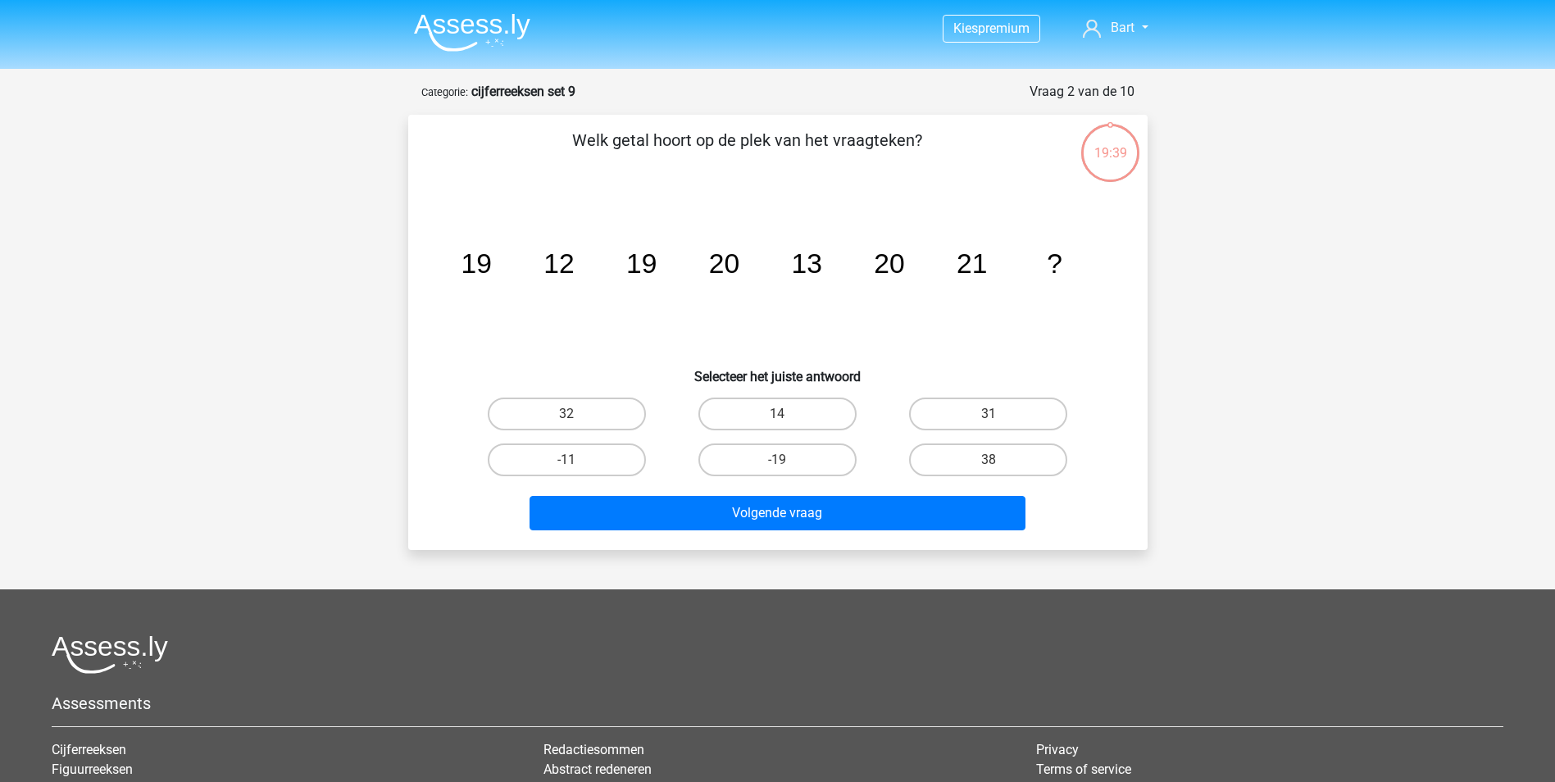
scroll to position [82, 0]
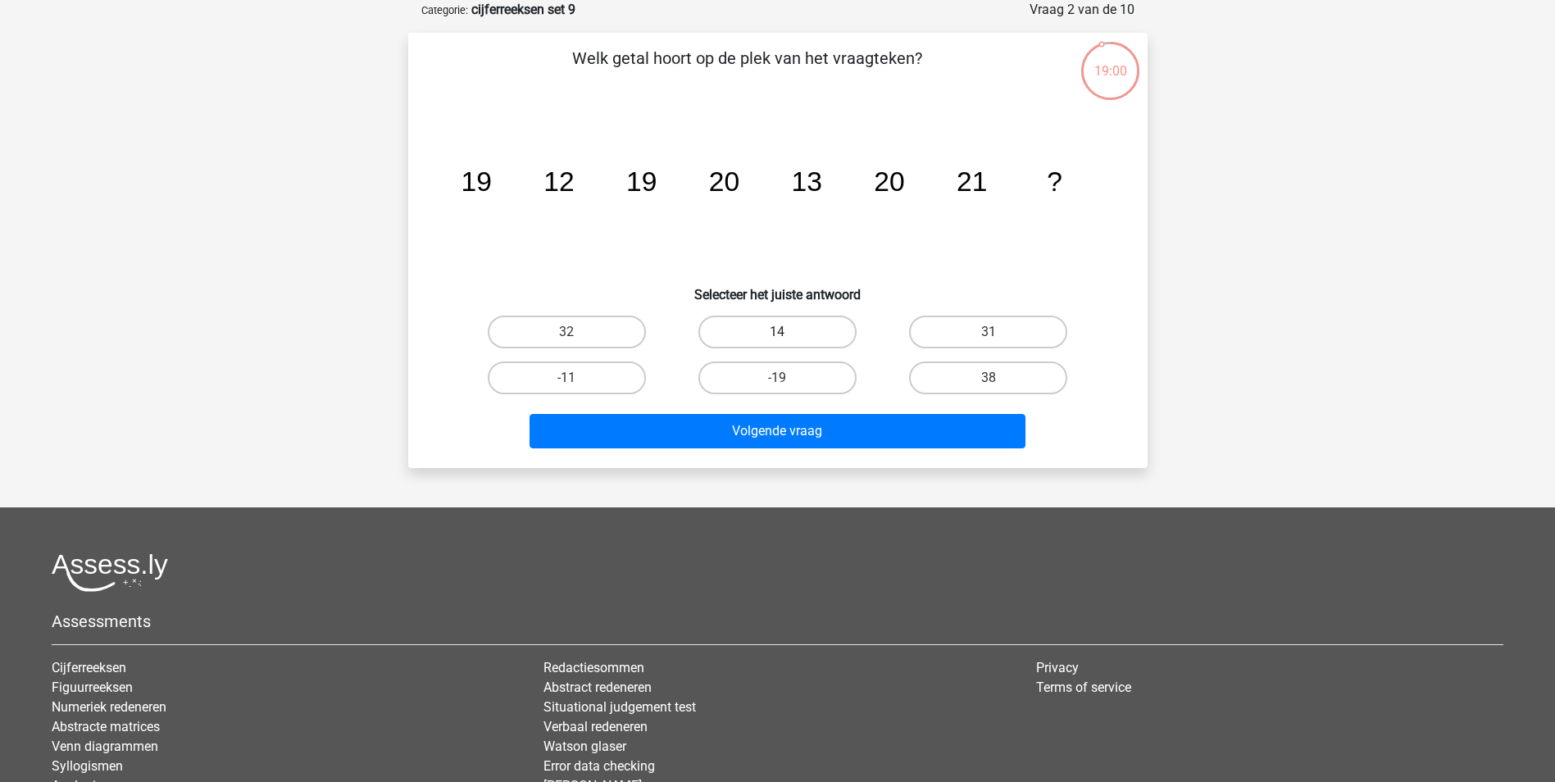
click at [753, 325] on label "14" at bounding box center [777, 332] width 158 height 33
click at [777, 332] on input "14" at bounding box center [782, 337] width 11 height 11
radio input "true"
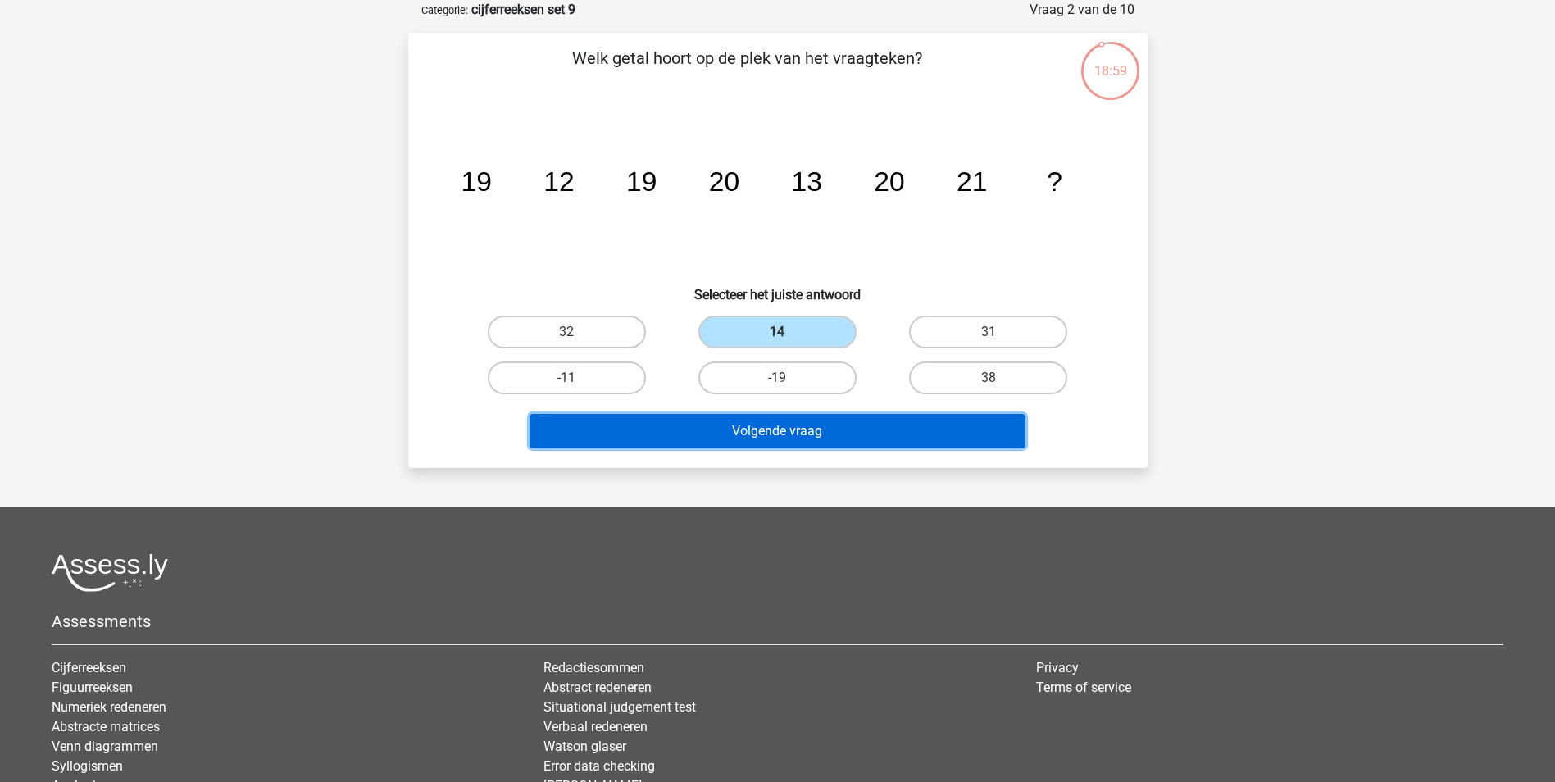
click at [731, 429] on button "Volgende vraag" at bounding box center [778, 431] width 496 height 34
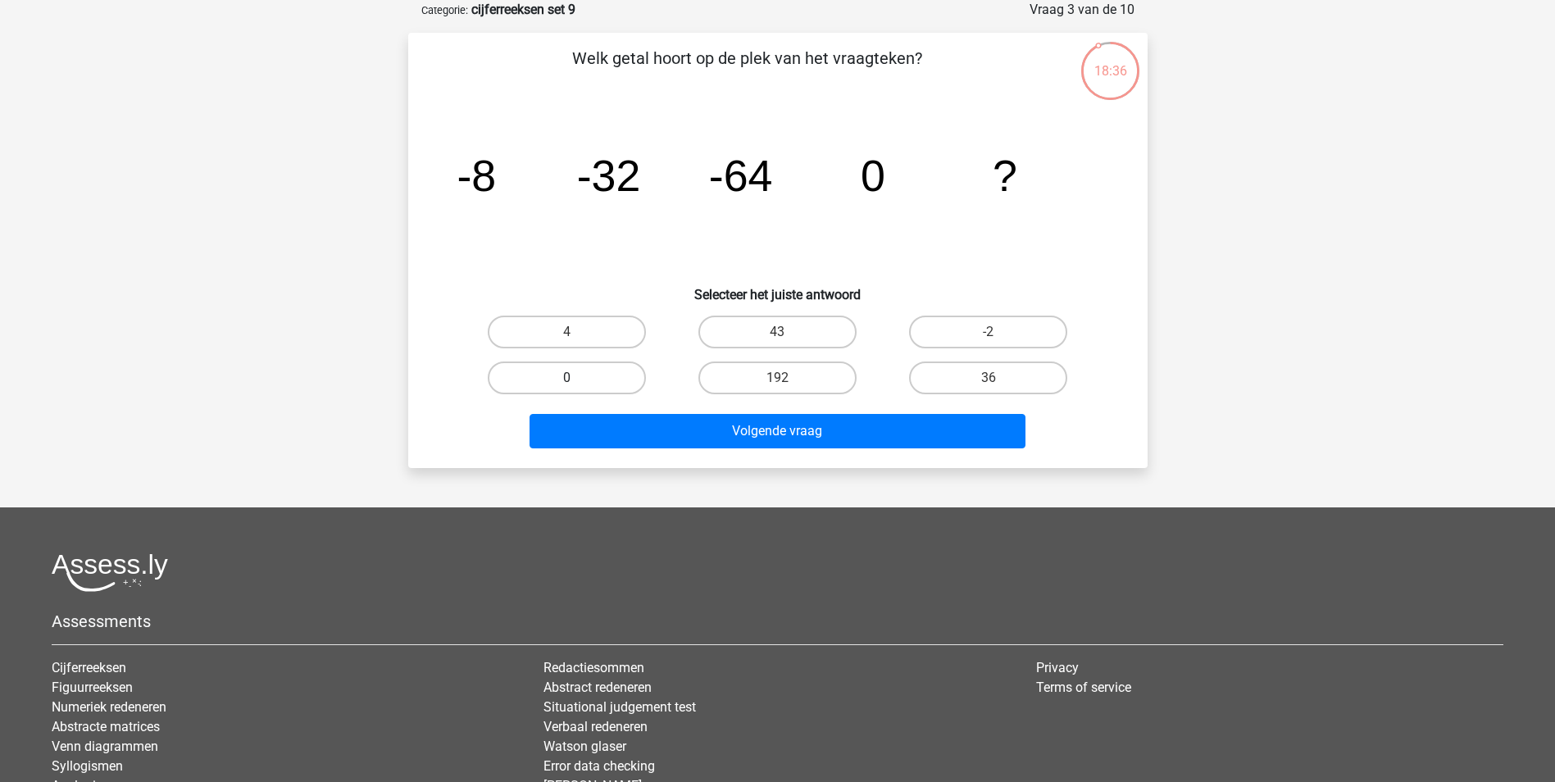
click at [548, 378] on label "0" at bounding box center [567, 377] width 158 height 33
click at [566, 378] on input "0" at bounding box center [571, 383] width 11 height 11
radio input "true"
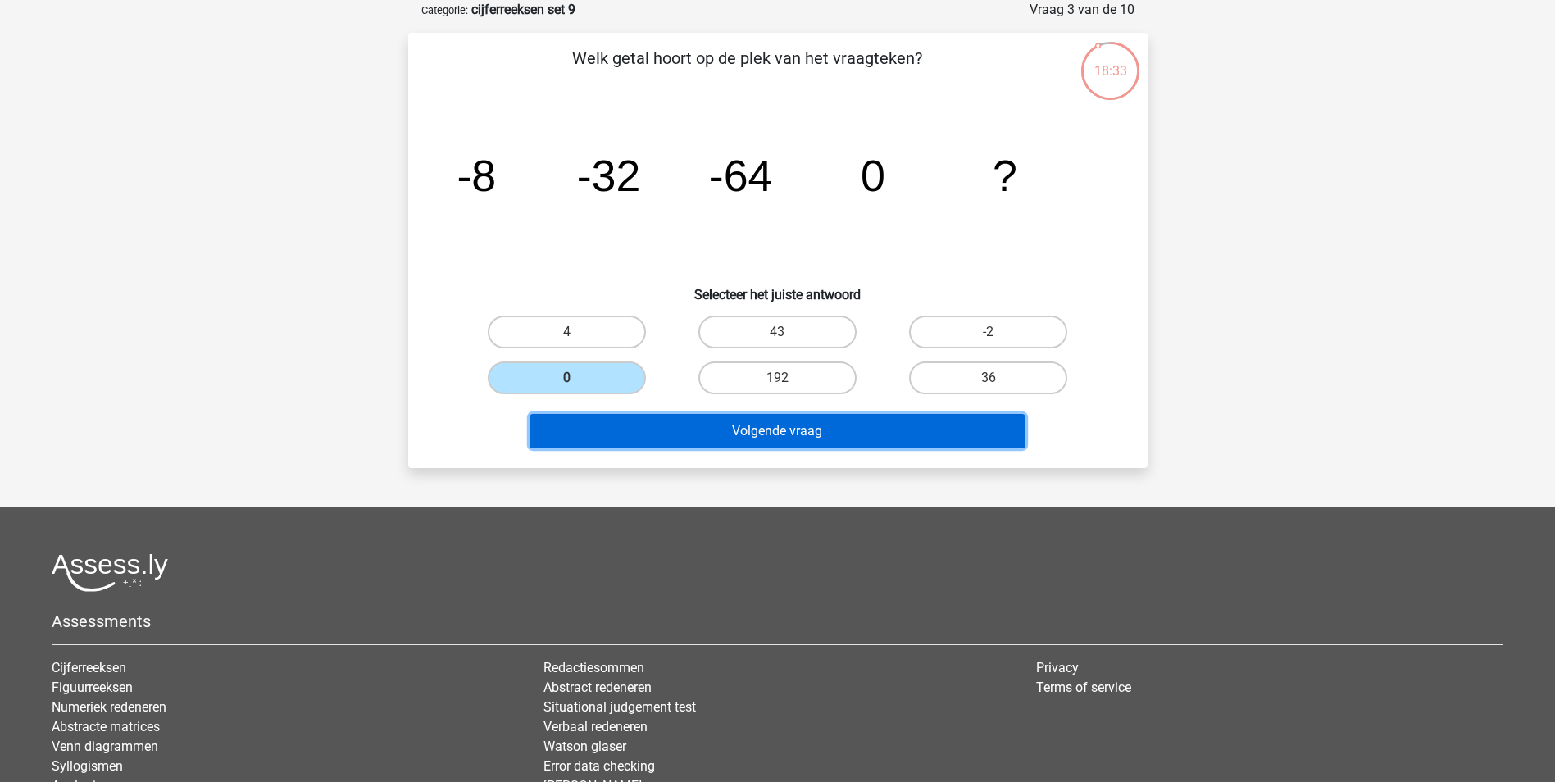
click at [716, 427] on button "Volgende vraag" at bounding box center [778, 431] width 496 height 34
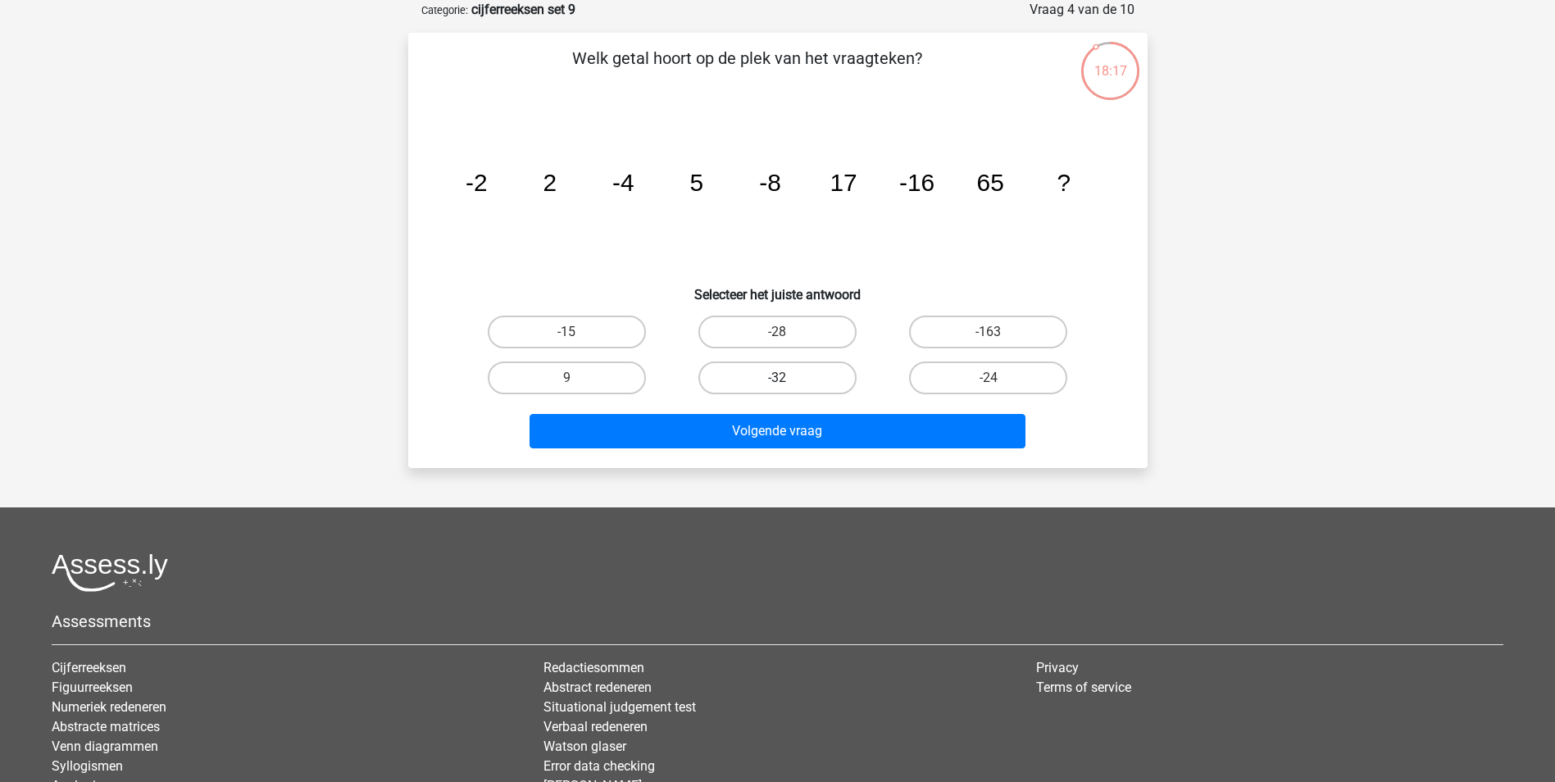
click at [819, 374] on label "-32" at bounding box center [777, 377] width 158 height 33
click at [788, 378] on input "-32" at bounding box center [782, 383] width 11 height 11
radio input "true"
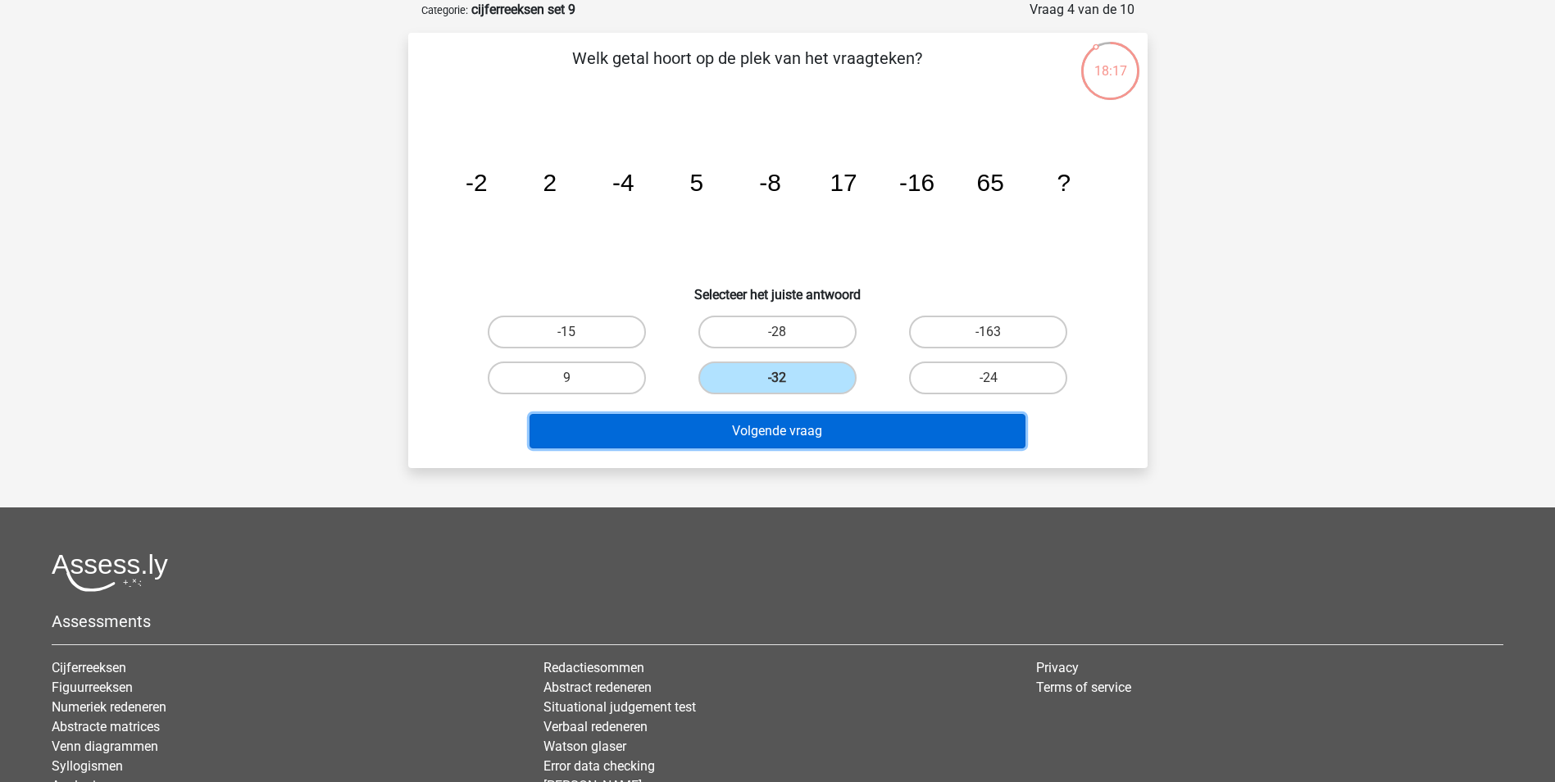
click at [804, 432] on button "Volgende vraag" at bounding box center [778, 431] width 496 height 34
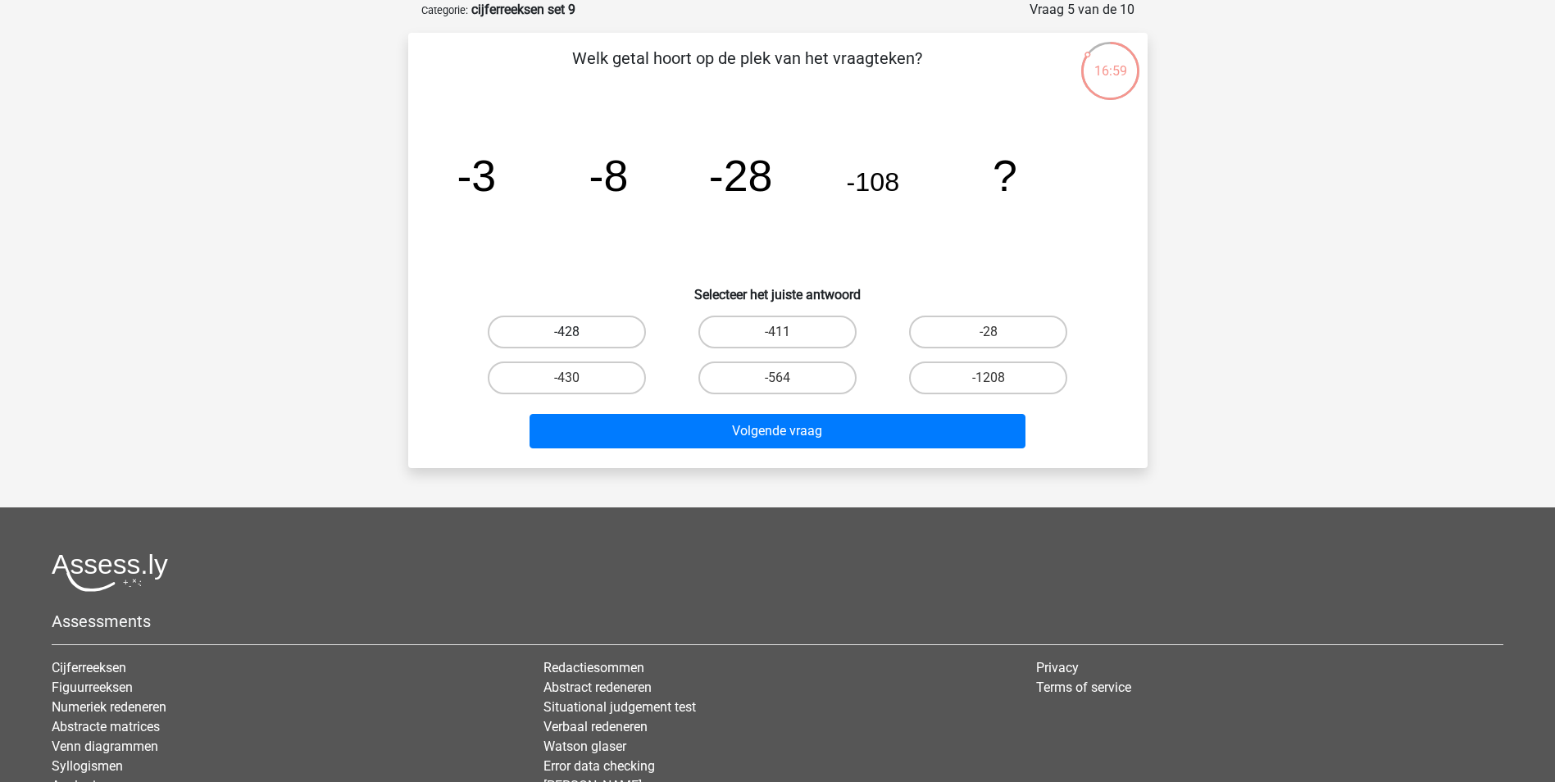
click at [580, 330] on label "-428" at bounding box center [567, 332] width 158 height 33
click at [577, 332] on input "-428" at bounding box center [571, 337] width 11 height 11
radio input "true"
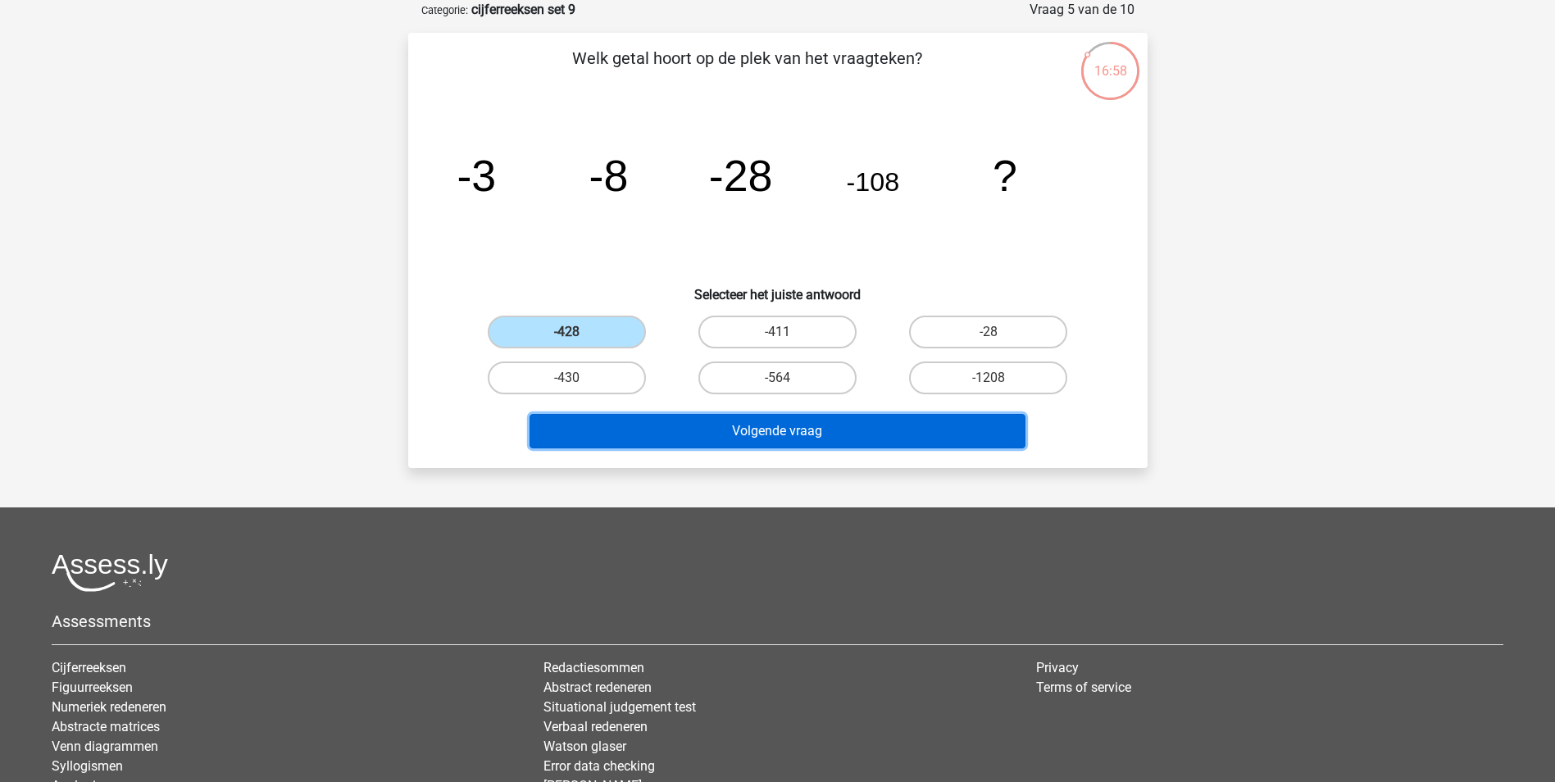
click at [799, 432] on button "Volgende vraag" at bounding box center [778, 431] width 496 height 34
